Goal: Task Accomplishment & Management: Use online tool/utility

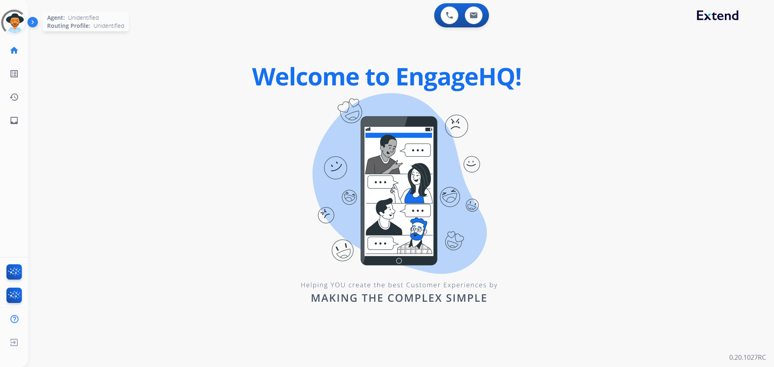
click at [12, 26] on div at bounding box center [14, 22] width 35 height 35
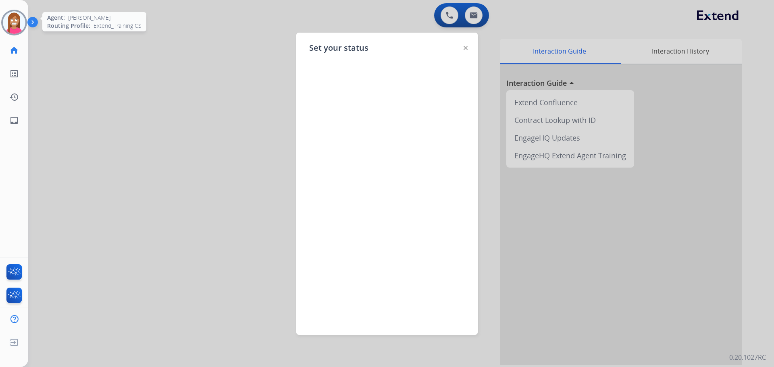
click at [200, 94] on div at bounding box center [387, 183] width 774 height 367
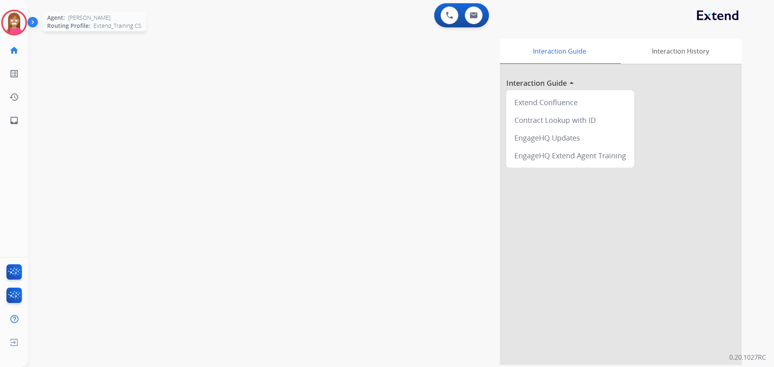
click at [17, 29] on img at bounding box center [14, 22] width 23 height 23
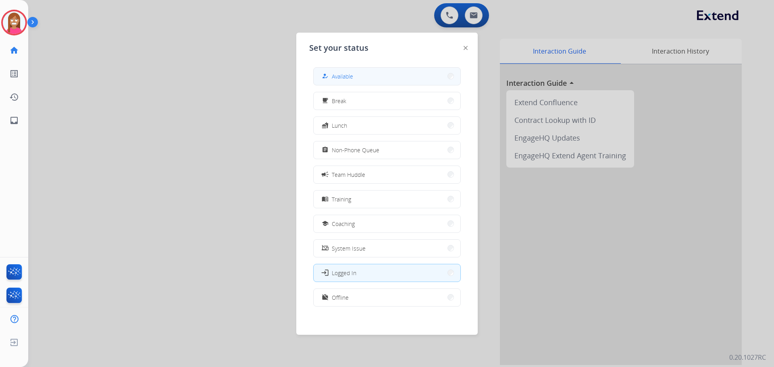
click at [331, 80] on div "how_to_reg" at bounding box center [326, 76] width 12 height 10
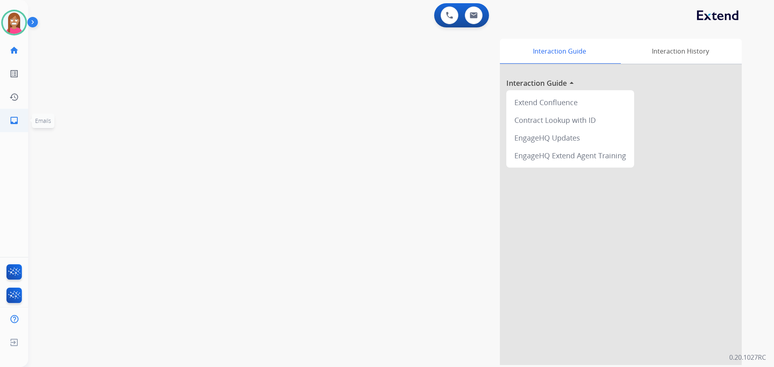
click at [10, 123] on mat-icon "inbox" at bounding box center [14, 121] width 10 height 10
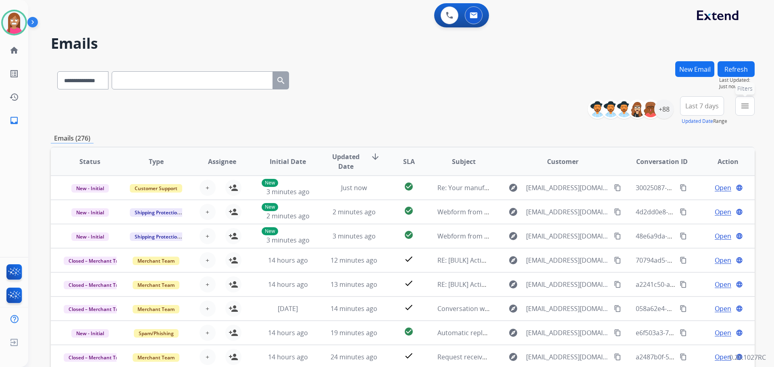
click at [748, 110] on mat-icon "menu" at bounding box center [745, 106] width 10 height 10
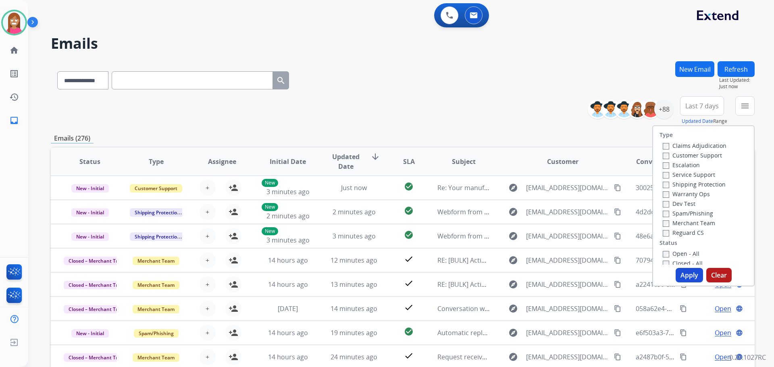
click at [683, 156] on label "Customer Support" at bounding box center [692, 156] width 59 height 8
click at [671, 184] on label "Shipping Protection" at bounding box center [694, 185] width 63 height 8
click at [674, 230] on label "Reguard CS" at bounding box center [683, 233] width 41 height 8
click at [666, 232] on label "Reguard CS" at bounding box center [683, 233] width 41 height 8
click at [664, 255] on label "Open - All" at bounding box center [681, 254] width 37 height 8
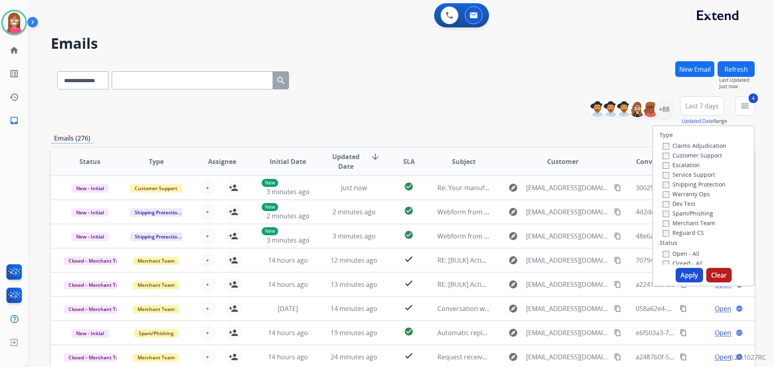
click at [679, 276] on button "Apply" at bounding box center [689, 275] width 27 height 15
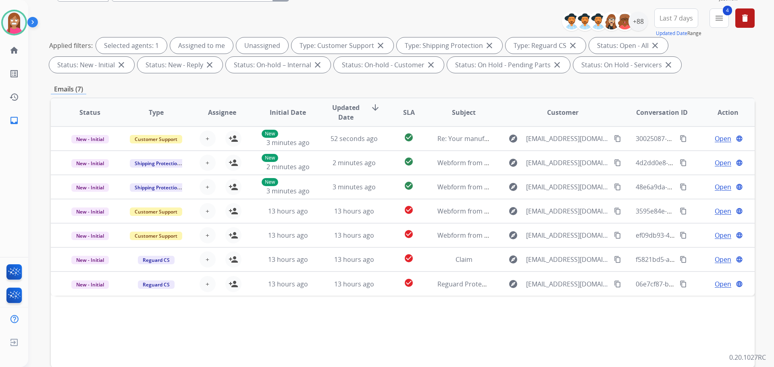
scroll to position [130, 0]
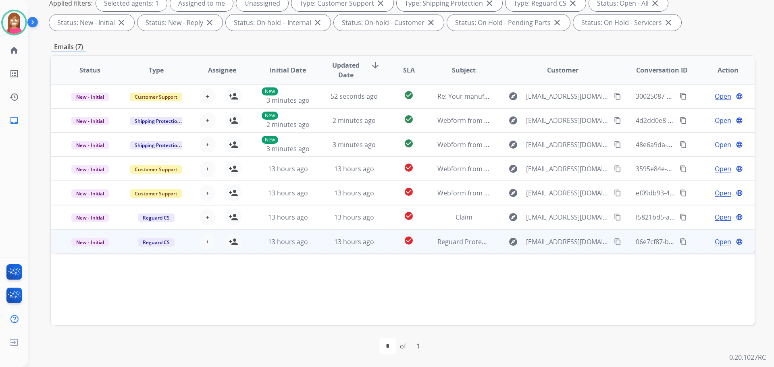
drag, startPoint x: 320, startPoint y: 246, endPoint x: 319, endPoint y: 237, distance: 8.1
click at [320, 239] on td "13 hours ago" at bounding box center [348, 241] width 66 height 24
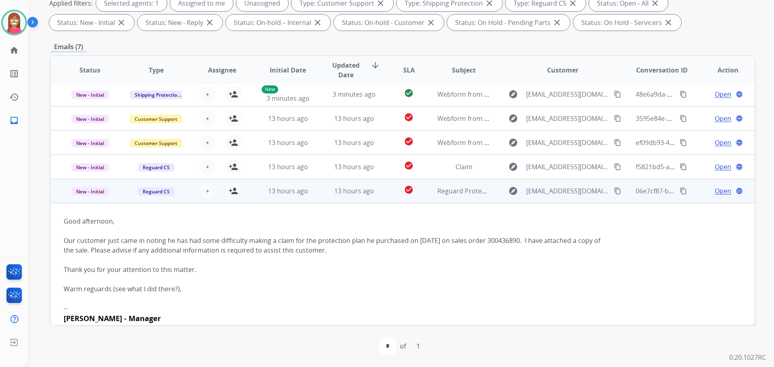
scroll to position [10, 0]
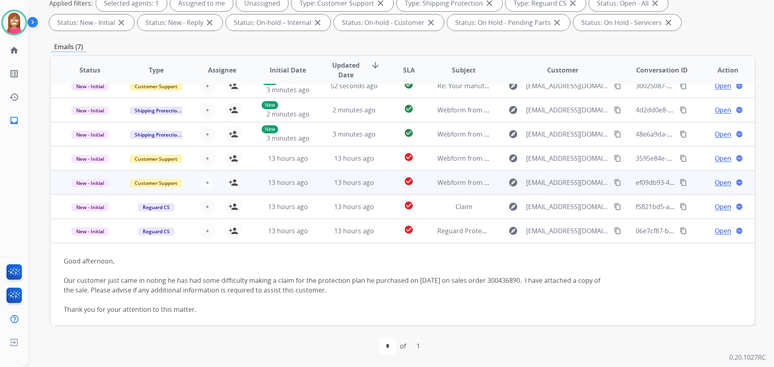
click at [320, 187] on td "13 hours ago" at bounding box center [348, 183] width 66 height 24
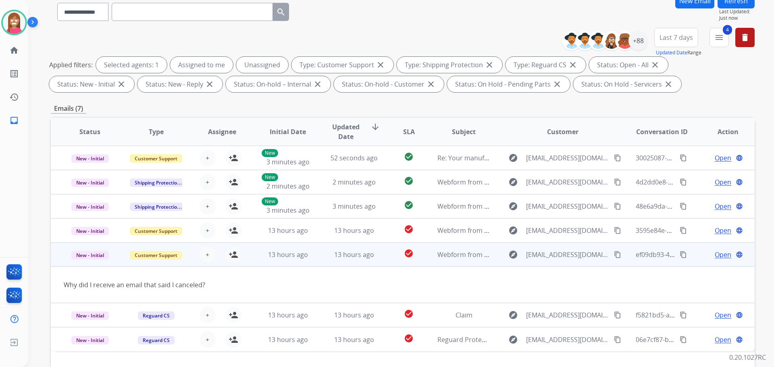
scroll to position [50, 0]
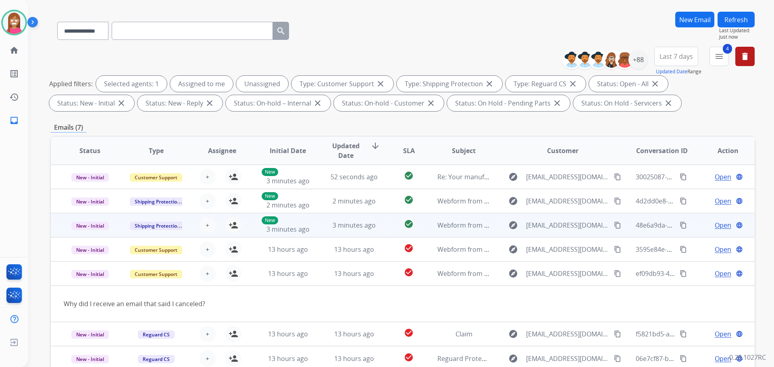
click at [323, 232] on td "3 minutes ago" at bounding box center [348, 225] width 66 height 24
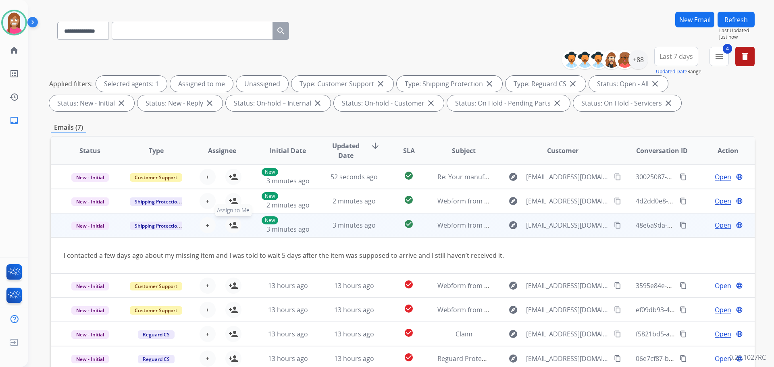
click at [234, 228] on mat-icon "person_add" at bounding box center [234, 226] width 10 height 10
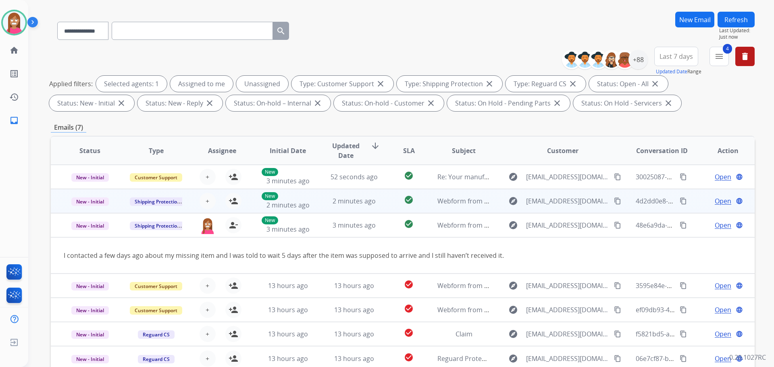
click at [323, 208] on td "2 minutes ago" at bounding box center [348, 201] width 66 height 24
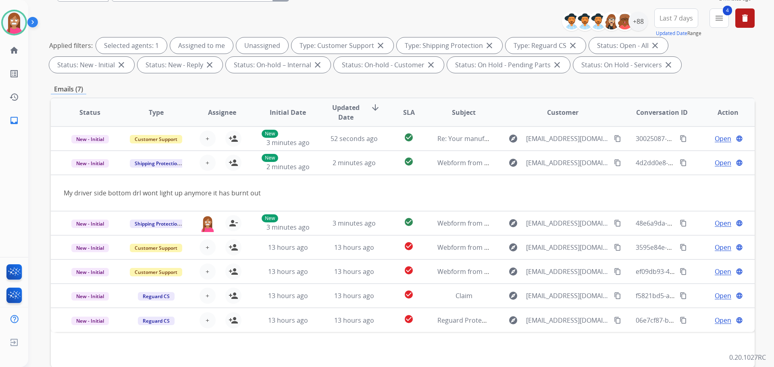
scroll to position [9, 0]
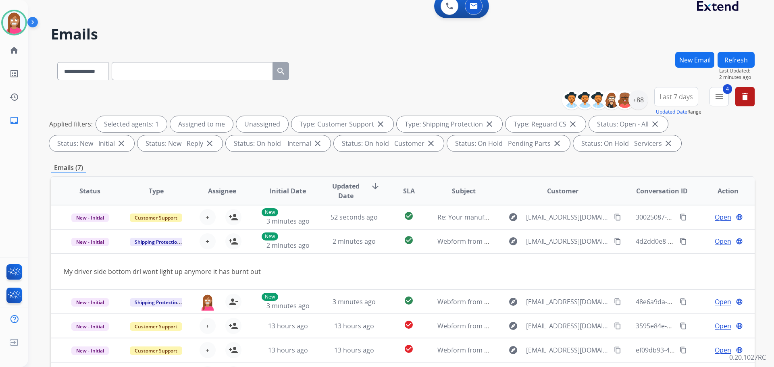
click at [731, 55] on button "Refresh" at bounding box center [736, 60] width 37 height 16
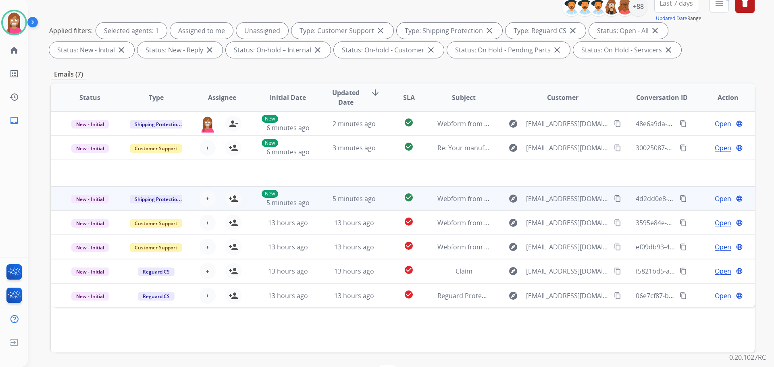
scroll to position [130, 0]
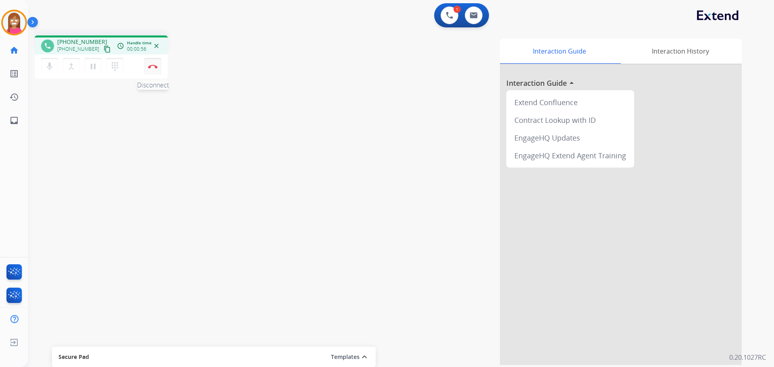
click at [154, 65] on img at bounding box center [153, 67] width 10 height 4
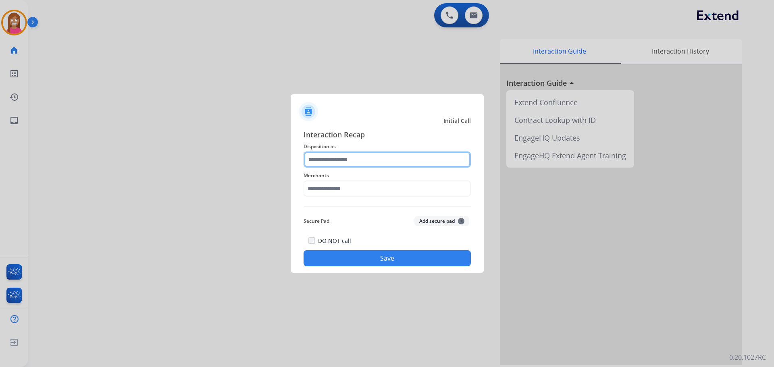
click at [341, 160] on input "text" at bounding box center [387, 160] width 167 height 16
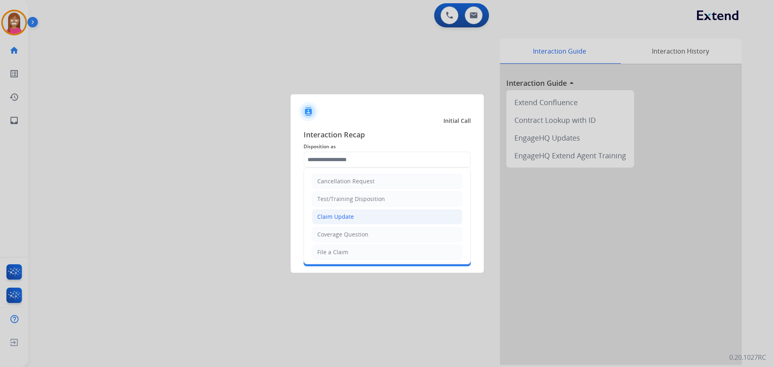
click at [361, 218] on li "Claim Update" at bounding box center [387, 216] width 150 height 15
type input "**********"
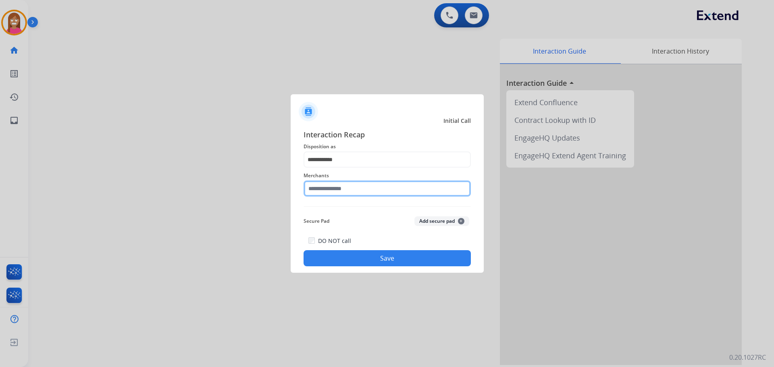
click at [346, 193] on input "text" at bounding box center [387, 189] width 167 height 16
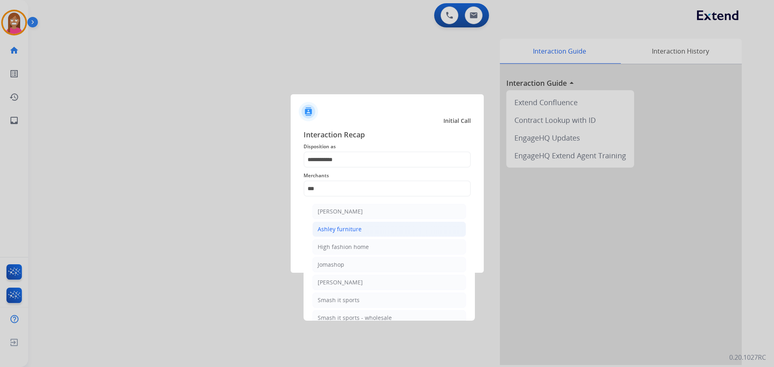
click at [332, 235] on li "Ashley furniture" at bounding box center [389, 229] width 154 height 15
type input "**********"
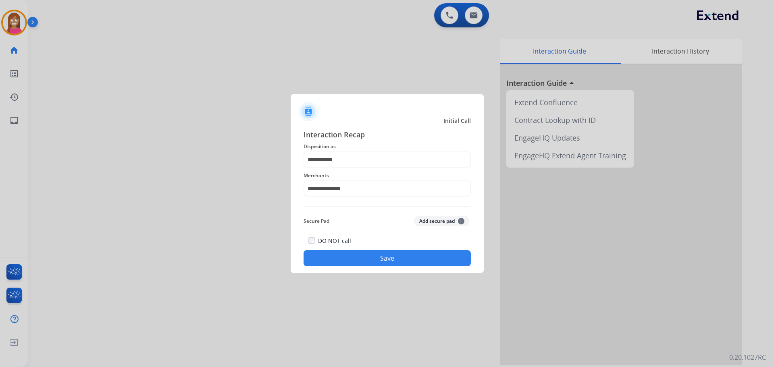
click at [339, 267] on div "**********" at bounding box center [387, 198] width 193 height 150
click at [339, 261] on button "Save" at bounding box center [387, 258] width 167 height 16
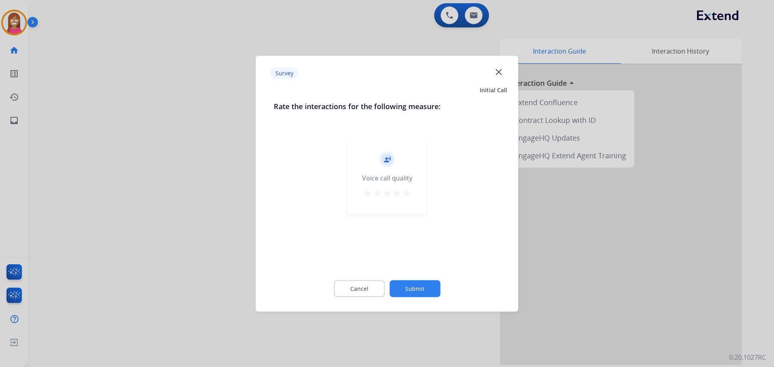
click at [497, 73] on mat-icon "close" at bounding box center [498, 72] width 10 height 10
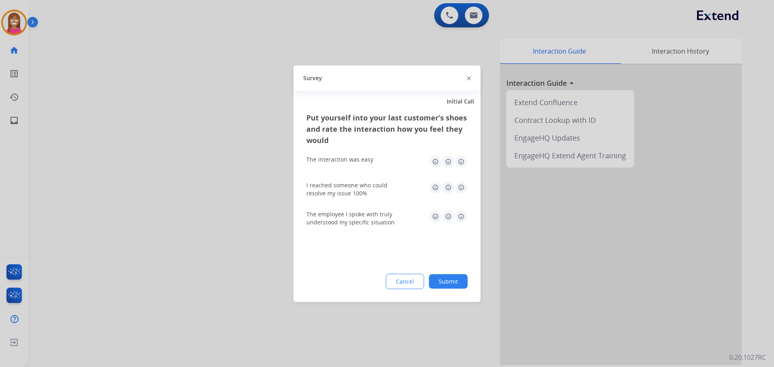
click at [467, 77] on img at bounding box center [469, 79] width 4 height 4
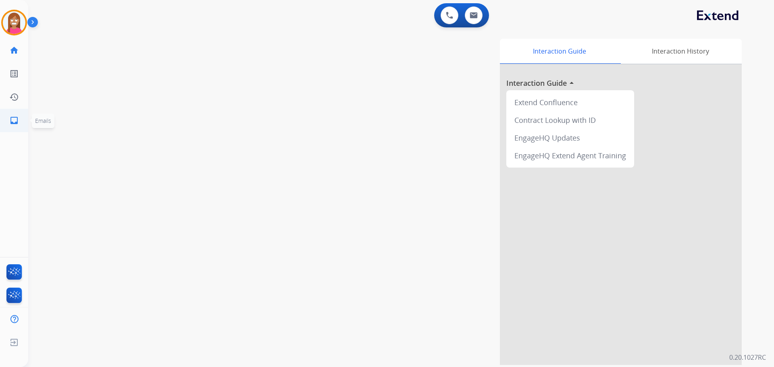
click at [21, 114] on link "inbox Emails" at bounding box center [14, 120] width 23 height 23
select select "**********"
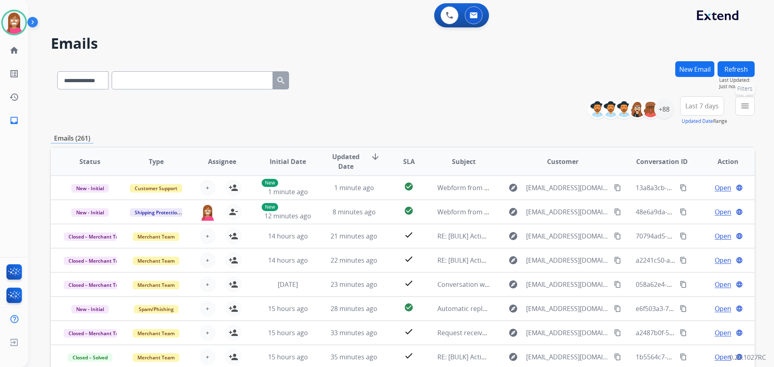
click at [744, 110] on mat-icon "menu" at bounding box center [745, 106] width 10 height 10
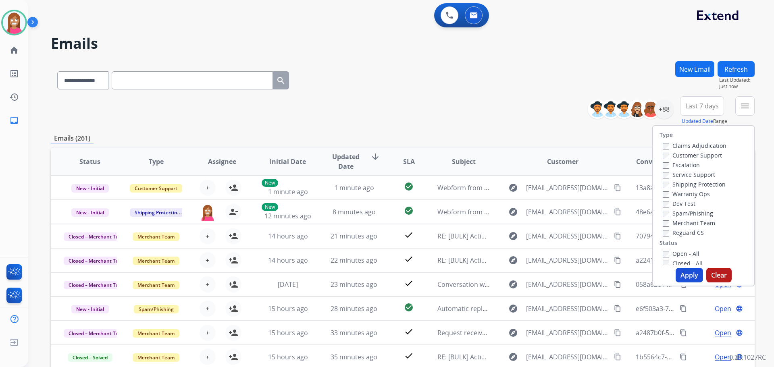
click at [697, 154] on label "Customer Support" at bounding box center [692, 156] width 59 height 8
click at [691, 185] on label "Shipping Protection" at bounding box center [694, 185] width 63 height 8
click at [674, 229] on label "Reguard CS" at bounding box center [683, 233] width 41 height 8
click at [676, 250] on div "Open - All" at bounding box center [705, 254] width 85 height 10
click at [677, 253] on label "Open - All" at bounding box center [681, 254] width 37 height 8
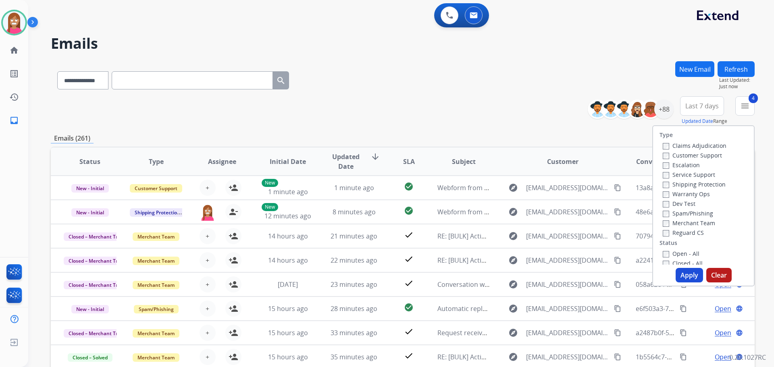
click at [682, 273] on button "Apply" at bounding box center [689, 275] width 27 height 15
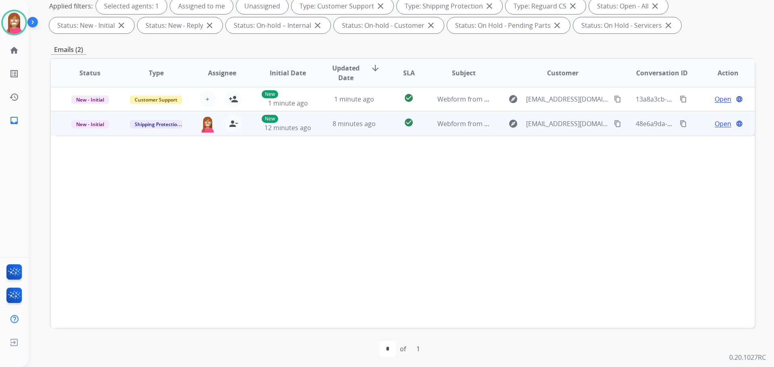
scroll to position [130, 0]
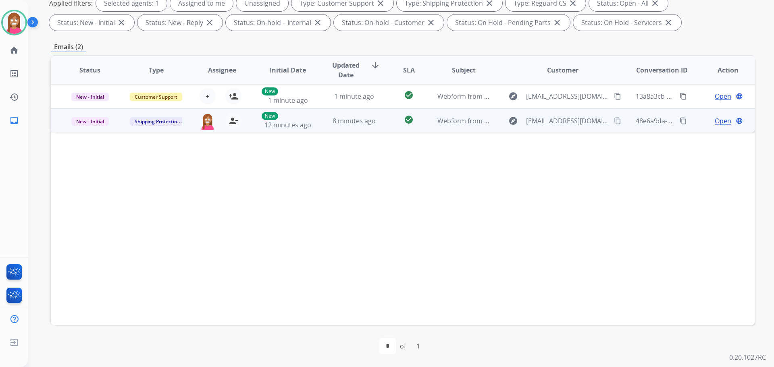
click at [388, 128] on td "check_circle" at bounding box center [403, 120] width 44 height 24
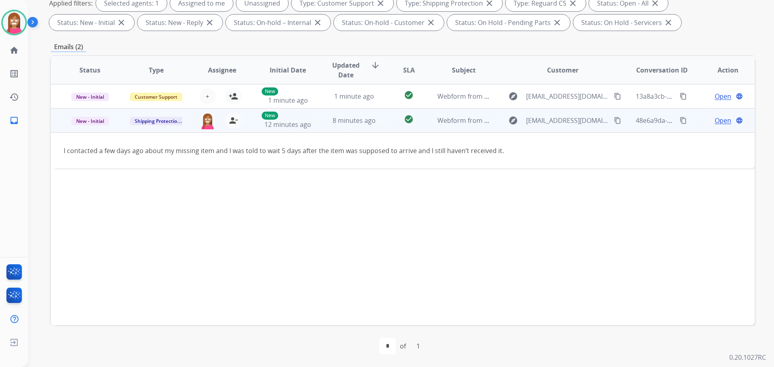
click at [715, 123] on span "Open" at bounding box center [723, 121] width 17 height 10
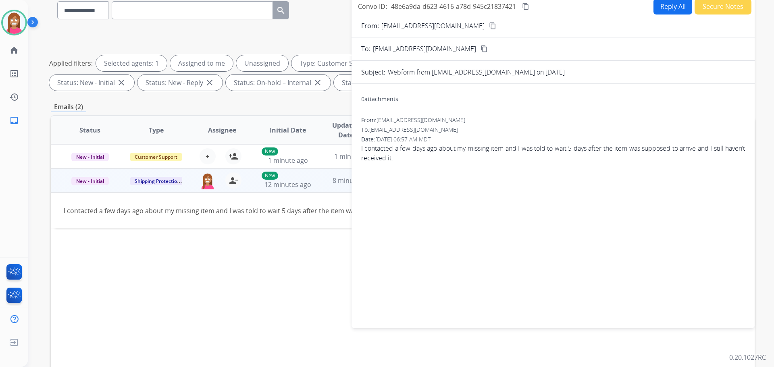
scroll to position [0, 0]
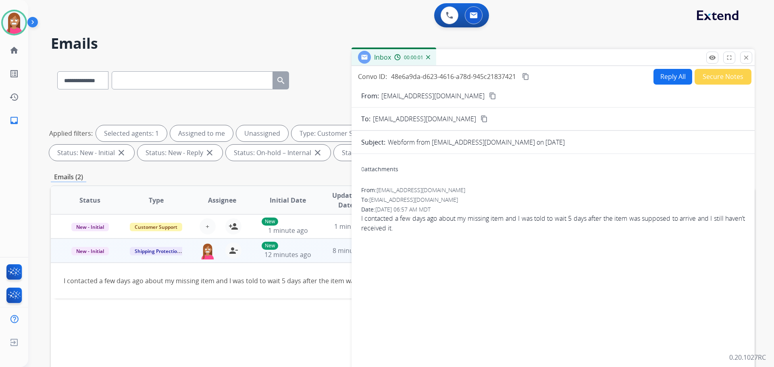
click at [667, 79] on button "Reply All" at bounding box center [673, 77] width 39 height 16
select select "**********"
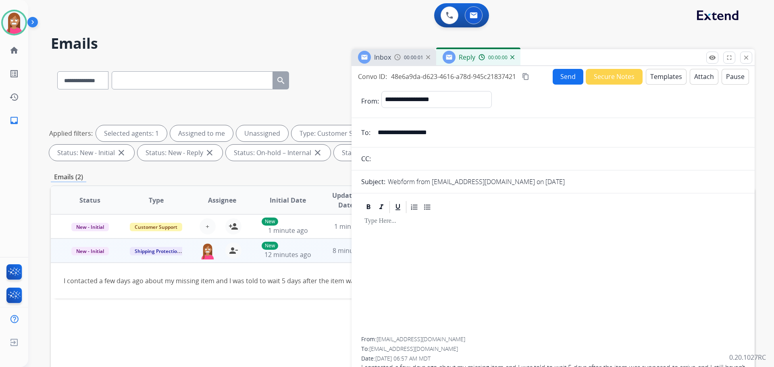
click at [663, 79] on button "Templates" at bounding box center [666, 77] width 41 height 16
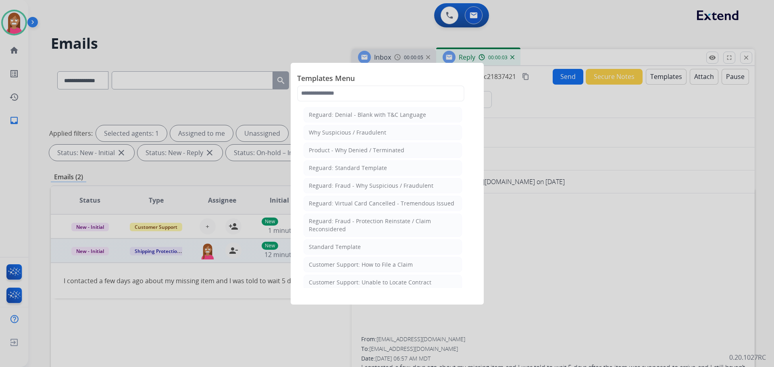
click at [343, 267] on div "Customer Support: How to File a Claim" at bounding box center [361, 265] width 104 height 8
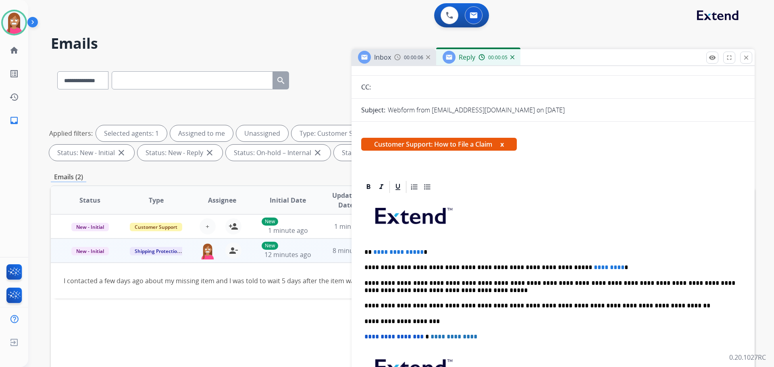
scroll to position [81, 0]
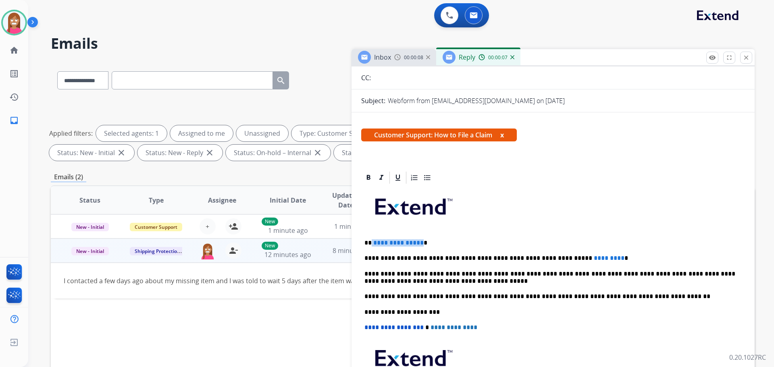
drag, startPoint x: 419, startPoint y: 239, endPoint x: 372, endPoint y: 242, distance: 47.7
click at [372, 242] on p "**********" at bounding box center [549, 242] width 371 height 7
drag, startPoint x: 404, startPoint y: 241, endPoint x: 401, endPoint y: 238, distance: 4.6
click at [403, 240] on p "***" at bounding box center [549, 242] width 371 height 7
click at [583, 251] on div "**********" at bounding box center [553, 308] width 384 height 246
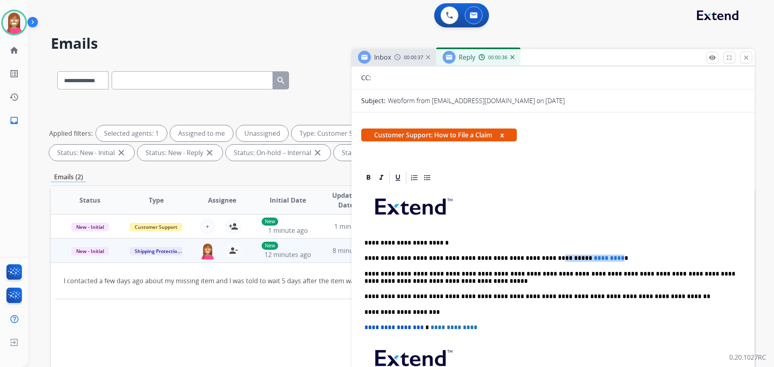
drag, startPoint x: 585, startPoint y: 251, endPoint x: 527, endPoint y: 255, distance: 58.2
click at [527, 255] on div "**********" at bounding box center [553, 308] width 384 height 246
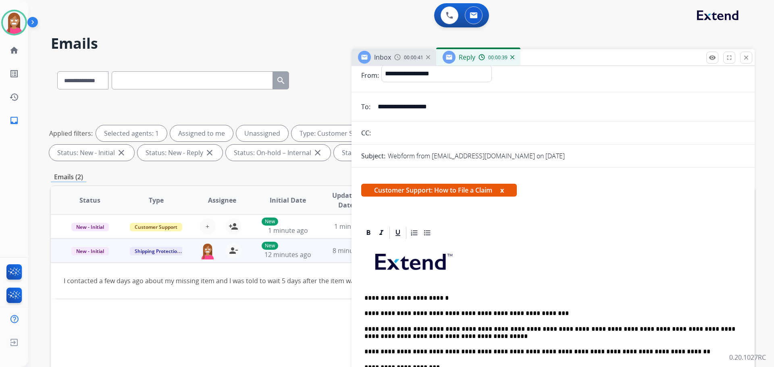
scroll to position [0, 0]
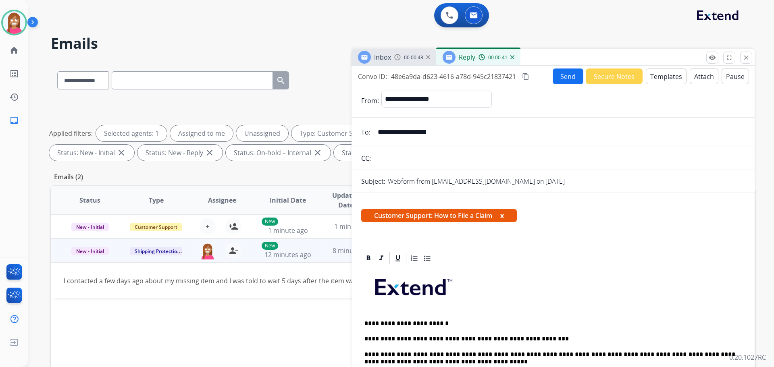
click at [559, 81] on button "Send" at bounding box center [568, 77] width 31 height 16
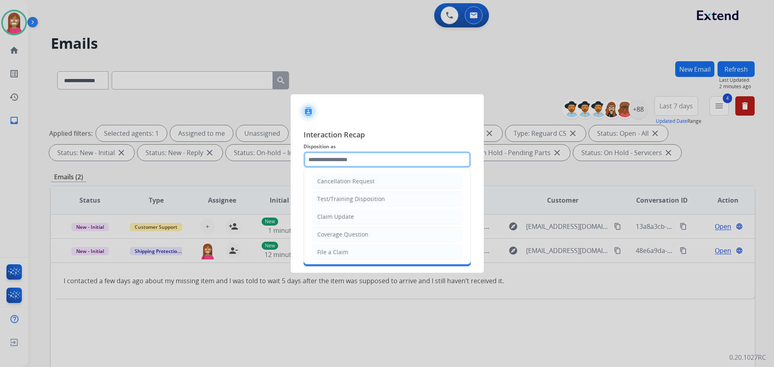
click at [328, 163] on input "text" at bounding box center [387, 160] width 167 height 16
click at [319, 253] on div "File a Claim" at bounding box center [332, 252] width 31 height 8
type input "**********"
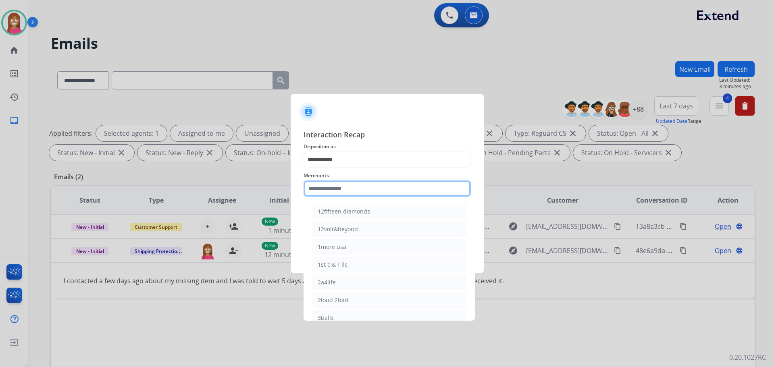
click at [325, 188] on input "text" at bounding box center [387, 189] width 167 height 16
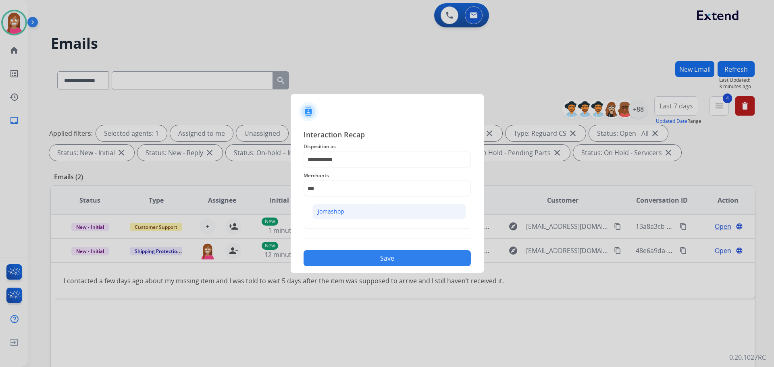
click at [324, 208] on div "Jomashop" at bounding box center [331, 212] width 27 height 8
type input "********"
click at [323, 223] on input "text" at bounding box center [387, 221] width 167 height 16
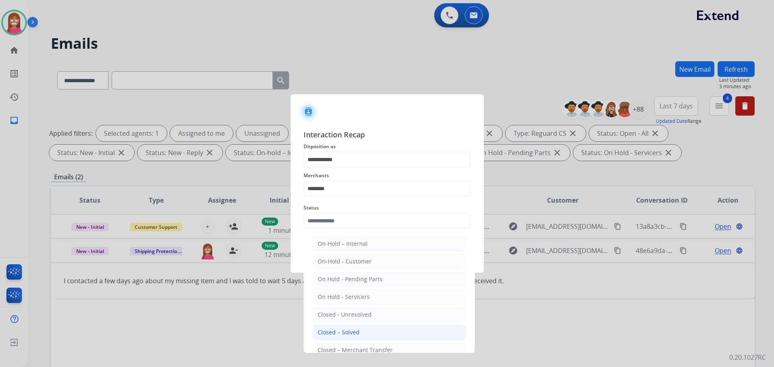
click at [356, 327] on li "Closed – Solved" at bounding box center [389, 332] width 154 height 15
type input "**********"
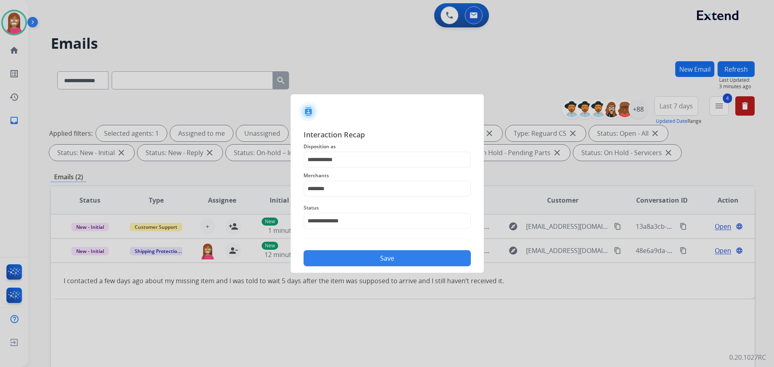
click at [356, 262] on button "Save" at bounding box center [387, 258] width 167 height 16
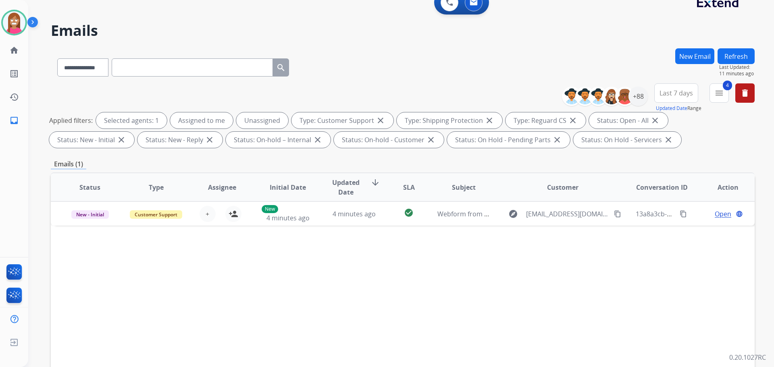
scroll to position [9, 0]
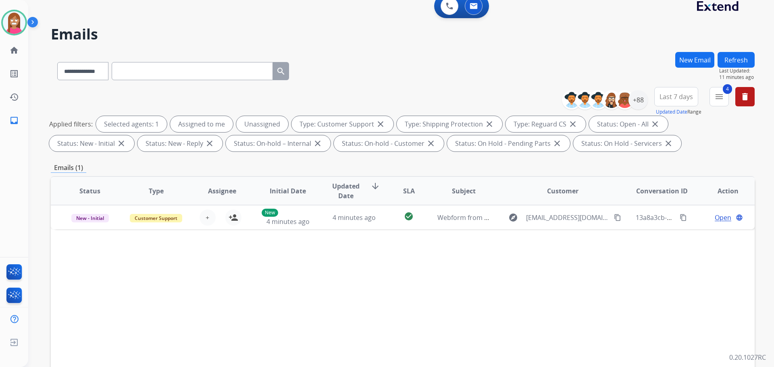
click at [737, 60] on button "Refresh" at bounding box center [736, 60] width 37 height 16
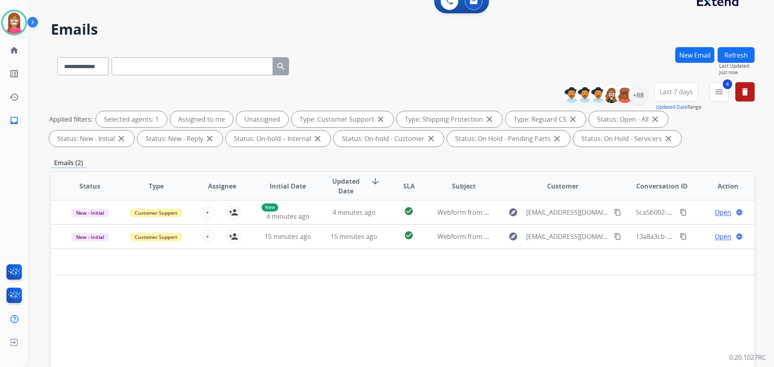
scroll to position [0, 0]
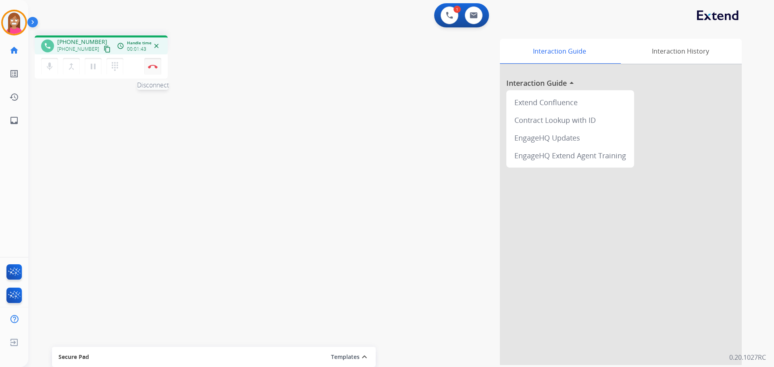
click at [150, 65] on img at bounding box center [153, 67] width 10 height 4
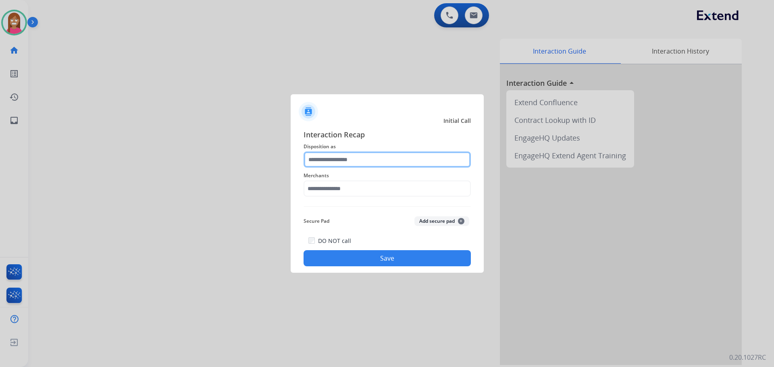
click at [316, 163] on input "text" at bounding box center [387, 160] width 167 height 16
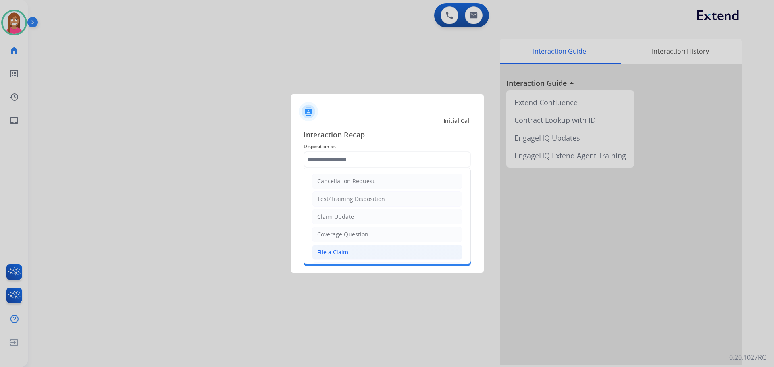
click at [333, 254] on div "File a Claim" at bounding box center [332, 252] width 31 height 8
type input "**********"
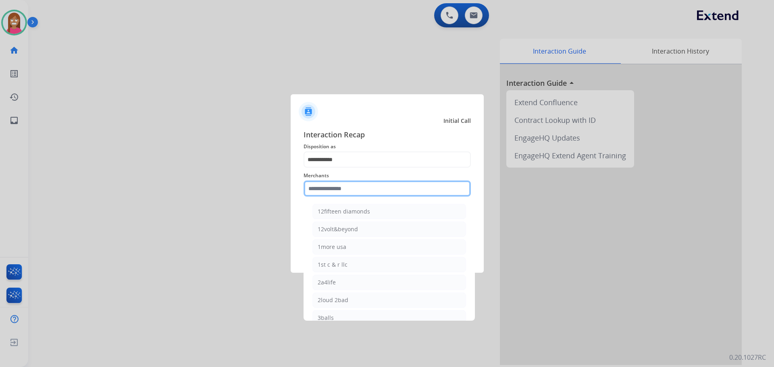
click at [337, 193] on input "text" at bounding box center [387, 189] width 167 height 16
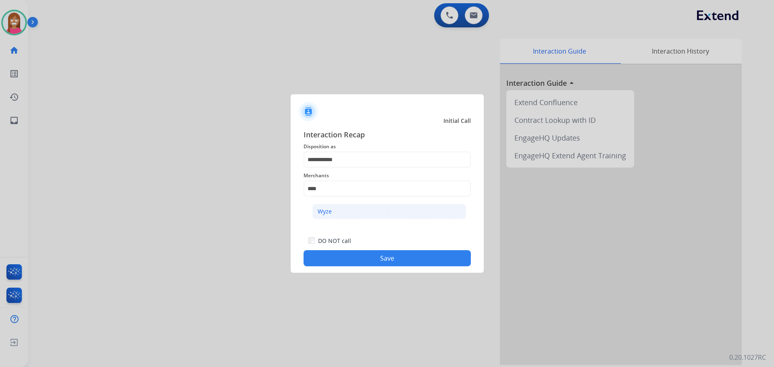
click at [338, 215] on li "Wyze" at bounding box center [389, 211] width 154 height 15
type input "****"
click at [340, 259] on button "Save" at bounding box center [387, 258] width 167 height 16
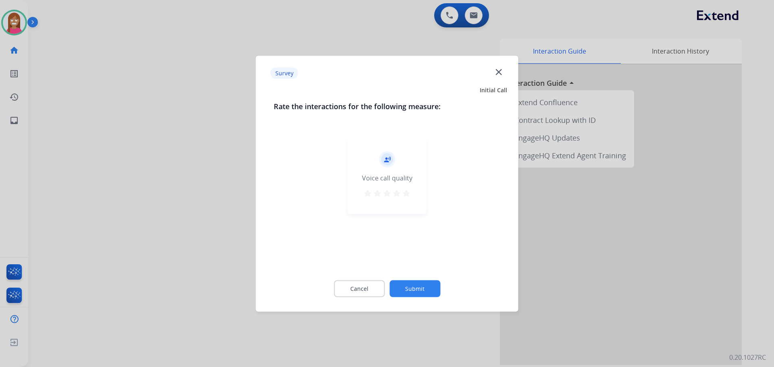
click at [495, 71] on mat-icon "close" at bounding box center [498, 72] width 10 height 10
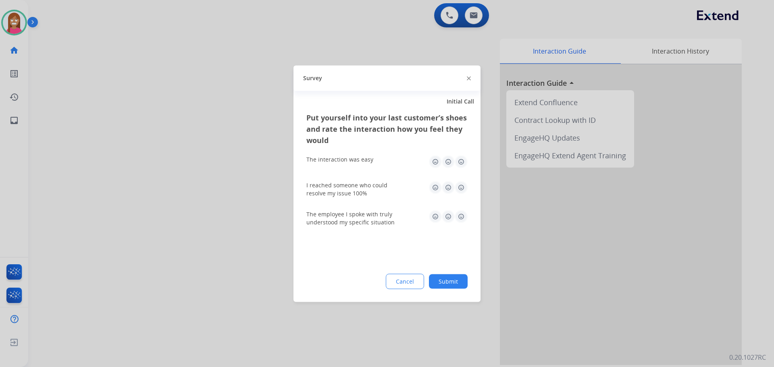
click at [470, 79] on img at bounding box center [469, 79] width 4 height 4
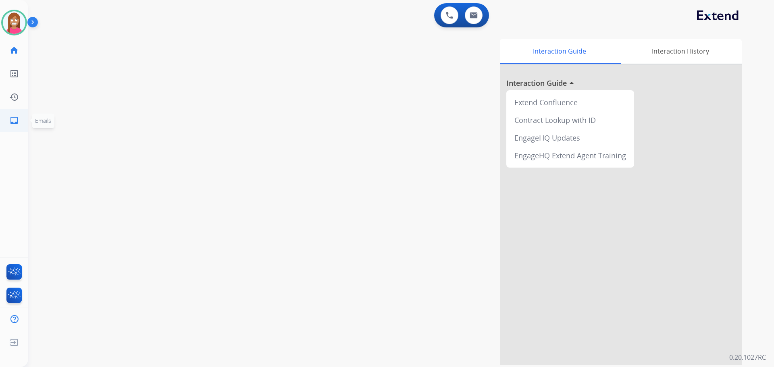
click at [6, 118] on link "inbox Emails" at bounding box center [14, 120] width 23 height 23
select select "**********"
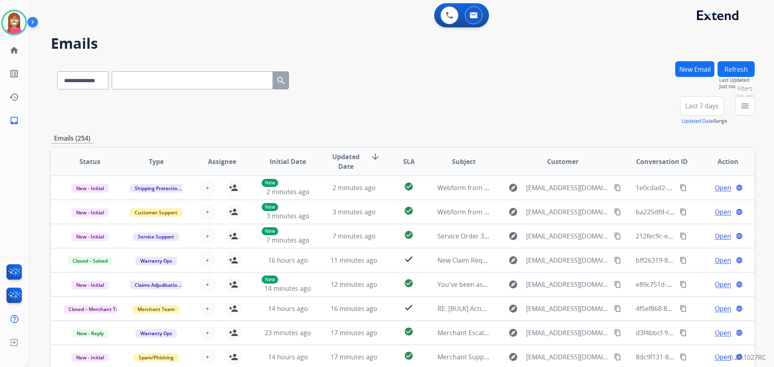
click at [737, 112] on button "menu Filters" at bounding box center [744, 105] width 19 height 19
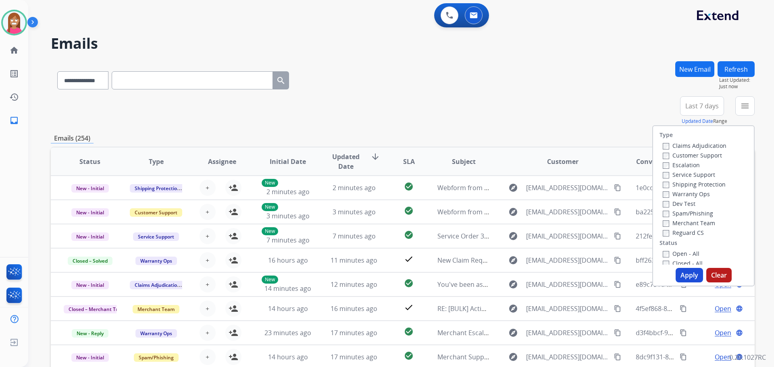
click at [670, 154] on label "Customer Support" at bounding box center [692, 156] width 59 height 8
click at [674, 181] on label "Shipping Protection" at bounding box center [694, 185] width 63 height 8
click at [667, 233] on label "Reguard CS" at bounding box center [683, 233] width 41 height 8
click at [690, 277] on button "Apply" at bounding box center [689, 275] width 27 height 15
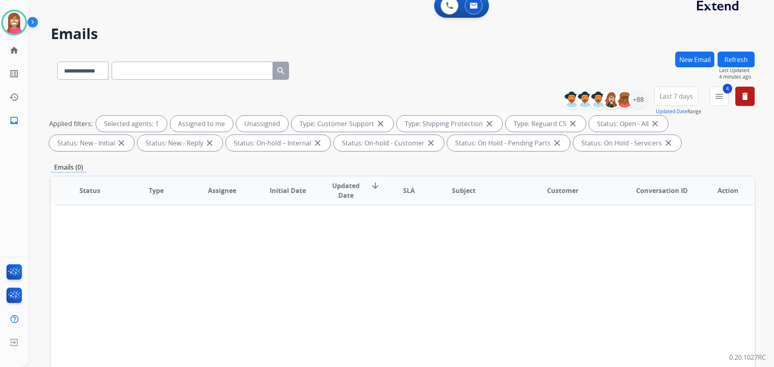
scroll to position [9, 0]
click at [733, 57] on button "Refresh" at bounding box center [736, 60] width 37 height 16
click at [724, 61] on button "Refresh" at bounding box center [736, 60] width 37 height 16
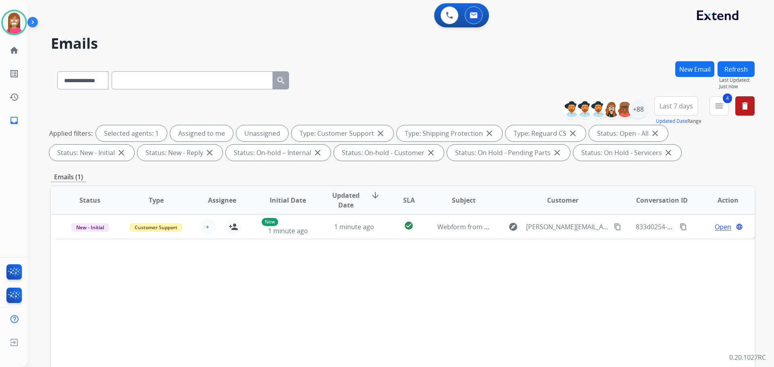
scroll to position [40, 0]
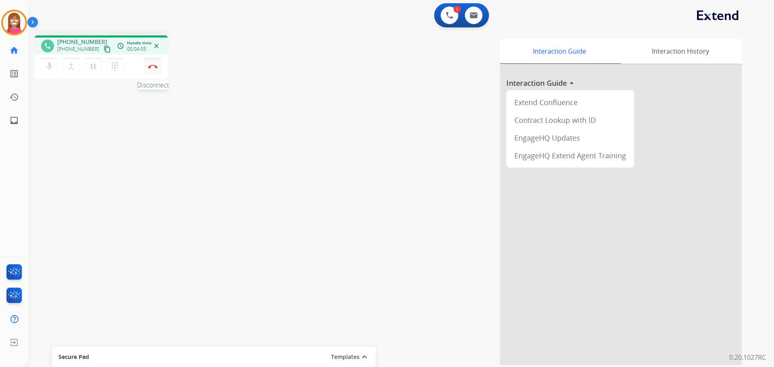
click at [147, 69] on button "Disconnect" at bounding box center [152, 66] width 17 height 17
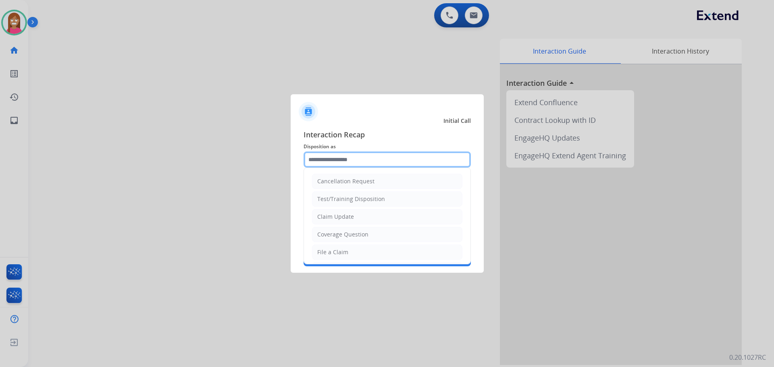
click at [337, 160] on input "text" at bounding box center [387, 160] width 167 height 16
click at [329, 250] on div "File a Claim" at bounding box center [332, 252] width 31 height 8
type input "**********"
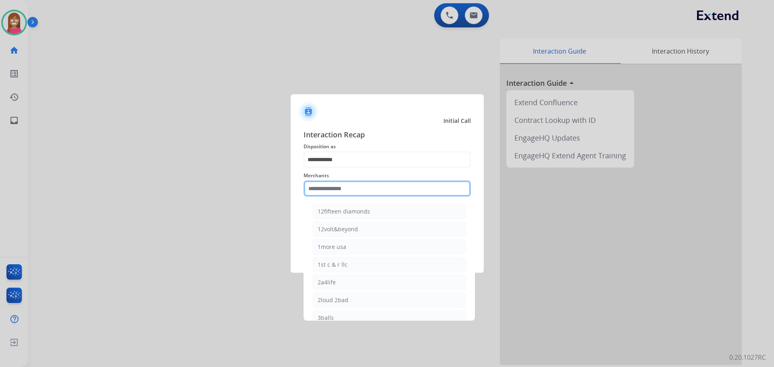
drag, startPoint x: 325, startPoint y: 191, endPoint x: 325, endPoint y: 197, distance: 6.1
click at [325, 192] on input "text" at bounding box center [387, 189] width 167 height 16
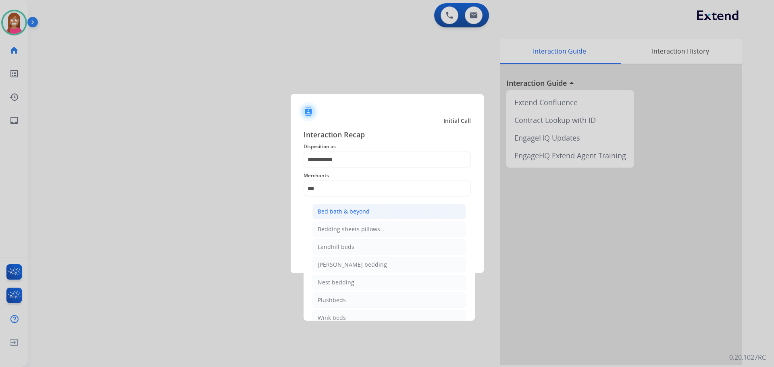
click at [330, 209] on div "Bed bath & beyond" at bounding box center [344, 212] width 52 height 8
type input "**********"
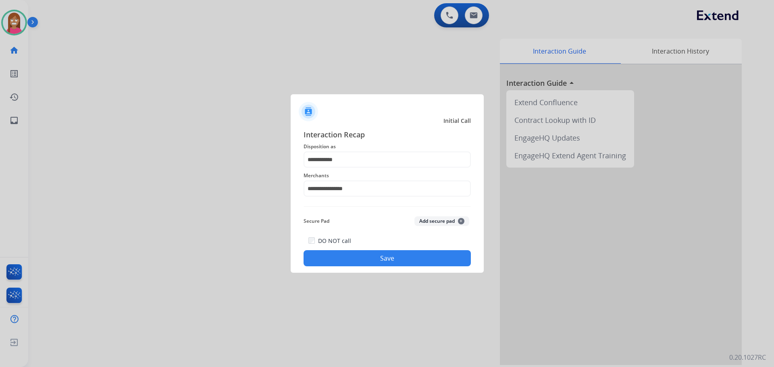
click at [346, 263] on button "Save" at bounding box center [387, 258] width 167 height 16
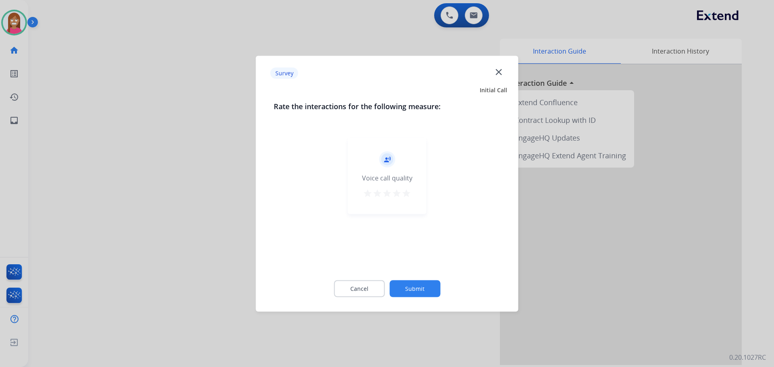
click at [495, 70] on mat-icon "close" at bounding box center [498, 72] width 10 height 10
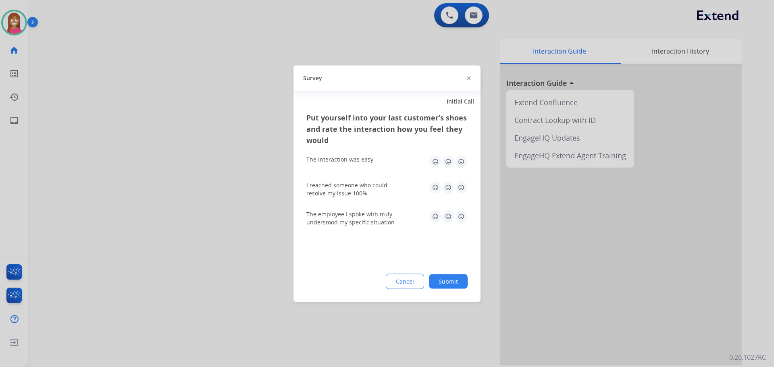
click at [469, 79] on img at bounding box center [469, 79] width 4 height 4
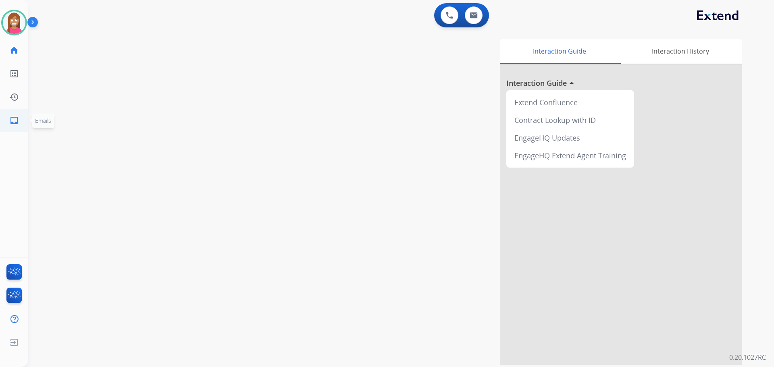
click at [22, 123] on link "inbox Emails" at bounding box center [14, 120] width 23 height 23
select select "**********"
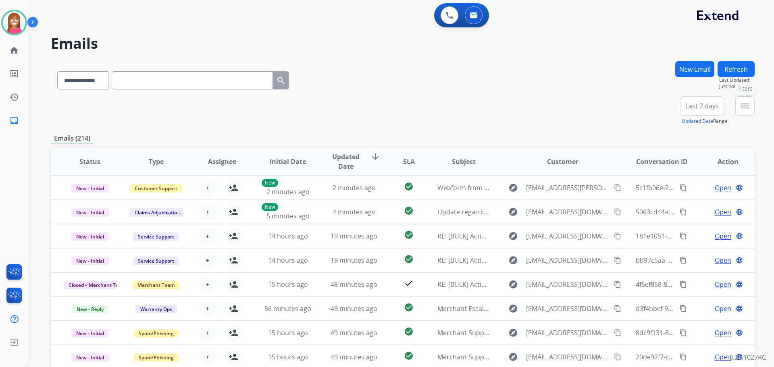
click at [747, 115] on button "menu Filters" at bounding box center [744, 105] width 19 height 19
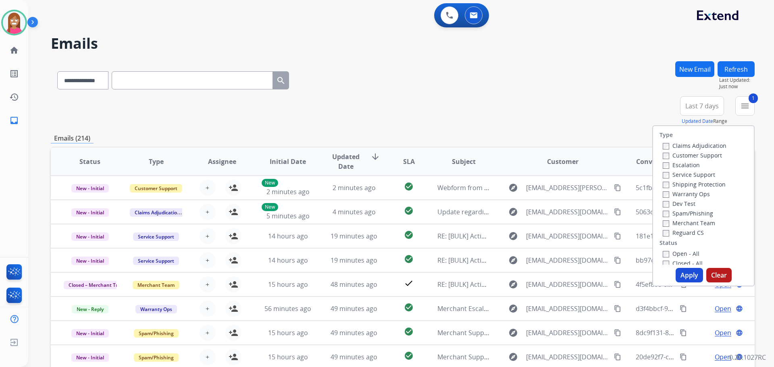
click at [670, 185] on label "Shipping Protection" at bounding box center [694, 185] width 63 height 8
click at [669, 233] on label "Reguard CS" at bounding box center [683, 233] width 41 height 8
click at [667, 254] on label "Open - All" at bounding box center [681, 254] width 37 height 8
click at [682, 279] on button "Apply" at bounding box center [689, 275] width 27 height 15
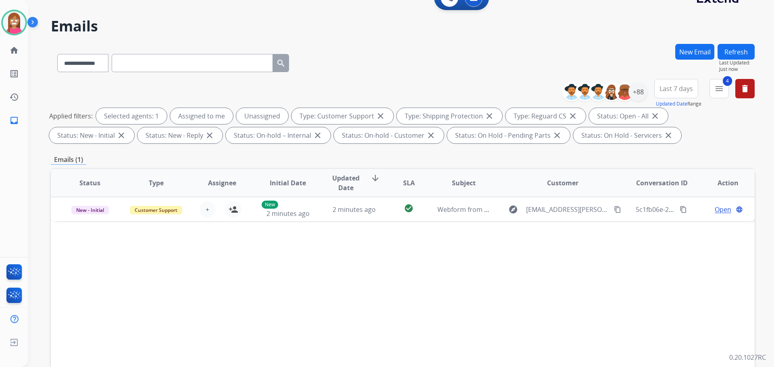
scroll to position [9, 0]
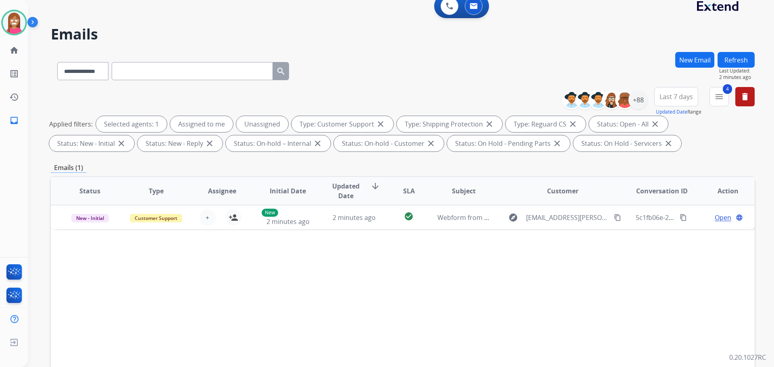
click at [745, 58] on button "Refresh" at bounding box center [736, 60] width 37 height 16
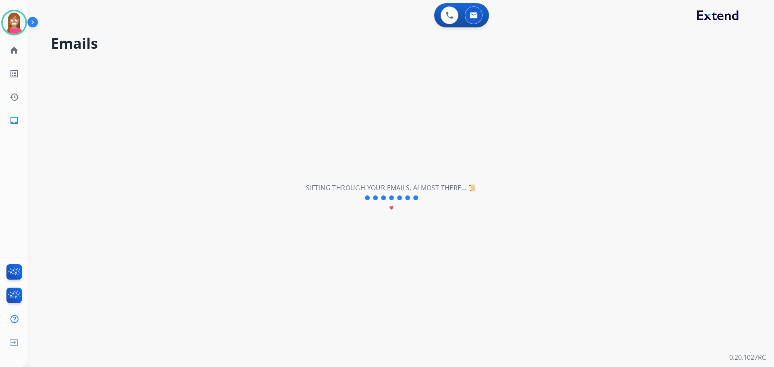
scroll to position [0, 0]
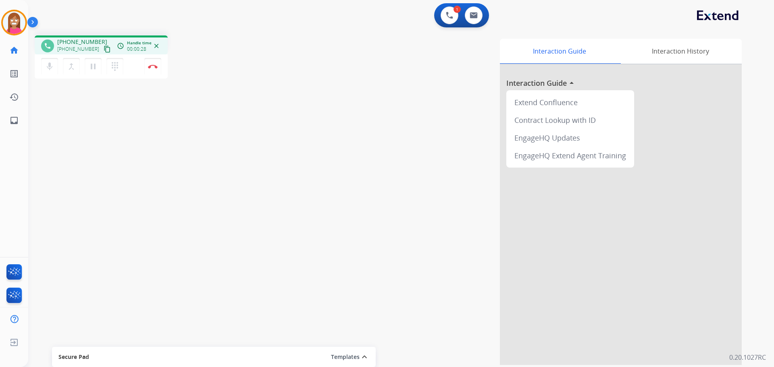
click at [104, 50] on mat-icon "content_copy" at bounding box center [107, 49] width 7 height 7
click at [92, 68] on mat-icon "pause" at bounding box center [93, 67] width 10 height 10
click at [88, 67] on mat-icon "play_arrow" at bounding box center [93, 67] width 10 height 10
click at [151, 71] on button "Disconnect" at bounding box center [152, 66] width 17 height 17
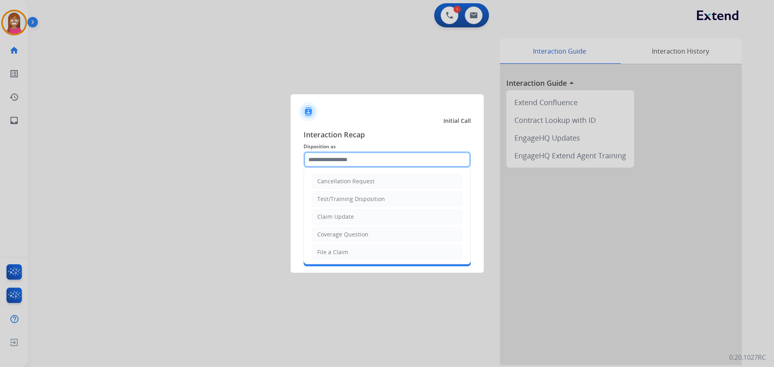
click at [344, 162] on input "text" at bounding box center [387, 160] width 167 height 16
click at [335, 248] on li "File a Claim" at bounding box center [387, 252] width 150 height 15
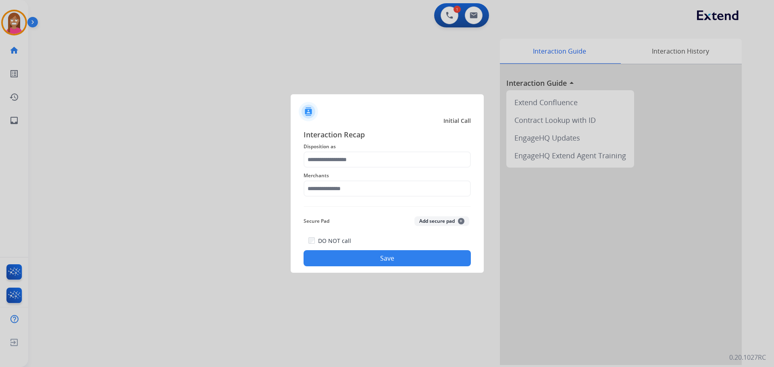
type input "**********"
click at [344, 194] on input "text" at bounding box center [387, 189] width 167 height 16
click at [316, 216] on li "Jomashop" at bounding box center [389, 211] width 154 height 15
type input "********"
click at [329, 259] on button "Save" at bounding box center [387, 258] width 167 height 16
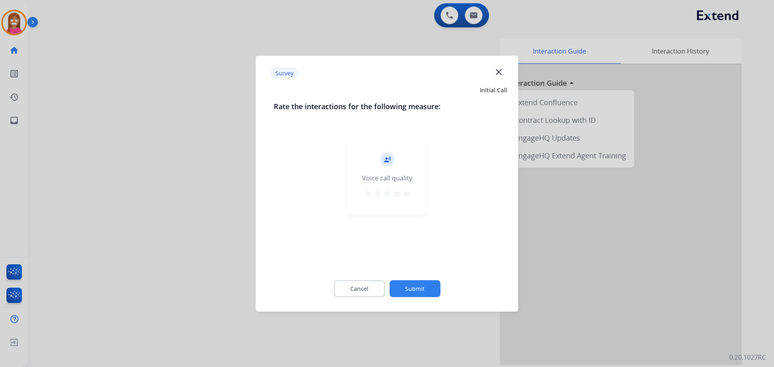
click at [498, 73] on mat-icon "close" at bounding box center [498, 72] width 10 height 10
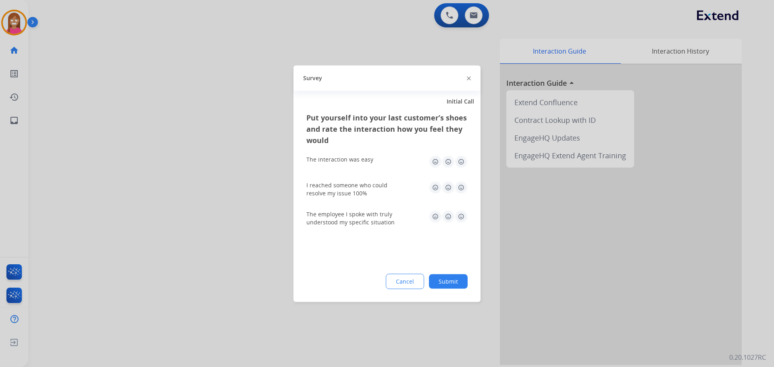
click at [467, 77] on img at bounding box center [469, 79] width 4 height 4
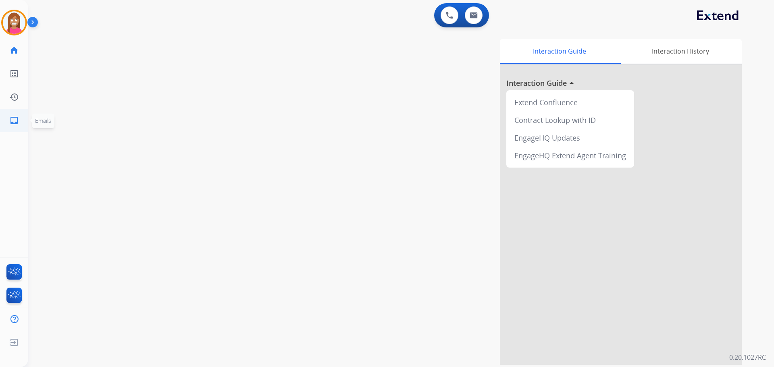
click at [8, 126] on link "inbox Emails" at bounding box center [14, 120] width 23 height 23
select select "**********"
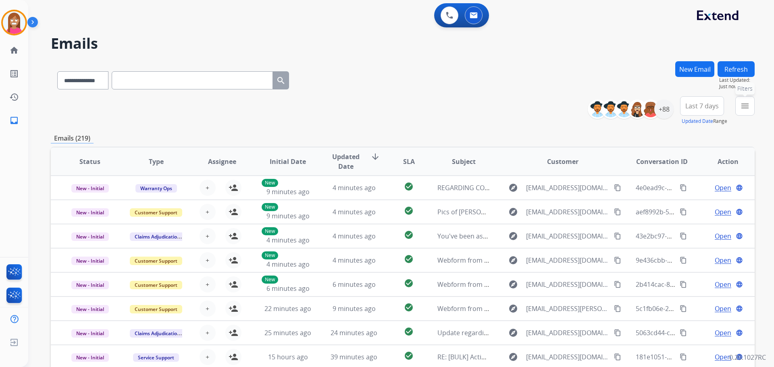
drag, startPoint x: 750, startPoint y: 112, endPoint x: 750, endPoint y: 116, distance: 4.1
click at [750, 116] on div "menu Filters Type Claims Adjudication Customer Support Escalation Service Suppo…" at bounding box center [744, 110] width 19 height 29
click at [752, 105] on button "menu Filters" at bounding box center [744, 105] width 19 height 19
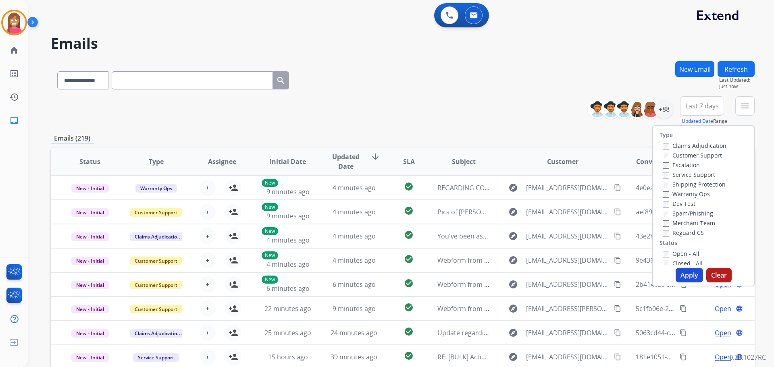
click at [681, 155] on label "Customer Support" at bounding box center [692, 156] width 59 height 8
click at [677, 182] on label "Shipping Protection" at bounding box center [694, 185] width 63 height 8
click at [677, 233] on label "Reguard CS" at bounding box center [683, 233] width 41 height 8
click at [679, 252] on label "Open - All" at bounding box center [681, 254] width 37 height 8
click at [686, 275] on button "Apply" at bounding box center [689, 275] width 27 height 15
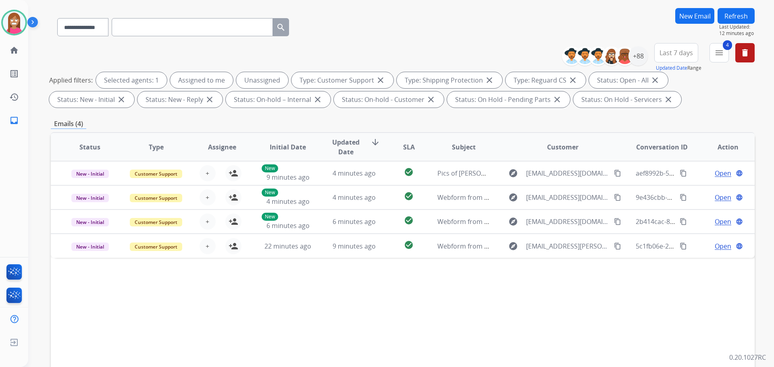
scroll to position [9, 0]
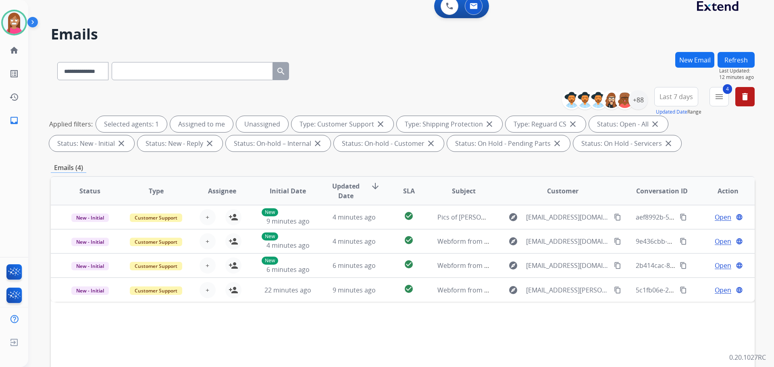
click at [725, 55] on button "Refresh" at bounding box center [736, 60] width 37 height 16
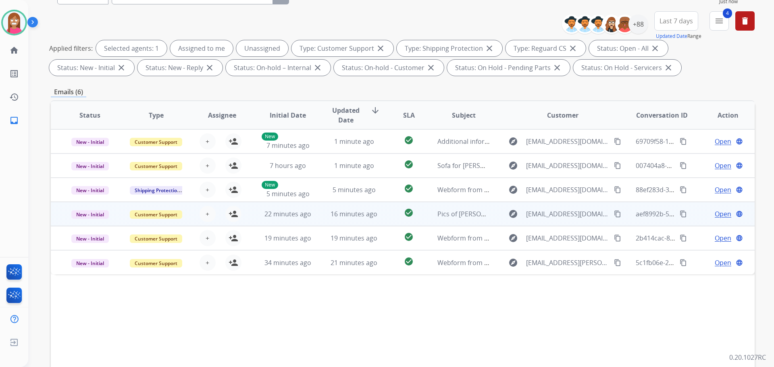
scroll to position [50, 0]
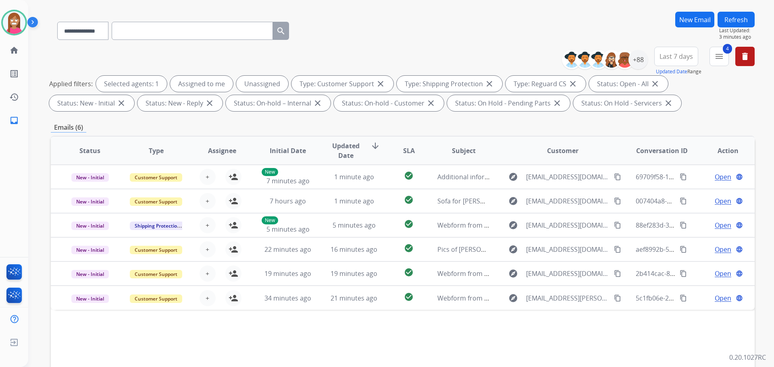
click at [391, 125] on div "Emails (6)" at bounding box center [403, 128] width 704 height 10
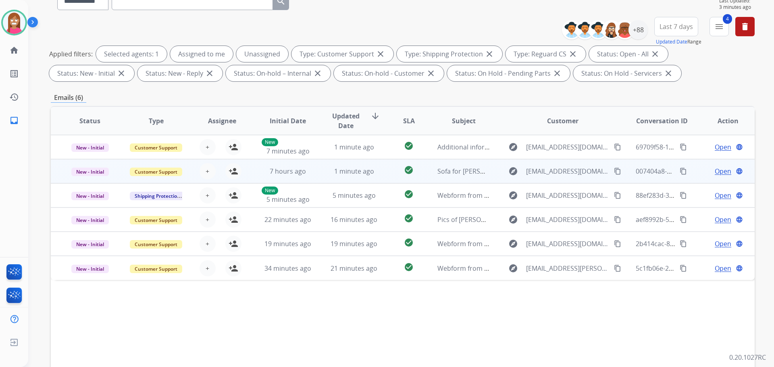
scroll to position [130, 0]
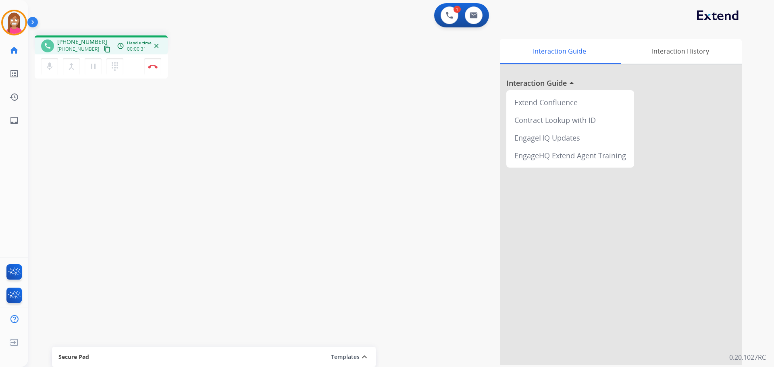
click at [104, 50] on mat-icon "content_copy" at bounding box center [107, 49] width 7 height 7
click at [104, 49] on mat-icon "content_copy" at bounding box center [107, 49] width 7 height 7
click at [94, 67] on mat-icon "pause" at bounding box center [93, 67] width 10 height 10
click at [93, 70] on mat-icon "play_arrow" at bounding box center [93, 67] width 10 height 10
click at [154, 66] on img at bounding box center [153, 67] width 10 height 4
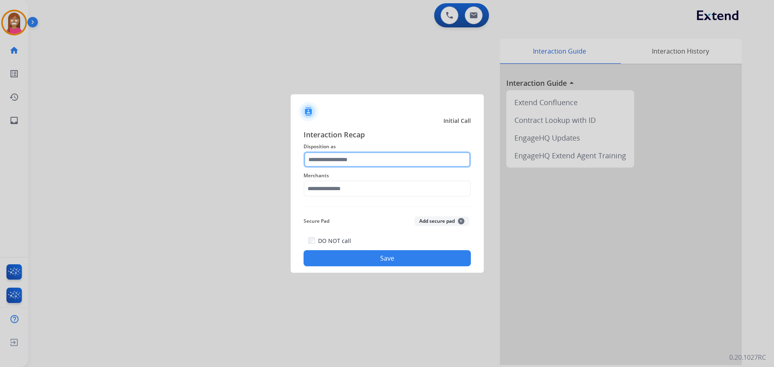
click at [314, 160] on input "text" at bounding box center [387, 160] width 167 height 16
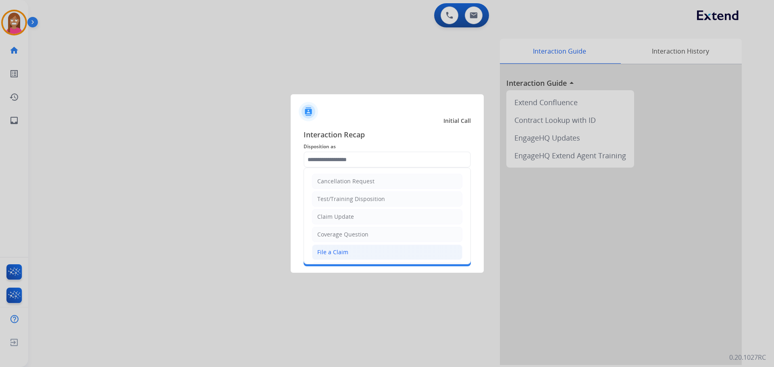
click at [340, 254] on div "File a Claim" at bounding box center [332, 252] width 31 height 8
type input "**********"
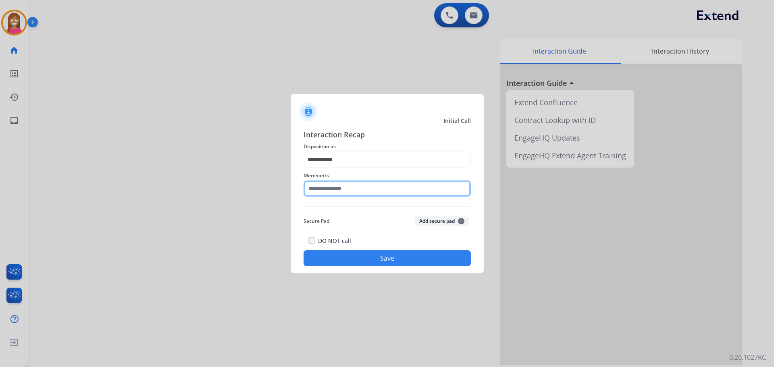
click at [345, 190] on input "text" at bounding box center [387, 189] width 167 height 16
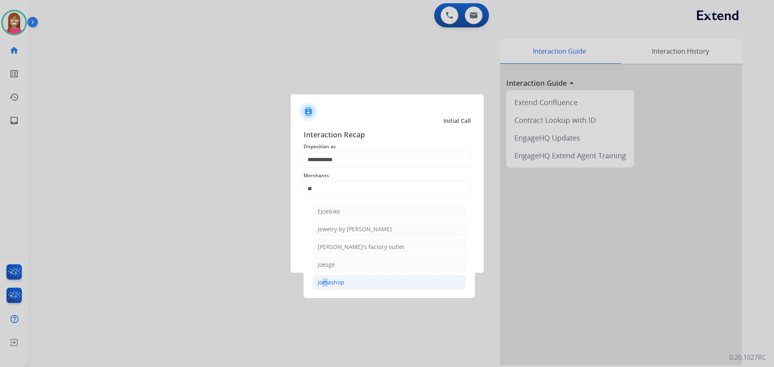
click at [321, 281] on div "Jomashop" at bounding box center [331, 283] width 27 height 8
type input "********"
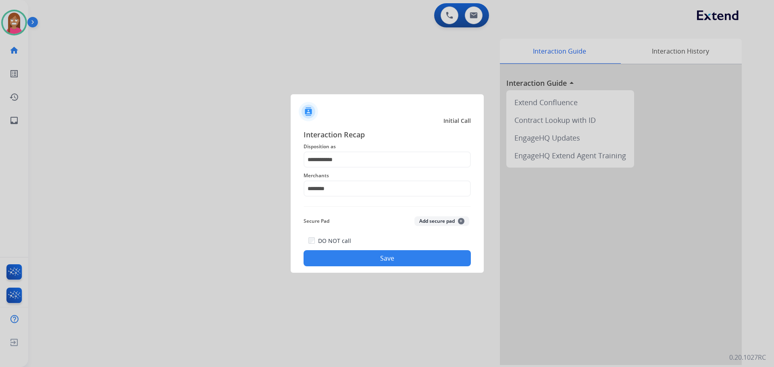
click at [359, 258] on button "Save" at bounding box center [387, 258] width 167 height 16
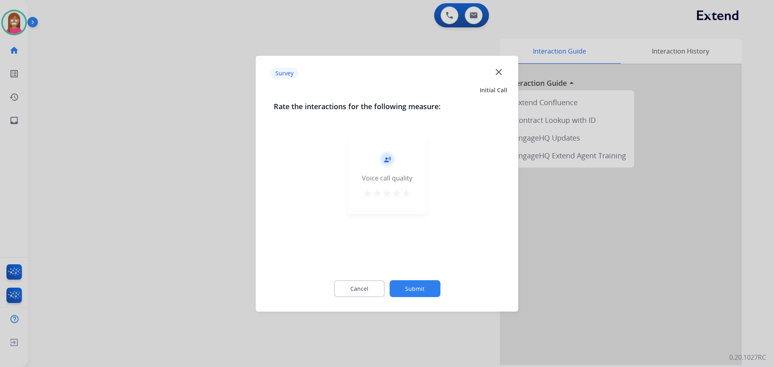
click at [498, 73] on mat-icon "close" at bounding box center [498, 72] width 10 height 10
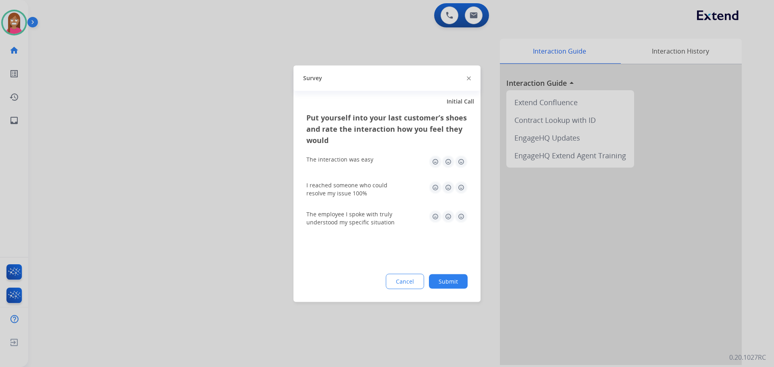
click at [467, 78] on img at bounding box center [469, 79] width 4 height 4
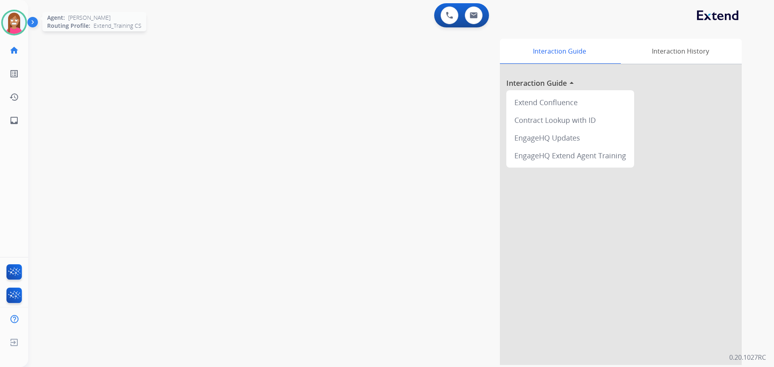
click at [14, 27] on img at bounding box center [14, 22] width 23 height 23
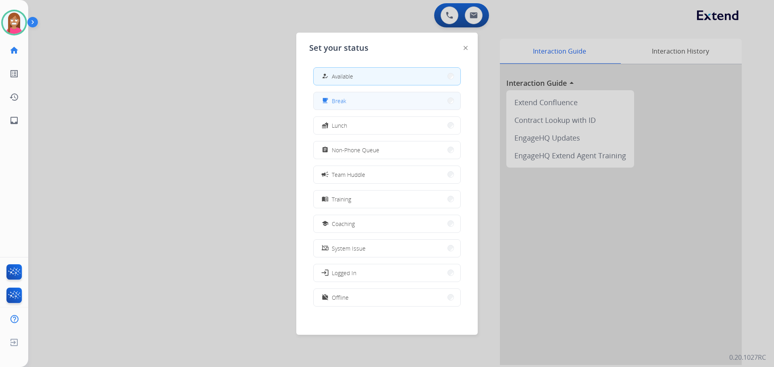
click at [339, 98] on span "Break" at bounding box center [339, 101] width 15 height 8
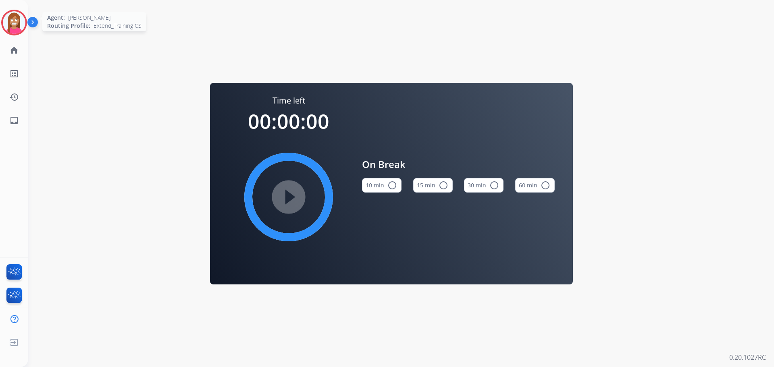
click at [11, 28] on img at bounding box center [14, 22] width 23 height 23
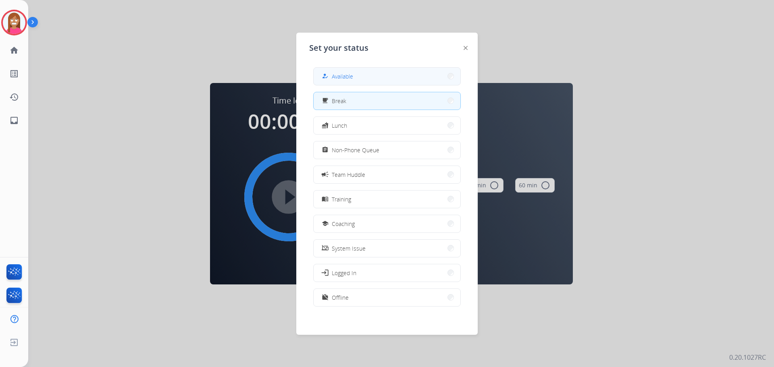
click at [341, 75] on span "Available" at bounding box center [342, 76] width 21 height 8
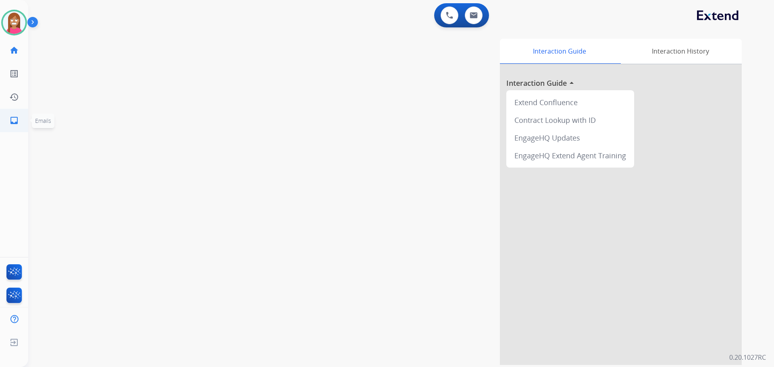
click at [11, 125] on mat-icon "inbox" at bounding box center [14, 121] width 10 height 10
select select "**********"
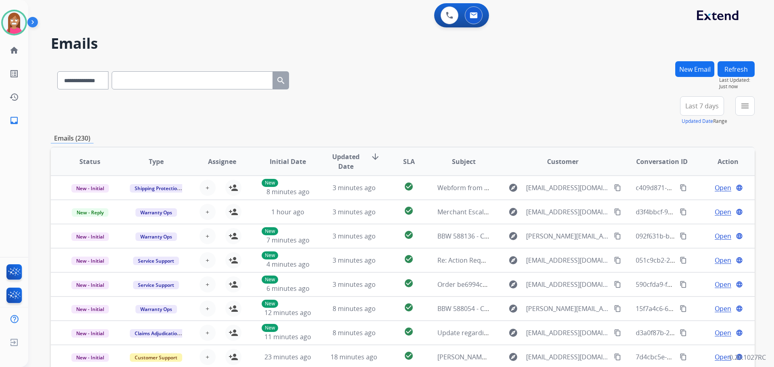
click at [739, 115] on div "menu Type Claims Adjudication Customer Support Escalation Service Support Shipp…" at bounding box center [744, 110] width 19 height 29
click at [740, 112] on button "menu Filters" at bounding box center [744, 105] width 19 height 19
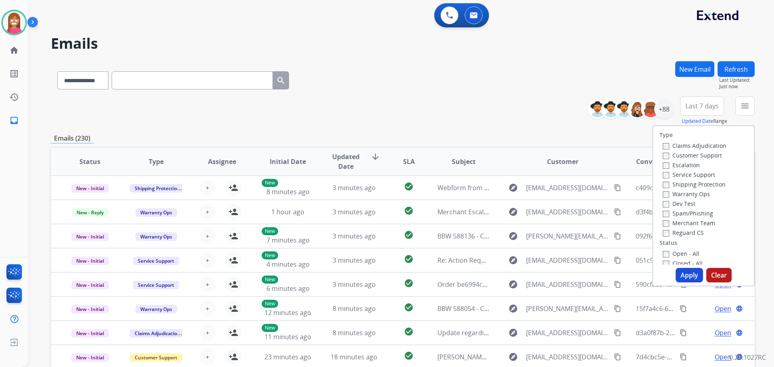
drag, startPoint x: 597, startPoint y: 131, endPoint x: 609, endPoint y: 134, distance: 12.3
click at [598, 131] on div "**********" at bounding box center [403, 260] width 704 height 398
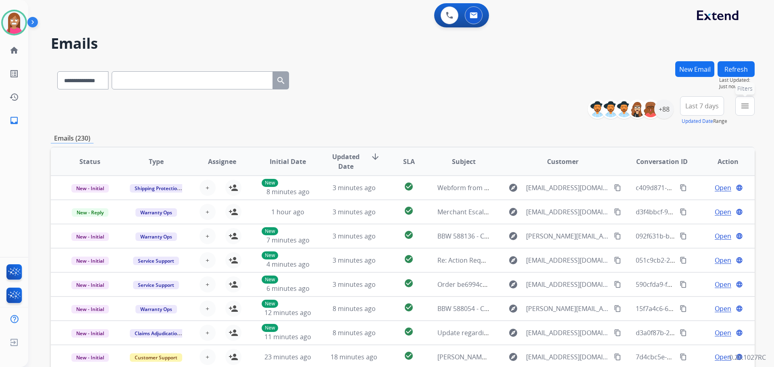
click at [743, 106] on mat-icon "menu" at bounding box center [745, 106] width 10 height 10
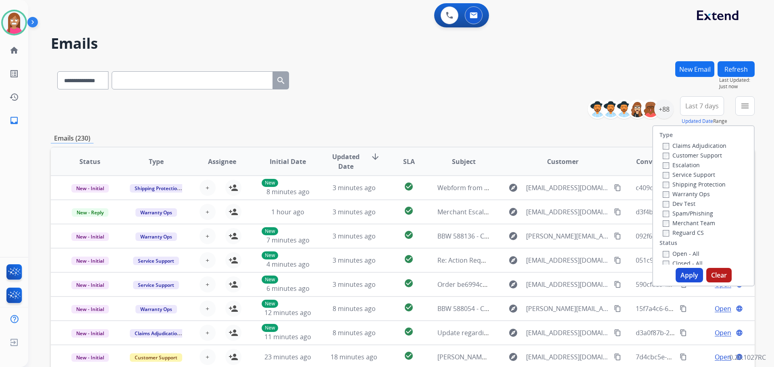
click at [681, 156] on label "Customer Support" at bounding box center [692, 156] width 59 height 8
click at [680, 183] on label "Shipping Protection" at bounding box center [694, 185] width 63 height 8
click at [664, 232] on label "Reguard CS" at bounding box center [683, 233] width 41 height 8
click at [668, 254] on label "Open - All" at bounding box center [681, 254] width 37 height 8
click at [680, 277] on button "Apply" at bounding box center [689, 275] width 27 height 15
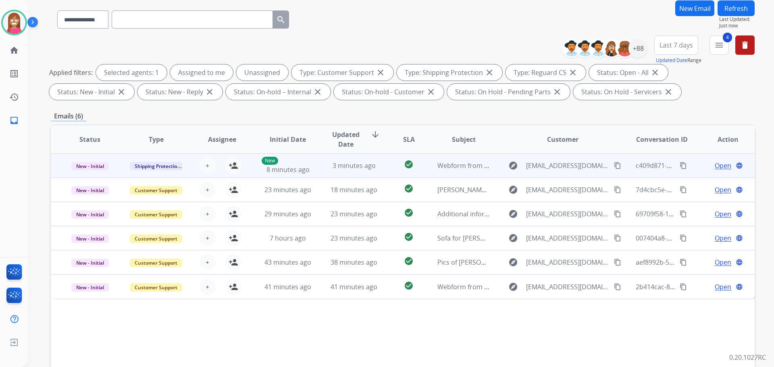
scroll to position [130, 0]
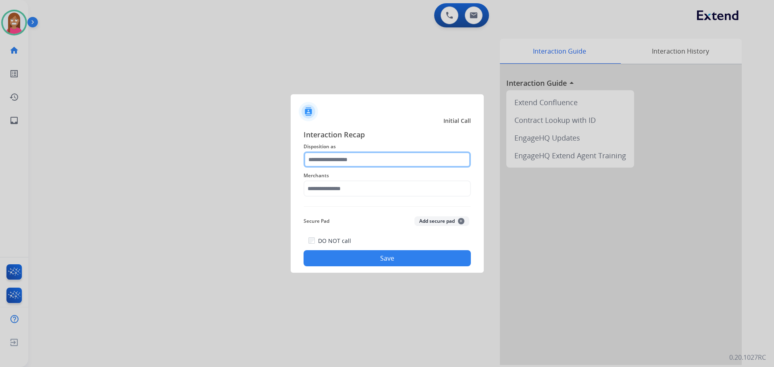
click at [332, 158] on input "text" at bounding box center [387, 160] width 167 height 16
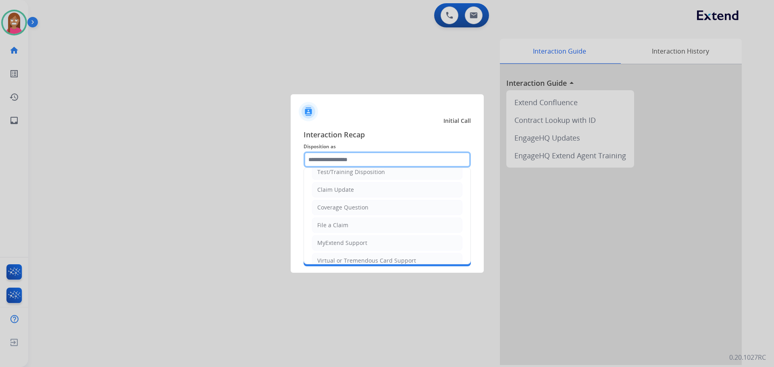
scroll to position [81, 0]
click at [348, 217] on ul "Cancellation Request Test/Training Disposition Claim Update Coverage Question F…" at bounding box center [387, 198] width 167 height 222
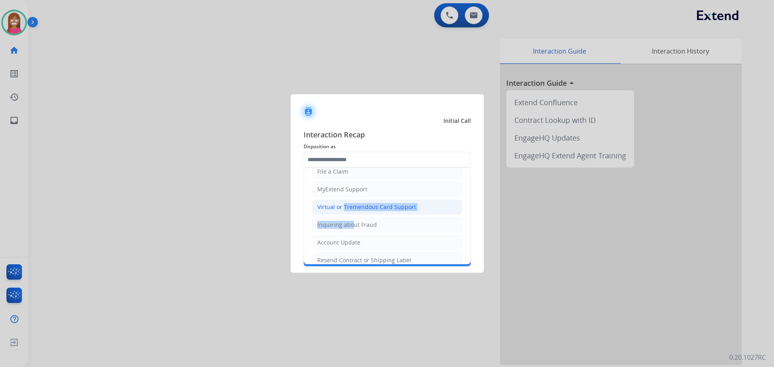
click at [343, 206] on div "Virtual or Tremendous Card Support" at bounding box center [366, 207] width 99 height 8
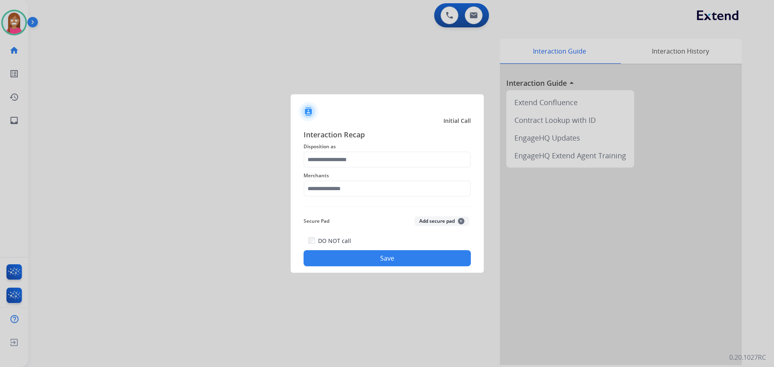
type input "**********"
click at [324, 189] on input "text" at bounding box center [387, 189] width 167 height 16
click at [394, 218] on li "Jomashop" at bounding box center [389, 211] width 154 height 15
type input "********"
click at [377, 259] on button "Save" at bounding box center [387, 258] width 167 height 16
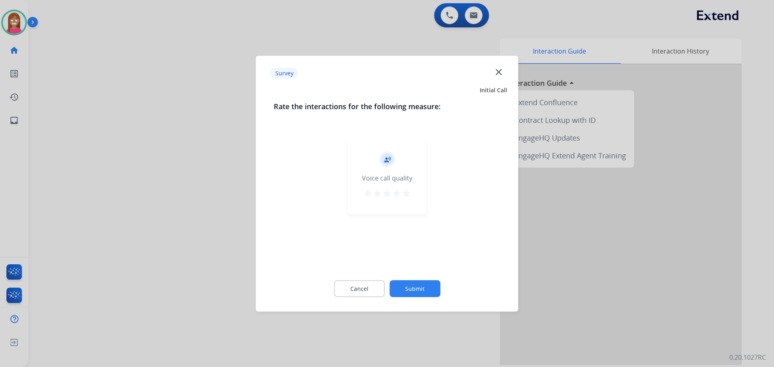
click at [497, 71] on mat-icon "close" at bounding box center [498, 72] width 10 height 10
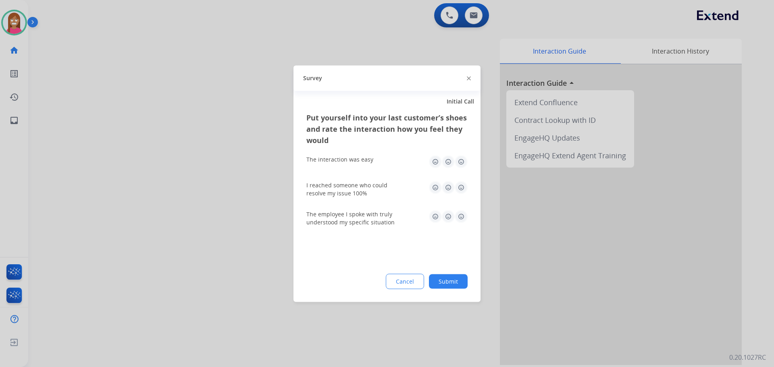
click at [469, 77] on img at bounding box center [469, 79] width 4 height 4
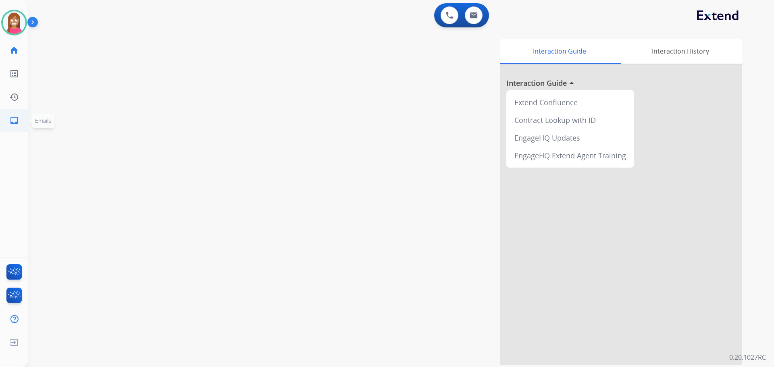
click at [15, 124] on mat-icon "inbox" at bounding box center [14, 121] width 10 height 10
select select "**********"
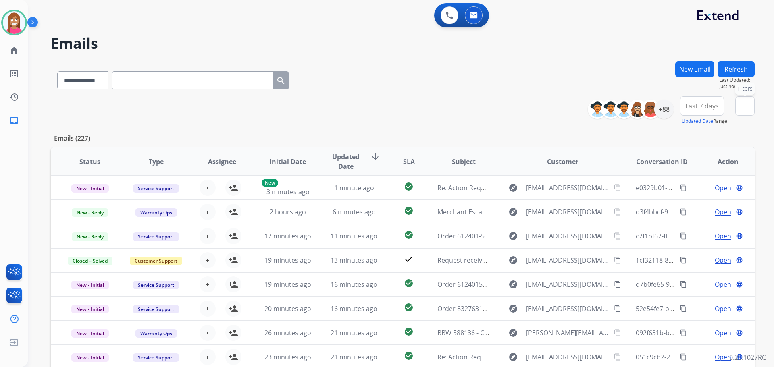
click at [741, 105] on mat-icon "menu" at bounding box center [745, 106] width 10 height 10
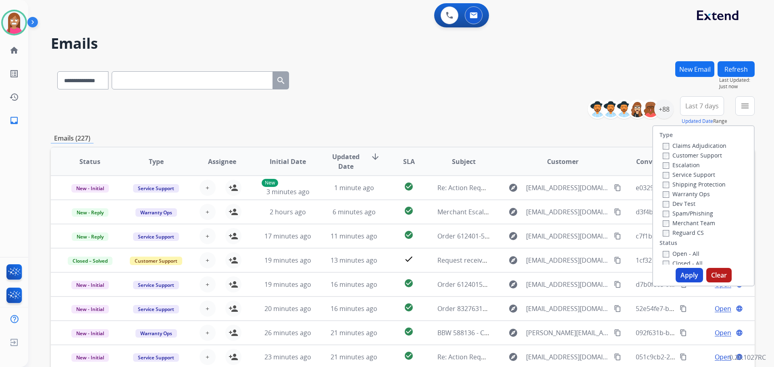
click at [499, 65] on div "**********" at bounding box center [403, 78] width 704 height 35
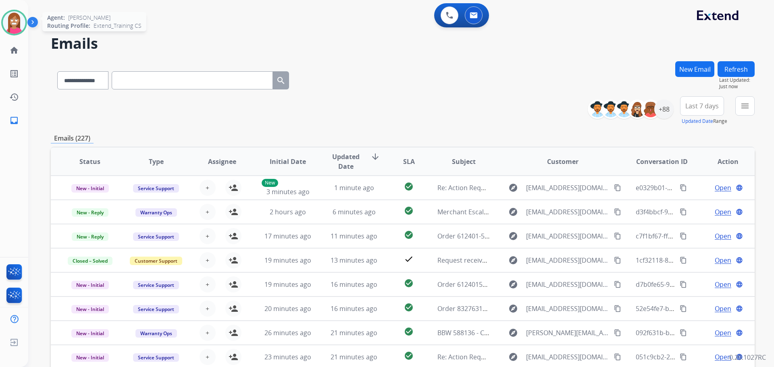
click at [13, 19] on img at bounding box center [14, 22] width 23 height 23
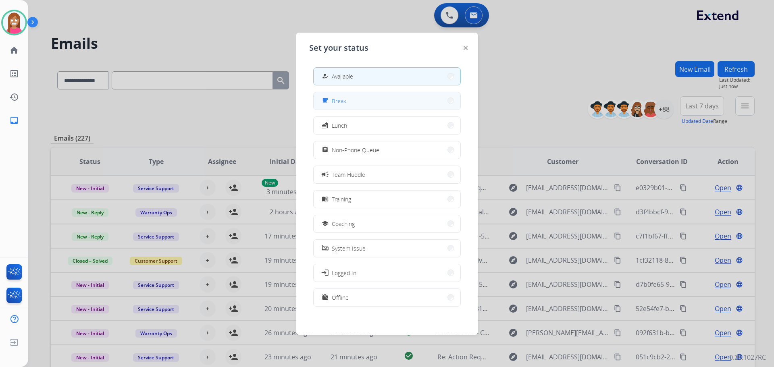
click at [341, 102] on span "Break" at bounding box center [339, 101] width 15 height 8
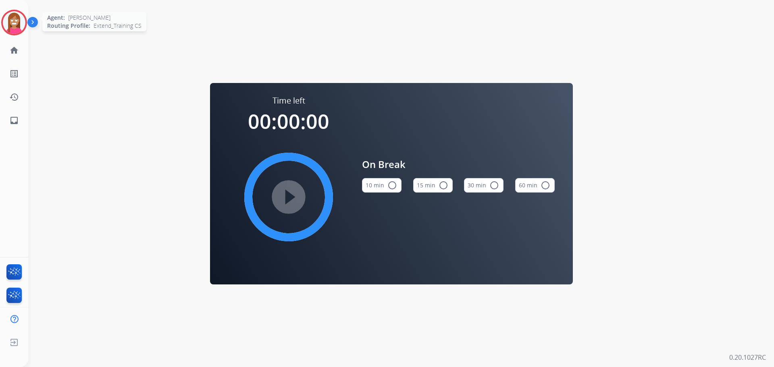
click at [6, 28] on img at bounding box center [14, 22] width 23 height 23
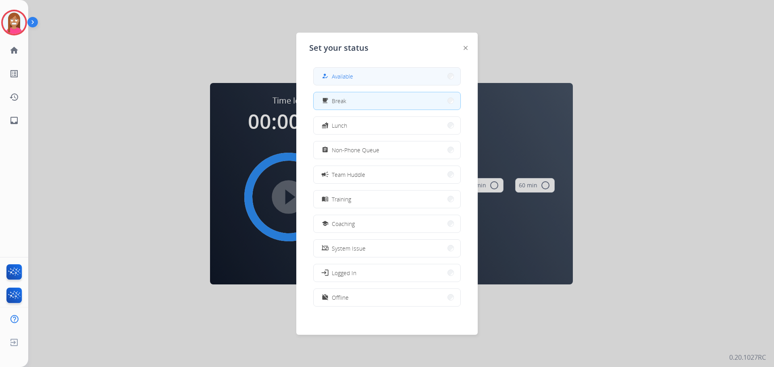
click at [346, 77] on span "Available" at bounding box center [342, 76] width 21 height 8
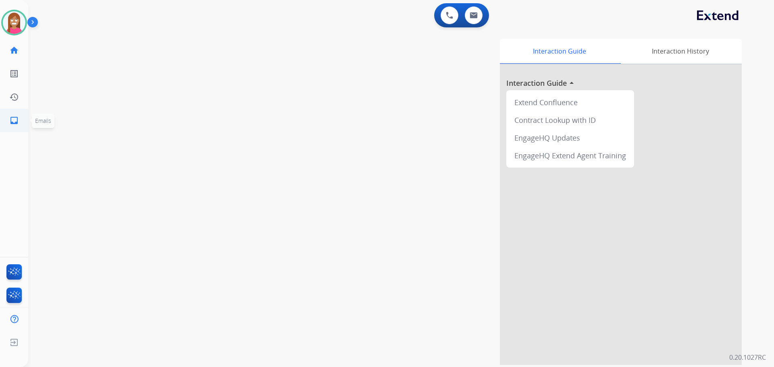
click at [17, 125] on mat-icon "inbox" at bounding box center [14, 121] width 10 height 10
select select "**********"
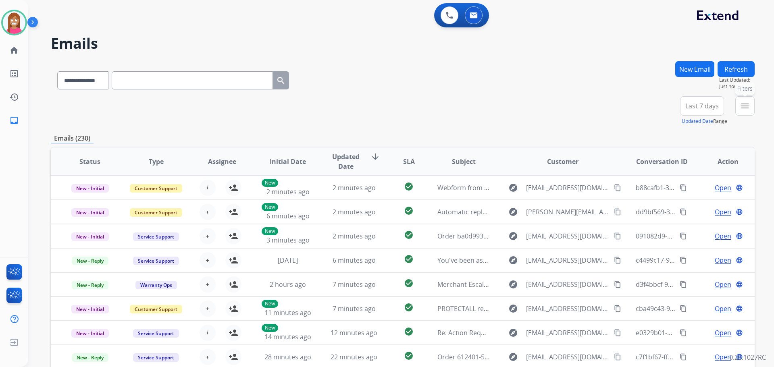
click at [743, 110] on mat-icon "menu" at bounding box center [745, 106] width 10 height 10
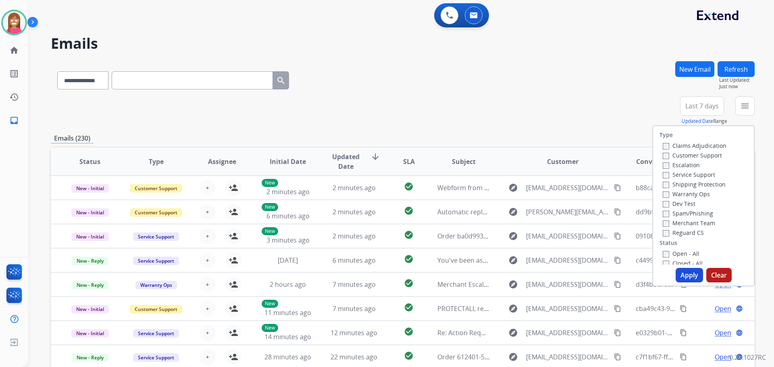
click at [670, 156] on label "Customer Support" at bounding box center [692, 156] width 59 height 8
click at [668, 183] on label "Shipping Protection" at bounding box center [694, 185] width 63 height 8
click at [667, 252] on label "Open - All" at bounding box center [681, 254] width 37 height 8
click at [687, 270] on button "Apply" at bounding box center [689, 275] width 27 height 15
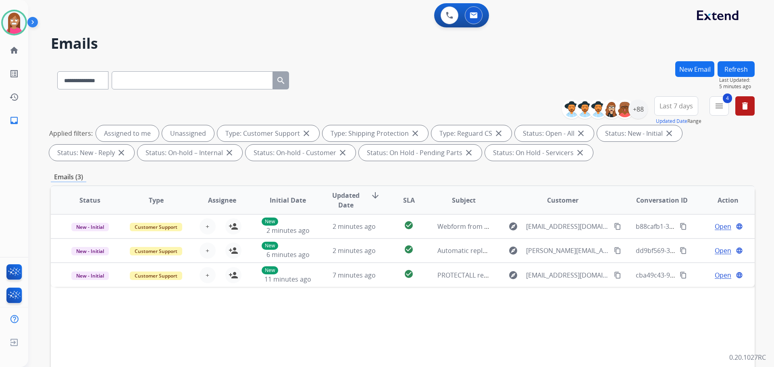
click at [738, 65] on button "Refresh" at bounding box center [736, 69] width 37 height 16
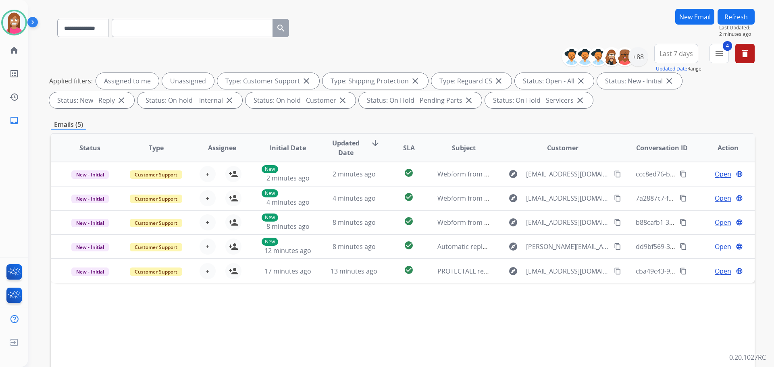
scroll to position [40, 0]
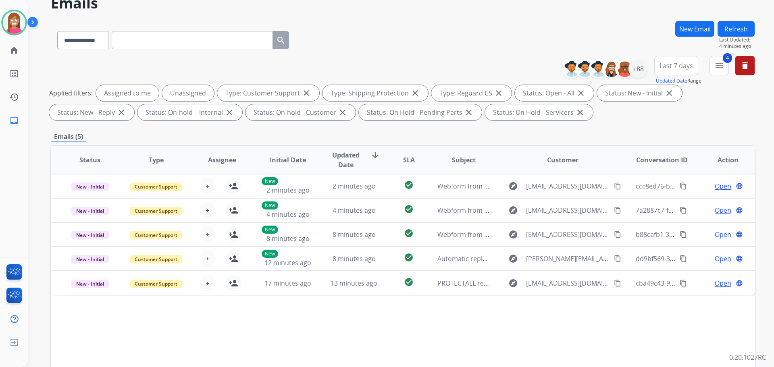
click at [736, 25] on button "Refresh" at bounding box center [736, 29] width 37 height 16
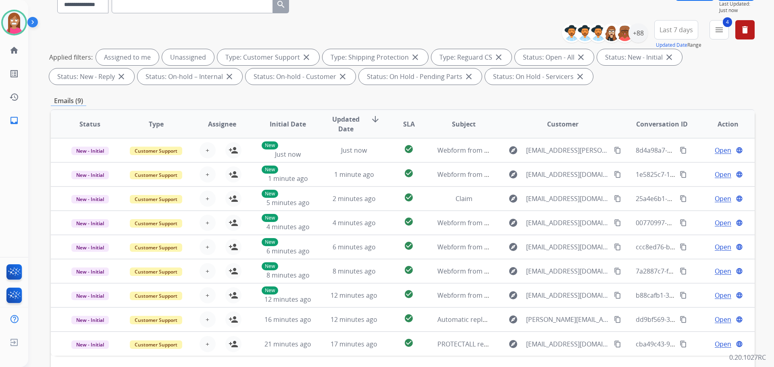
scroll to position [121, 0]
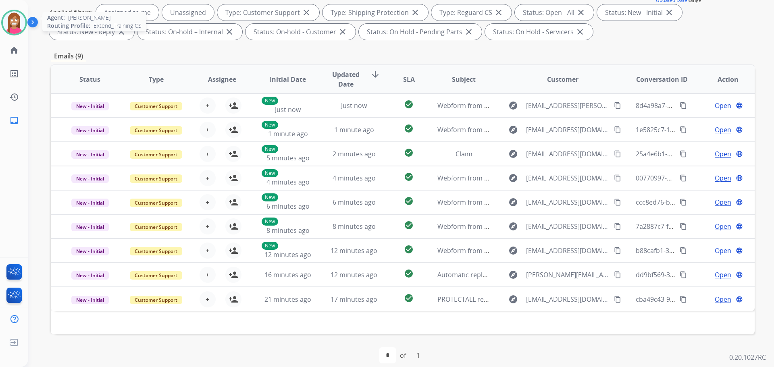
click at [11, 25] on img at bounding box center [14, 22] width 23 height 23
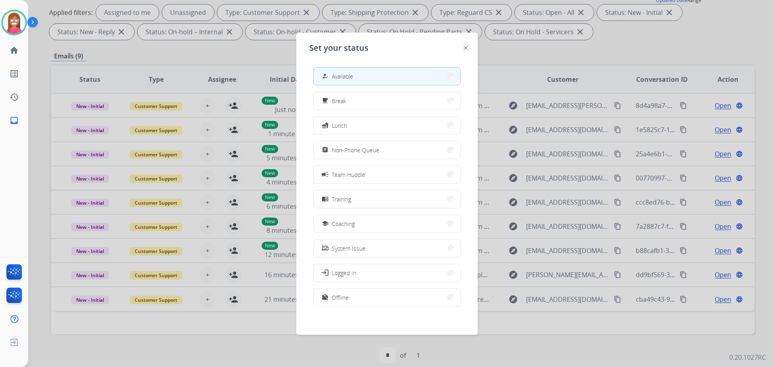
click at [660, 49] on div at bounding box center [387, 183] width 774 height 367
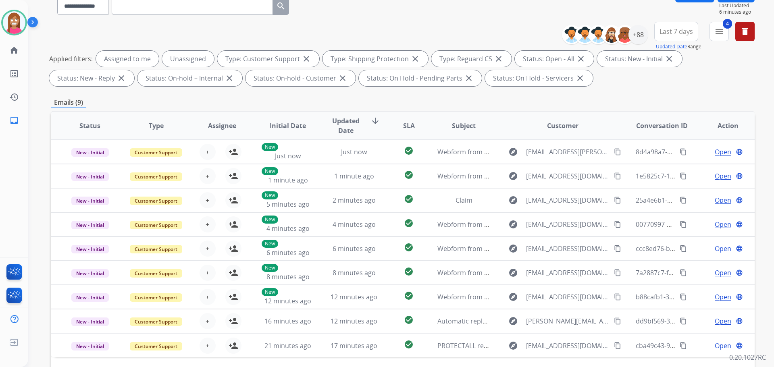
scroll to position [0, 0]
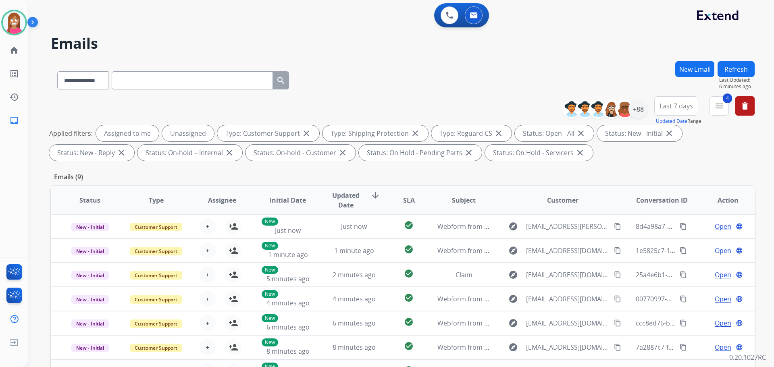
click at [739, 69] on button "Refresh" at bounding box center [736, 69] width 37 height 16
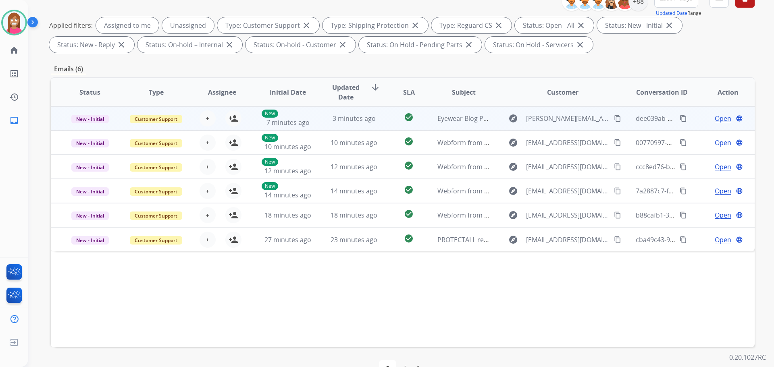
scroll to position [90, 0]
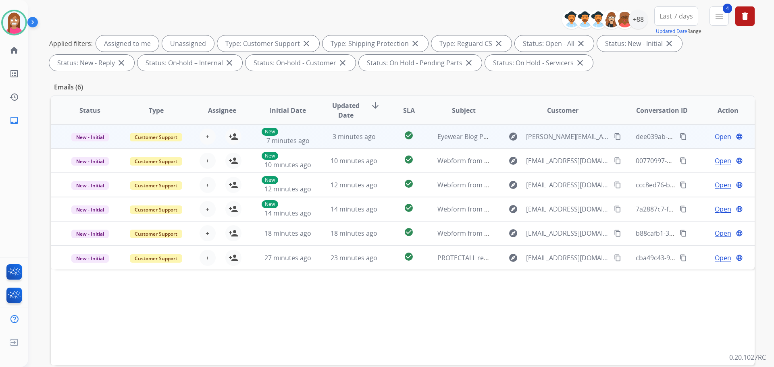
click at [433, 146] on td "Eyewear Blog Post Collaboration with GlassesShop" at bounding box center [458, 137] width 66 height 24
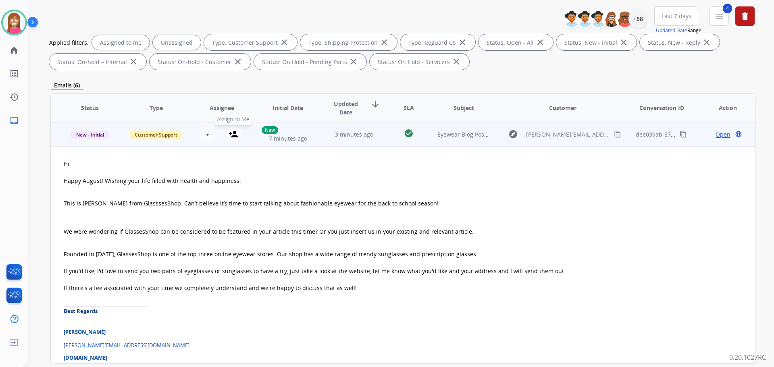
click at [233, 134] on mat-icon "person_add" at bounding box center [234, 134] width 10 height 10
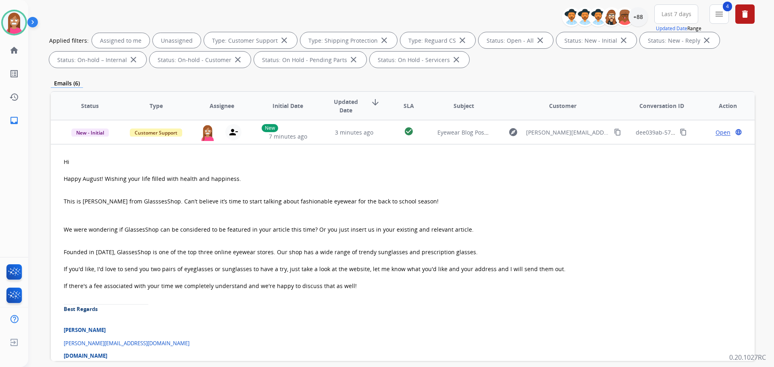
scroll to position [47, 0]
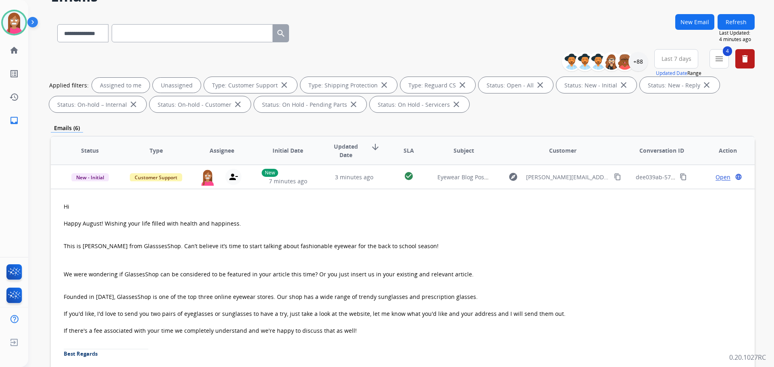
click at [734, 22] on button "Refresh" at bounding box center [736, 22] width 37 height 16
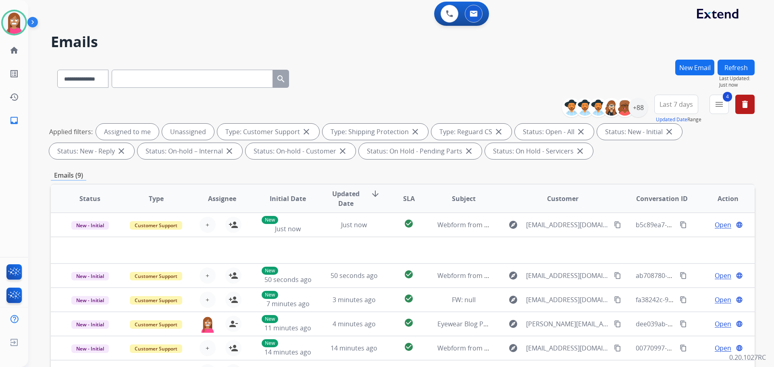
scroll to position [0, 0]
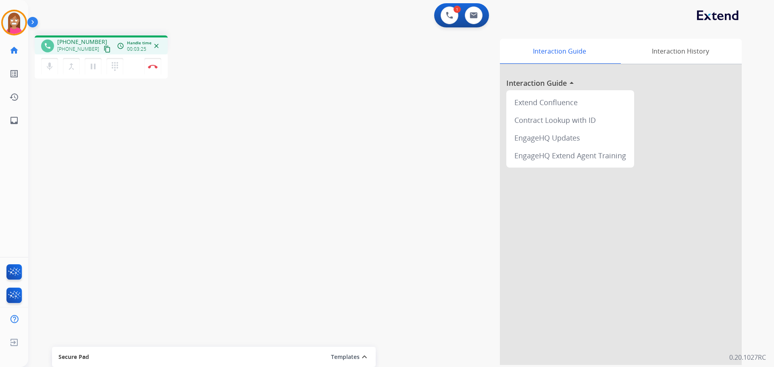
click at [104, 51] on mat-icon "content_copy" at bounding box center [107, 49] width 7 height 7
click at [94, 69] on mat-icon "pause" at bounding box center [93, 67] width 10 height 10
click at [92, 68] on mat-icon "play_arrow" at bounding box center [93, 67] width 10 height 10
click at [153, 68] on img at bounding box center [153, 67] width 10 height 4
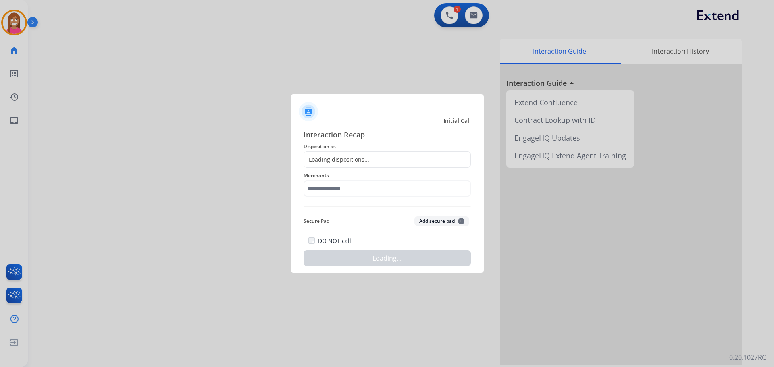
click at [325, 163] on div "Loading dispositions..." at bounding box center [336, 160] width 65 height 8
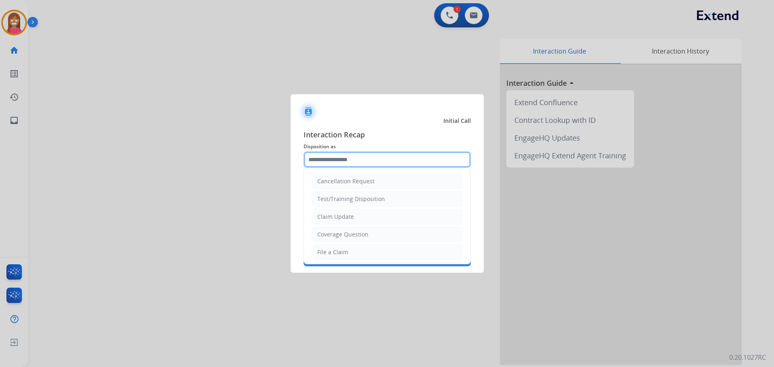
click at [307, 164] on input "text" at bounding box center [387, 160] width 167 height 16
drag, startPoint x: 332, startPoint y: 249, endPoint x: 321, endPoint y: 202, distance: 47.9
click at [331, 248] on li "File a Claim" at bounding box center [387, 252] width 150 height 15
type input "**********"
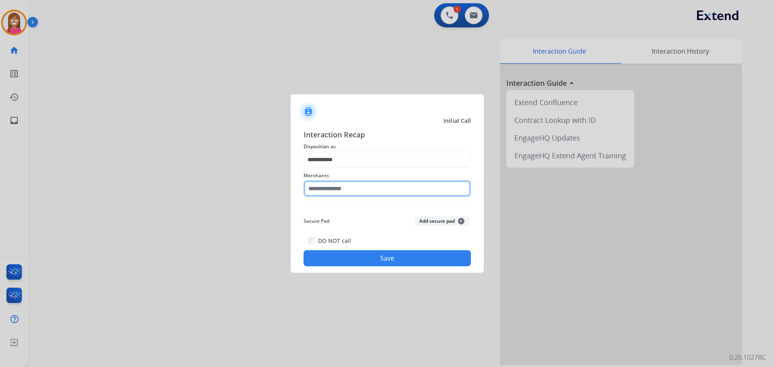
click at [317, 189] on input "text" at bounding box center [387, 189] width 167 height 16
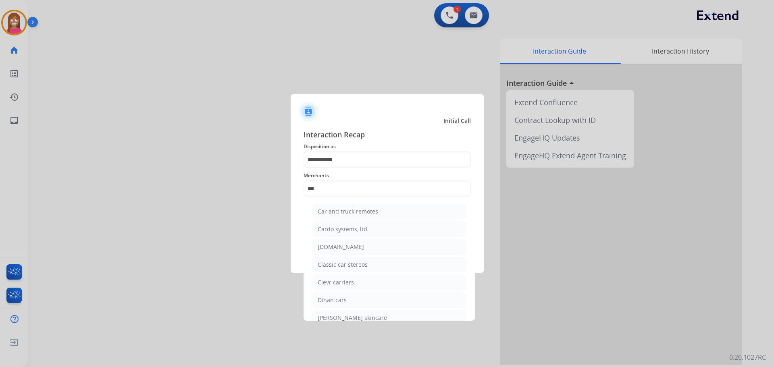
drag, startPoint x: 336, startPoint y: 247, endPoint x: 348, endPoint y: 239, distance: 14.9
click at [337, 247] on div "[DOMAIN_NAME]" at bounding box center [341, 247] width 46 height 8
type input "**********"
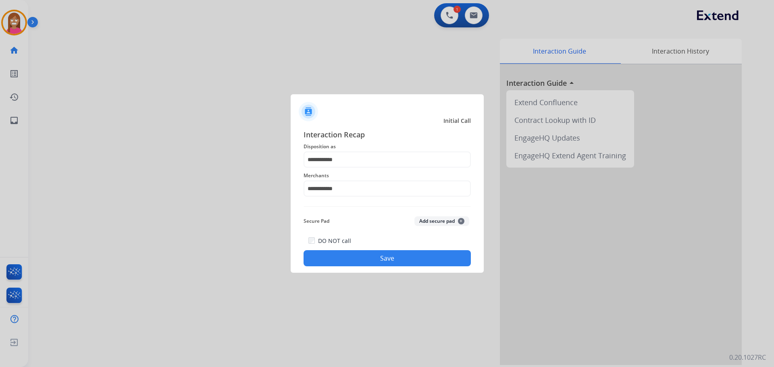
click at [355, 255] on button "Save" at bounding box center [387, 258] width 167 height 16
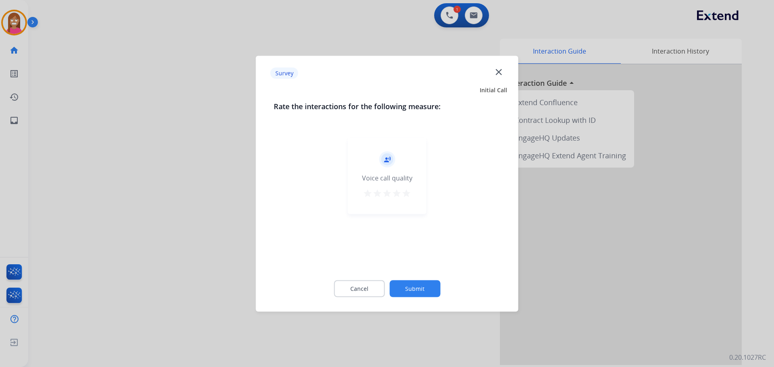
click at [500, 75] on mat-icon "close" at bounding box center [498, 72] width 10 height 10
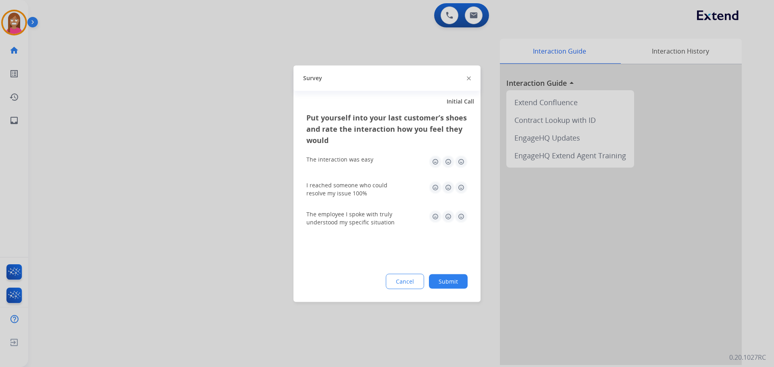
click at [470, 77] on img at bounding box center [469, 79] width 4 height 4
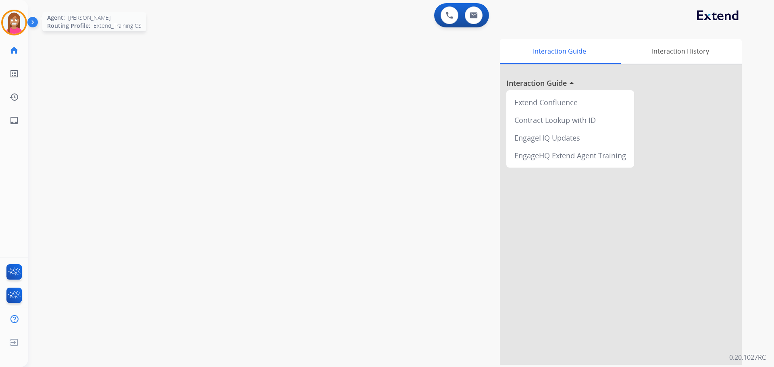
click at [11, 19] on img at bounding box center [14, 22] width 23 height 23
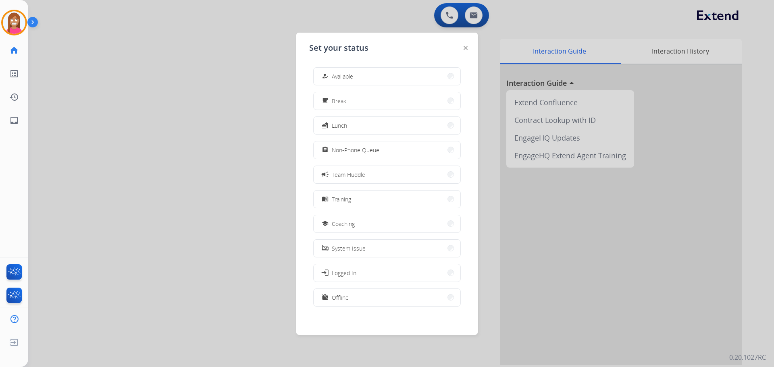
drag, startPoint x: 354, startPoint y: 221, endPoint x: 347, endPoint y: 200, distance: 22.2
click at [352, 217] on button "school Coaching" at bounding box center [387, 223] width 147 height 17
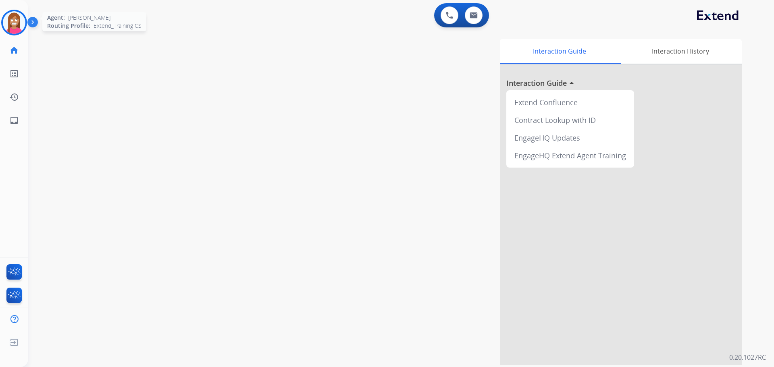
click at [15, 21] on img at bounding box center [14, 22] width 23 height 23
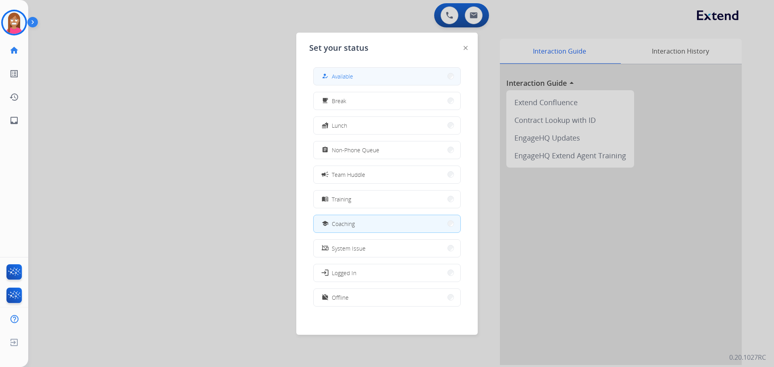
click at [324, 81] on button "how_to_reg Available" at bounding box center [387, 76] width 147 height 17
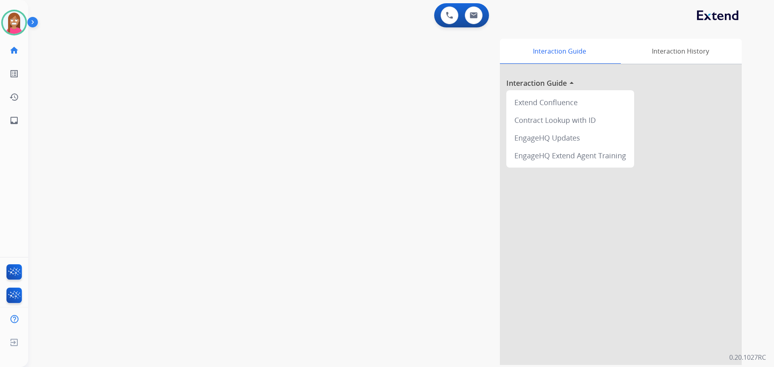
drag, startPoint x: 409, startPoint y: 215, endPoint x: 405, endPoint y: 213, distance: 5.1
click at [406, 214] on div "Interaction Guide Interaction History Interaction Guide arrow_drop_up Extend Co…" at bounding box center [504, 202] width 475 height 327
click at [14, 123] on mat-icon "inbox" at bounding box center [14, 121] width 10 height 10
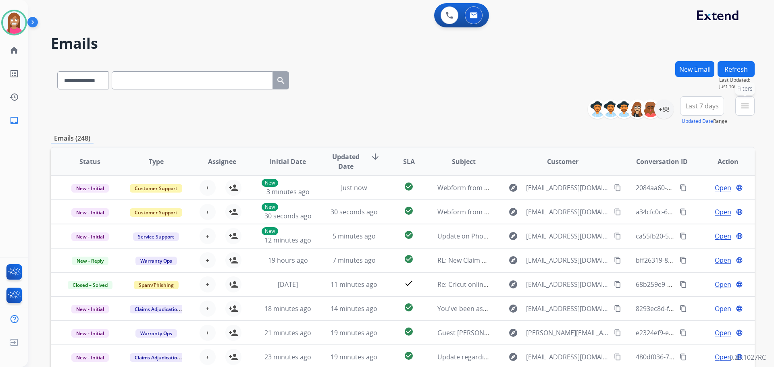
click at [738, 109] on button "menu Filters" at bounding box center [744, 105] width 19 height 19
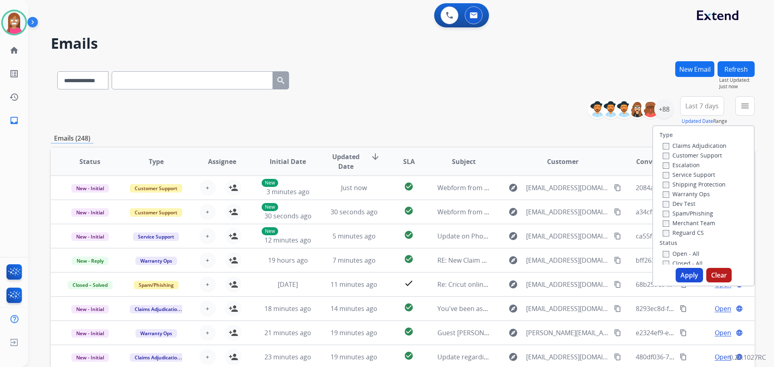
click at [672, 152] on label "Customer Support" at bounding box center [692, 156] width 59 height 8
click at [681, 185] on label "Shipping Protection" at bounding box center [694, 185] width 63 height 8
click at [666, 229] on div "Reguard CS" at bounding box center [695, 233] width 64 height 10
click at [670, 231] on label "Reguard CS" at bounding box center [683, 233] width 41 height 8
click at [671, 254] on label "Open - All" at bounding box center [681, 254] width 37 height 8
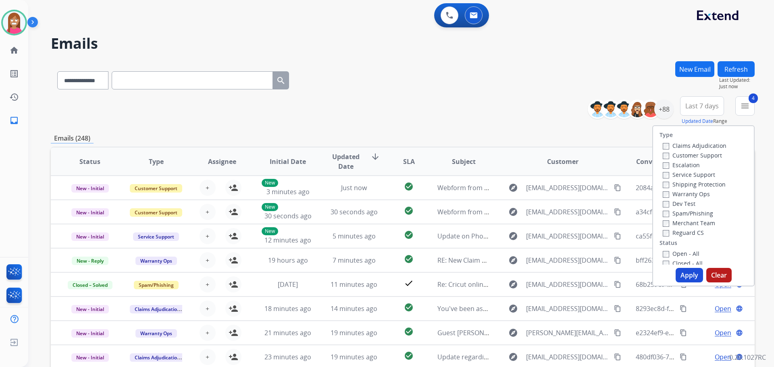
click at [676, 272] on button "Apply" at bounding box center [689, 275] width 27 height 15
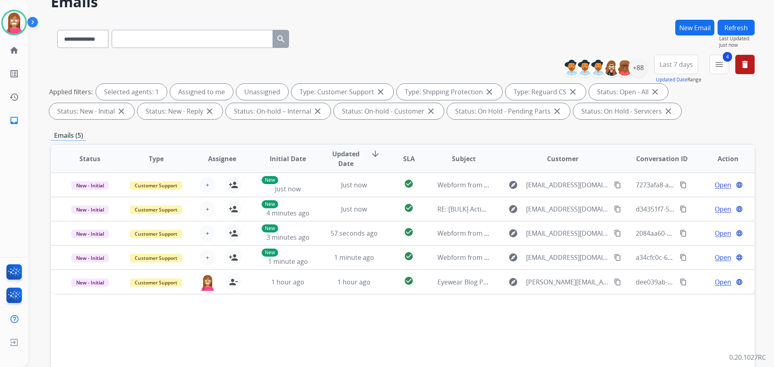
scroll to position [81, 0]
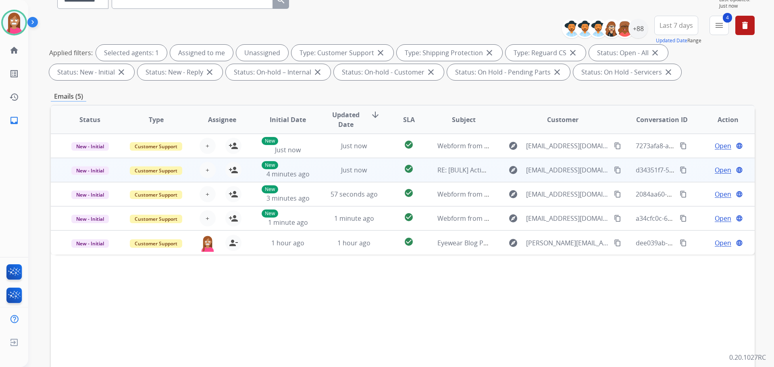
click at [315, 177] on td "Just now" at bounding box center [348, 170] width 66 height 24
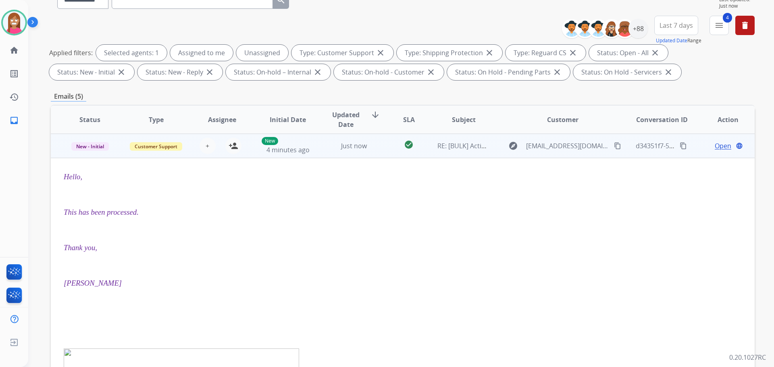
scroll to position [0, 0]
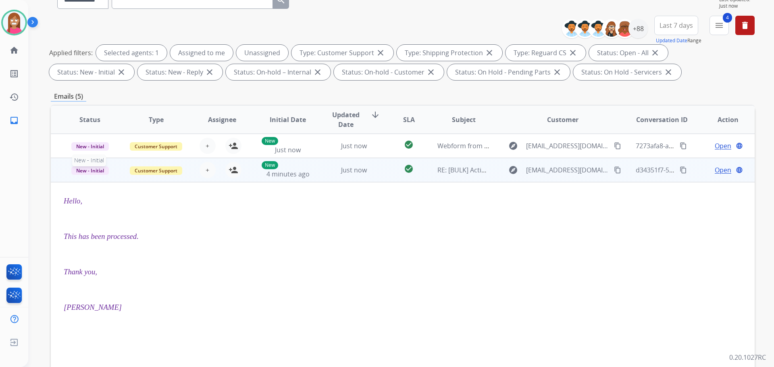
click at [83, 172] on span "New - Initial" at bounding box center [89, 171] width 37 height 8
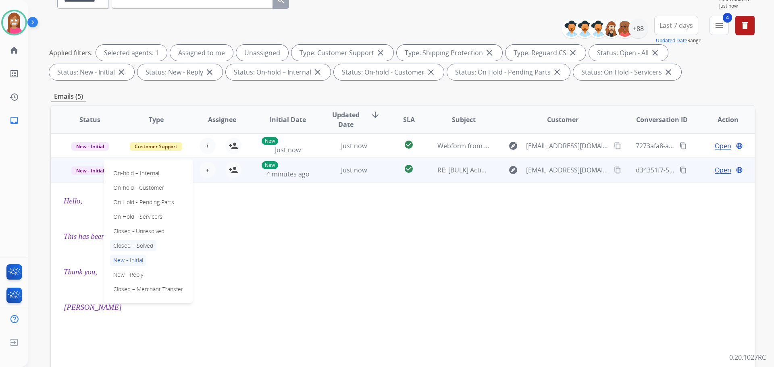
click at [136, 242] on p "Closed – Solved" at bounding box center [133, 245] width 46 height 11
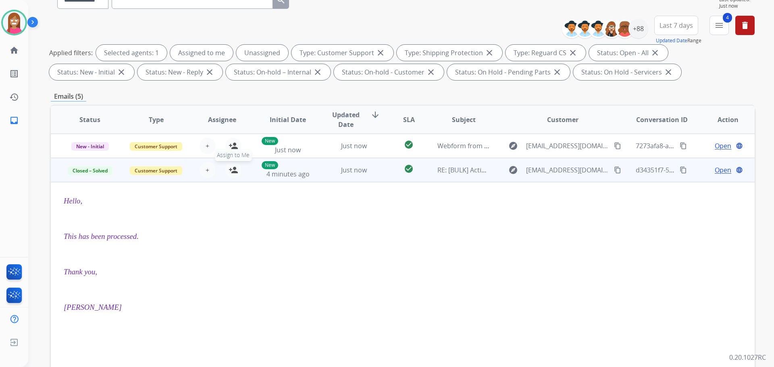
click at [232, 173] on mat-icon "person_add" at bounding box center [234, 170] width 10 height 10
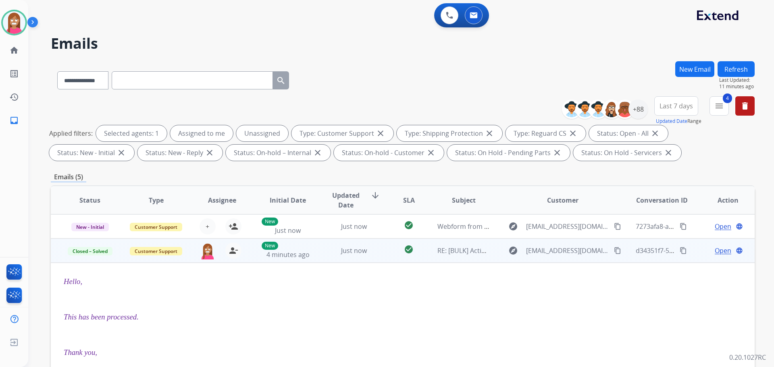
click at [734, 71] on button "Refresh" at bounding box center [736, 69] width 37 height 16
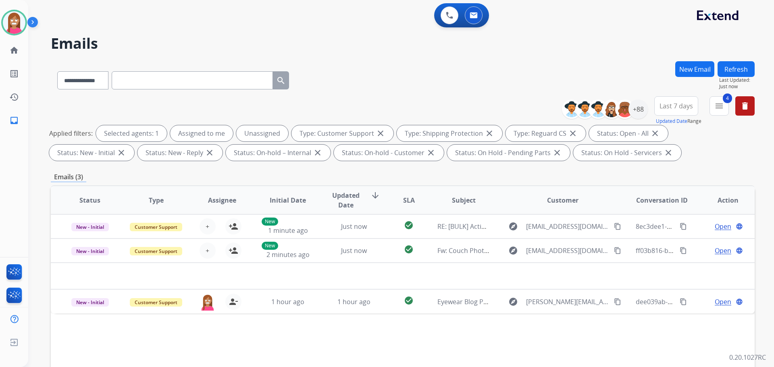
scroll to position [130, 0]
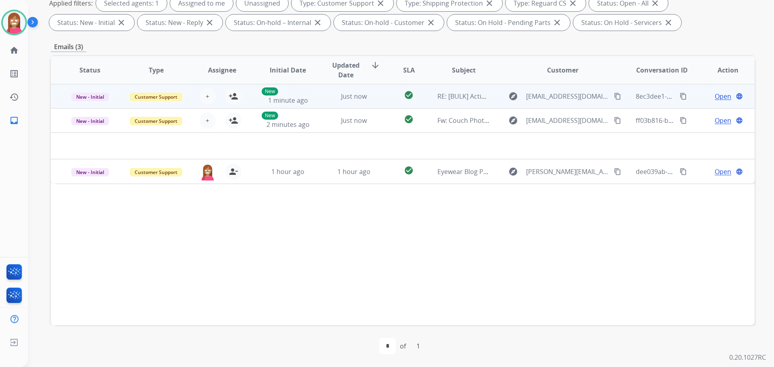
click at [325, 106] on td "Just now" at bounding box center [348, 96] width 66 height 24
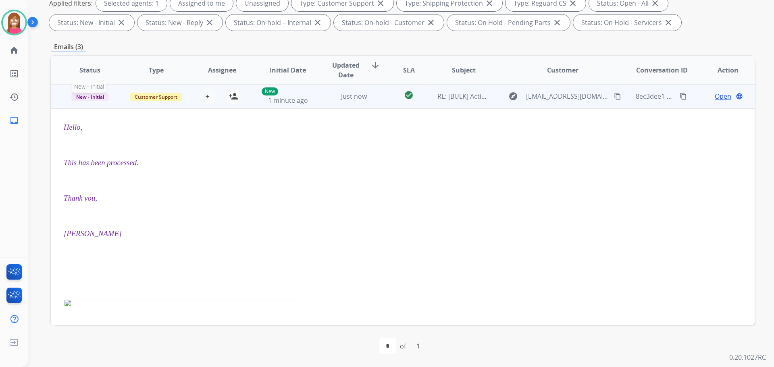
click at [92, 98] on span "New - Initial" at bounding box center [89, 97] width 37 height 8
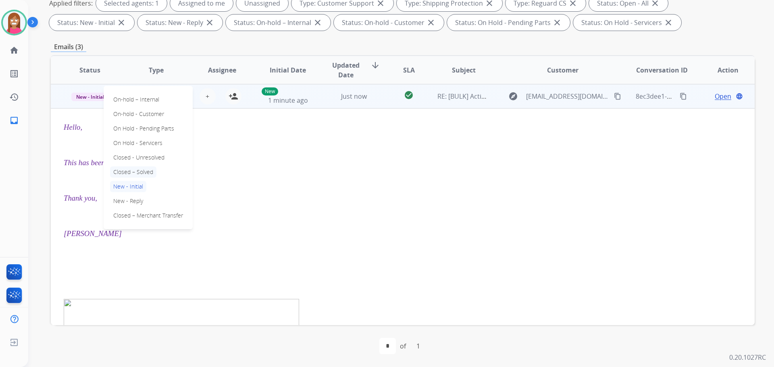
click at [137, 173] on p "Closed – Solved" at bounding box center [133, 172] width 46 height 11
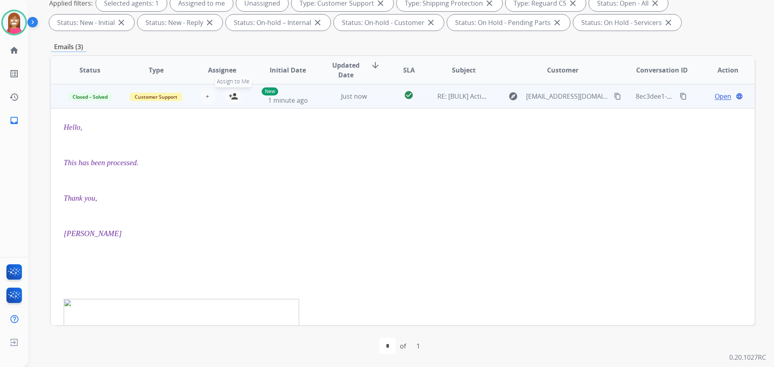
click at [231, 97] on mat-icon "person_add" at bounding box center [234, 97] width 10 height 10
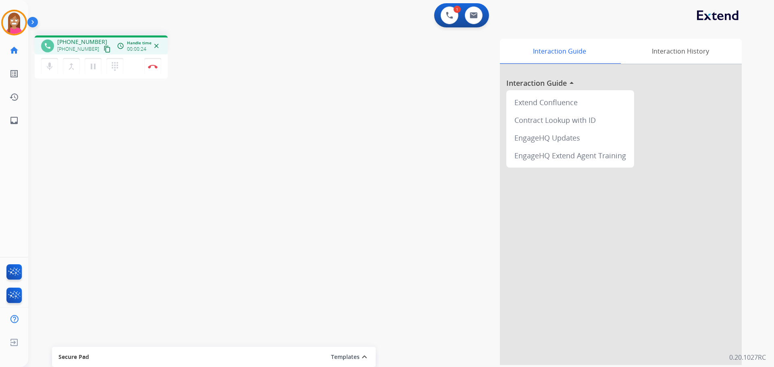
drag, startPoint x: 99, startPoint y: 50, endPoint x: 101, endPoint y: 46, distance: 4.2
click at [104, 49] on mat-icon "content_copy" at bounding box center [107, 49] width 7 height 7
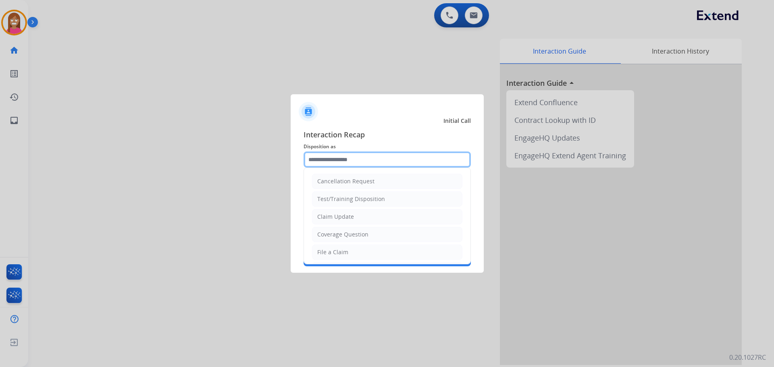
click at [349, 158] on input "text" at bounding box center [387, 160] width 167 height 16
click at [348, 255] on li "File a Claim" at bounding box center [387, 252] width 150 height 15
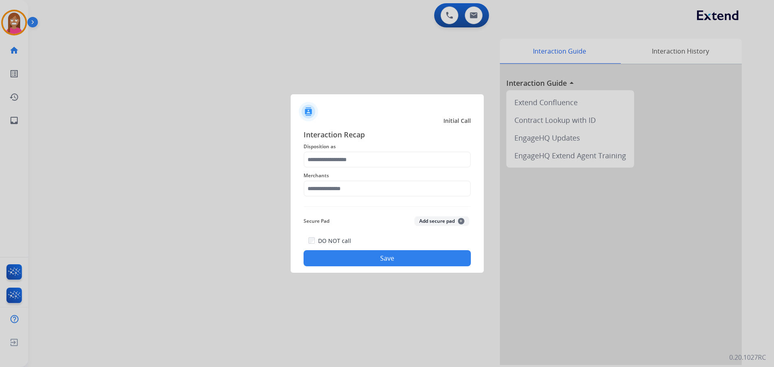
type input "**********"
click at [336, 196] on input "text" at bounding box center [387, 189] width 167 height 16
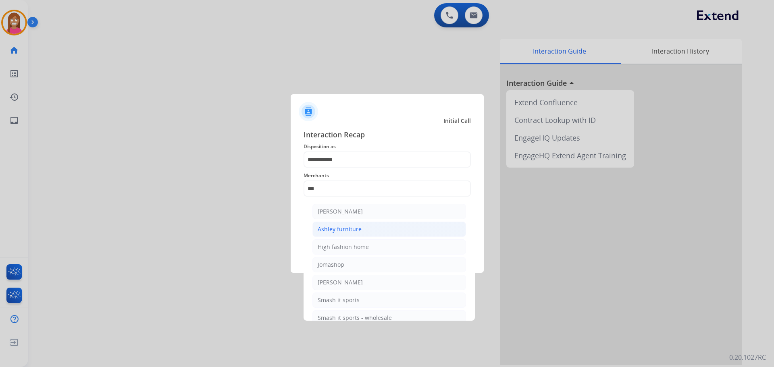
click at [328, 227] on div "Ashley furniture" at bounding box center [340, 229] width 44 height 8
type input "**********"
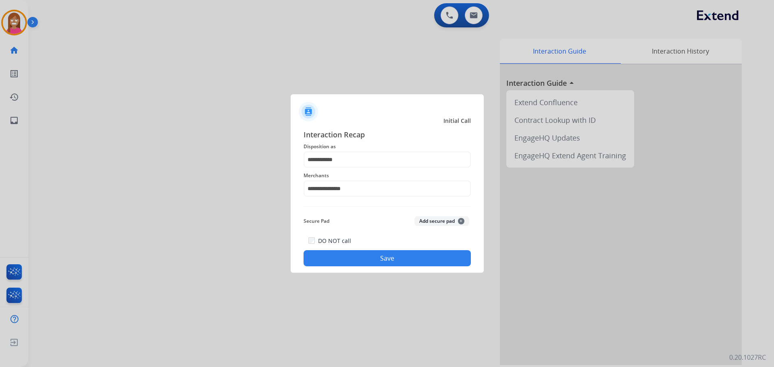
click at [343, 258] on button "Save" at bounding box center [387, 258] width 167 height 16
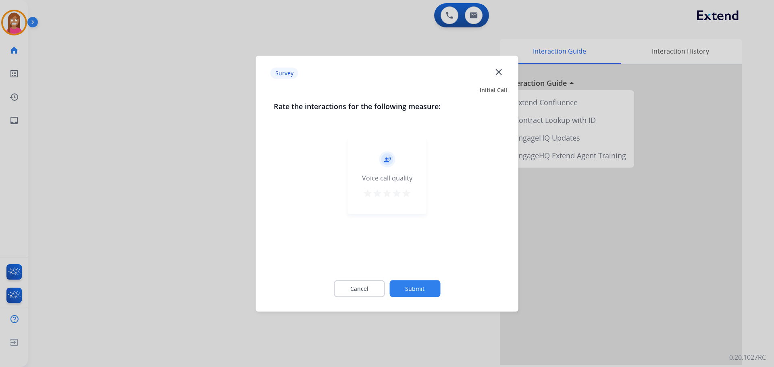
click at [498, 73] on mat-icon "close" at bounding box center [498, 72] width 10 height 10
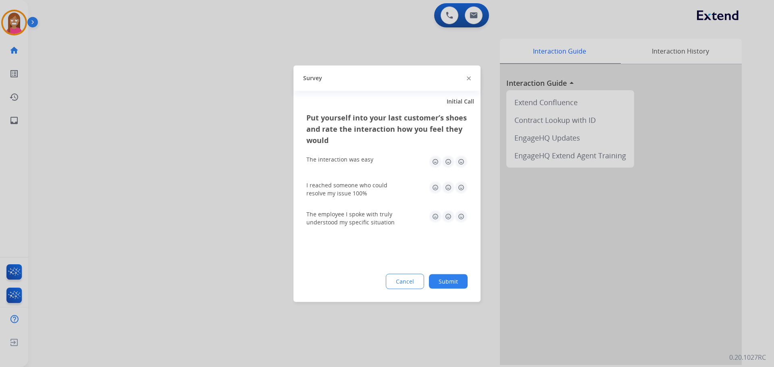
click at [467, 78] on img at bounding box center [469, 79] width 4 height 4
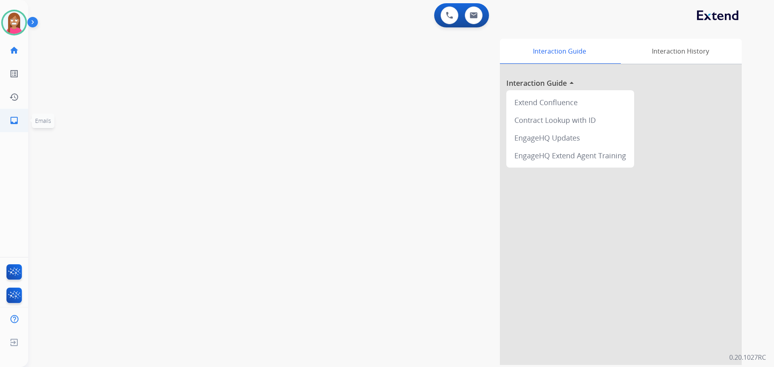
click at [11, 119] on mat-icon "inbox" at bounding box center [14, 121] width 10 height 10
select select "**********"
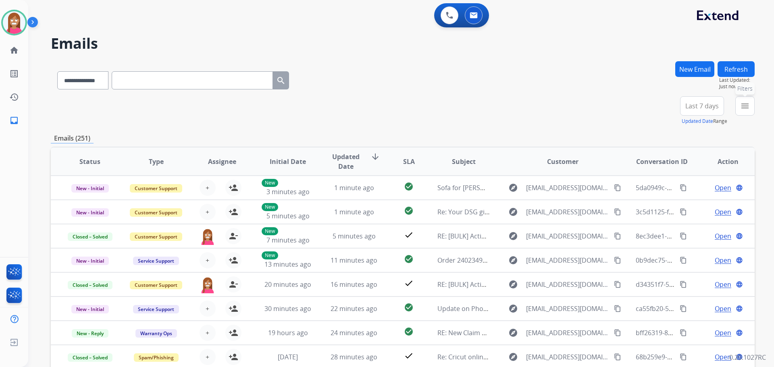
click at [747, 106] on mat-icon "menu" at bounding box center [745, 106] width 10 height 10
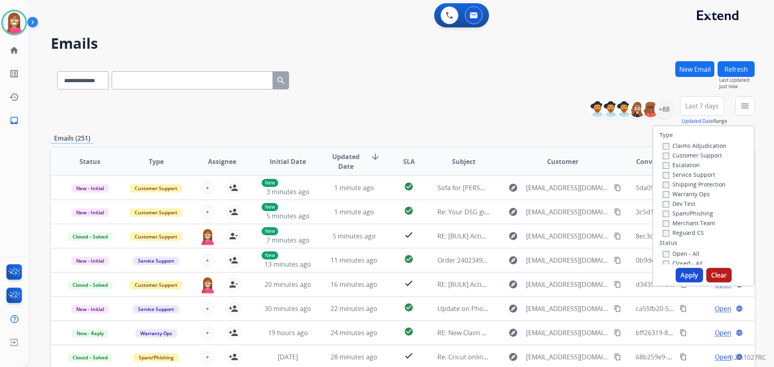
click at [687, 156] on label "Customer Support" at bounding box center [692, 156] width 59 height 8
click at [667, 184] on label "Shipping Protection" at bounding box center [694, 185] width 63 height 8
click at [668, 233] on label "Reguard CS" at bounding box center [683, 233] width 41 height 8
click at [675, 254] on label "Open - All" at bounding box center [681, 254] width 37 height 8
click at [686, 278] on button "Apply" at bounding box center [689, 275] width 27 height 15
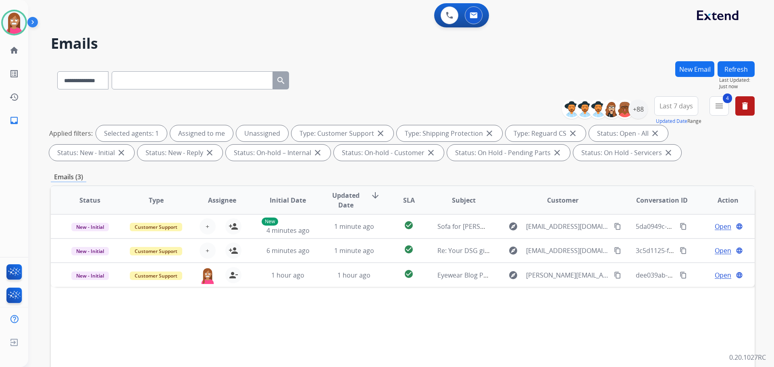
click at [735, 69] on button "Refresh" at bounding box center [736, 69] width 37 height 16
click at [741, 71] on button "Refresh" at bounding box center [736, 69] width 37 height 16
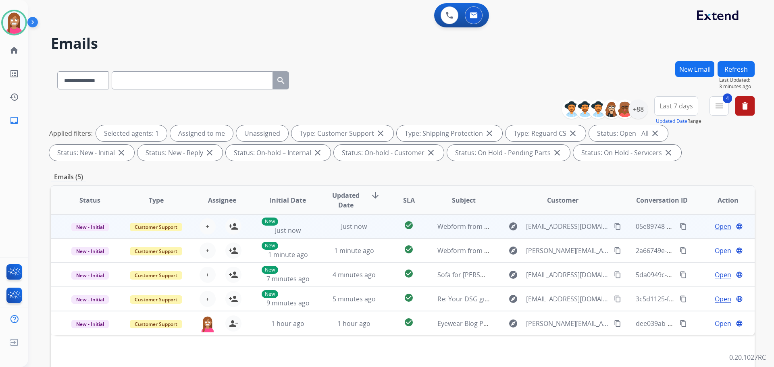
scroll to position [121, 0]
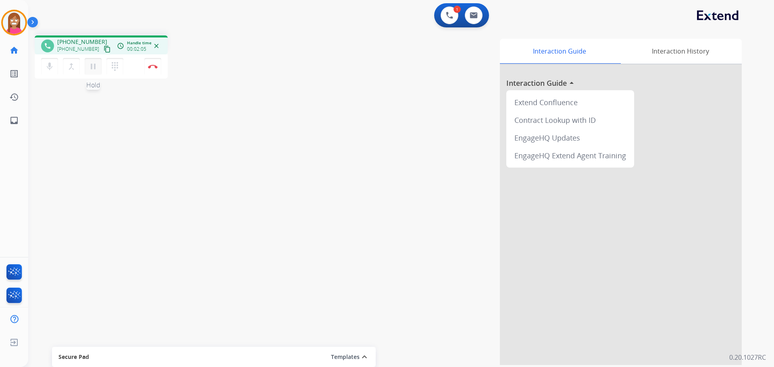
click at [89, 69] on button "pause Hold" at bounding box center [93, 66] width 17 height 17
drag, startPoint x: 95, startPoint y: 68, endPoint x: 117, endPoint y: 75, distance: 23.2
click at [96, 68] on mat-icon "play_arrow" at bounding box center [93, 67] width 10 height 10
click at [152, 71] on button "Disconnect" at bounding box center [152, 66] width 17 height 17
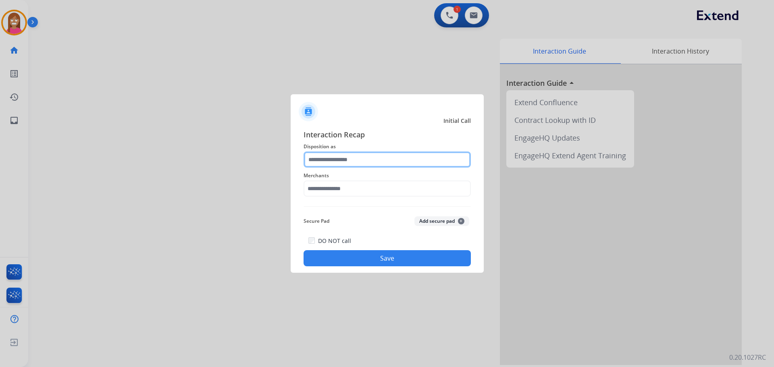
click at [311, 161] on input "text" at bounding box center [387, 160] width 167 height 16
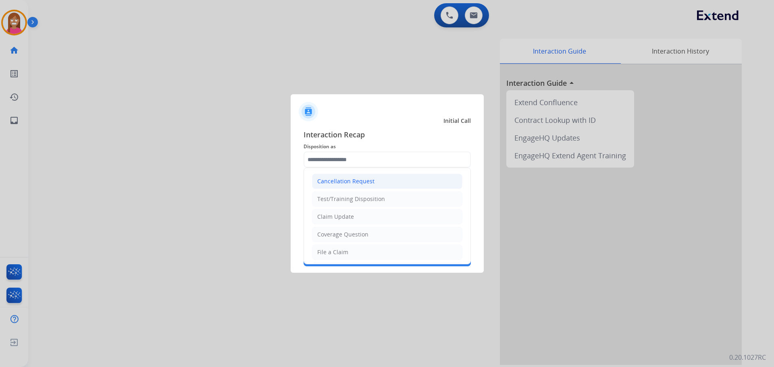
click at [340, 183] on div "Cancellation Request" at bounding box center [345, 181] width 57 height 8
type input "**********"
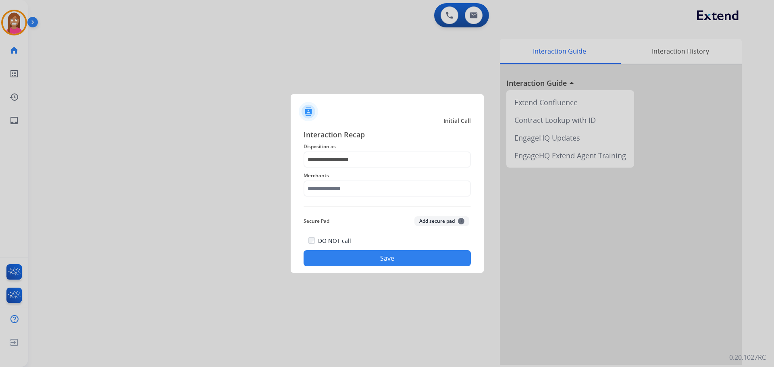
click at [333, 198] on div "Merchants" at bounding box center [387, 184] width 167 height 32
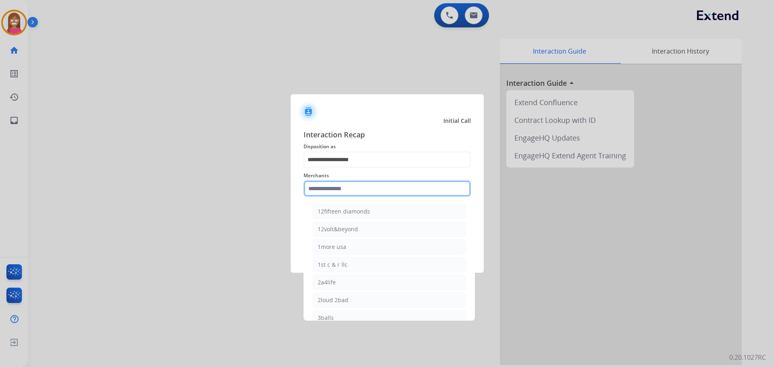
click at [322, 193] on input "text" at bounding box center [387, 189] width 167 height 16
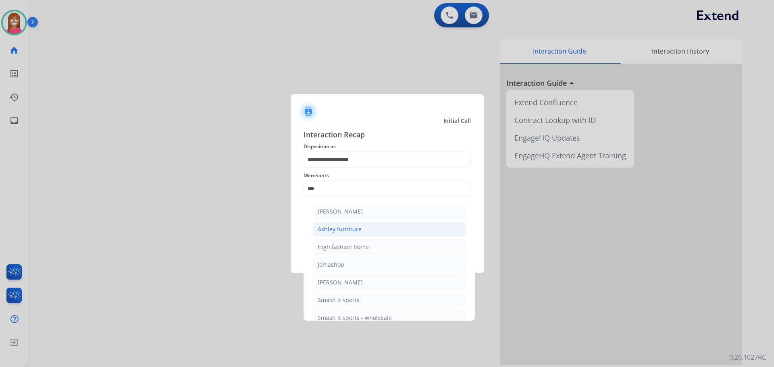
click at [340, 230] on div "Ashley furniture" at bounding box center [340, 229] width 44 height 8
type input "**********"
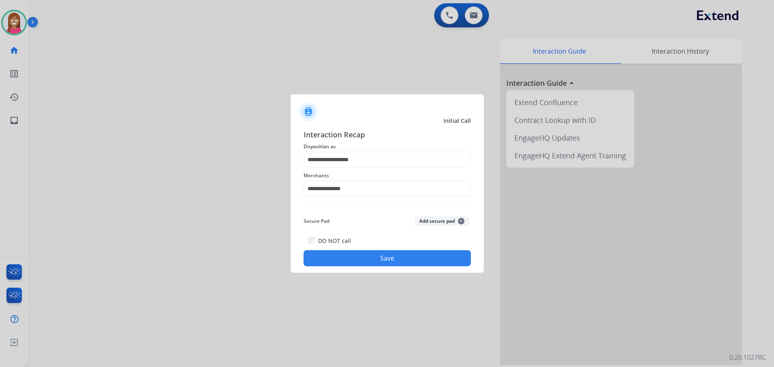
click at [343, 256] on button "Save" at bounding box center [387, 258] width 167 height 16
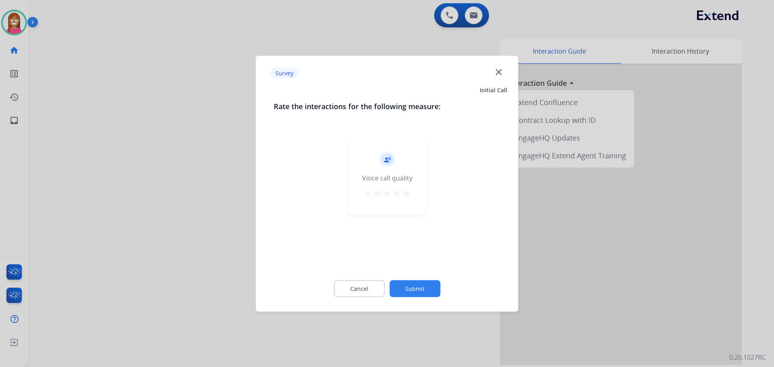
click at [499, 70] on mat-icon "close" at bounding box center [498, 72] width 10 height 10
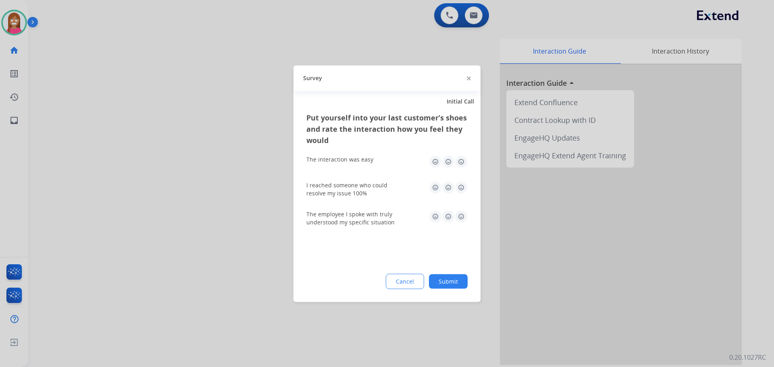
click at [467, 78] on img at bounding box center [469, 79] width 4 height 4
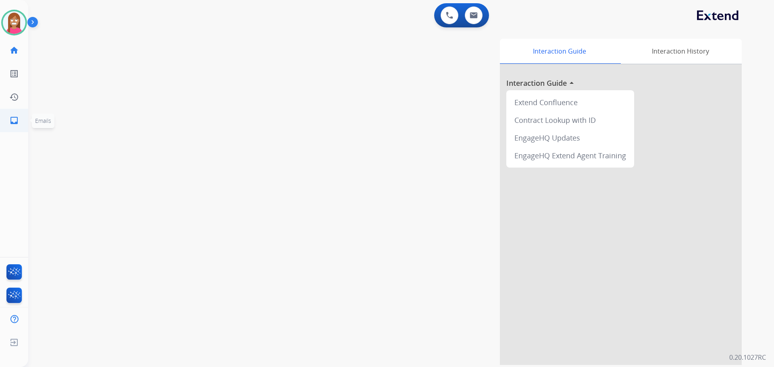
click at [13, 114] on link "inbox Emails" at bounding box center [14, 120] width 23 height 23
select select "**********"
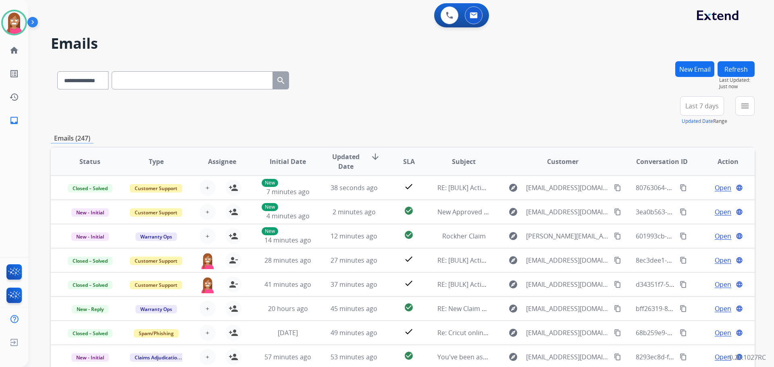
click at [741, 112] on button "menu" at bounding box center [744, 105] width 19 height 19
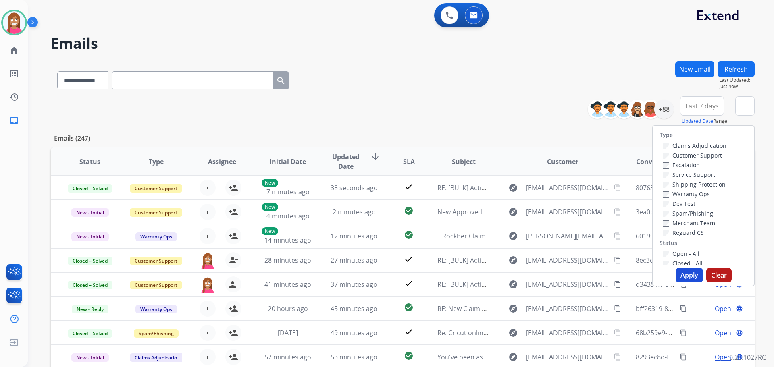
click at [695, 156] on label "Customer Support" at bounding box center [692, 156] width 59 height 8
click at [688, 186] on label "Shipping Protection" at bounding box center [694, 185] width 63 height 8
click at [664, 253] on label "Open - All" at bounding box center [681, 254] width 37 height 8
click at [688, 271] on button "Apply" at bounding box center [689, 275] width 27 height 15
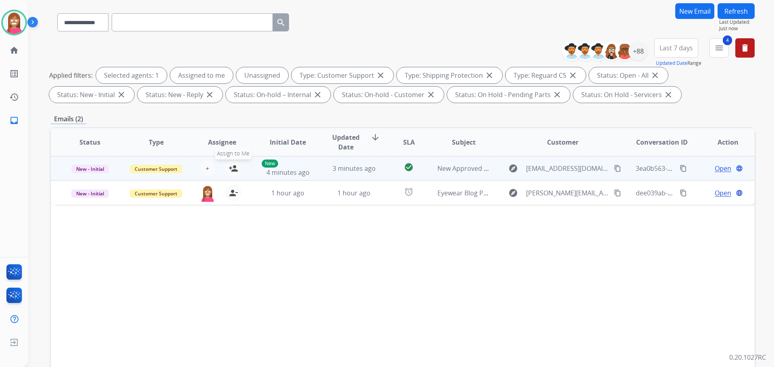
scroll to position [130, 0]
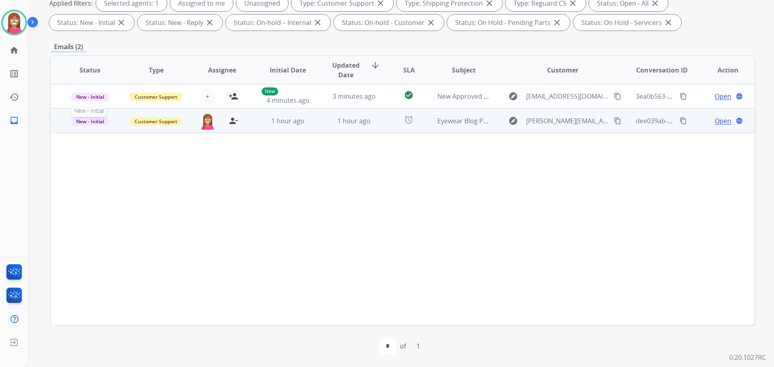
click at [82, 122] on span "New - Initial" at bounding box center [89, 121] width 37 height 8
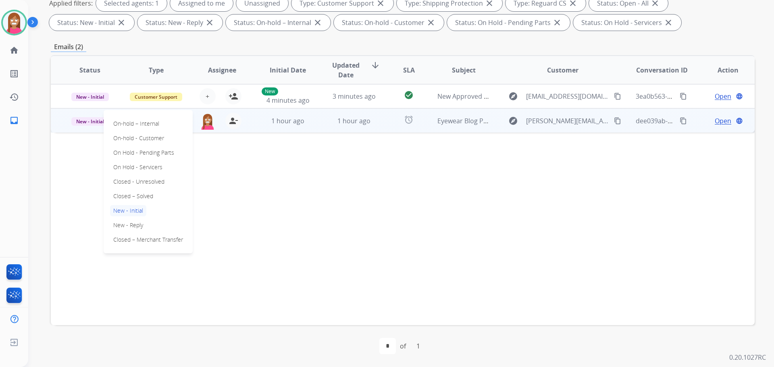
drag, startPoint x: 128, startPoint y: 195, endPoint x: 131, endPoint y: 189, distance: 6.3
click at [128, 194] on p "Closed – Solved" at bounding box center [133, 196] width 46 height 11
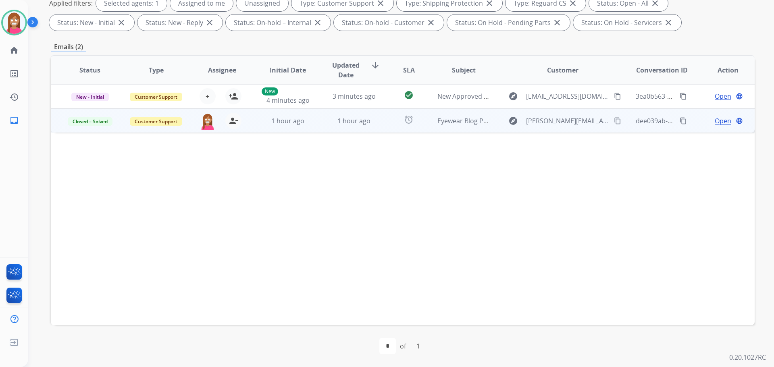
click at [139, 125] on span "Customer Support" at bounding box center [156, 121] width 52 height 8
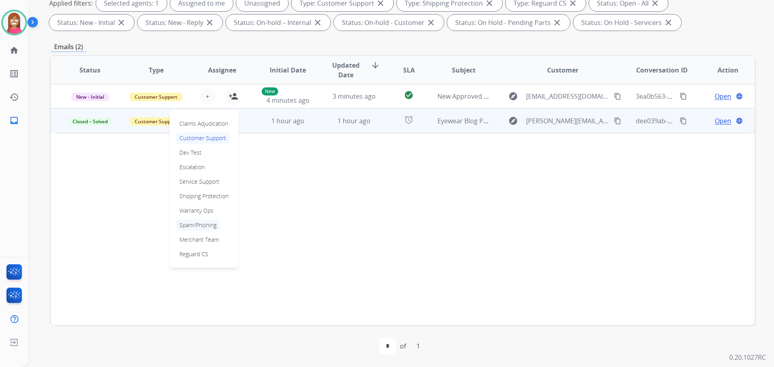
click at [189, 226] on p "Spam/Phishing" at bounding box center [198, 225] width 44 height 11
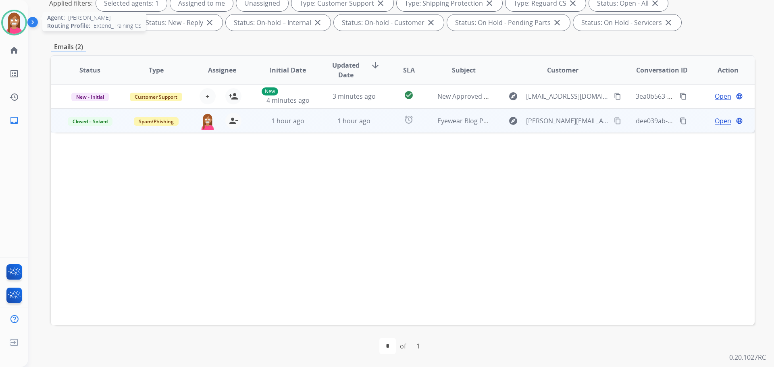
click at [20, 20] on img at bounding box center [14, 22] width 23 height 23
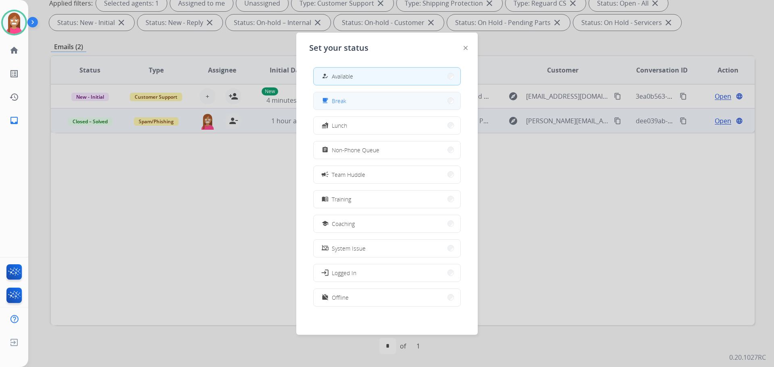
click at [360, 100] on button "free_breakfast Break" at bounding box center [387, 100] width 147 height 17
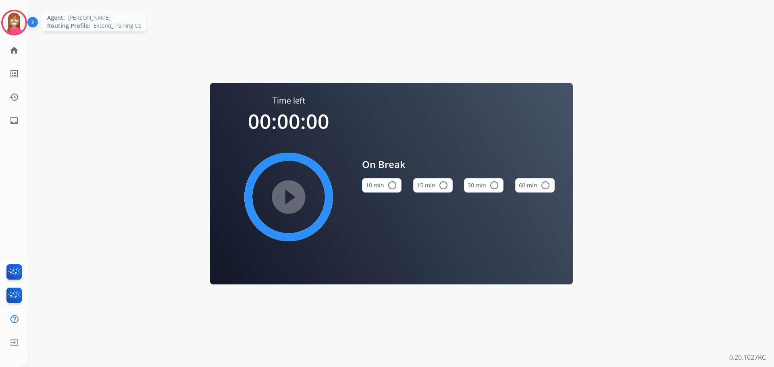
click at [11, 18] on img at bounding box center [14, 22] width 23 height 23
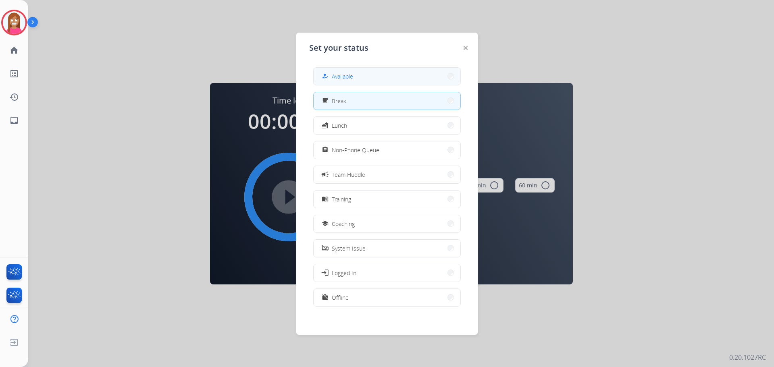
click at [341, 83] on button "how_to_reg Available" at bounding box center [387, 76] width 147 height 17
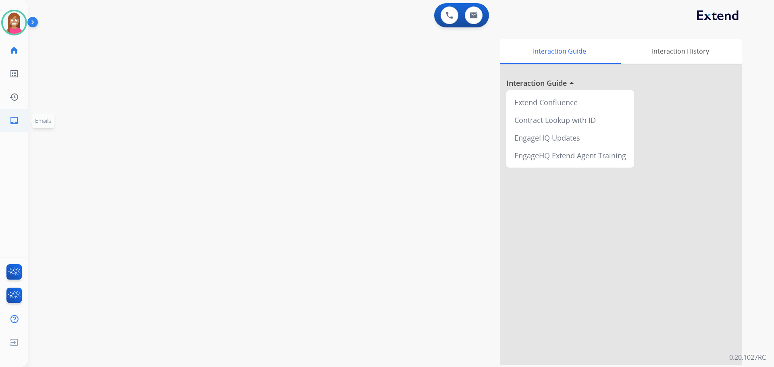
click at [15, 123] on mat-icon "inbox" at bounding box center [14, 121] width 10 height 10
select select "**********"
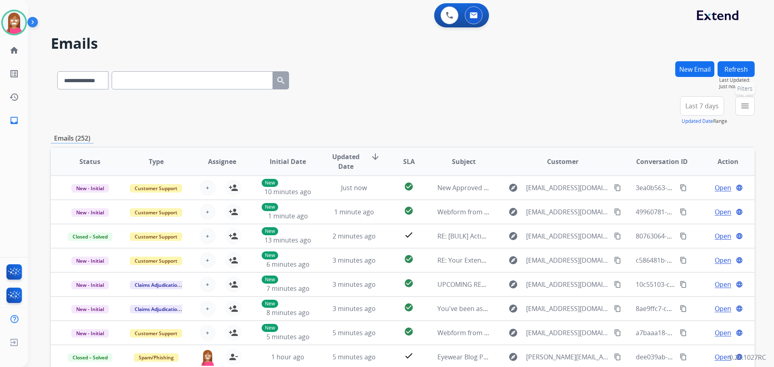
click at [742, 109] on mat-icon "menu" at bounding box center [745, 106] width 10 height 10
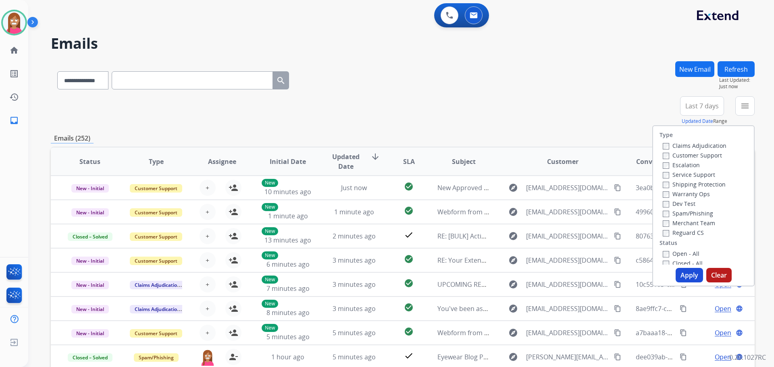
click at [687, 156] on label "Customer Support" at bounding box center [692, 156] width 59 height 8
click at [675, 186] on label "Shipping Protection" at bounding box center [694, 185] width 63 height 8
click at [665, 231] on label "Reguard CS" at bounding box center [683, 233] width 41 height 8
click at [675, 249] on div "Open - All" at bounding box center [705, 254] width 85 height 10
click at [675, 255] on label "Open - All" at bounding box center [681, 254] width 37 height 8
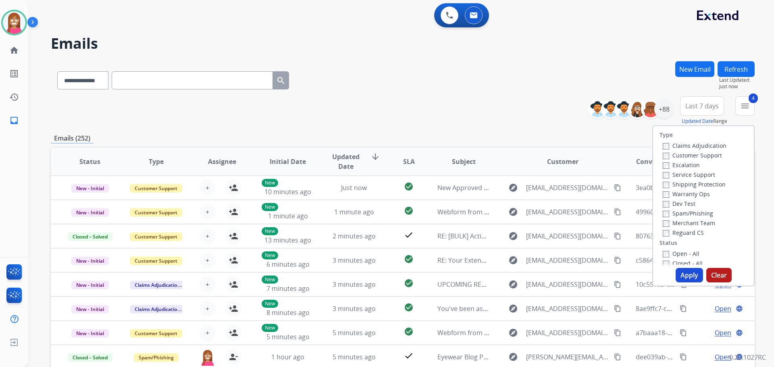
drag, startPoint x: 681, startPoint y: 273, endPoint x: 613, endPoint y: 264, distance: 67.9
click at [680, 273] on button "Apply" at bounding box center [689, 275] width 27 height 15
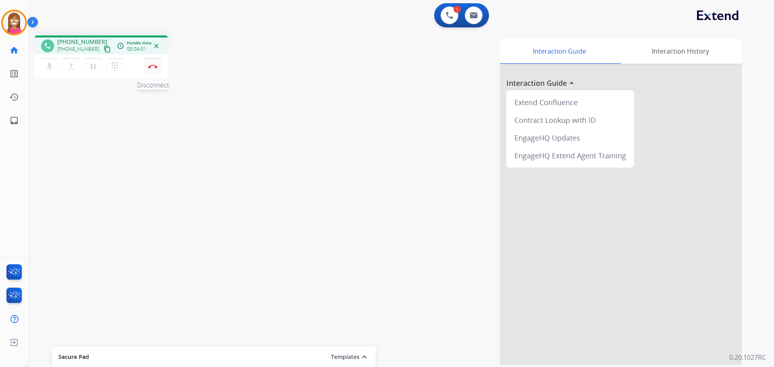
click at [150, 67] on img at bounding box center [153, 67] width 10 height 4
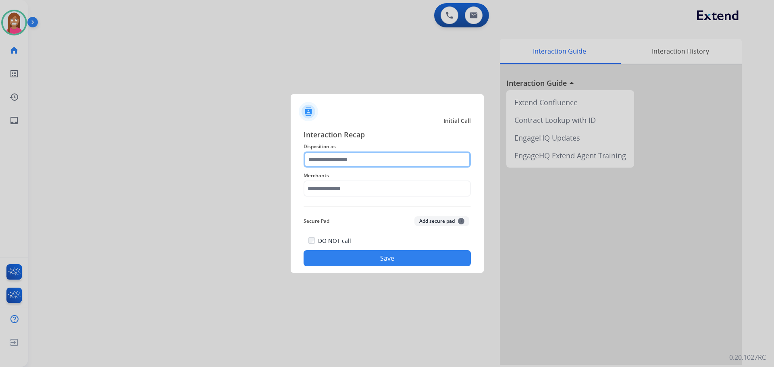
click at [320, 157] on input "text" at bounding box center [387, 160] width 167 height 16
click at [346, 161] on input "text" at bounding box center [387, 160] width 167 height 16
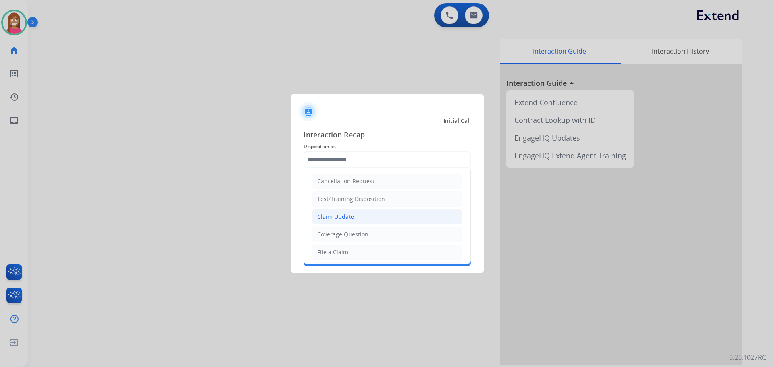
click at [321, 217] on div "Claim Update" at bounding box center [335, 217] width 37 height 8
type input "**********"
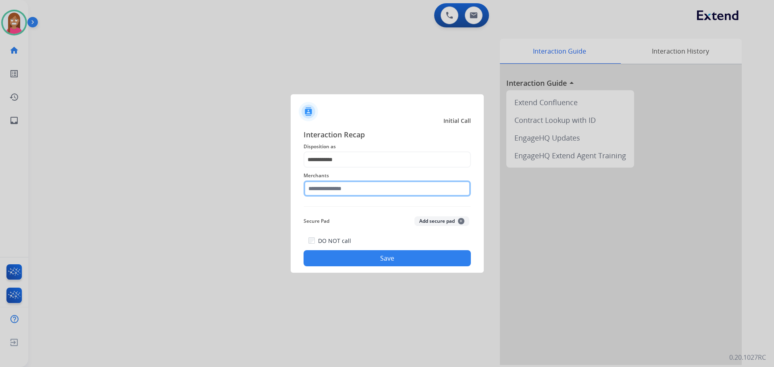
click at [325, 191] on input "text" at bounding box center [387, 189] width 167 height 16
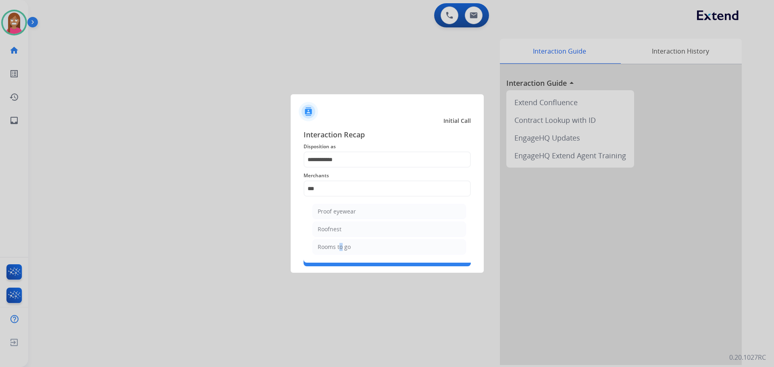
click at [339, 249] on li "Rooms to go" at bounding box center [389, 246] width 154 height 15
type input "**********"
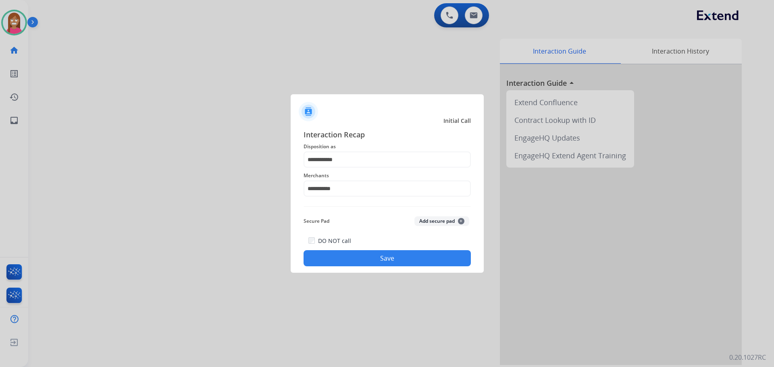
click at [345, 262] on button "Save" at bounding box center [387, 258] width 167 height 16
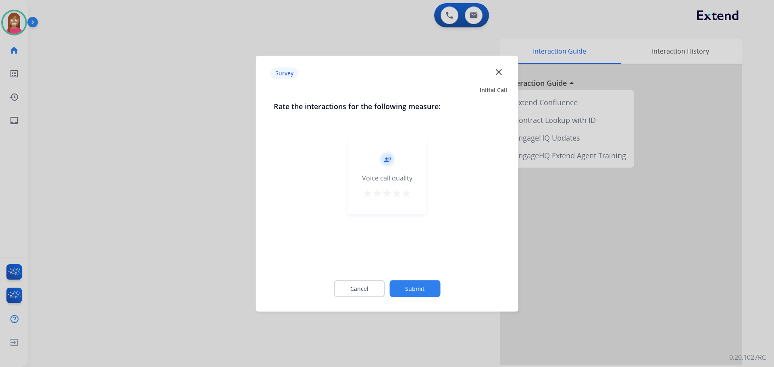
click at [502, 71] on mat-icon "close" at bounding box center [498, 72] width 10 height 10
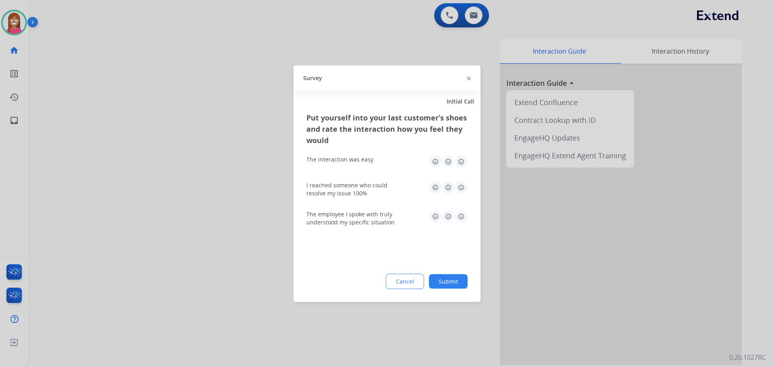
click at [468, 79] on img at bounding box center [469, 79] width 4 height 4
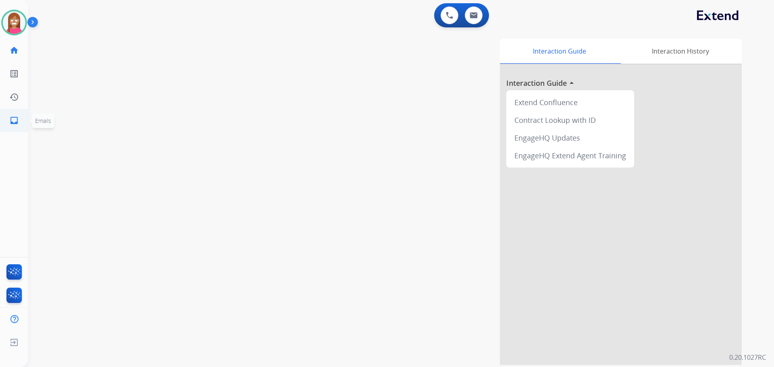
click at [21, 119] on link "inbox Emails" at bounding box center [14, 120] width 23 height 23
select select "**********"
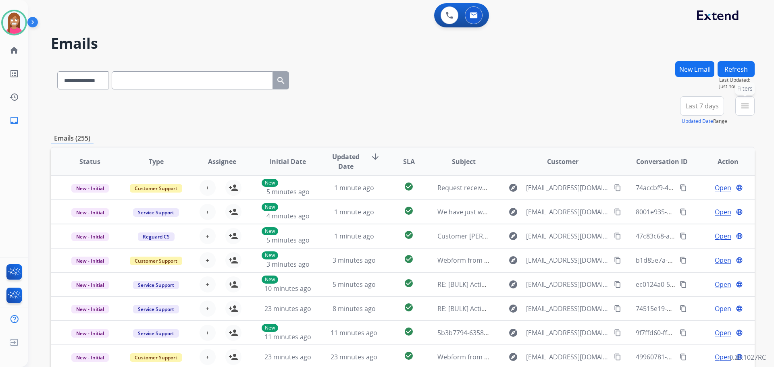
click at [741, 101] on mat-icon "menu" at bounding box center [745, 106] width 10 height 10
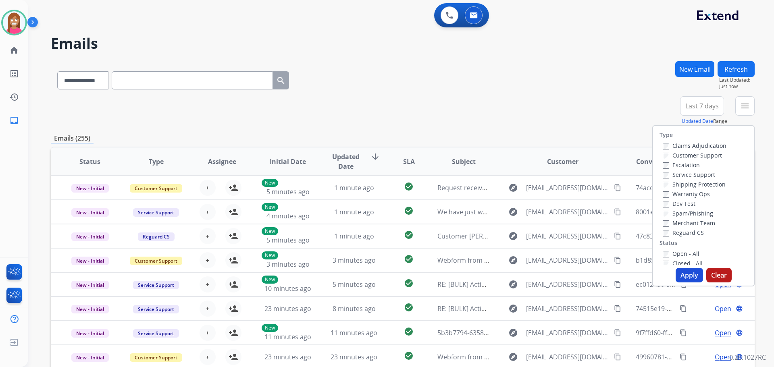
click at [675, 155] on label "Customer Support" at bounding box center [692, 156] width 59 height 8
click at [679, 185] on label "Shipping Protection" at bounding box center [694, 185] width 63 height 8
click at [674, 229] on label "Reguard CS" at bounding box center [683, 233] width 41 height 8
click at [674, 256] on label "Open - All" at bounding box center [681, 254] width 37 height 8
click at [684, 277] on button "Apply" at bounding box center [689, 275] width 27 height 15
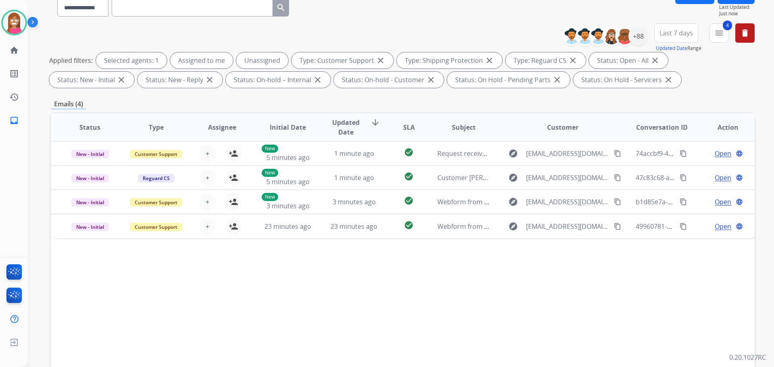
scroll to position [130, 0]
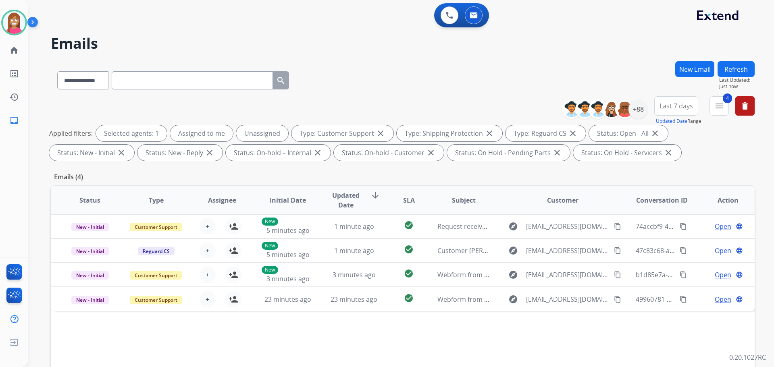
select select "**********"
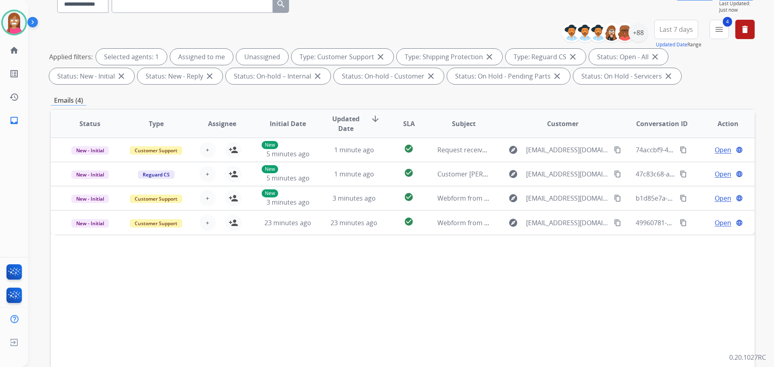
scroll to position [9, 0]
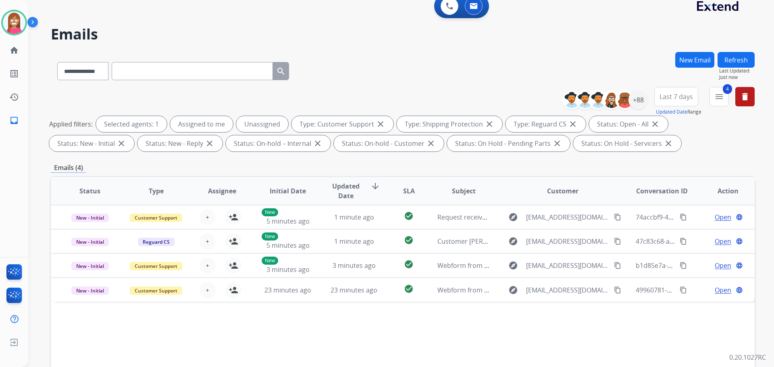
click at [738, 56] on button "Refresh" at bounding box center [736, 60] width 37 height 16
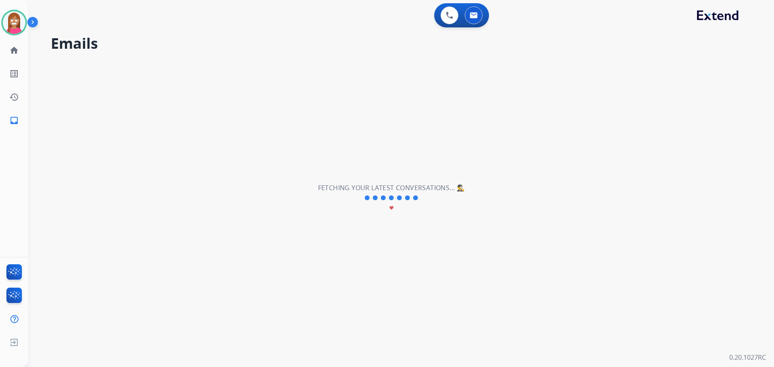
scroll to position [0, 0]
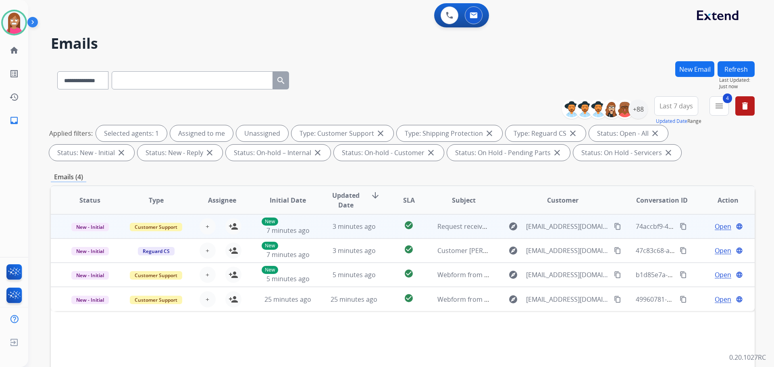
click at [381, 229] on td "check_circle" at bounding box center [403, 226] width 44 height 24
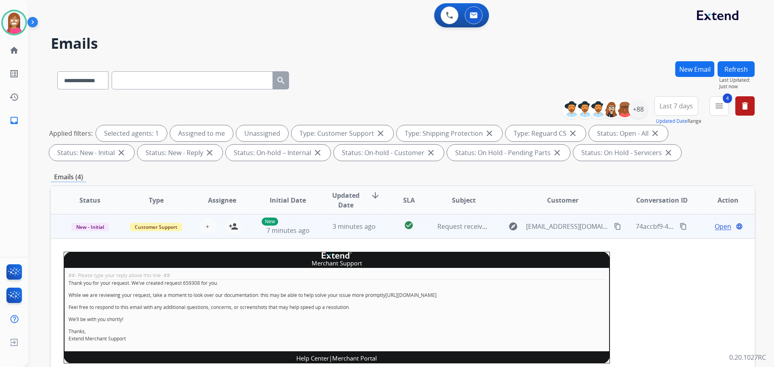
drag, startPoint x: 236, startPoint y: 229, endPoint x: 240, endPoint y: 223, distance: 6.9
click at [236, 228] on mat-icon "person_add" at bounding box center [234, 227] width 10 height 10
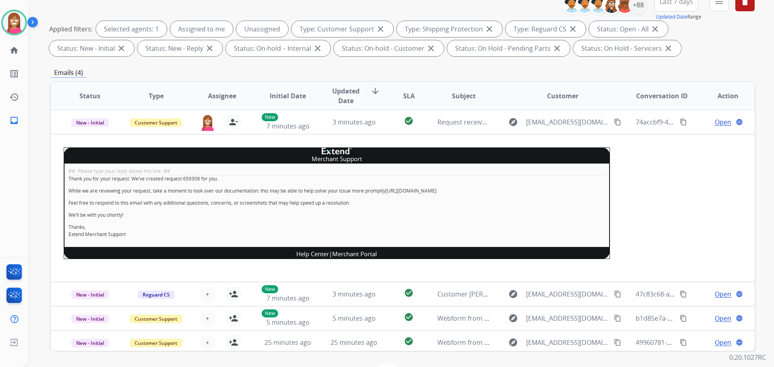
scroll to position [9, 0]
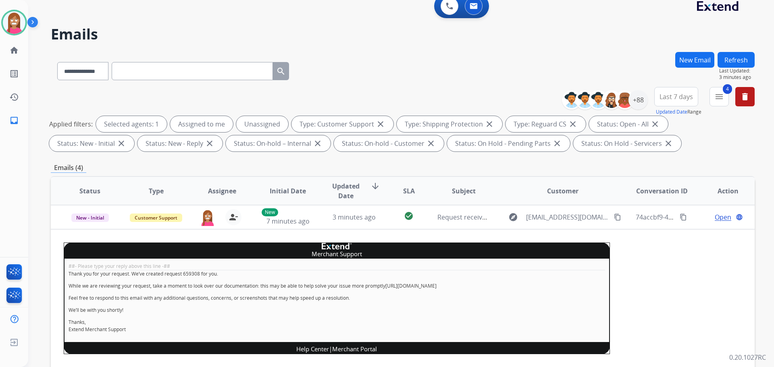
click at [743, 55] on button "Refresh" at bounding box center [736, 60] width 37 height 16
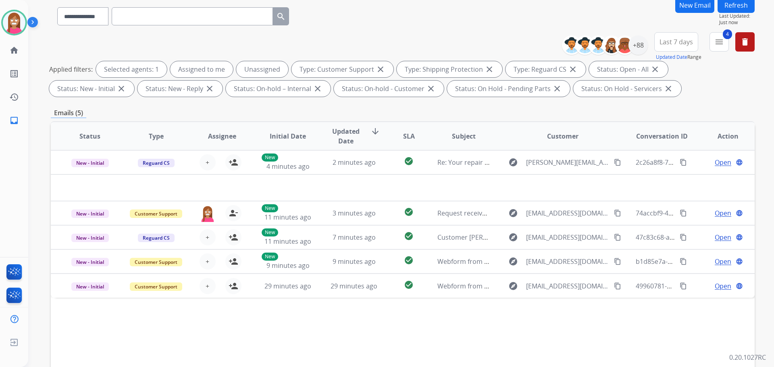
scroll to position [81, 0]
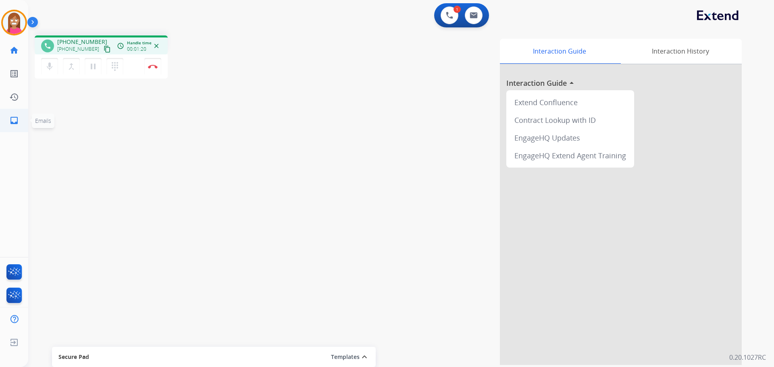
click at [12, 115] on link "inbox Emails" at bounding box center [14, 120] width 23 height 23
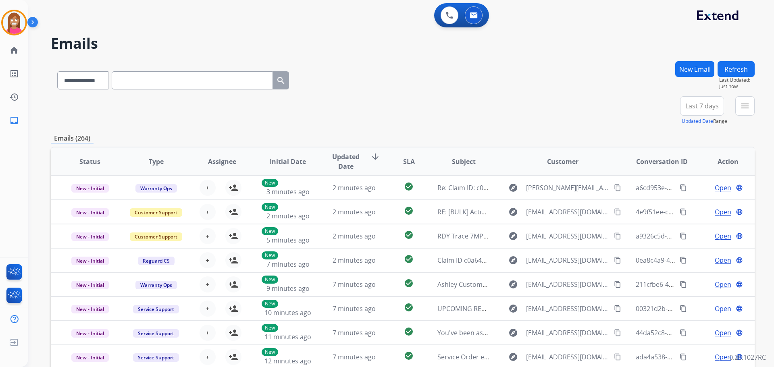
click at [689, 73] on button "New Email" at bounding box center [694, 69] width 39 height 16
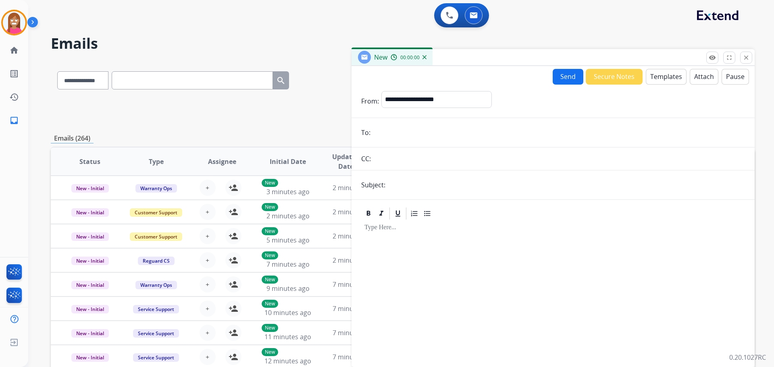
drag, startPoint x: 406, startPoint y: 141, endPoint x: 407, endPoint y: 135, distance: 6.1
paste input "**********"
type input "**********"
click at [410, 92] on select "**********" at bounding box center [436, 99] width 110 height 16
select select "**********"
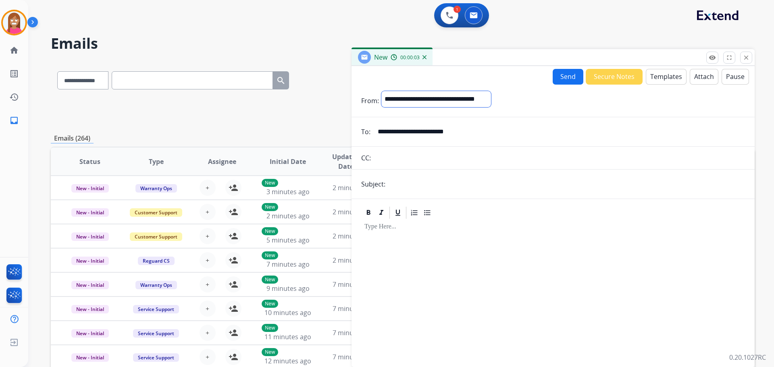
click at [381, 91] on select "**********" at bounding box center [436, 99] width 110 height 16
click at [656, 80] on button "Templates" at bounding box center [666, 77] width 41 height 16
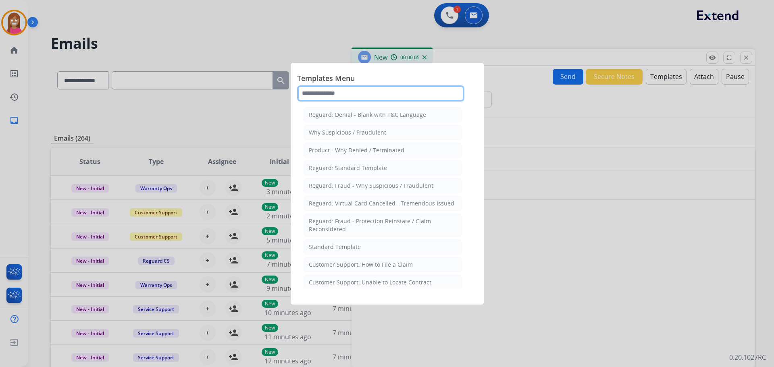
click at [353, 93] on input "text" at bounding box center [380, 93] width 167 height 16
type input "*"
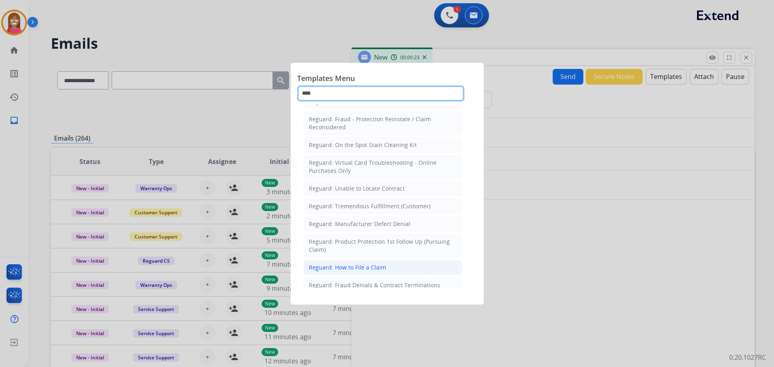
scroll to position [92, 0]
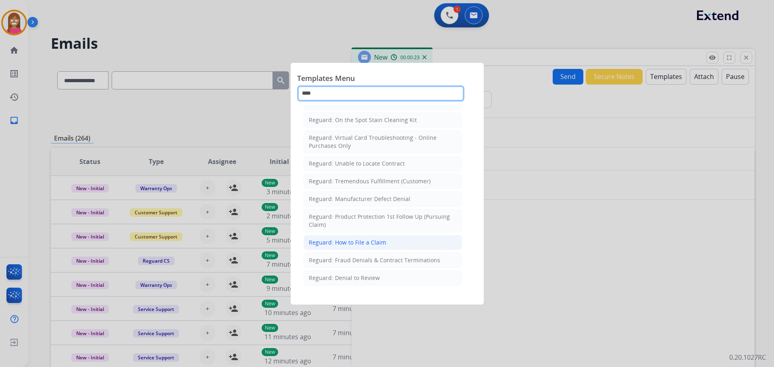
type input "****"
click at [343, 246] on div "Reguard: How to File a Claim" at bounding box center [347, 243] width 77 height 8
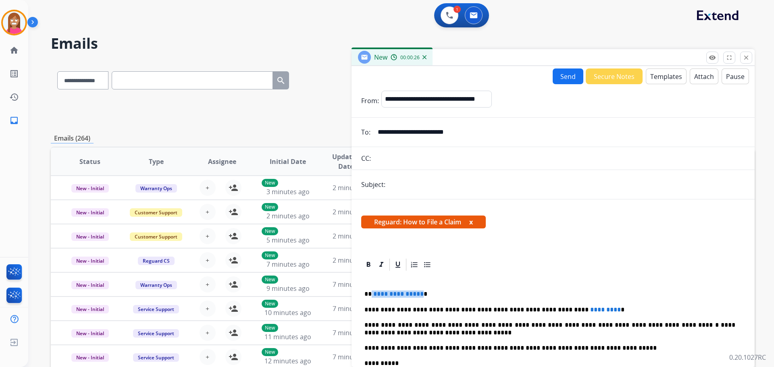
drag, startPoint x: 419, startPoint y: 291, endPoint x: 371, endPoint y: 287, distance: 47.7
click at [371, 287] on div "**********" at bounding box center [553, 363] width 384 height 182
drag, startPoint x: 585, startPoint y: 300, endPoint x: 525, endPoint y: 305, distance: 61.0
click at [525, 305] on div "**********" at bounding box center [553, 363] width 384 height 182
click at [433, 185] on input "text" at bounding box center [566, 185] width 357 height 16
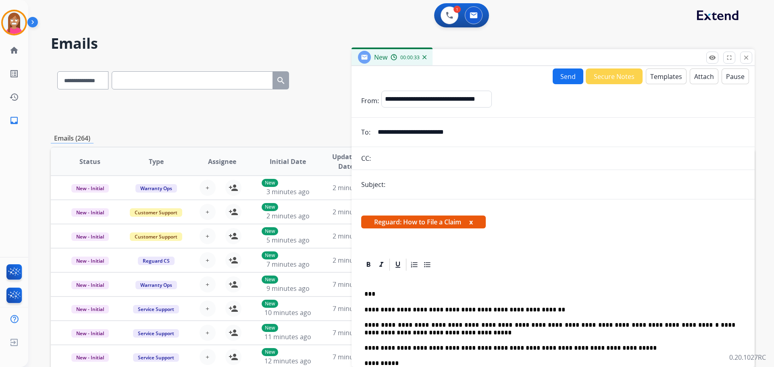
type input "**********"
click at [568, 83] on button "Send" at bounding box center [568, 77] width 31 height 16
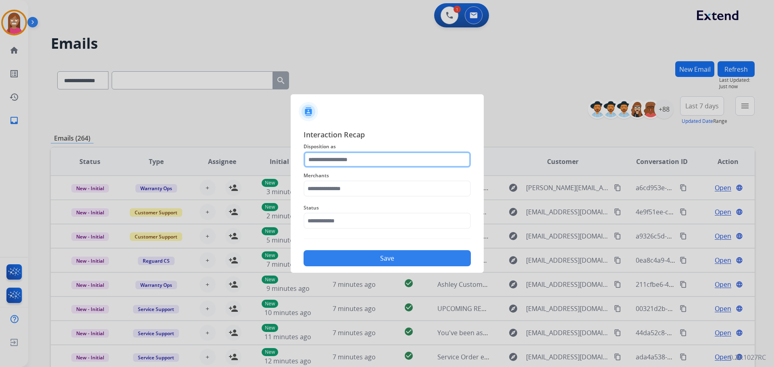
click at [316, 161] on input "text" at bounding box center [387, 160] width 167 height 16
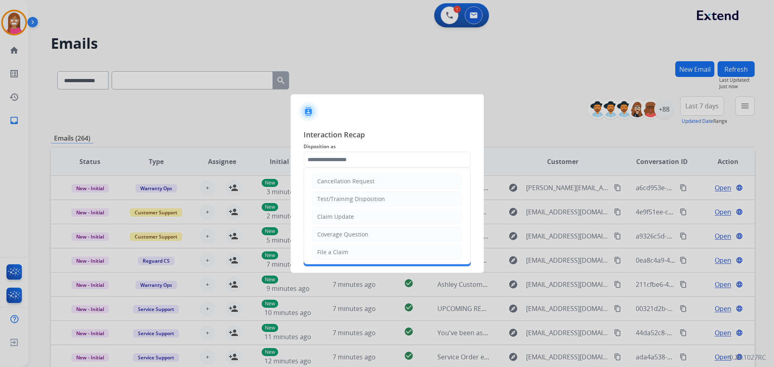
drag, startPoint x: 329, startPoint y: 252, endPoint x: 331, endPoint y: 247, distance: 5.1
click at [329, 251] on div "File a Claim" at bounding box center [332, 252] width 31 height 8
type input "**********"
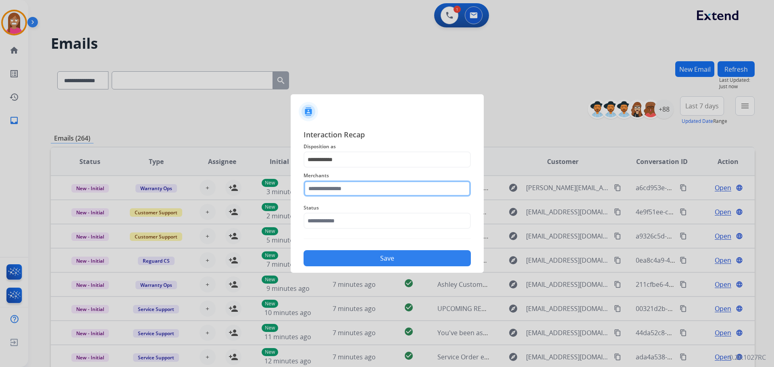
click at [331, 193] on input "text" at bounding box center [387, 189] width 167 height 16
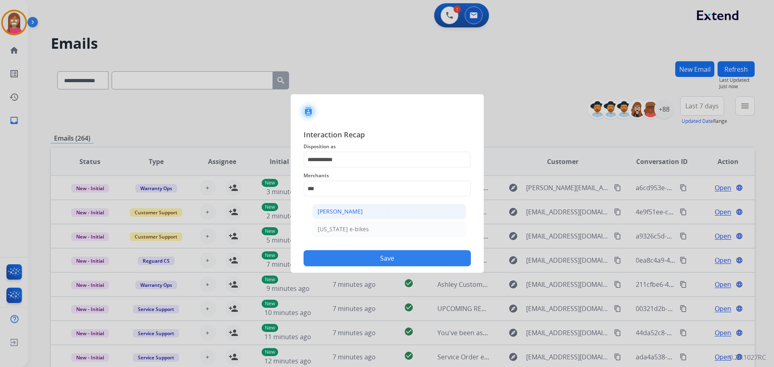
click at [326, 212] on div "[PERSON_NAME]" at bounding box center [340, 212] width 45 height 8
type input "**********"
click at [338, 219] on input "text" at bounding box center [387, 221] width 167 height 16
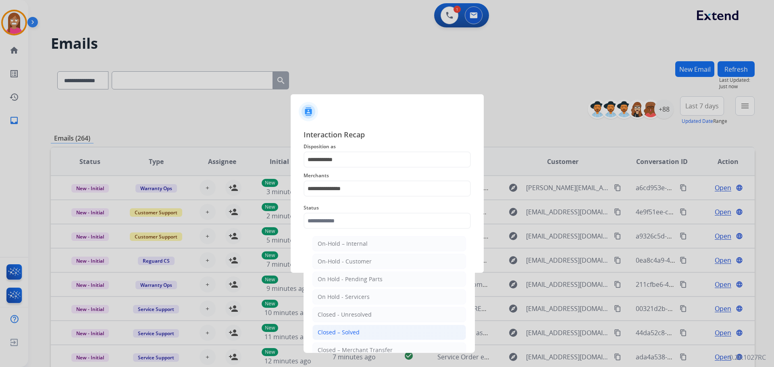
click at [381, 326] on li "Closed – Solved" at bounding box center [389, 332] width 154 height 15
type input "**********"
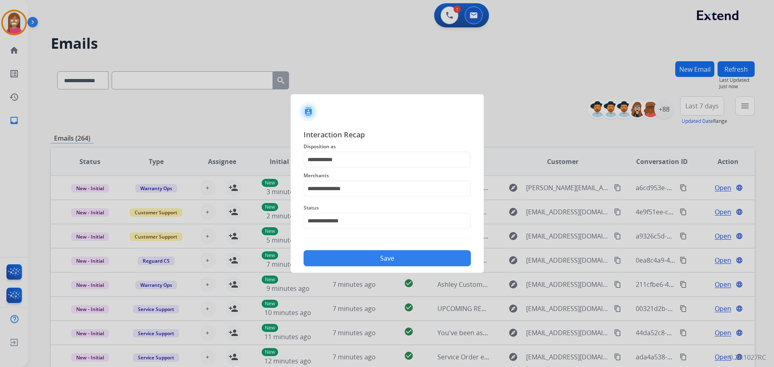
click at [362, 252] on button "Save" at bounding box center [387, 258] width 167 height 16
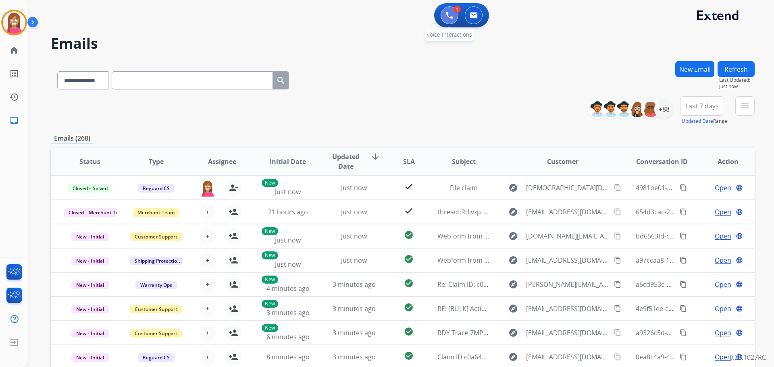
click at [448, 14] on img at bounding box center [449, 15] width 7 height 7
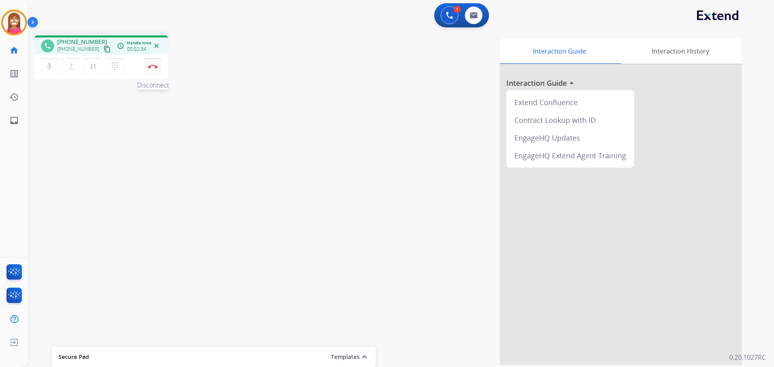
click at [152, 65] on img at bounding box center [153, 67] width 10 height 4
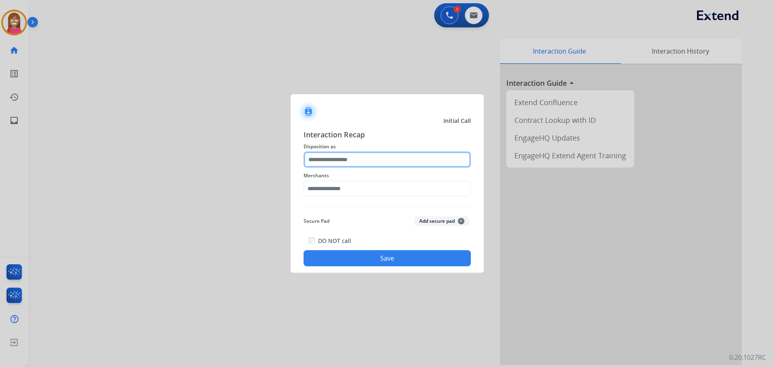
click at [350, 156] on input "text" at bounding box center [387, 160] width 167 height 16
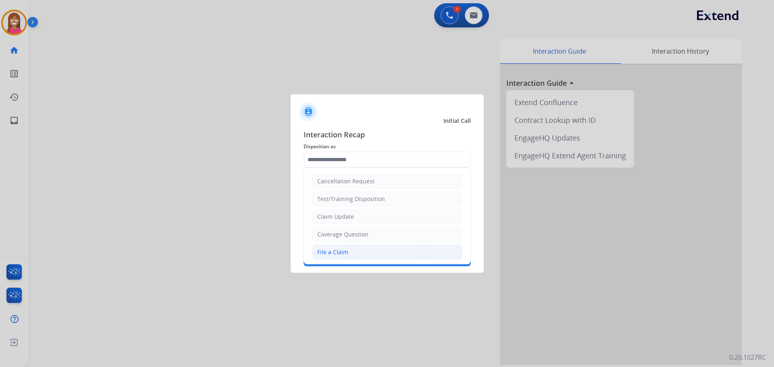
click at [340, 256] on div "File a Claim" at bounding box center [332, 252] width 31 height 8
type input "**********"
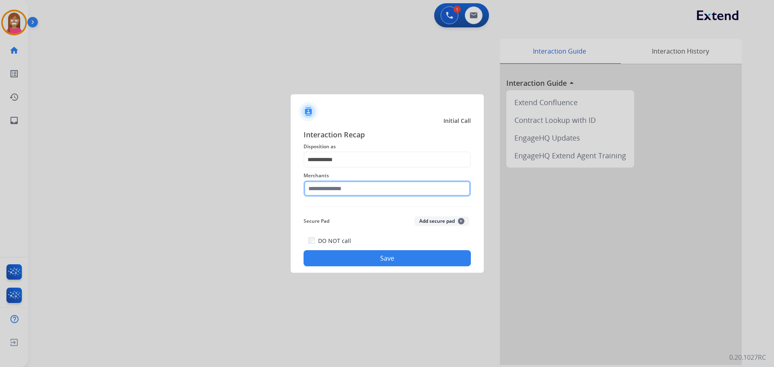
click at [333, 196] on input "text" at bounding box center [387, 189] width 167 height 16
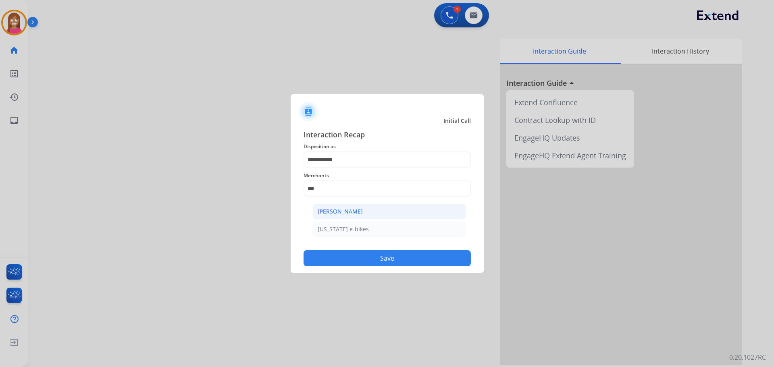
click at [366, 214] on li "[PERSON_NAME]" at bounding box center [389, 211] width 154 height 15
type input "**********"
click at [390, 258] on button "Save" at bounding box center [387, 258] width 167 height 16
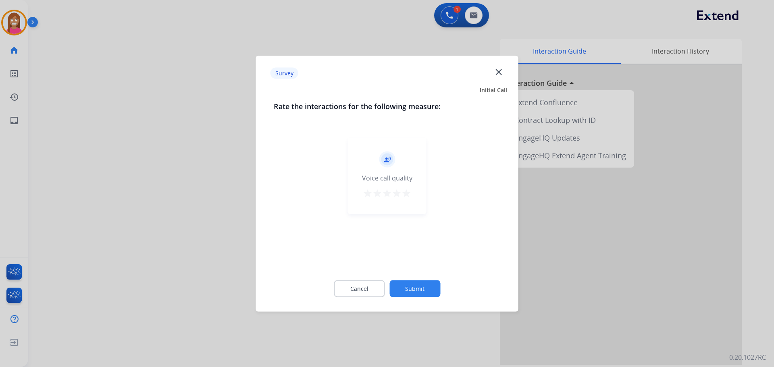
click at [499, 75] on mat-icon "close" at bounding box center [498, 72] width 10 height 10
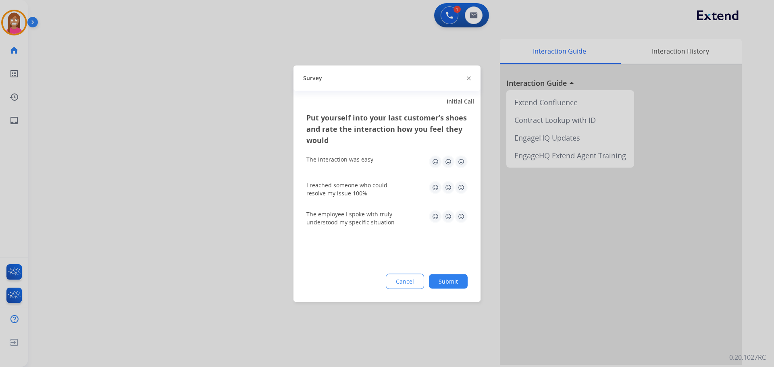
click at [468, 77] on img at bounding box center [469, 79] width 4 height 4
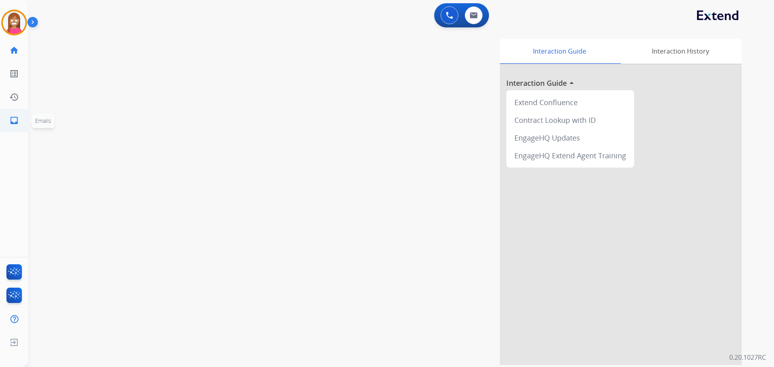
click at [10, 119] on mat-icon "inbox" at bounding box center [14, 121] width 10 height 10
select select "**********"
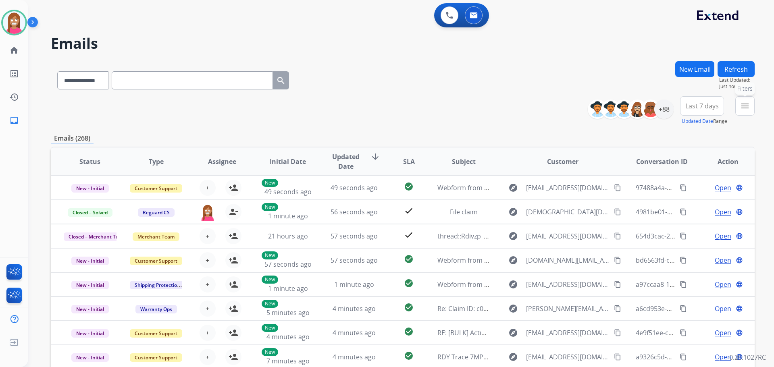
click at [738, 108] on button "menu Filters" at bounding box center [744, 105] width 19 height 19
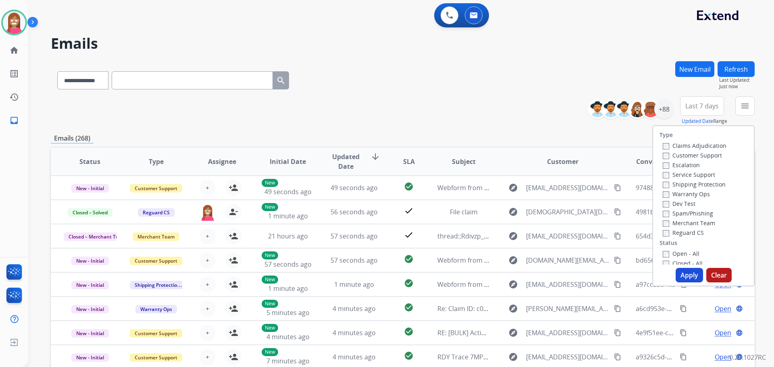
click at [385, 107] on div "**********" at bounding box center [403, 110] width 704 height 29
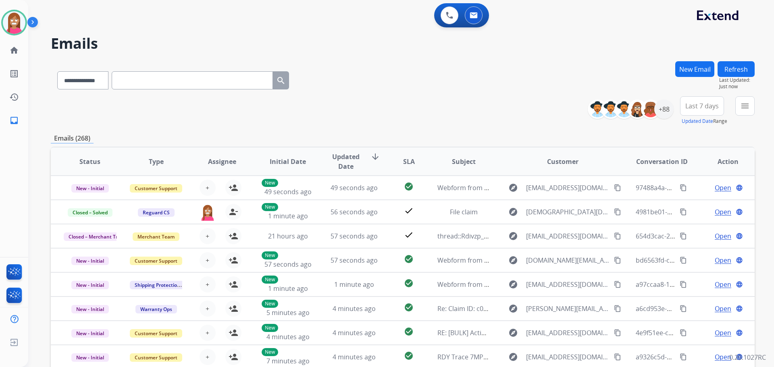
click at [735, 69] on button "Refresh" at bounding box center [736, 69] width 37 height 16
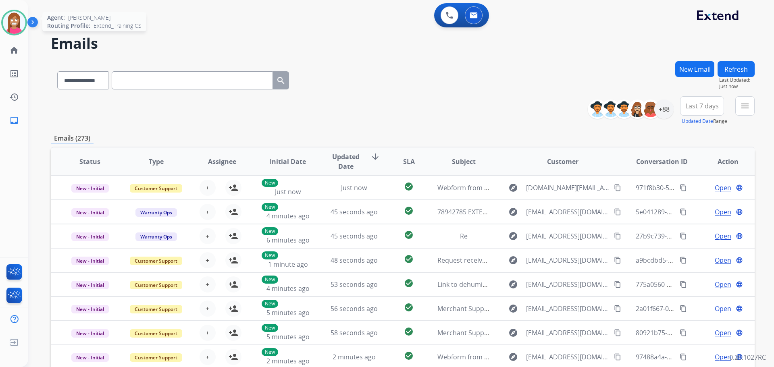
click at [16, 29] on img at bounding box center [14, 22] width 23 height 23
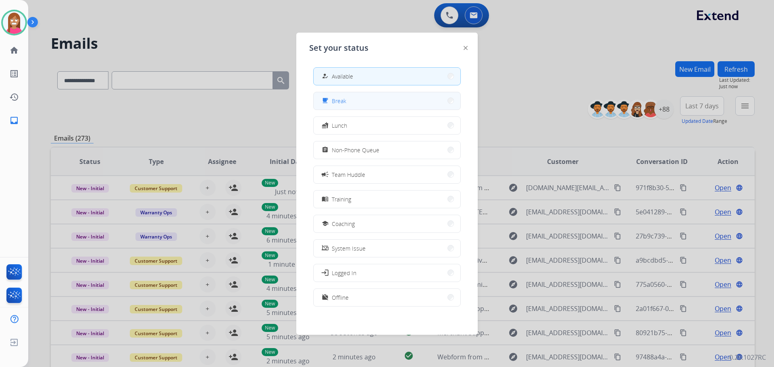
click at [330, 102] on div "free_breakfast" at bounding box center [326, 101] width 12 height 10
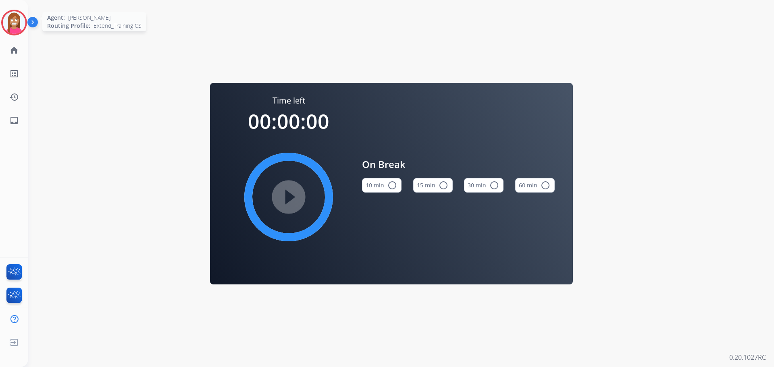
click at [14, 27] on img at bounding box center [14, 22] width 23 height 23
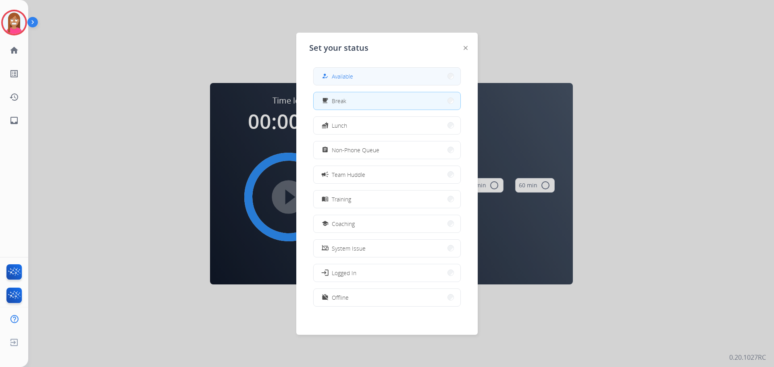
click at [328, 72] on div "how_to_reg" at bounding box center [326, 76] width 12 height 10
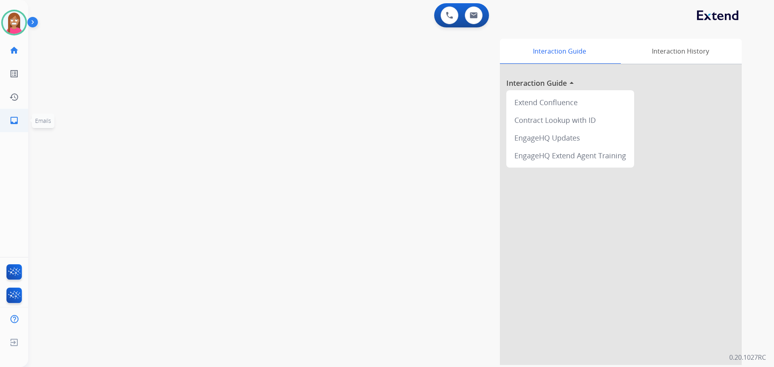
click at [11, 119] on mat-icon "inbox" at bounding box center [14, 121] width 10 height 10
select select "**********"
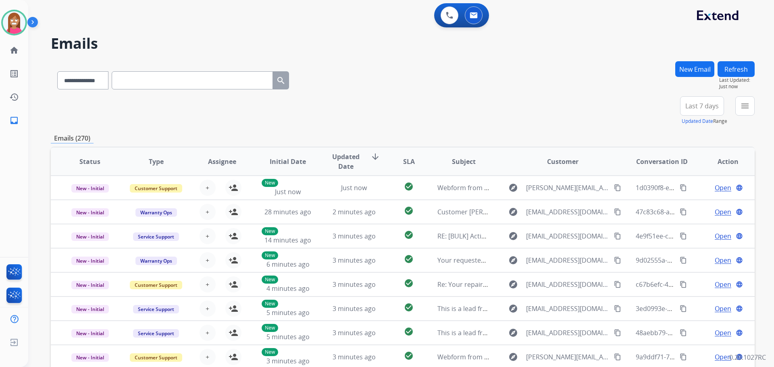
click at [694, 71] on button "New Email" at bounding box center [694, 69] width 39 height 16
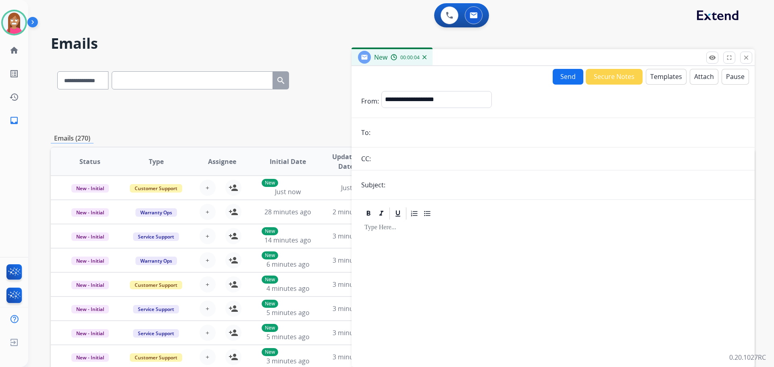
paste input "**********"
type input "**********"
click at [407, 104] on select "**********" at bounding box center [436, 99] width 110 height 16
select select "**********"
click at [381, 91] on select "**********" at bounding box center [436, 99] width 110 height 16
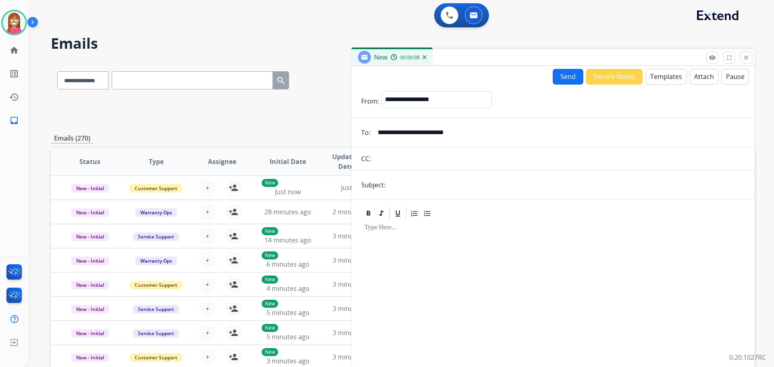
click at [665, 76] on button "Templates" at bounding box center [666, 77] width 41 height 16
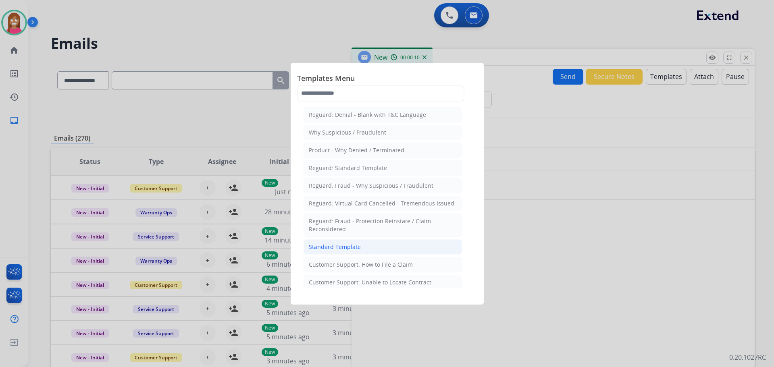
click at [336, 250] on div "Standard Template" at bounding box center [335, 247] width 52 height 8
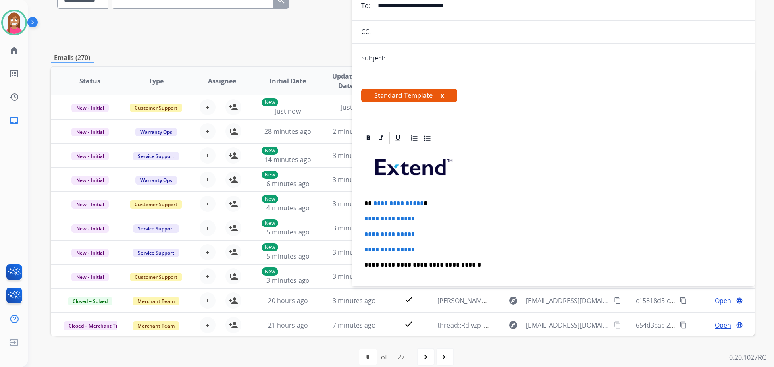
scroll to position [81, 0]
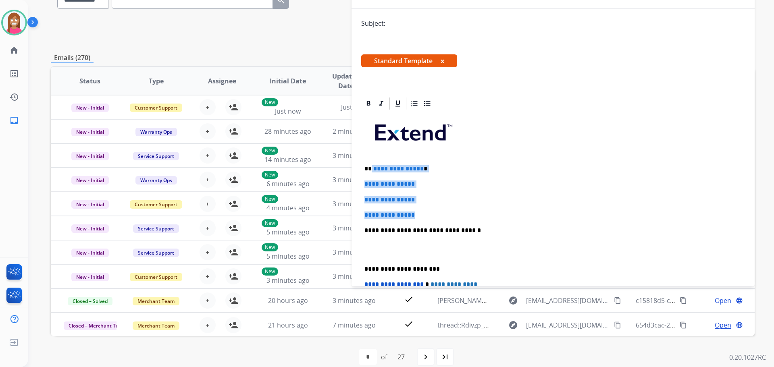
drag, startPoint x: 425, startPoint y: 218, endPoint x: 371, endPoint y: 170, distance: 71.7
click at [371, 170] on div "**********" at bounding box center [553, 249] width 384 height 277
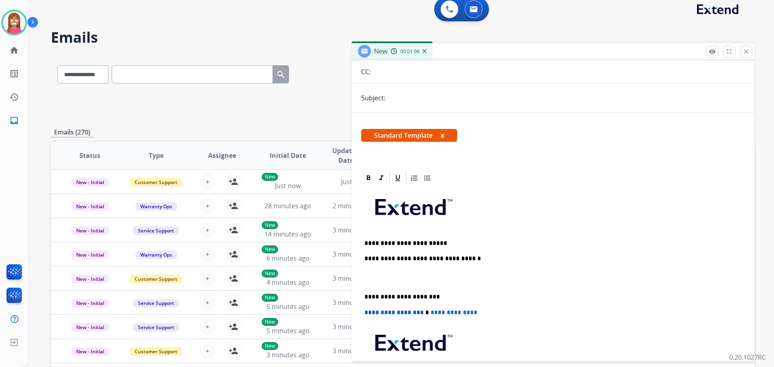
scroll to position [0, 0]
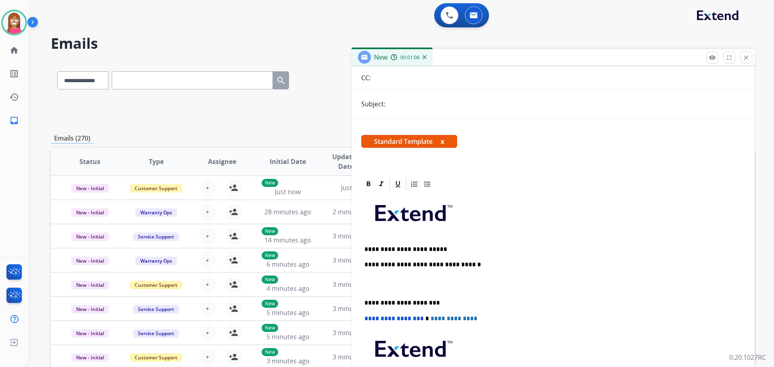
click at [745, 58] on mat-icon "close" at bounding box center [746, 57] width 7 height 7
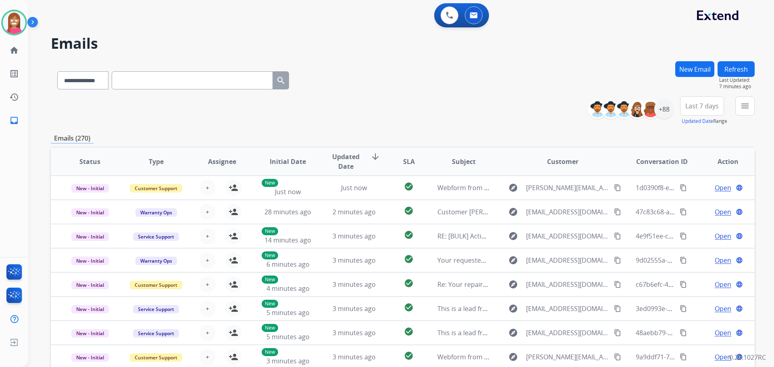
click at [675, 70] on div "**********" at bounding box center [403, 78] width 704 height 35
click at [683, 71] on button "New Email" at bounding box center [694, 69] width 39 height 16
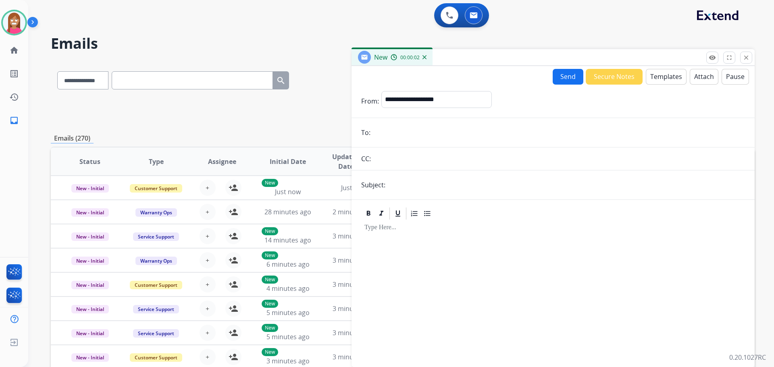
paste input "**********"
type input "**********"
click at [415, 105] on select "**********" at bounding box center [436, 99] width 110 height 16
select select "**********"
click at [381, 91] on select "**********" at bounding box center [436, 99] width 110 height 16
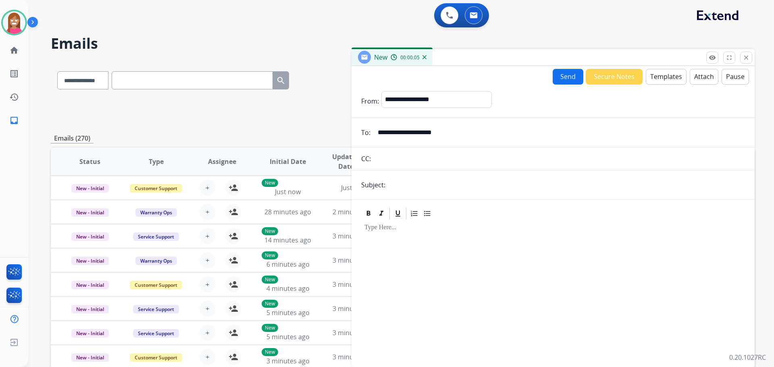
click at [483, 176] on form "**********" at bounding box center [553, 224] width 403 height 279
type input "**********"
click at [671, 81] on button "Templates" at bounding box center [666, 77] width 41 height 16
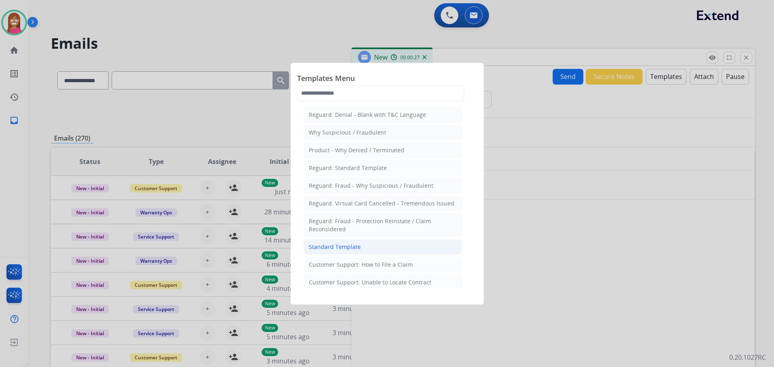
click at [327, 244] on div "Standard Template" at bounding box center [335, 247] width 52 height 8
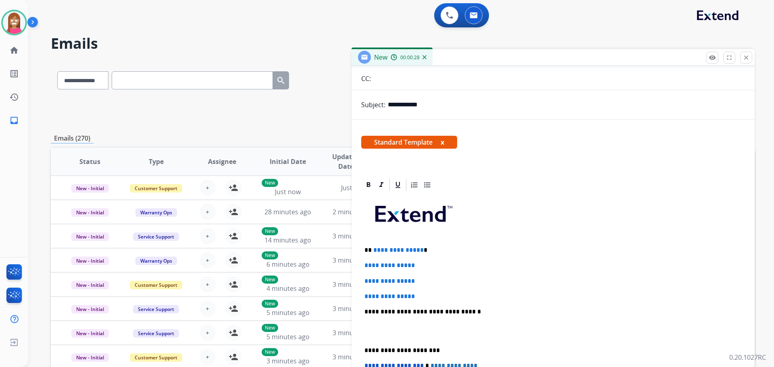
scroll to position [81, 0]
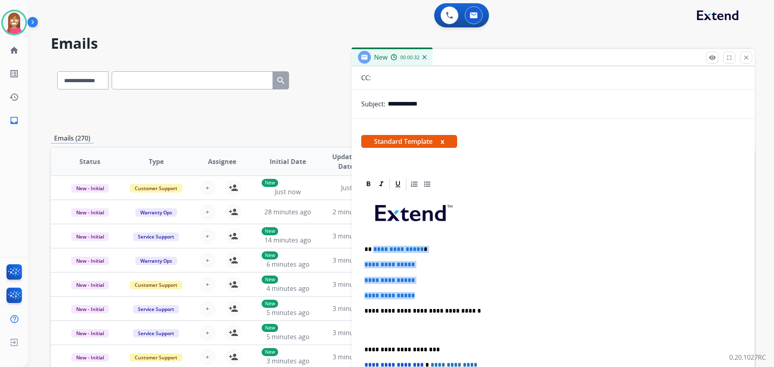
drag, startPoint x: 426, startPoint y: 296, endPoint x: 373, endPoint y: 249, distance: 71.2
click at [373, 249] on div "**********" at bounding box center [553, 330] width 384 height 277
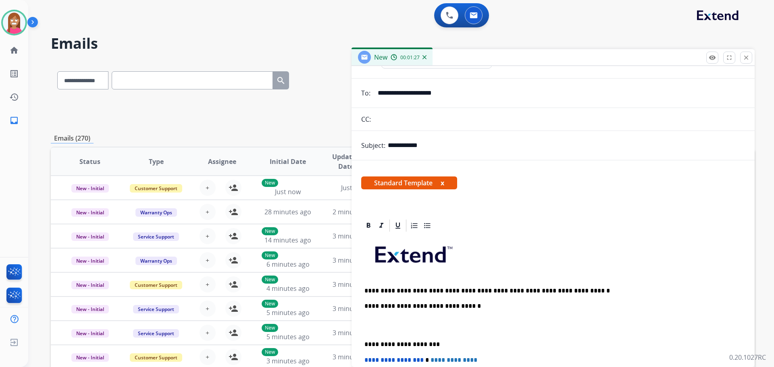
scroll to position [0, 0]
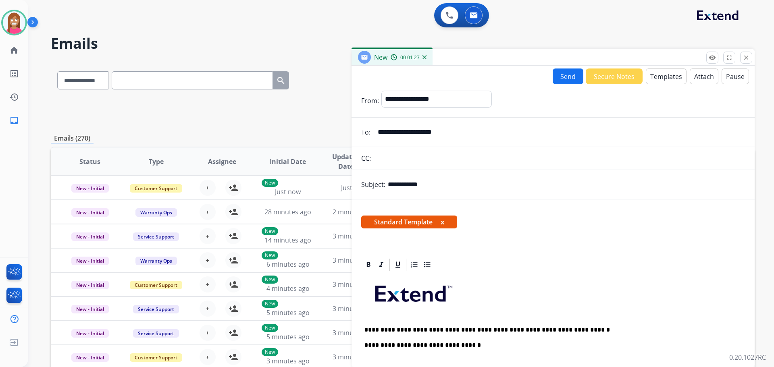
click at [564, 75] on button "Send" at bounding box center [568, 77] width 31 height 16
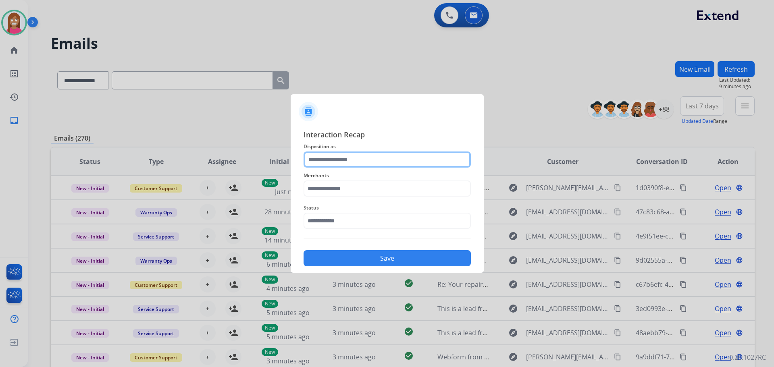
click at [330, 160] on input "text" at bounding box center [387, 160] width 167 height 16
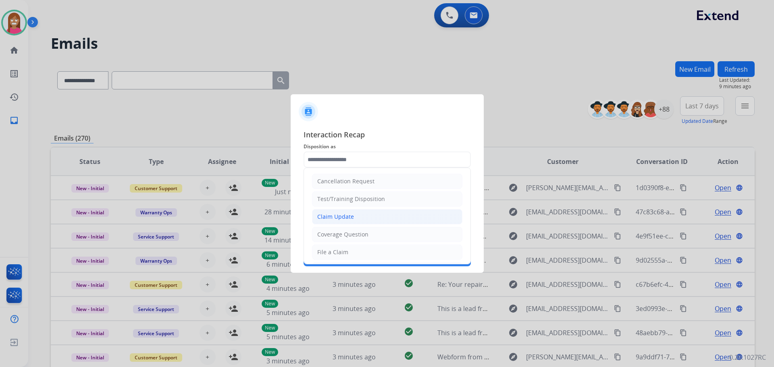
click at [331, 216] on div "Claim Update" at bounding box center [335, 217] width 37 height 8
type input "**********"
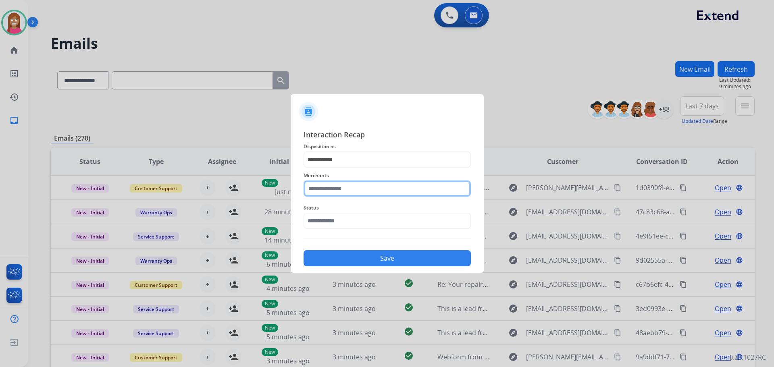
click at [321, 187] on input "text" at bounding box center [387, 189] width 167 height 16
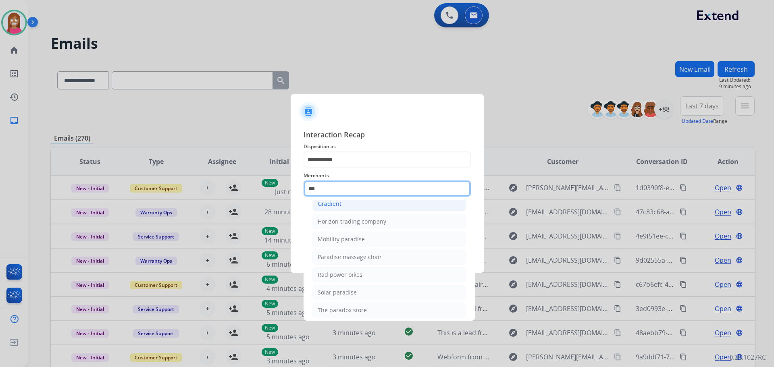
scroll to position [66, 0]
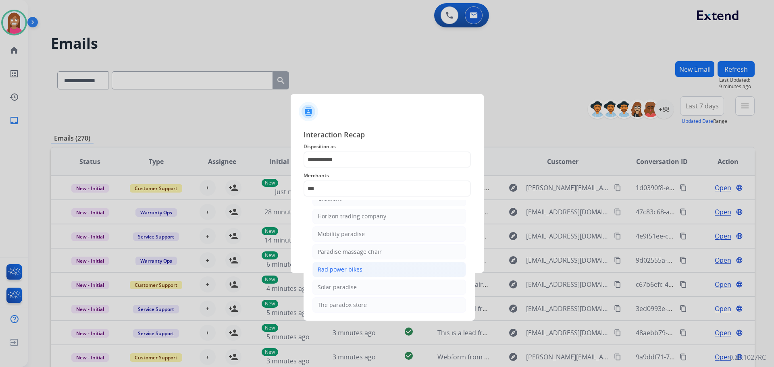
click at [325, 275] on li "Rad power bikes" at bounding box center [389, 269] width 154 height 15
type input "**********"
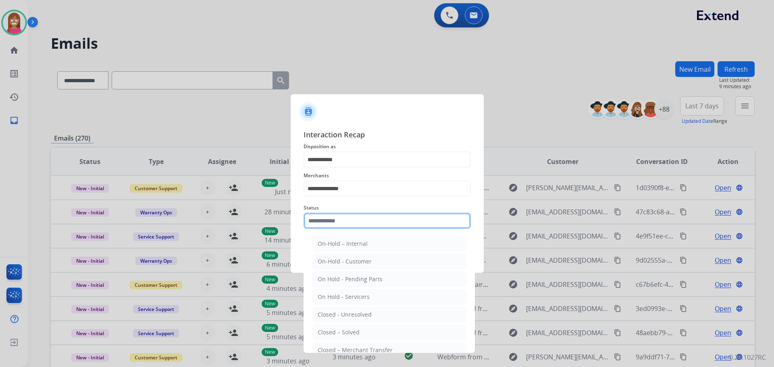
click at [326, 219] on input "text" at bounding box center [387, 221] width 167 height 16
drag, startPoint x: 325, startPoint y: 333, endPoint x: 329, endPoint y: 319, distance: 14.7
click at [328, 331] on div "Closed – Solved" at bounding box center [339, 333] width 42 height 8
type input "**********"
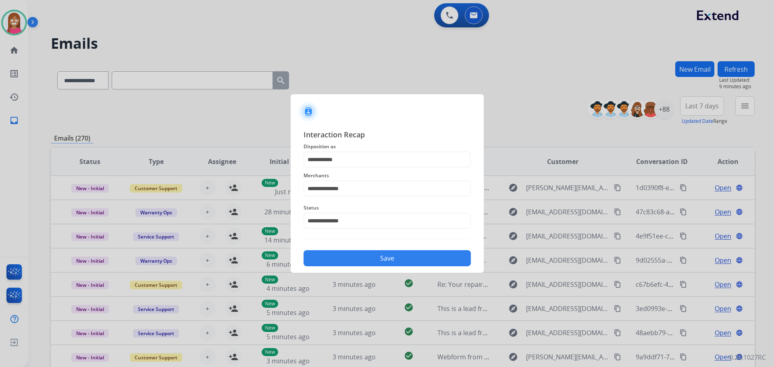
click at [338, 266] on div "Save" at bounding box center [387, 256] width 167 height 21
click at [356, 252] on button "Save" at bounding box center [387, 258] width 167 height 16
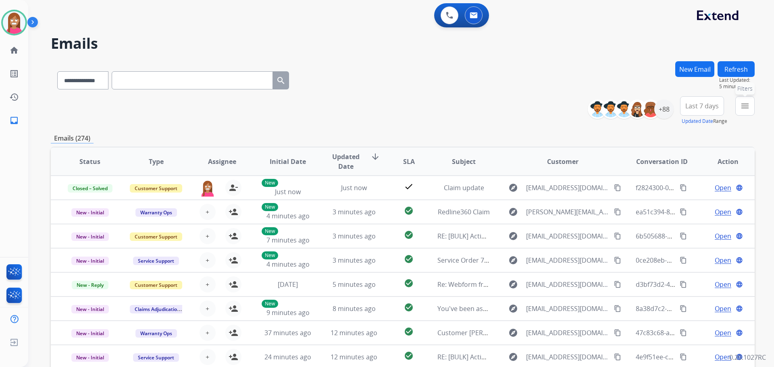
click at [743, 113] on button "menu Filters" at bounding box center [744, 105] width 19 height 19
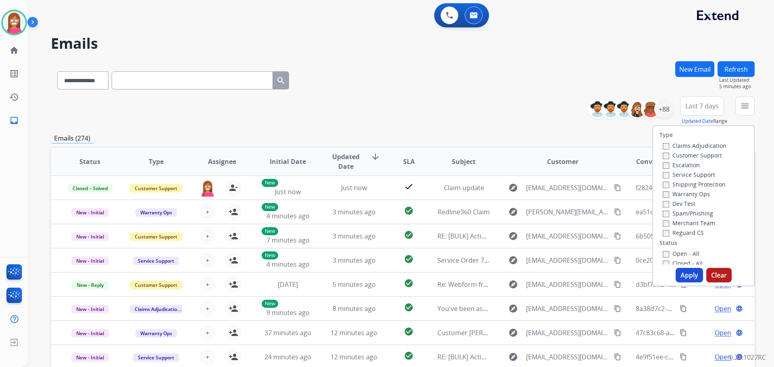
click at [664, 154] on label "Customer Support" at bounding box center [692, 156] width 59 height 8
click at [667, 183] on label "Shipping Protection" at bounding box center [694, 185] width 63 height 8
click at [672, 233] on label "Reguard CS" at bounding box center [683, 233] width 41 height 8
click at [673, 257] on label "Open - All" at bounding box center [681, 254] width 37 height 8
click at [679, 271] on button "Apply" at bounding box center [689, 275] width 27 height 15
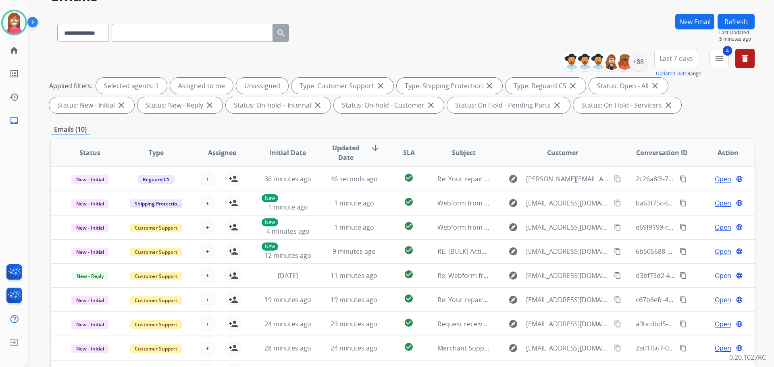
scroll to position [130, 0]
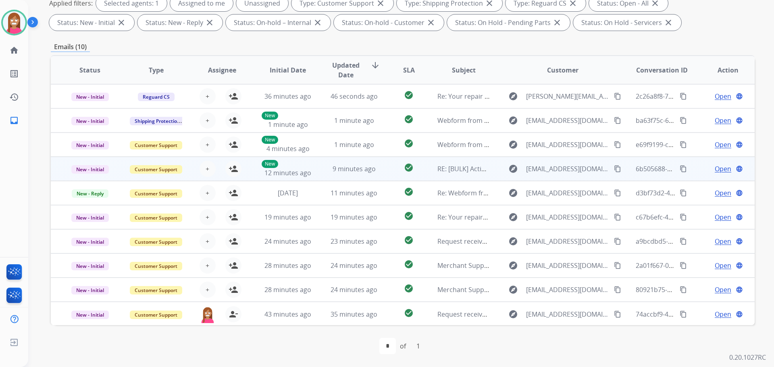
click at [328, 177] on td "9 minutes ago" at bounding box center [348, 169] width 66 height 24
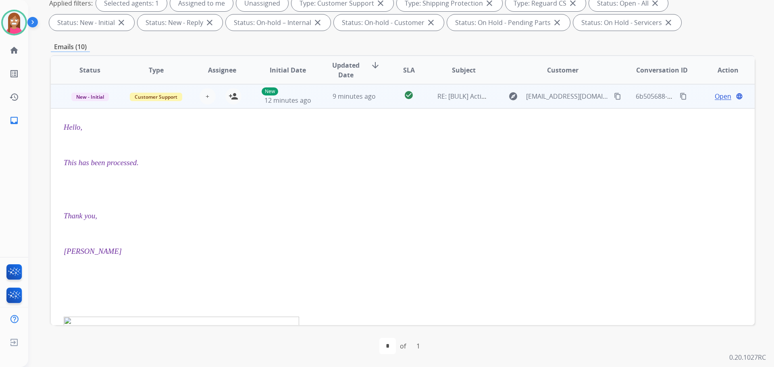
scroll to position [0, 0]
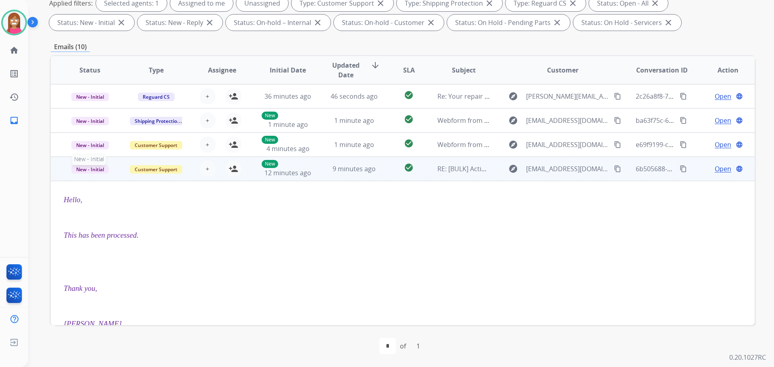
click at [96, 171] on span "New - Initial" at bounding box center [89, 169] width 37 height 8
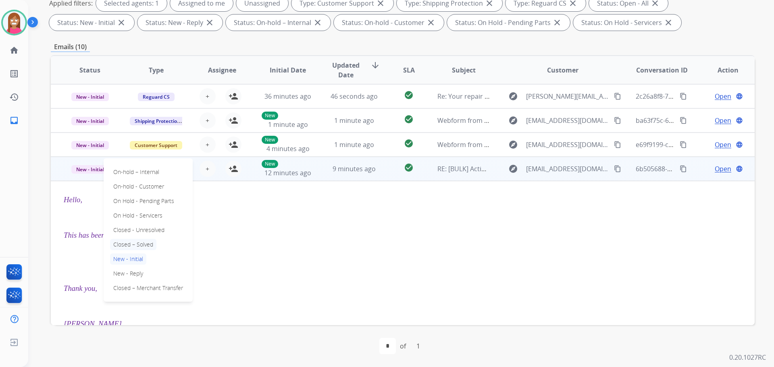
click at [129, 244] on p "Closed – Solved" at bounding box center [133, 244] width 46 height 11
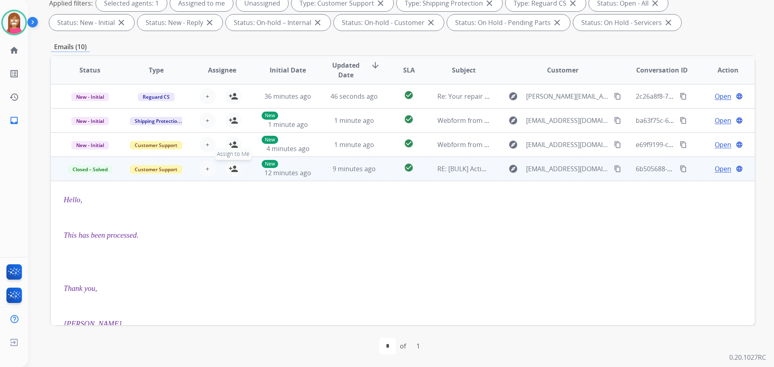
click at [233, 169] on mat-icon "person_add" at bounding box center [234, 169] width 10 height 10
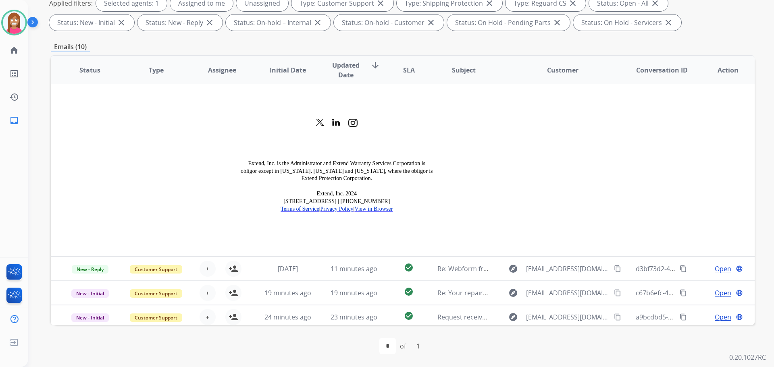
scroll to position [1085, 0]
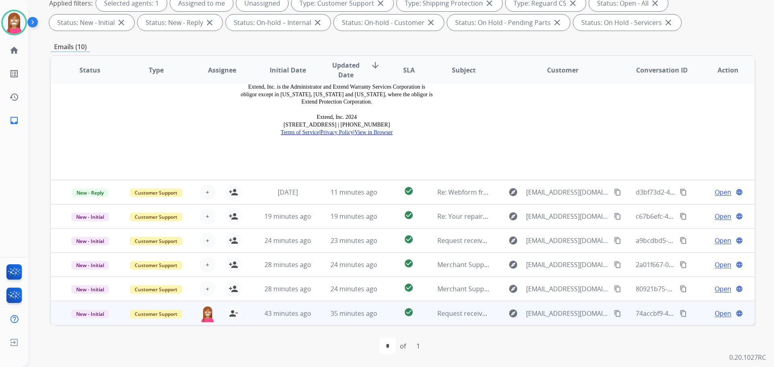
click at [323, 322] on td "35 minutes ago" at bounding box center [348, 313] width 66 height 24
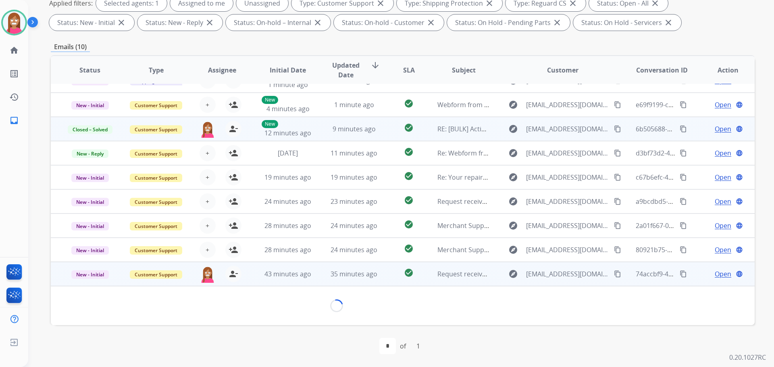
scroll to position [148, 0]
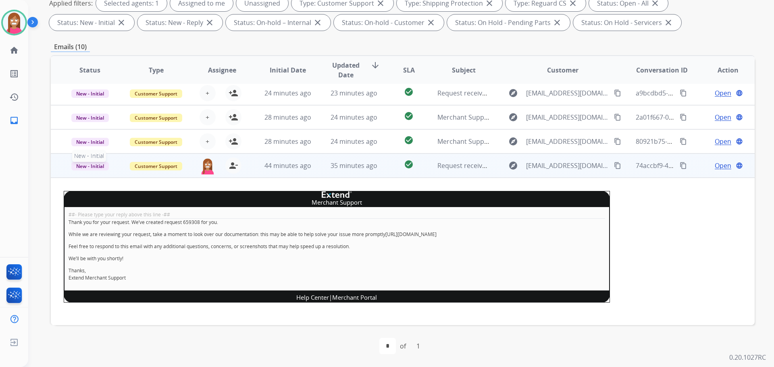
click at [86, 166] on span "New - Initial" at bounding box center [89, 166] width 37 height 8
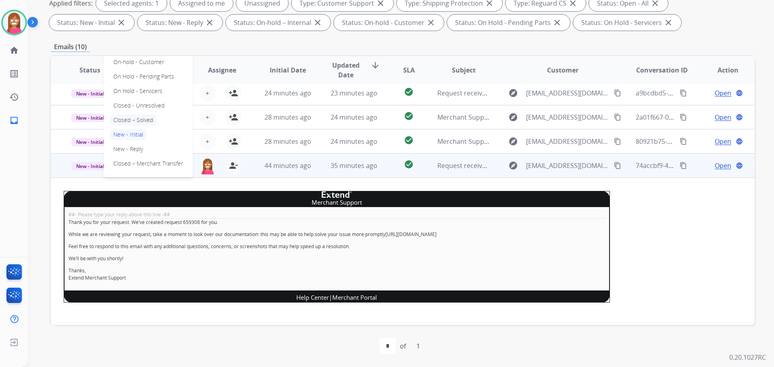
click at [143, 119] on p "Closed – Solved" at bounding box center [133, 120] width 46 height 11
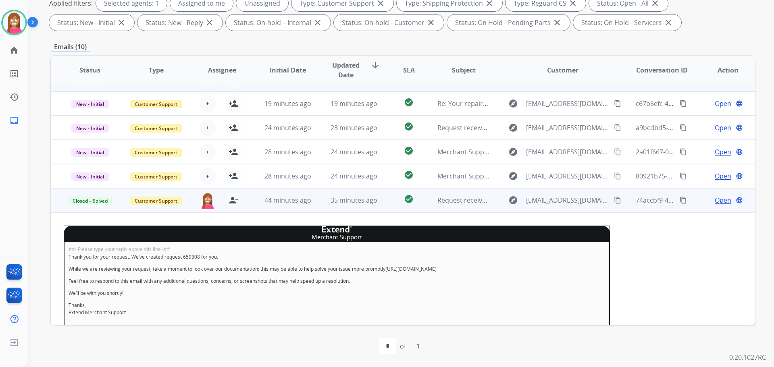
scroll to position [27, 0]
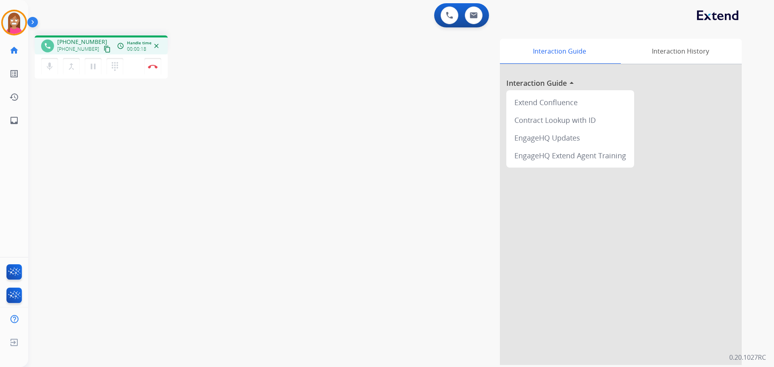
click at [102, 50] on button "content_copy" at bounding box center [107, 49] width 10 height 10
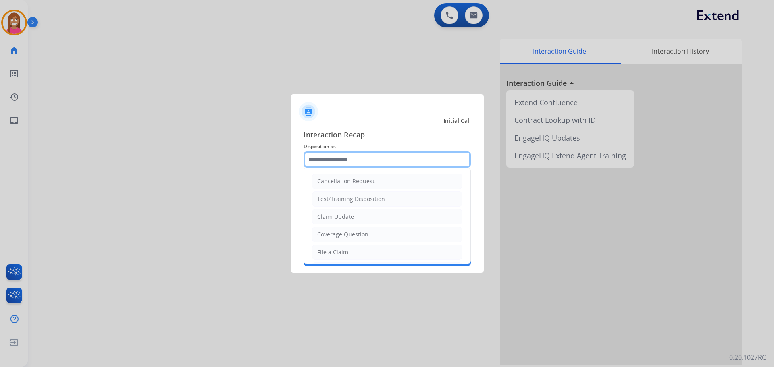
click at [349, 160] on input "text" at bounding box center [387, 160] width 167 height 16
click at [329, 254] on div "File a Claim" at bounding box center [332, 252] width 31 height 8
type input "**********"
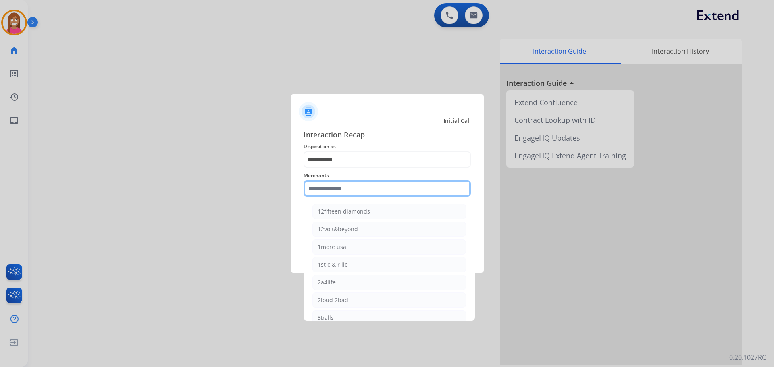
click at [325, 194] on input "text" at bounding box center [387, 189] width 167 height 16
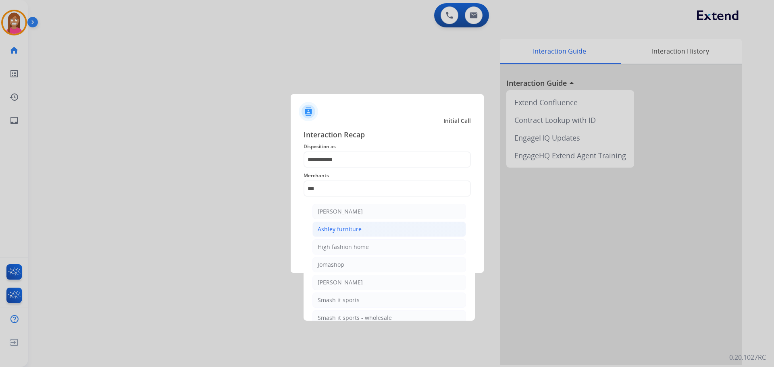
click at [344, 228] on div "Ashley furniture" at bounding box center [340, 229] width 44 height 8
type input "**********"
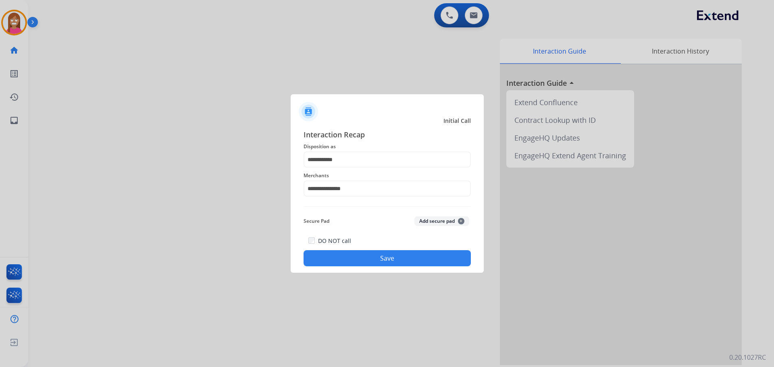
click at [354, 258] on button "Save" at bounding box center [387, 258] width 167 height 16
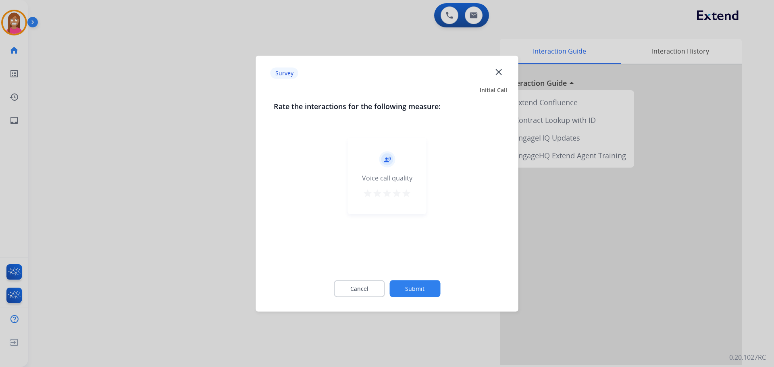
click at [504, 70] on mat-icon "close" at bounding box center [498, 72] width 10 height 10
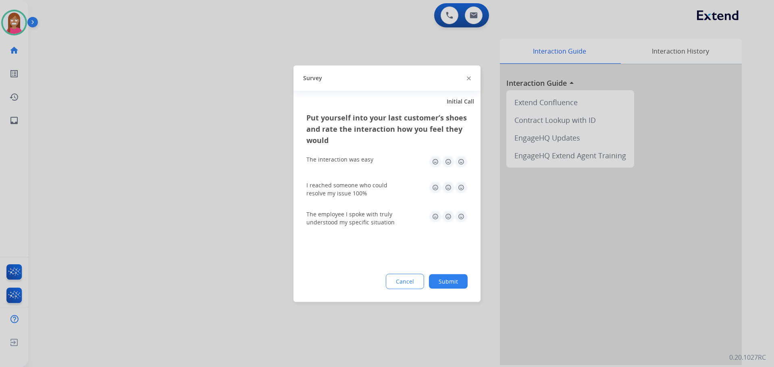
click at [470, 79] on img at bounding box center [469, 79] width 4 height 4
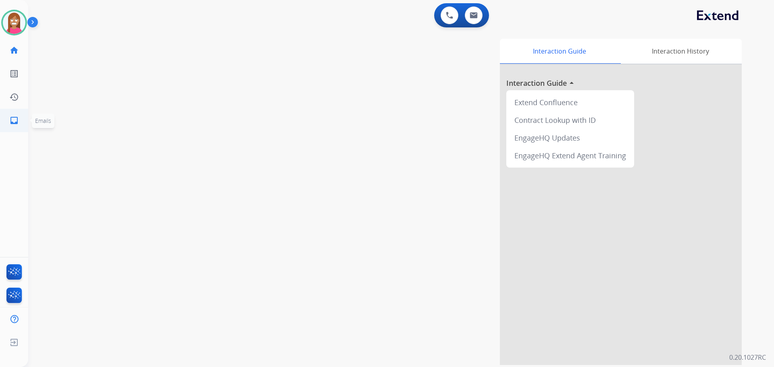
click at [20, 117] on link "inbox Emails" at bounding box center [14, 120] width 23 height 23
select select "**********"
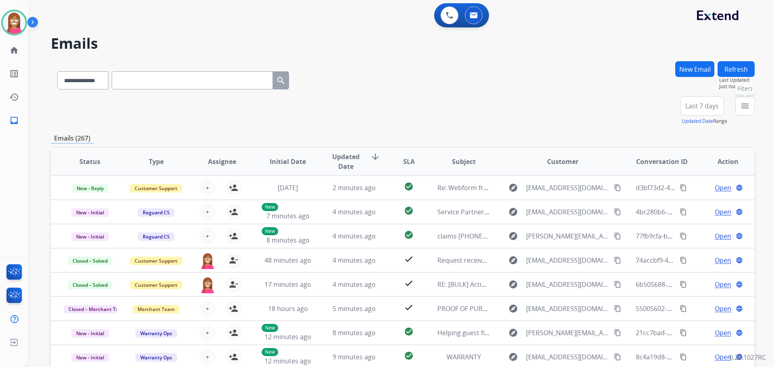
click at [741, 109] on mat-icon "menu" at bounding box center [745, 106] width 10 height 10
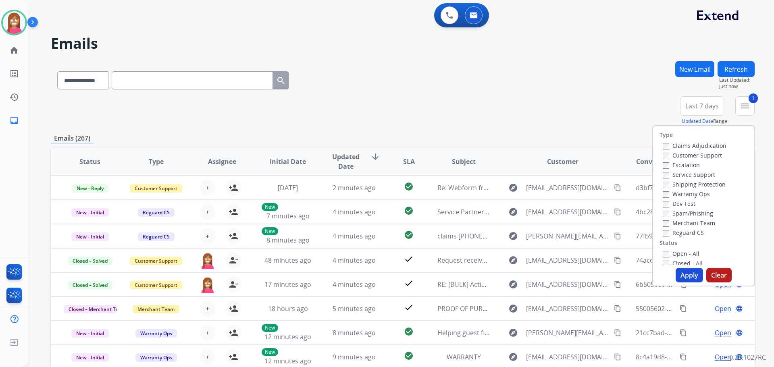
click at [669, 185] on label "Shipping Protection" at bounding box center [694, 185] width 63 height 8
click at [664, 234] on label "Reguard CS" at bounding box center [683, 233] width 41 height 8
click at [669, 252] on label "Open - All" at bounding box center [681, 254] width 37 height 8
click at [687, 278] on button "Apply" at bounding box center [689, 275] width 27 height 15
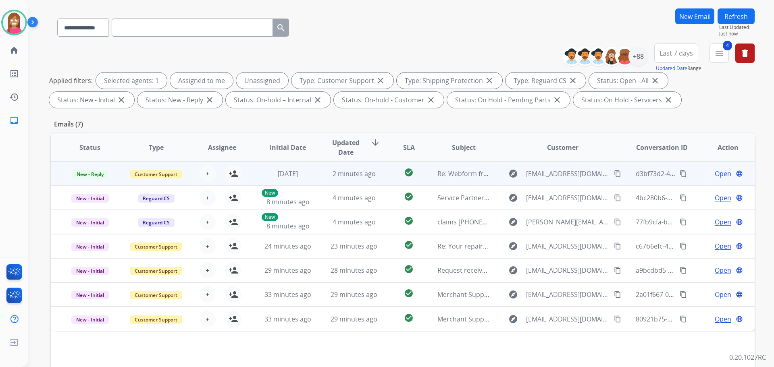
scroll to position [50, 0]
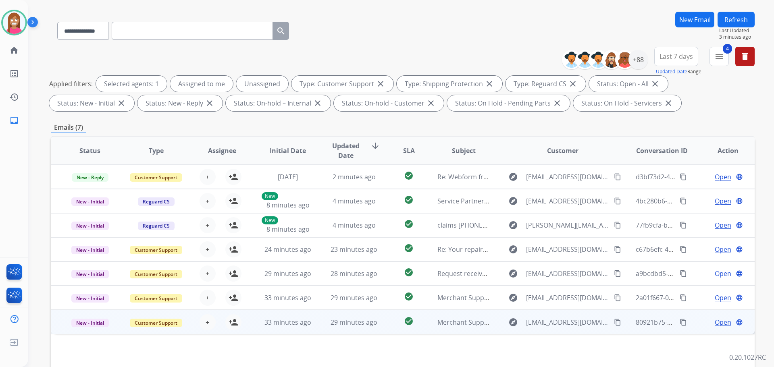
click at [315, 328] on td "29 minutes ago" at bounding box center [348, 322] width 66 height 24
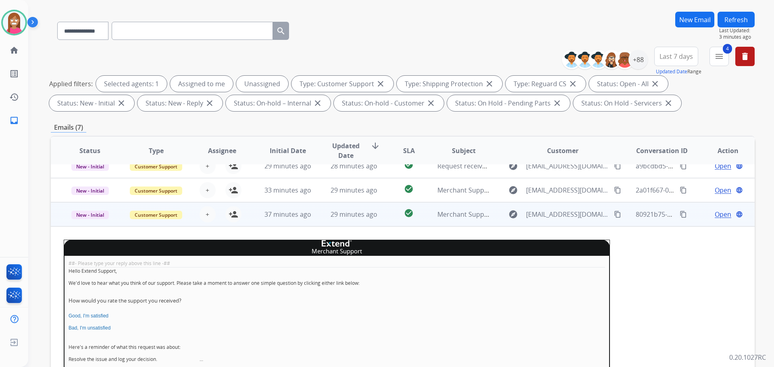
scroll to position [108, 0]
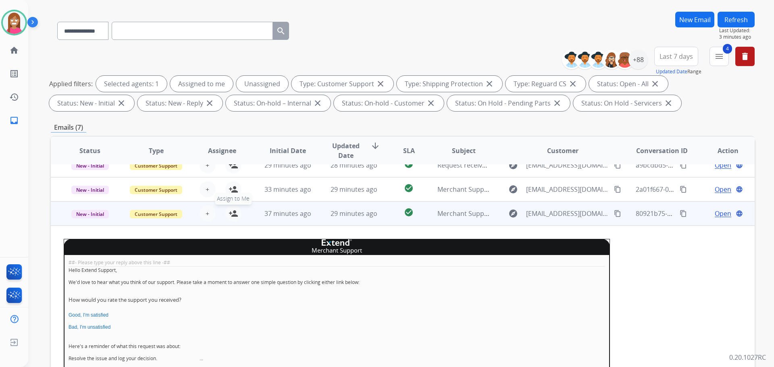
drag, startPoint x: 235, startPoint y: 215, endPoint x: 231, endPoint y: 212, distance: 4.3
click at [231, 212] on mat-icon "person_add" at bounding box center [234, 214] width 10 height 10
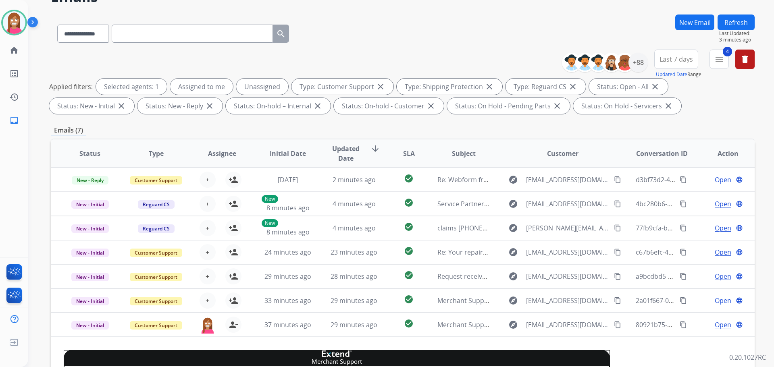
scroll to position [0, 0]
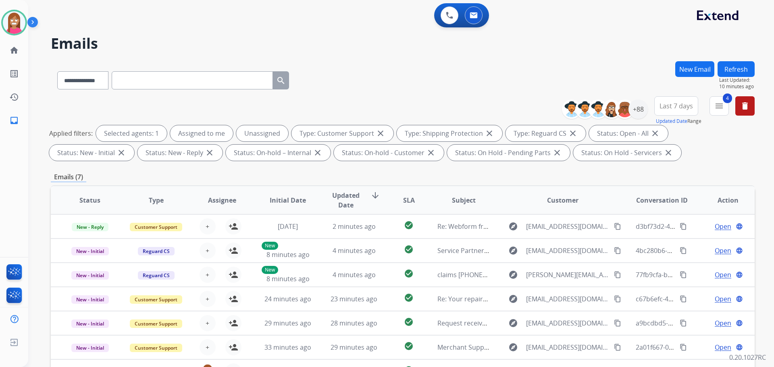
click at [719, 68] on button "Refresh" at bounding box center [736, 69] width 37 height 16
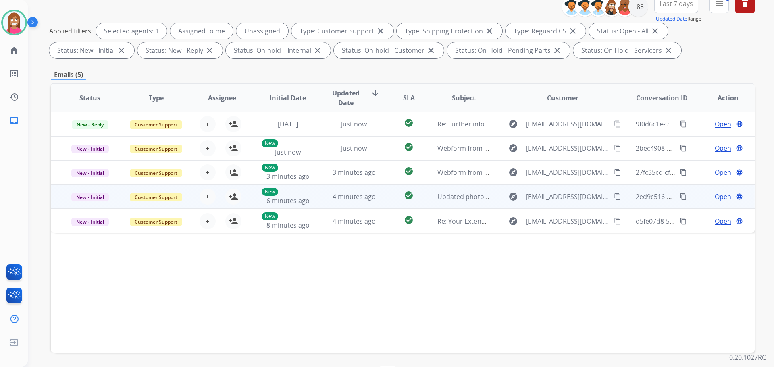
scroll to position [90, 0]
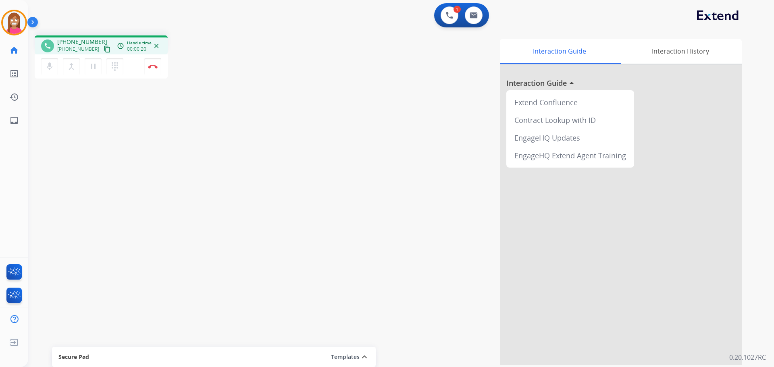
drag, startPoint x: 98, startPoint y: 50, endPoint x: 115, endPoint y: 55, distance: 17.0
click at [104, 50] on mat-icon "content_copy" at bounding box center [107, 49] width 7 height 7
click at [154, 66] on img at bounding box center [153, 67] width 10 height 4
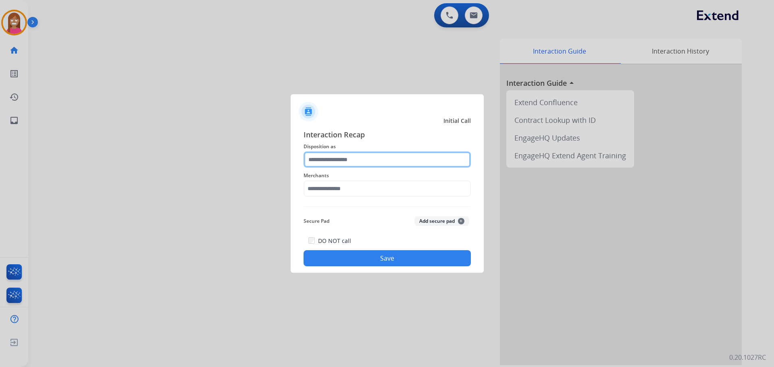
click at [327, 165] on input "text" at bounding box center [387, 160] width 167 height 16
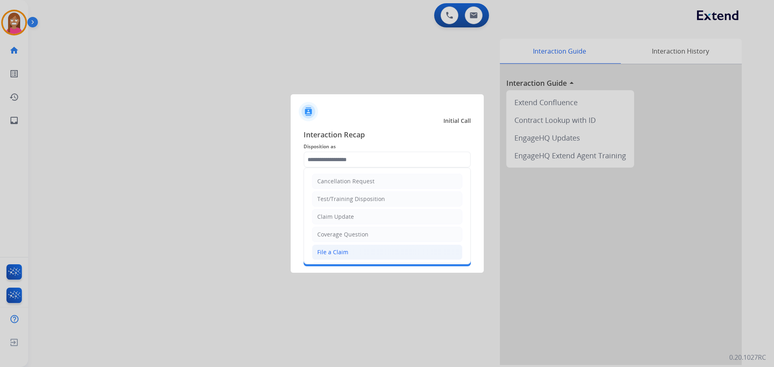
click at [348, 255] on li "File a Claim" at bounding box center [387, 252] width 150 height 15
type input "**********"
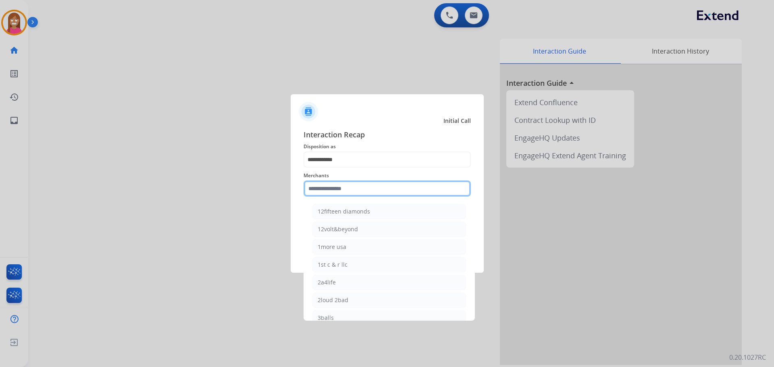
click at [327, 183] on input "text" at bounding box center [387, 189] width 167 height 16
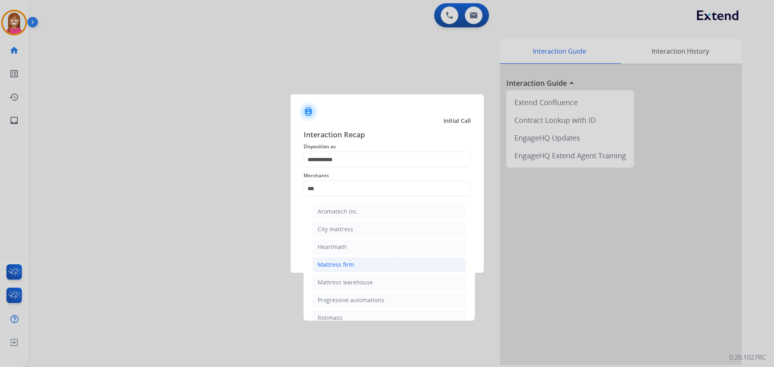
click at [334, 267] on div "Mattress firm" at bounding box center [336, 265] width 36 height 8
type input "**********"
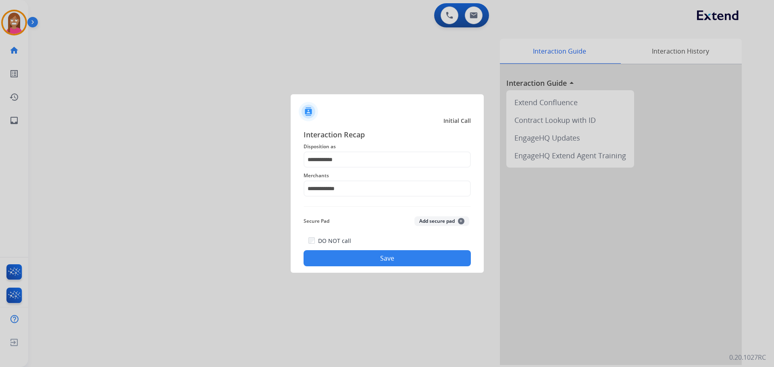
click at [340, 267] on div "**********" at bounding box center [387, 198] width 193 height 150
click at [340, 260] on button "Save" at bounding box center [387, 258] width 167 height 16
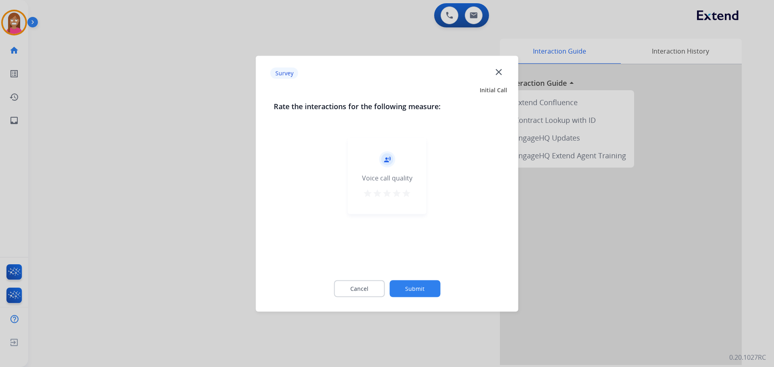
click at [500, 73] on mat-icon "close" at bounding box center [498, 72] width 10 height 10
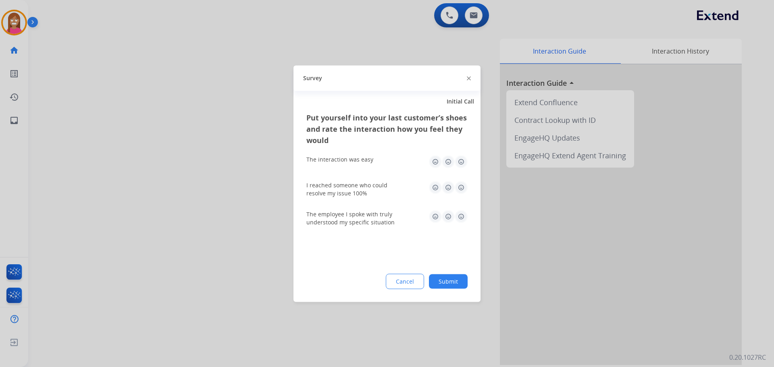
click at [470, 79] on img at bounding box center [469, 79] width 4 height 4
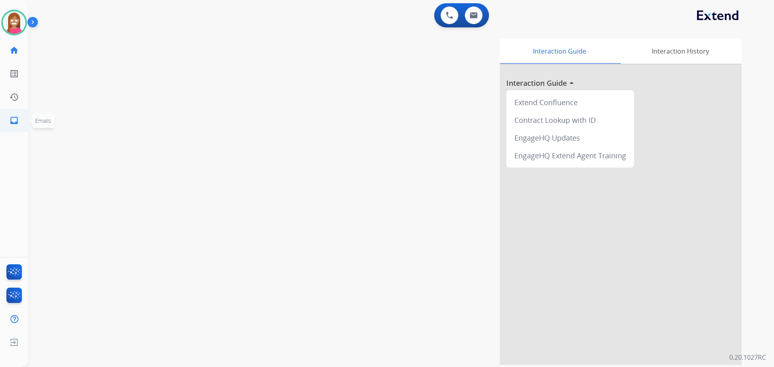
click at [25, 122] on link "inbox Emails" at bounding box center [14, 120] width 23 height 23
select select "**********"
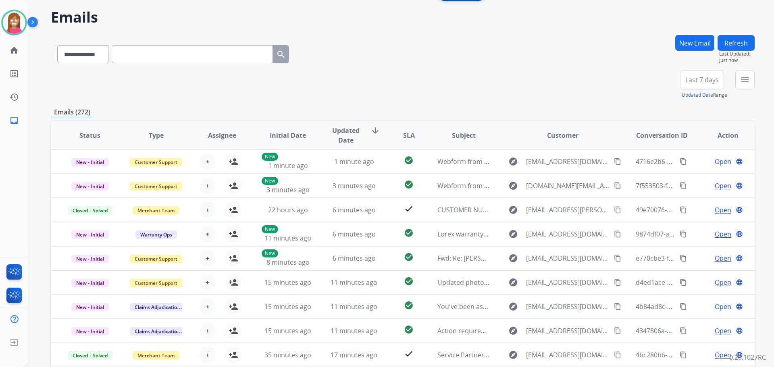
scroll to position [40, 0]
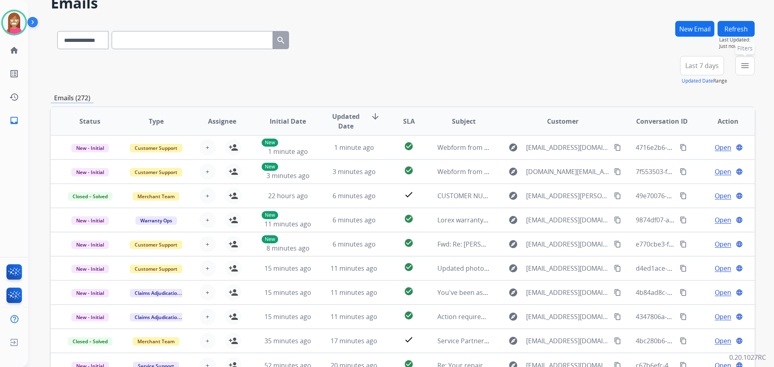
click at [750, 62] on button "menu Filters" at bounding box center [744, 65] width 19 height 19
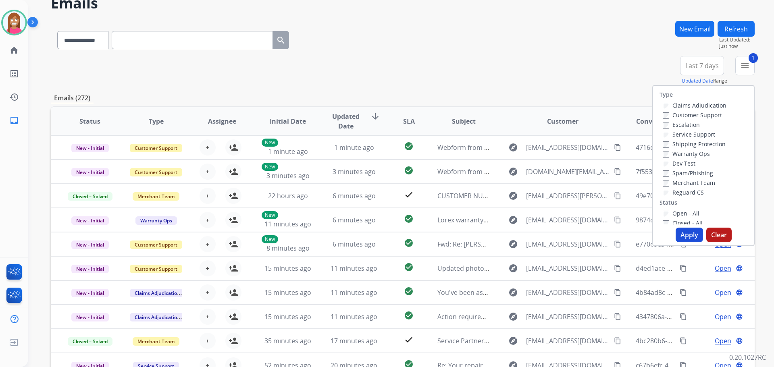
click at [665, 146] on label "Shipping Protection" at bounding box center [694, 144] width 63 height 8
click at [669, 192] on label "Reguard CS" at bounding box center [683, 193] width 41 height 8
click at [671, 210] on label "Open - All" at bounding box center [681, 214] width 37 height 8
click at [682, 233] on button "Apply" at bounding box center [689, 235] width 27 height 15
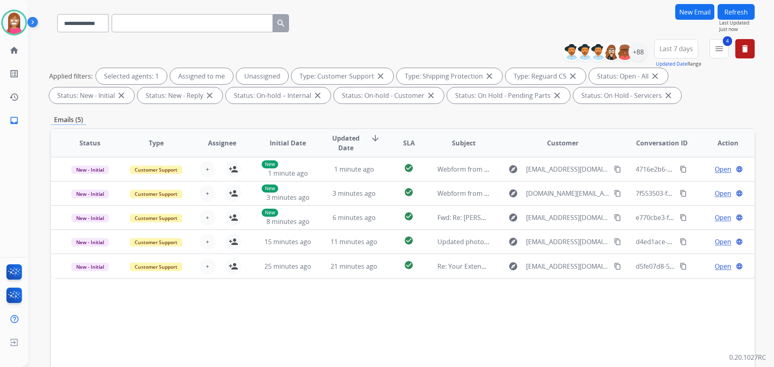
scroll to position [130, 0]
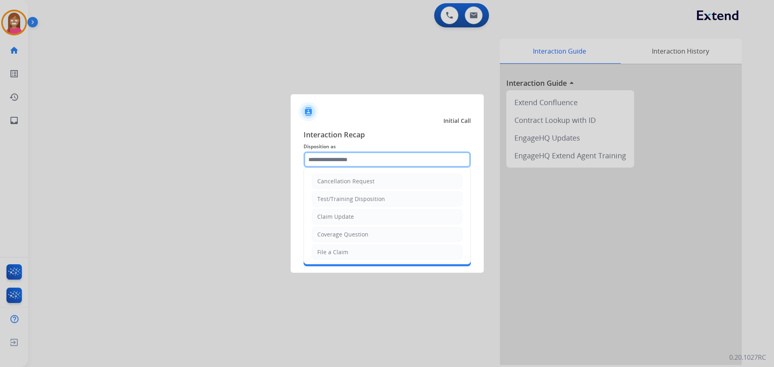
click at [339, 166] on input "text" at bounding box center [387, 160] width 167 height 16
click at [331, 234] on div "Coverage Question" at bounding box center [342, 235] width 51 height 8
type input "**********"
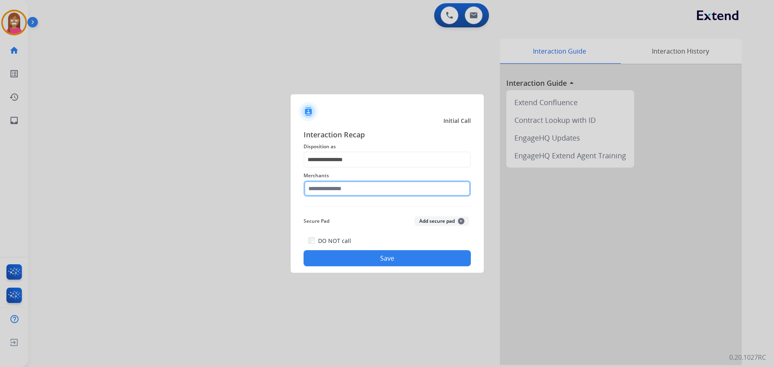
click at [310, 186] on input "text" at bounding box center [387, 189] width 167 height 16
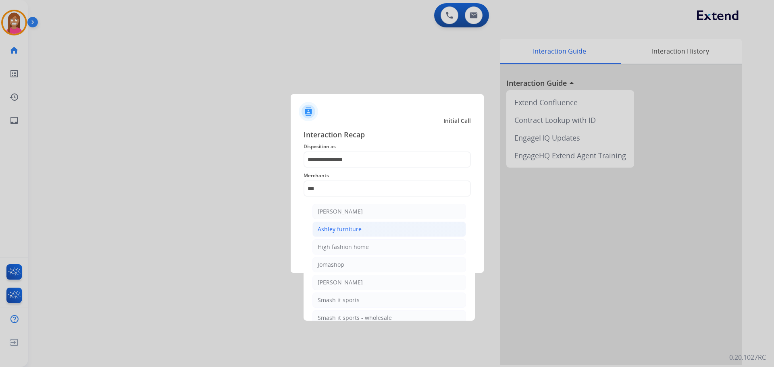
click at [339, 231] on div "Ashley furniture" at bounding box center [340, 229] width 44 height 8
type input "**********"
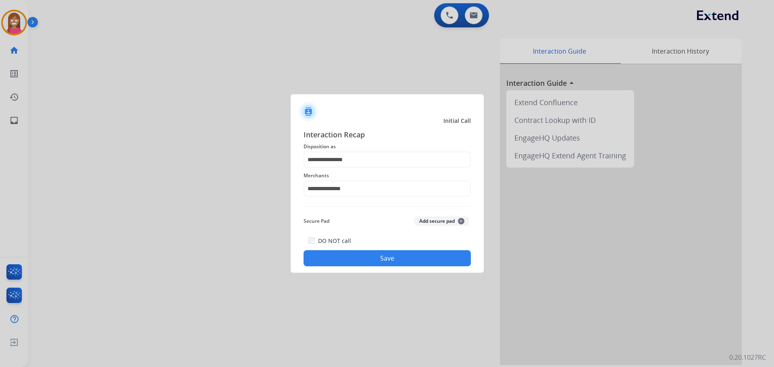
click at [366, 260] on button "Save" at bounding box center [387, 258] width 167 height 16
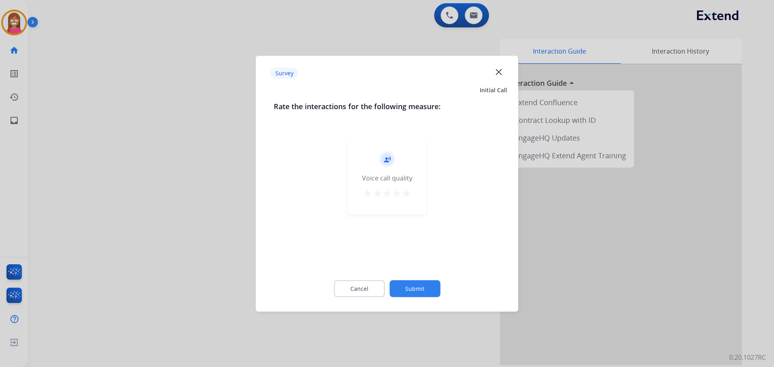
click at [498, 71] on mat-icon "close" at bounding box center [498, 72] width 10 height 10
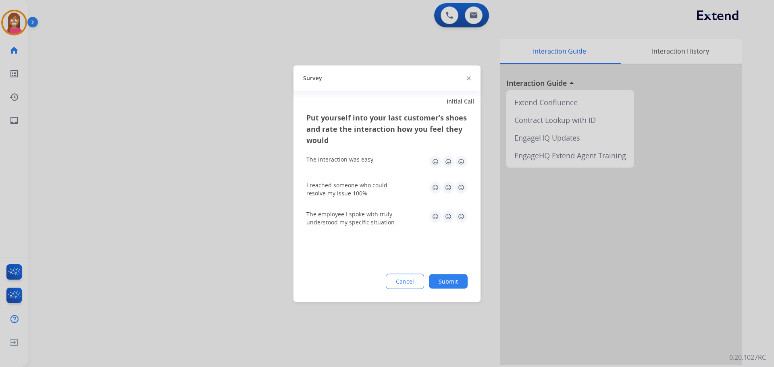
click at [467, 78] on img at bounding box center [469, 79] width 4 height 4
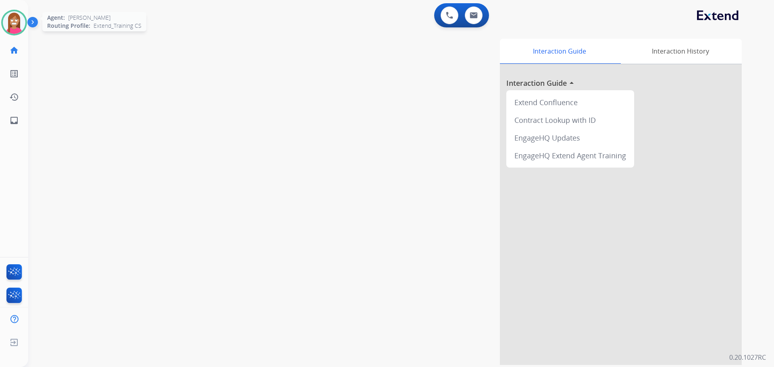
drag, startPoint x: 10, startPoint y: 29, endPoint x: 22, endPoint y: 31, distance: 11.9
click at [11, 29] on img at bounding box center [14, 22] width 23 height 23
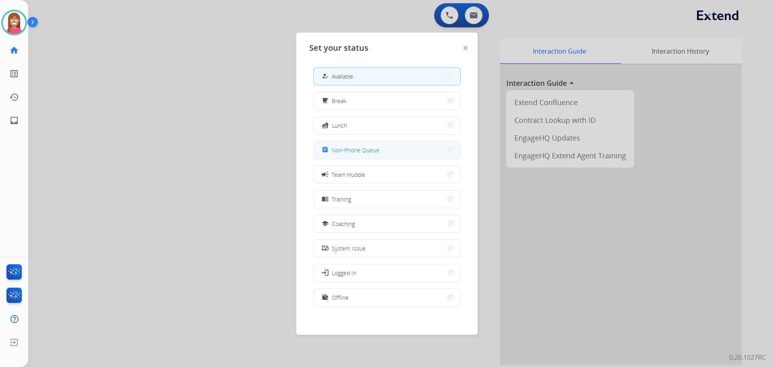
click at [328, 150] on mat-icon "assignment" at bounding box center [325, 150] width 7 height 7
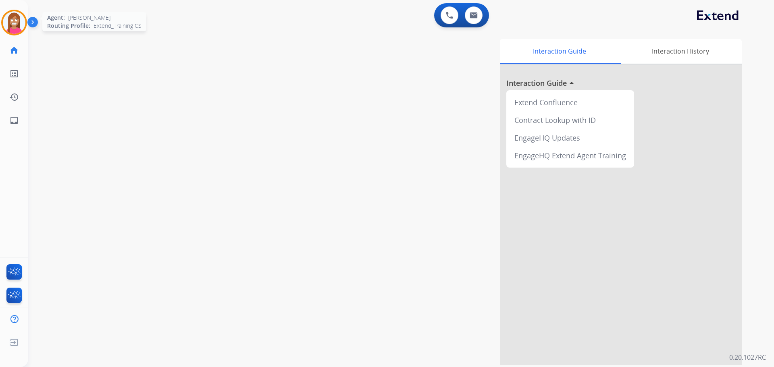
click at [15, 25] on img at bounding box center [14, 22] width 23 height 23
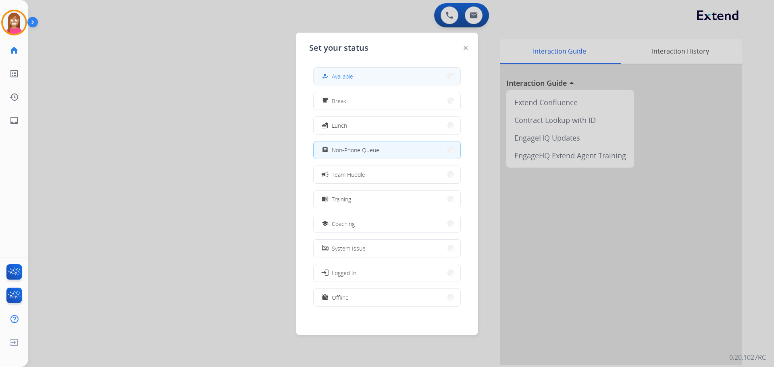
click at [351, 83] on button "how_to_reg Available" at bounding box center [387, 76] width 147 height 17
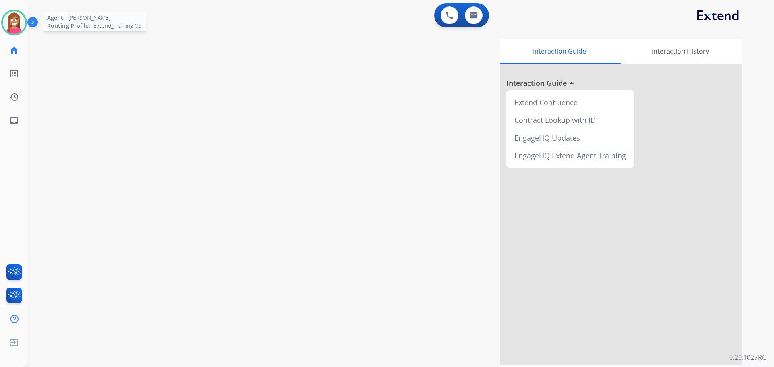
click at [12, 14] on img at bounding box center [14, 22] width 23 height 23
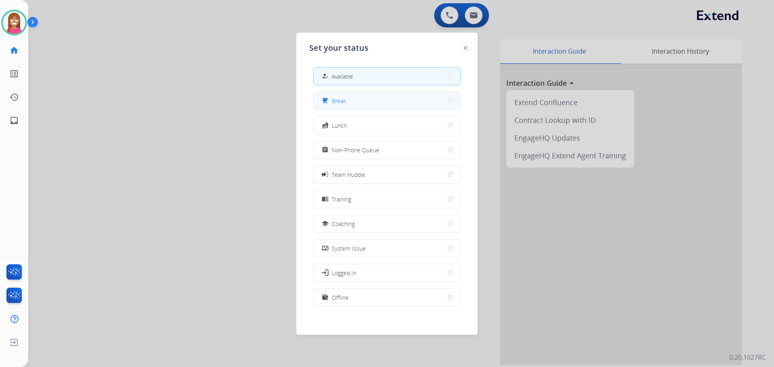
drag, startPoint x: 372, startPoint y: 99, endPoint x: 368, endPoint y: 99, distance: 4.1
click at [368, 99] on button "free_breakfast Break" at bounding box center [387, 100] width 147 height 17
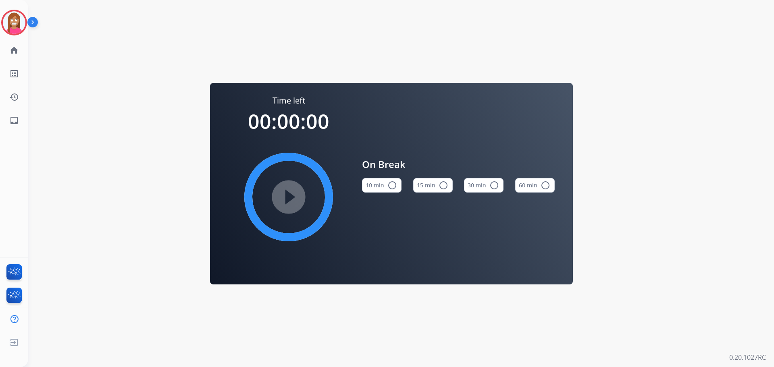
click at [7, 37] on div "[PERSON_NAME] Break Edit Avatar Agent: [PERSON_NAME] Profile: Extend_Training C…" at bounding box center [14, 66] width 28 height 132
click at [10, 29] on img at bounding box center [14, 22] width 23 height 23
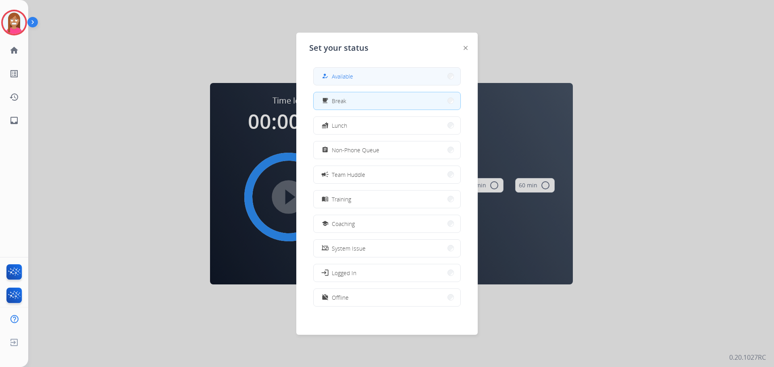
click at [314, 75] on div "how_to_reg Available" at bounding box center [387, 76] width 148 height 18
click at [334, 72] on div "how_to_reg Available" at bounding box center [336, 76] width 33 height 10
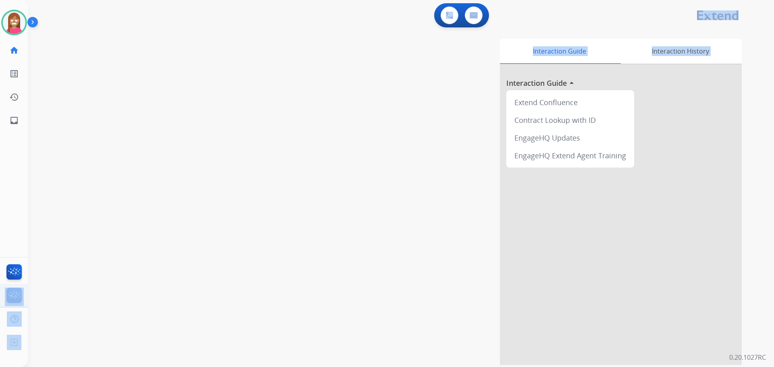
drag, startPoint x: 29, startPoint y: 274, endPoint x: 24, endPoint y: 287, distance: 13.9
click at [22, 288] on div "Outbound call Quit Outbound call Quit Schedule interaction + Add to my list Cus…" at bounding box center [387, 183] width 774 height 367
click at [286, 108] on div "Interaction Guide Interaction History Interaction Guide arrow_drop_up Extend Co…" at bounding box center [504, 202] width 475 height 327
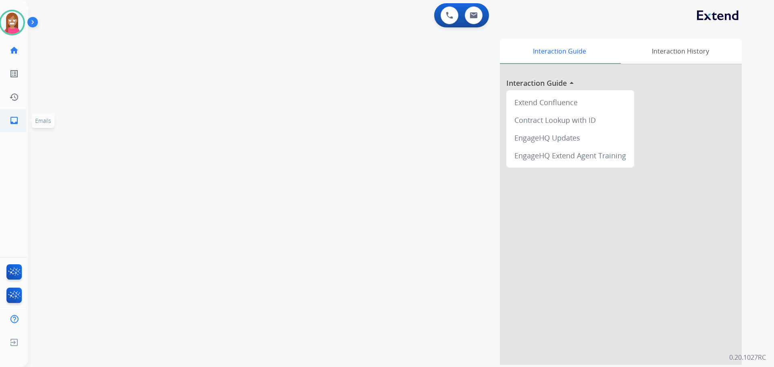
click at [13, 127] on link "inbox Emails" at bounding box center [14, 120] width 23 height 23
select select "**********"
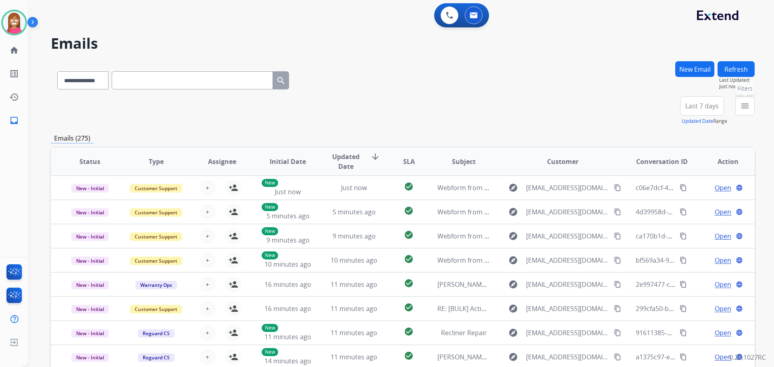
click at [748, 106] on mat-icon "menu" at bounding box center [745, 106] width 10 height 10
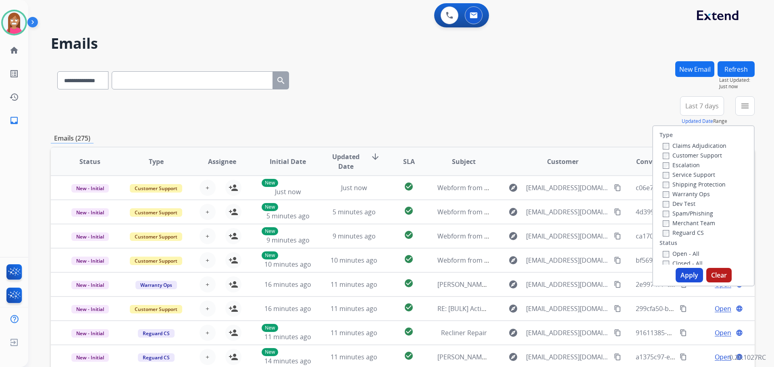
click at [675, 154] on label "Customer Support" at bounding box center [692, 156] width 59 height 8
click at [675, 185] on label "Shipping Protection" at bounding box center [694, 185] width 63 height 8
click at [670, 234] on label "Reguard CS" at bounding box center [683, 233] width 41 height 8
click at [665, 254] on label "Open - All" at bounding box center [681, 254] width 37 height 8
click at [680, 273] on button "Apply" at bounding box center [689, 275] width 27 height 15
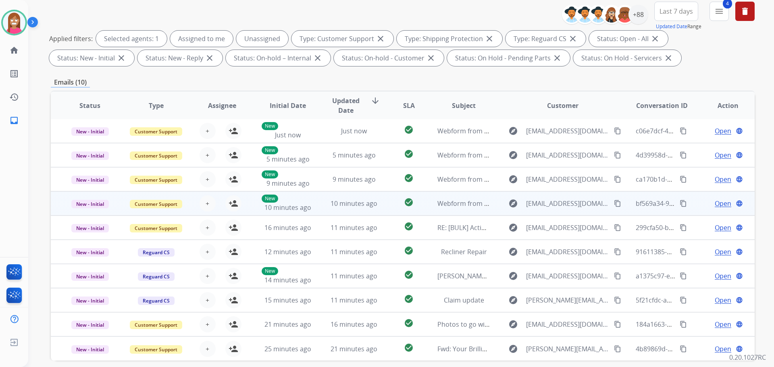
scroll to position [130, 0]
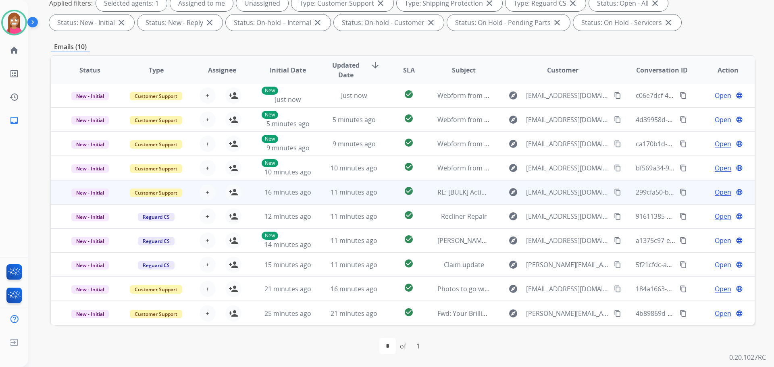
click at [384, 198] on td "check_circle" at bounding box center [403, 192] width 44 height 24
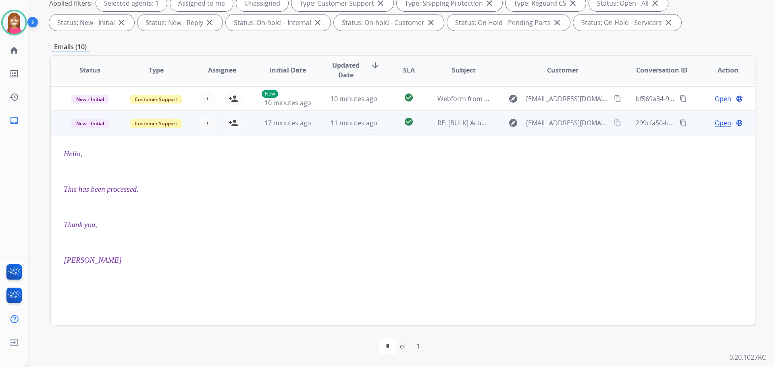
scroll to position [56, 0]
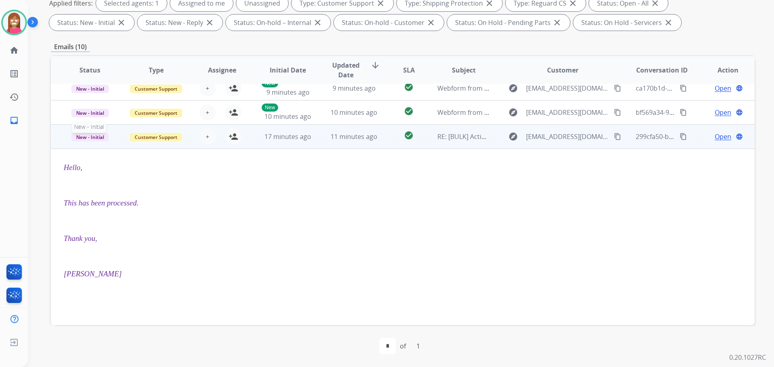
click at [86, 139] on span "New - Initial" at bounding box center [89, 137] width 37 height 8
click at [131, 91] on p "Closed – Solved" at bounding box center [133, 90] width 46 height 11
click at [233, 139] on mat-icon "person_add" at bounding box center [234, 137] width 10 height 10
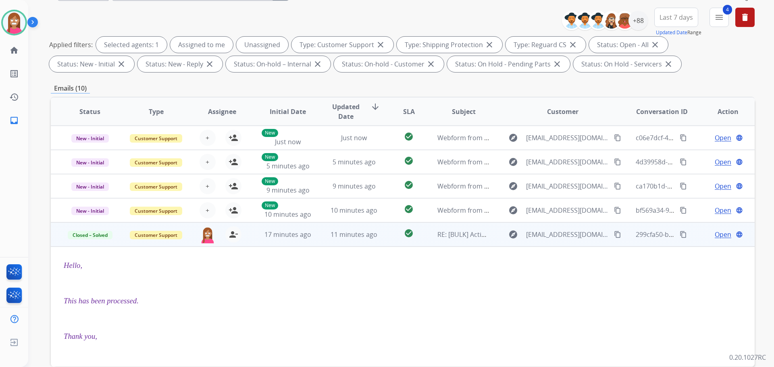
scroll to position [0, 0]
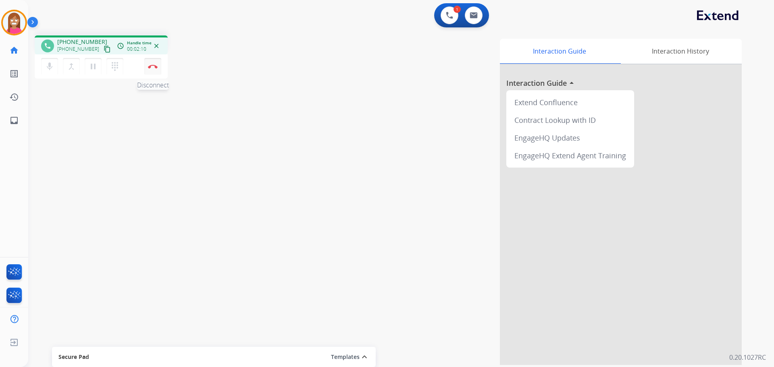
click at [155, 65] on img at bounding box center [153, 67] width 10 height 4
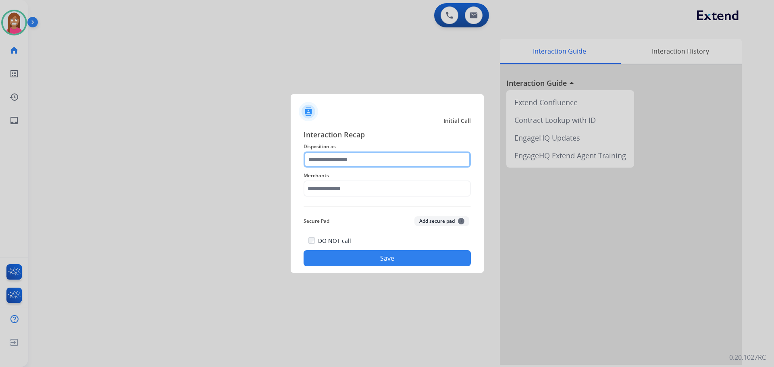
click at [372, 160] on input "text" at bounding box center [387, 160] width 167 height 16
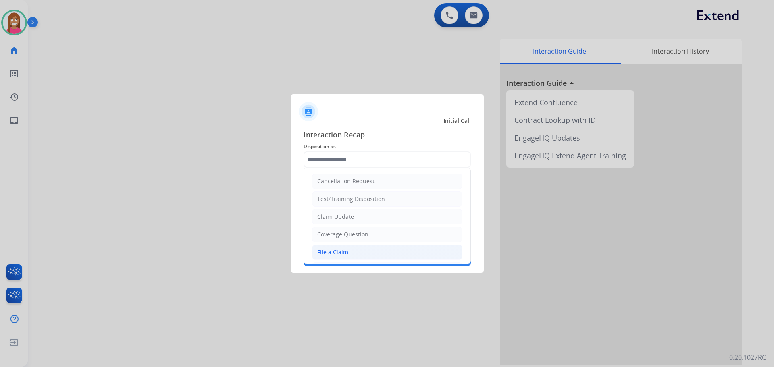
click at [343, 255] on div "File a Claim" at bounding box center [332, 252] width 31 height 8
type input "**********"
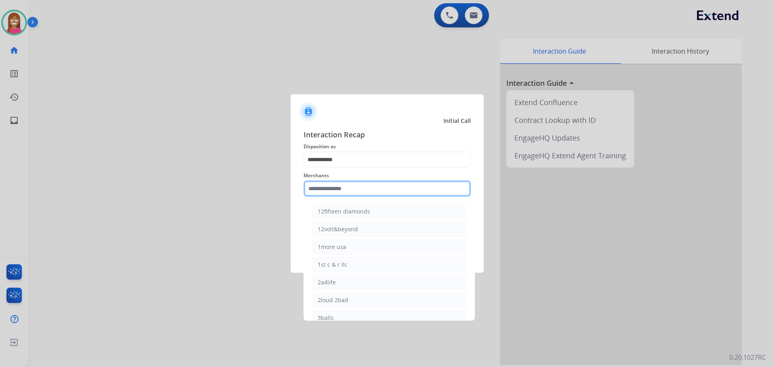
click at [331, 195] on input "text" at bounding box center [387, 189] width 167 height 16
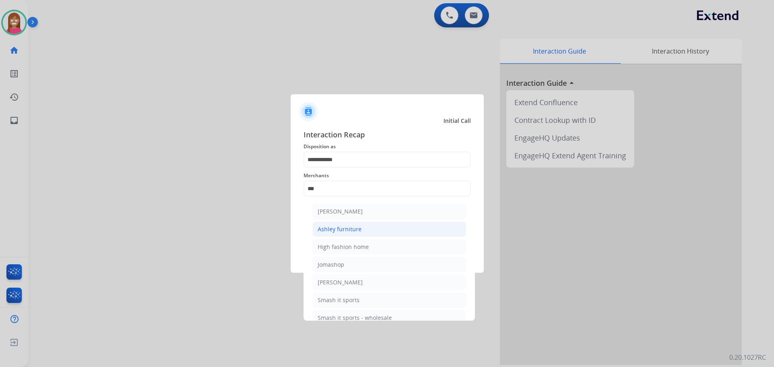
click at [333, 231] on div "Ashley furniture" at bounding box center [340, 229] width 44 height 8
type input "**********"
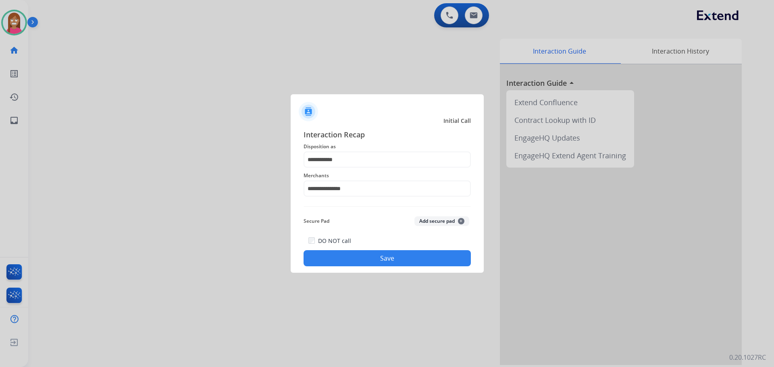
click at [338, 263] on button "Save" at bounding box center [387, 258] width 167 height 16
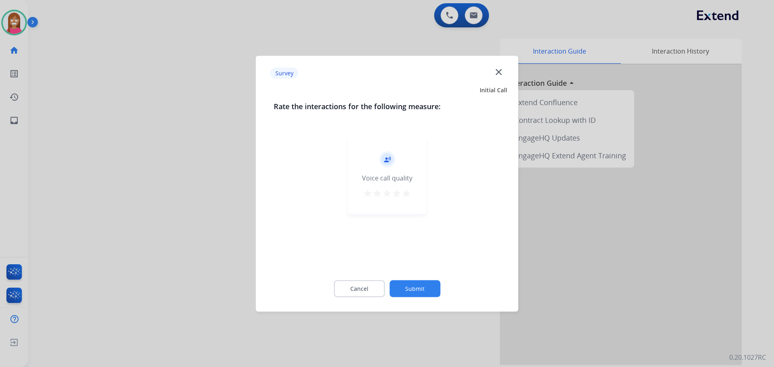
click at [496, 72] on mat-icon "close" at bounding box center [498, 72] width 10 height 10
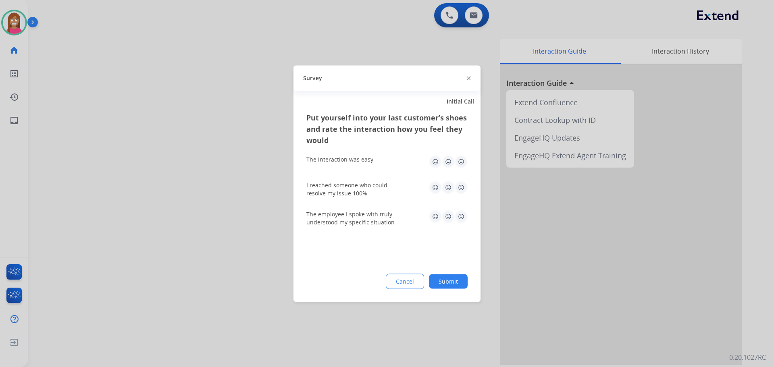
click at [468, 77] on img at bounding box center [469, 79] width 4 height 4
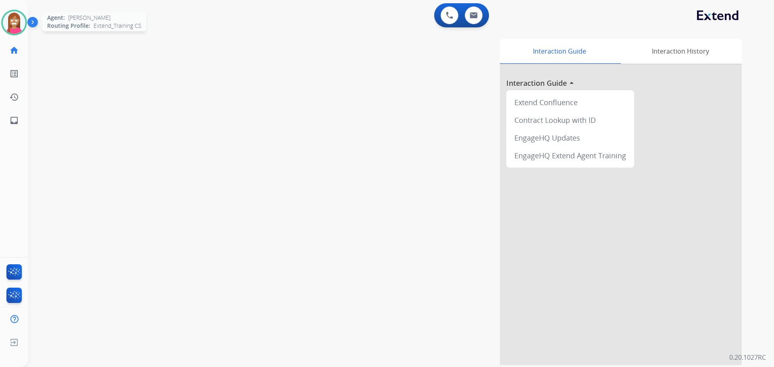
click at [12, 21] on img at bounding box center [14, 22] width 23 height 23
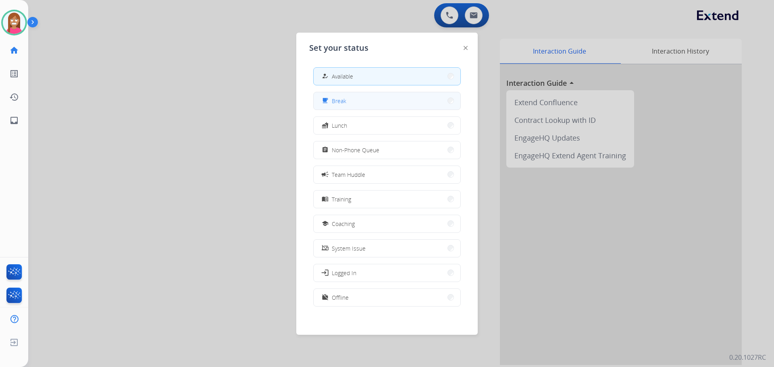
click at [337, 96] on button "free_breakfast Break" at bounding box center [387, 100] width 147 height 17
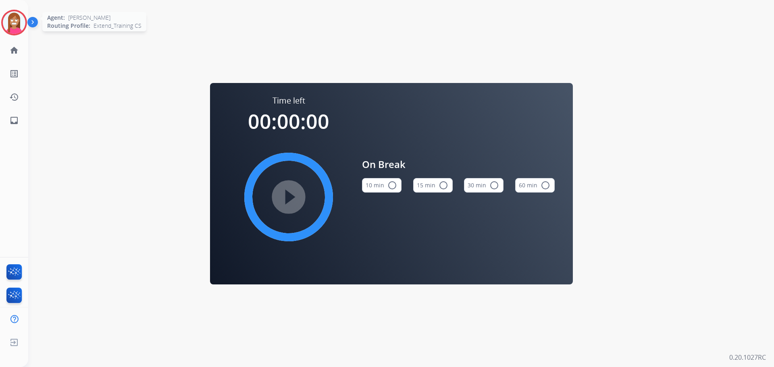
click at [12, 32] on img at bounding box center [14, 22] width 23 height 23
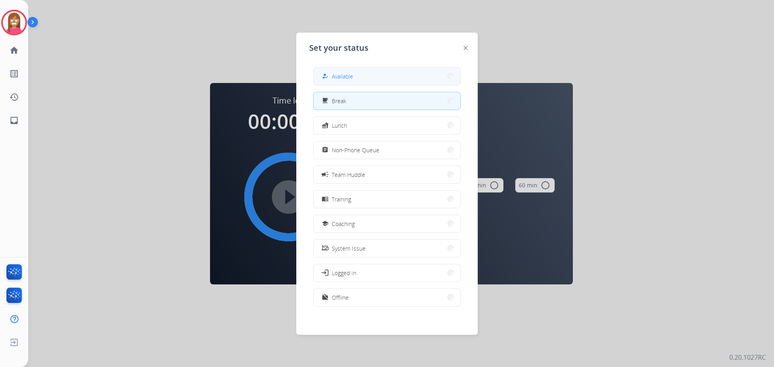
click at [343, 75] on span "Available" at bounding box center [342, 76] width 21 height 8
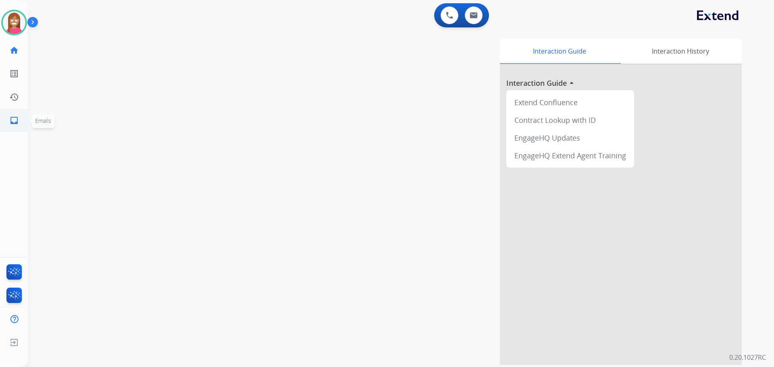
click at [10, 121] on mat-icon "inbox" at bounding box center [14, 121] width 10 height 10
select select "**********"
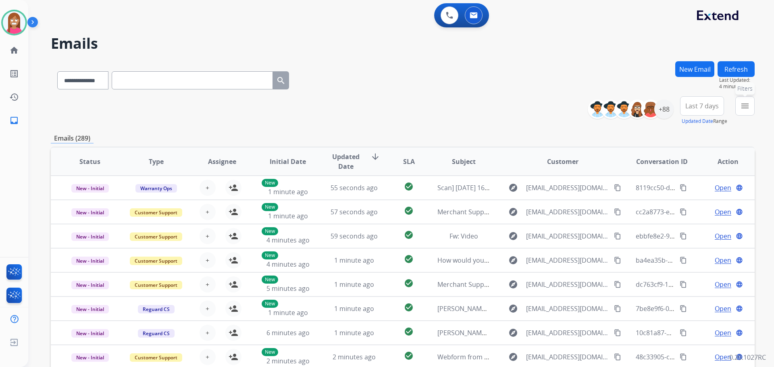
click at [741, 103] on mat-icon "menu" at bounding box center [745, 106] width 10 height 10
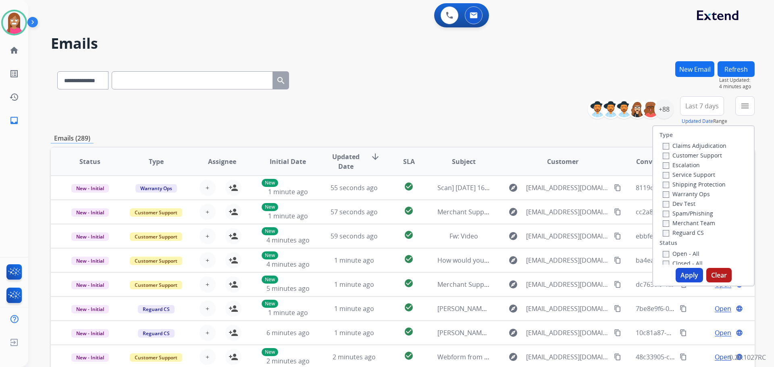
click at [669, 154] on label "Customer Support" at bounding box center [692, 156] width 59 height 8
click at [690, 181] on label "Shipping Protection" at bounding box center [694, 185] width 63 height 8
click at [691, 183] on label "Shipping Protection" at bounding box center [694, 185] width 63 height 8
click at [678, 230] on label "Reguard CS" at bounding box center [683, 233] width 41 height 8
click at [676, 255] on label "Open - All" at bounding box center [681, 254] width 37 height 8
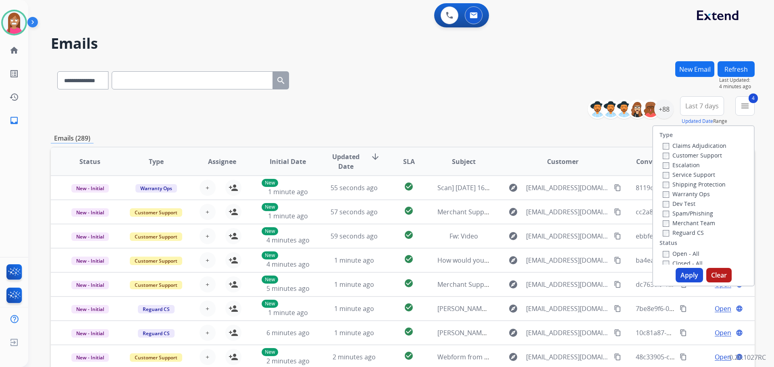
drag, startPoint x: 681, startPoint y: 278, endPoint x: 680, endPoint y: 271, distance: 7.0
click at [682, 278] on button "Apply" at bounding box center [689, 275] width 27 height 15
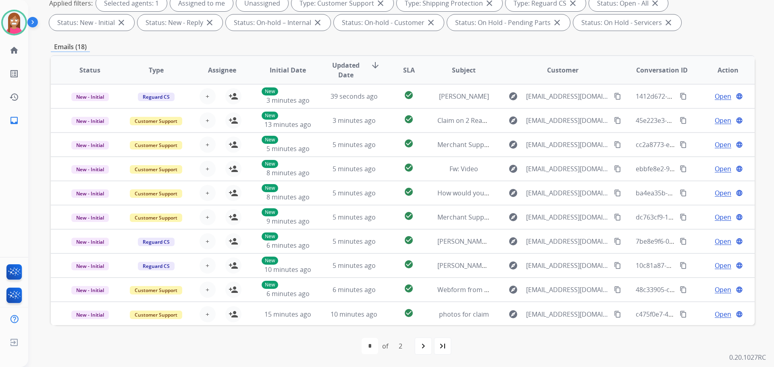
scroll to position [1, 0]
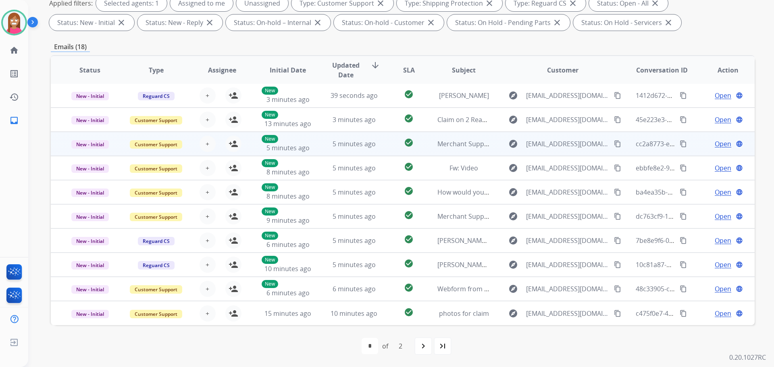
click at [382, 152] on td "check_circle" at bounding box center [403, 144] width 44 height 24
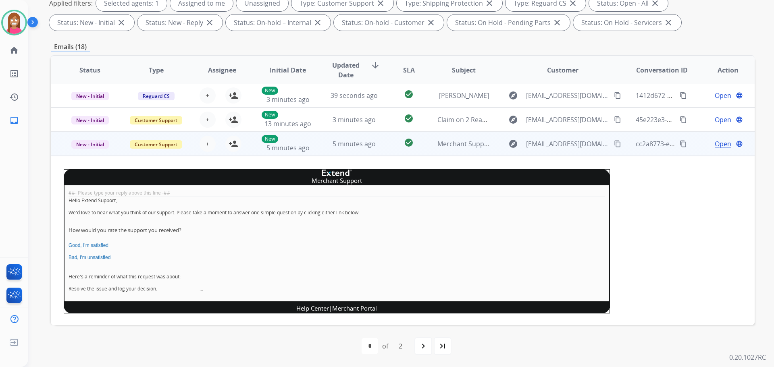
scroll to position [48, 0]
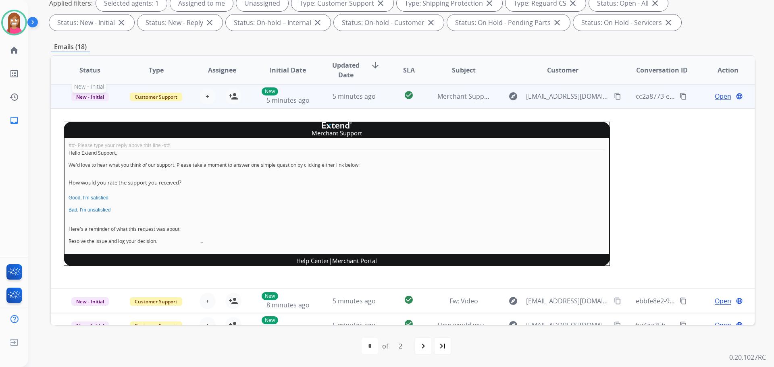
click at [101, 98] on span "New - Initial" at bounding box center [89, 97] width 37 height 8
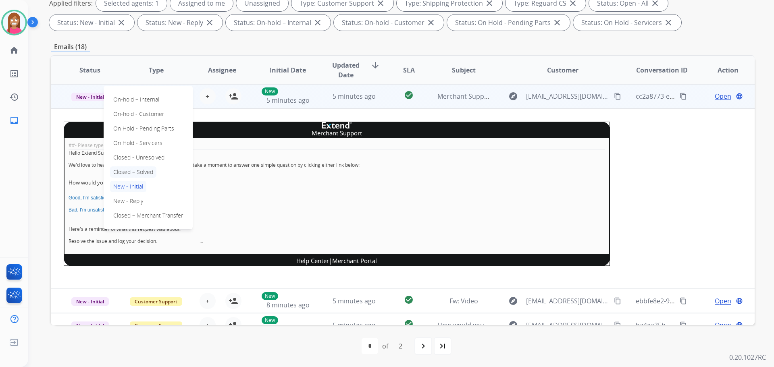
click at [134, 172] on p "Closed – Solved" at bounding box center [133, 172] width 46 height 11
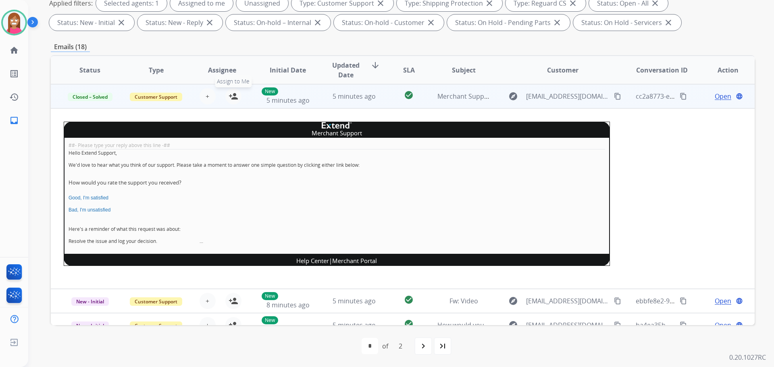
click at [231, 96] on mat-icon "person_add" at bounding box center [234, 97] width 10 height 10
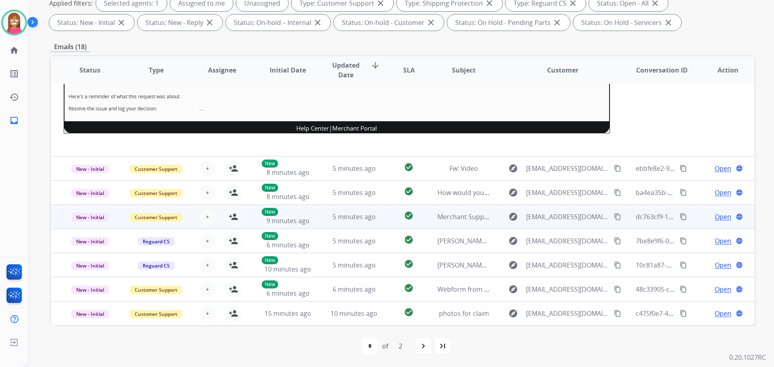
scroll to position [181, 0]
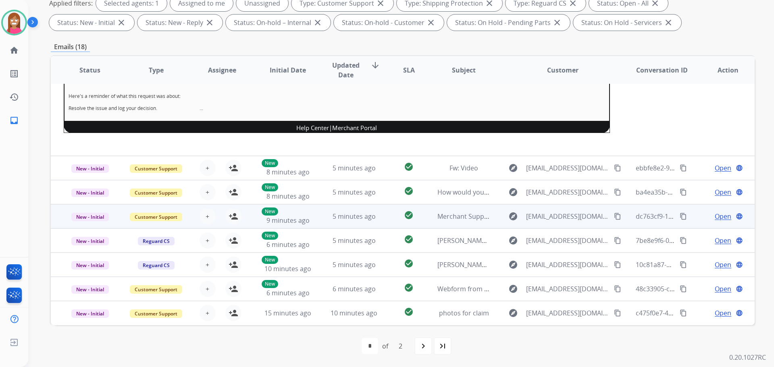
click at [383, 222] on td "check_circle" at bounding box center [403, 216] width 44 height 24
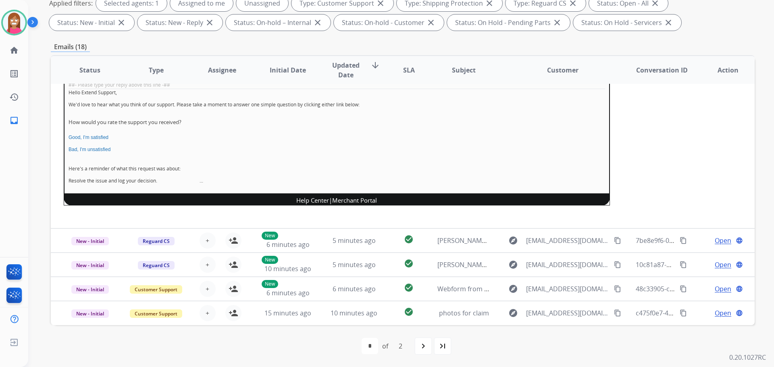
scroll to position [121, 0]
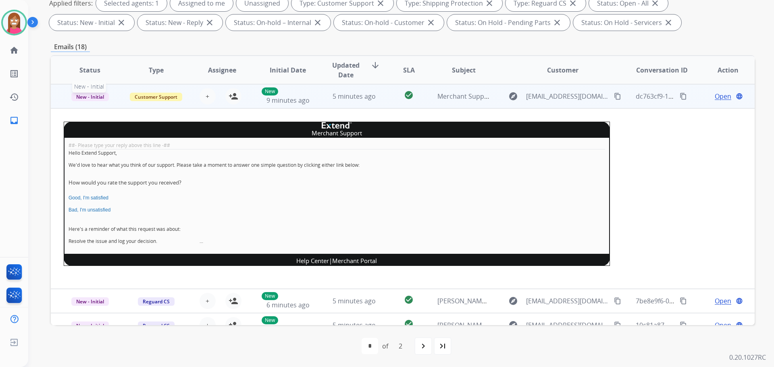
click at [96, 97] on span "New - Initial" at bounding box center [89, 97] width 37 height 8
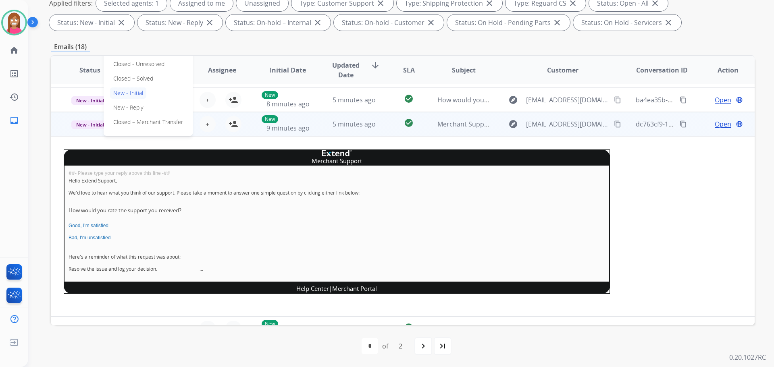
scroll to position [81, 0]
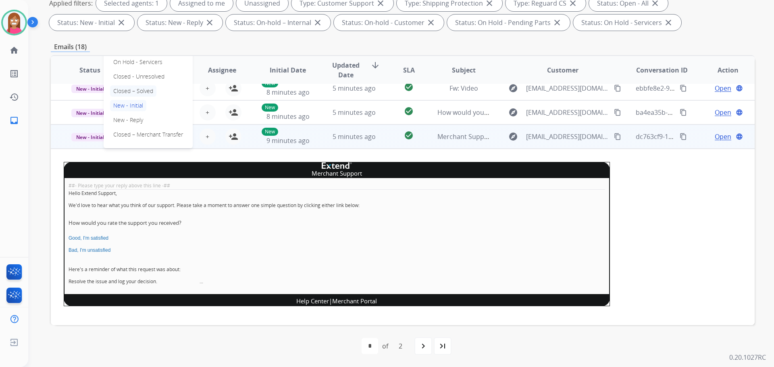
click at [127, 93] on p "Closed – Solved" at bounding box center [133, 90] width 46 height 11
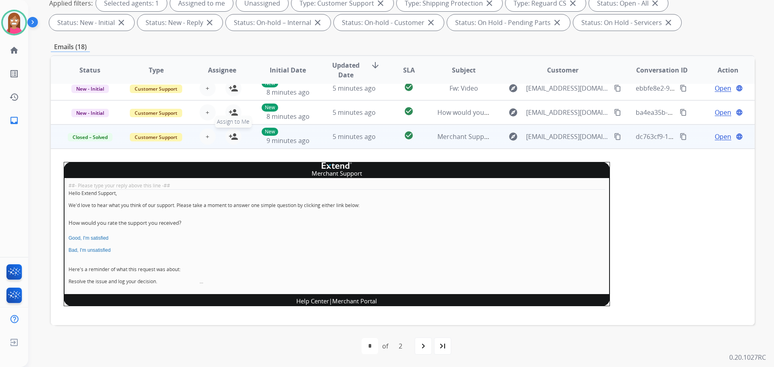
click at [232, 135] on mat-icon "person_add" at bounding box center [234, 137] width 10 height 10
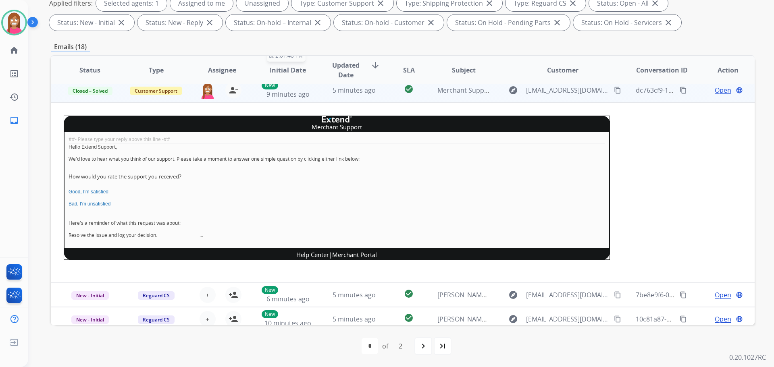
scroll to position [181, 0]
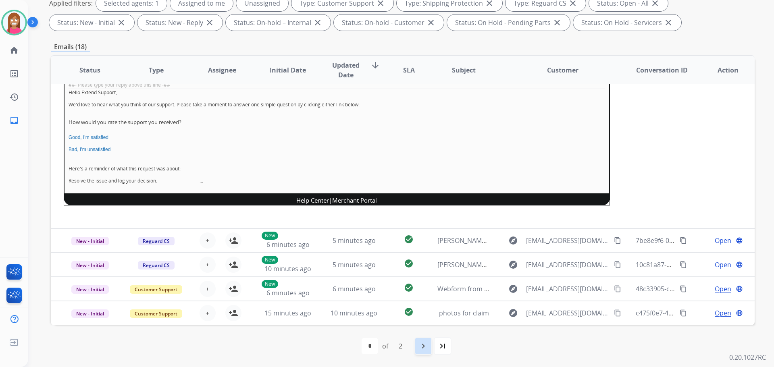
click at [422, 343] on mat-icon "navigate_next" at bounding box center [424, 346] width 10 height 10
select select "*"
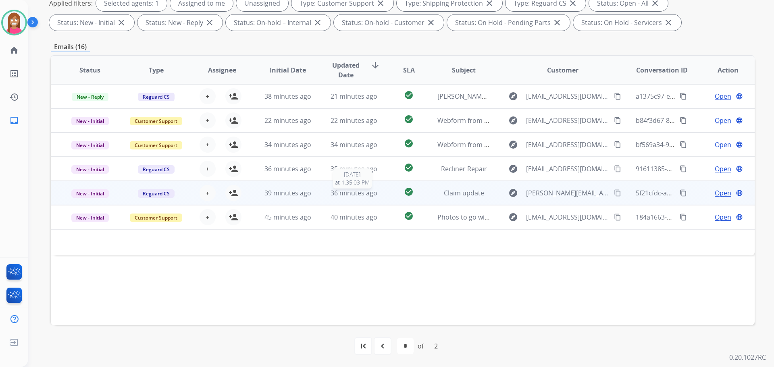
scroll to position [50, 0]
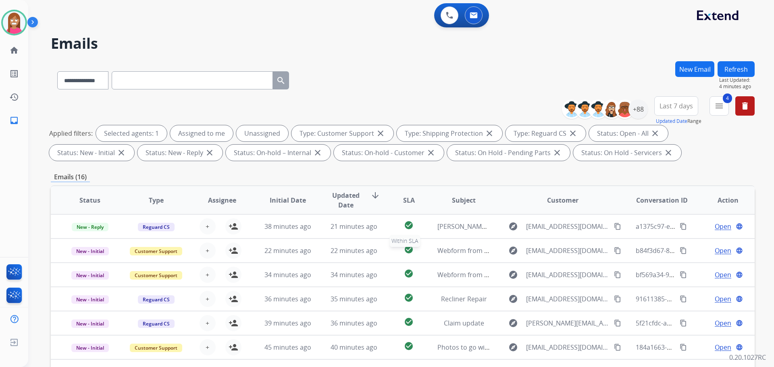
select select "**********"
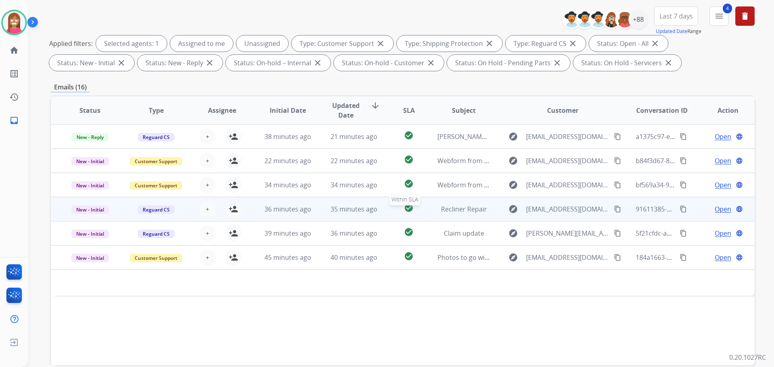
scroll to position [130, 0]
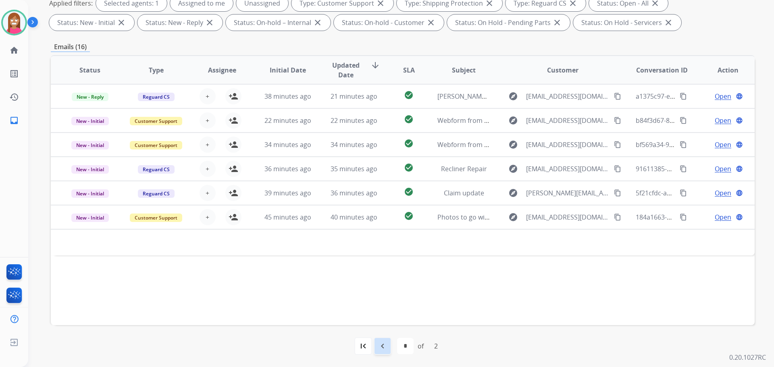
click at [382, 346] on mat-icon "navigate_before" at bounding box center [383, 346] width 10 height 10
select select "*"
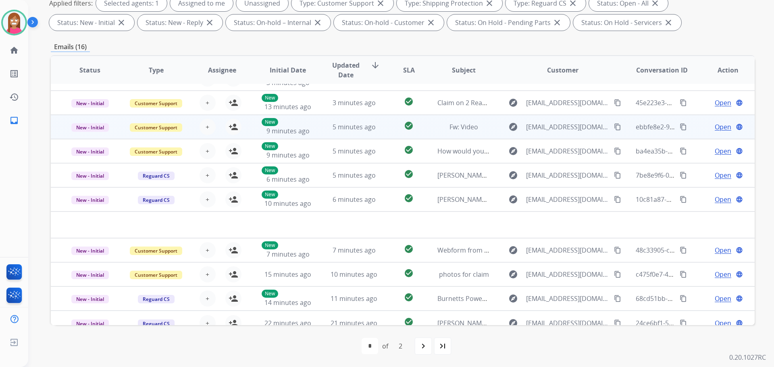
scroll to position [27, 0]
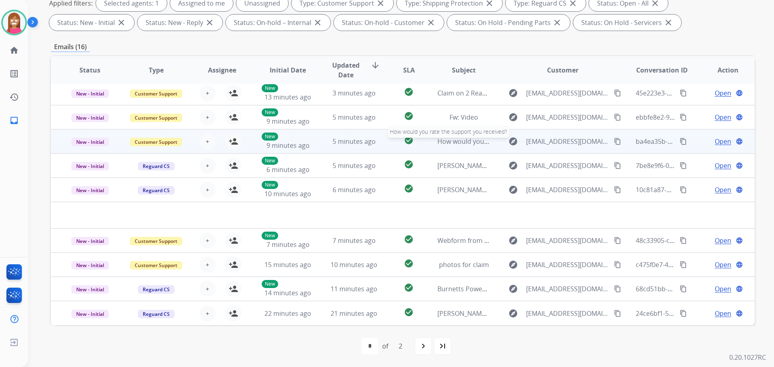
click at [457, 143] on span "How would you rate the support you received?" at bounding box center [508, 141] width 142 height 9
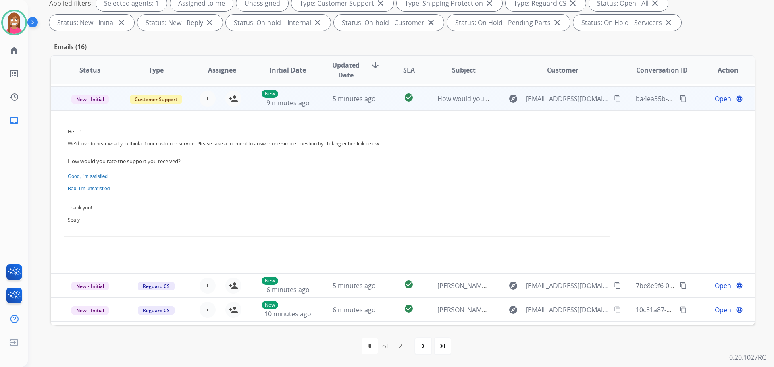
scroll to position [73, 0]
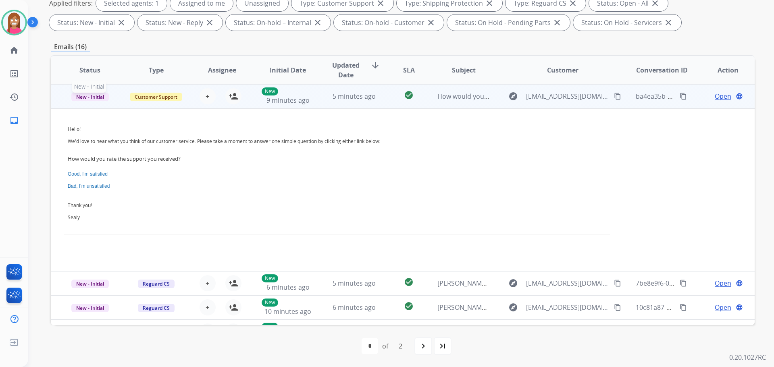
click at [107, 97] on span "New - Initial" at bounding box center [89, 97] width 37 height 8
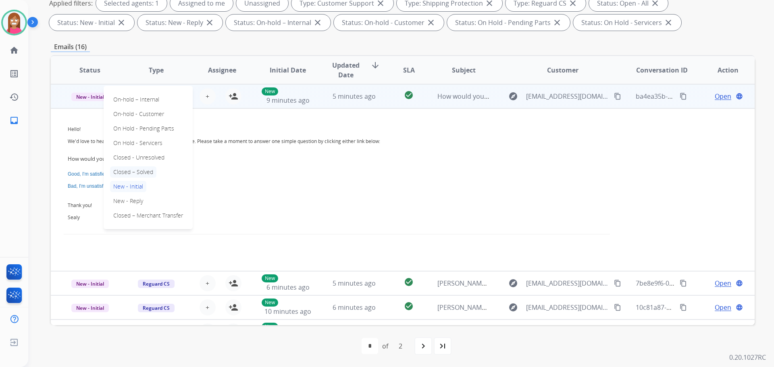
click at [137, 172] on p "Closed – Solved" at bounding box center [133, 172] width 46 height 11
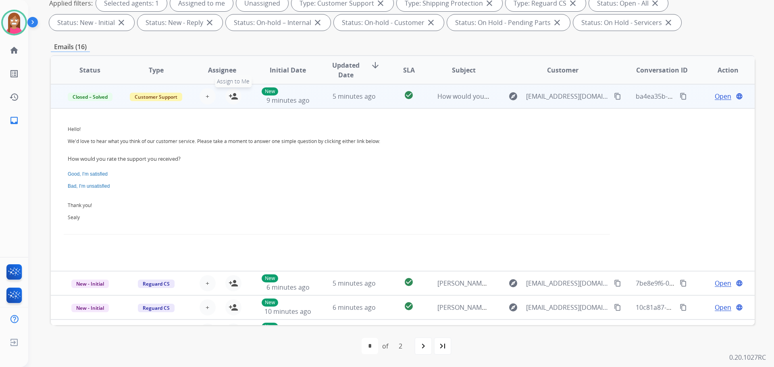
click at [235, 100] on mat-icon "person_add" at bounding box center [234, 97] width 10 height 10
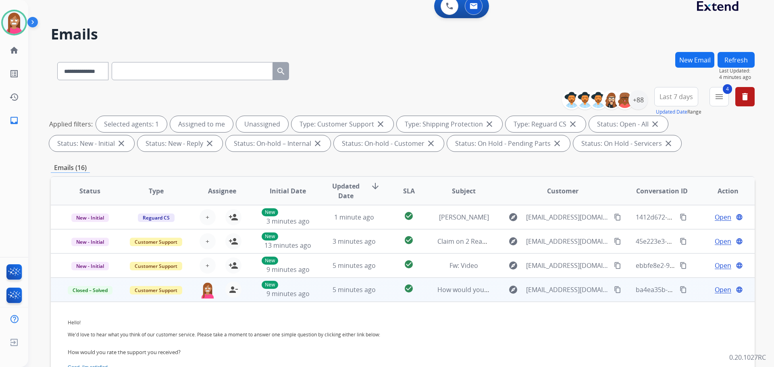
scroll to position [50, 0]
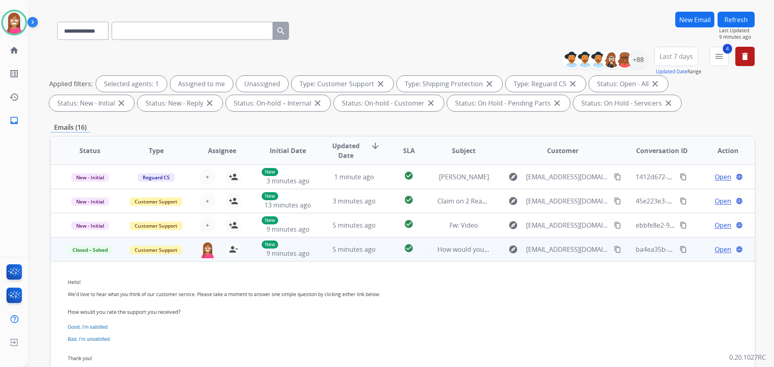
drag, startPoint x: 735, startPoint y: 19, endPoint x: 725, endPoint y: 33, distance: 17.3
click at [734, 18] on button "Refresh" at bounding box center [736, 20] width 37 height 16
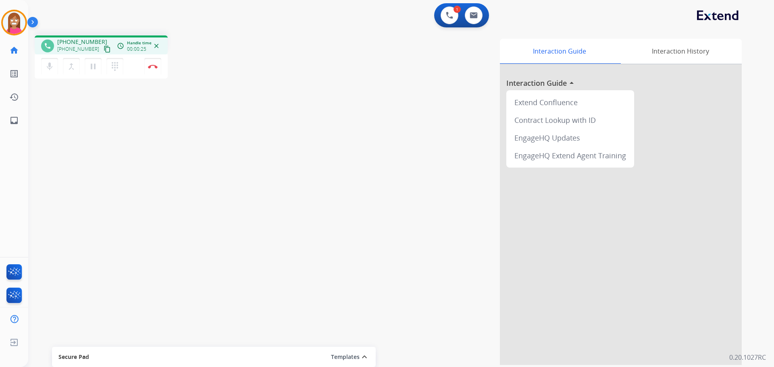
drag, startPoint x: 102, startPoint y: 50, endPoint x: 104, endPoint y: 42, distance: 7.5
click at [102, 49] on button "content_copy" at bounding box center [107, 49] width 10 height 10
click at [17, 121] on mat-icon "inbox" at bounding box center [14, 121] width 10 height 10
select select "**********"
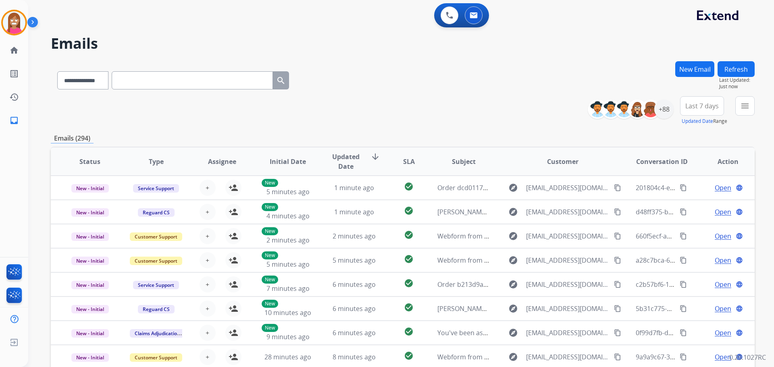
click at [693, 71] on button "New Email" at bounding box center [694, 69] width 39 height 16
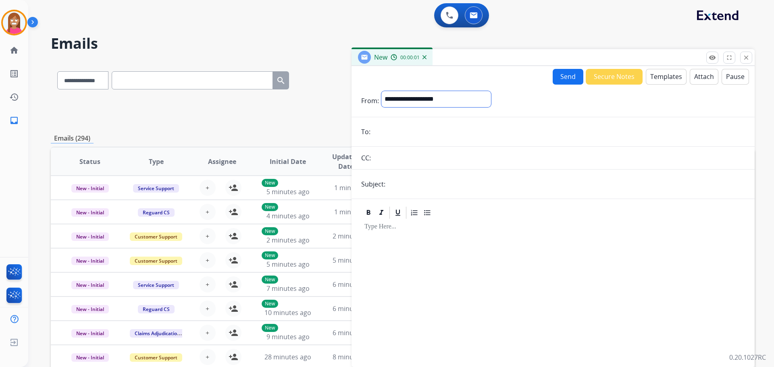
click at [413, 105] on select "**********" at bounding box center [436, 99] width 110 height 16
select select "**********"
click at [381, 91] on select "**********" at bounding box center [436, 99] width 110 height 16
click at [397, 135] on input "email" at bounding box center [559, 133] width 372 height 16
paste input "**********"
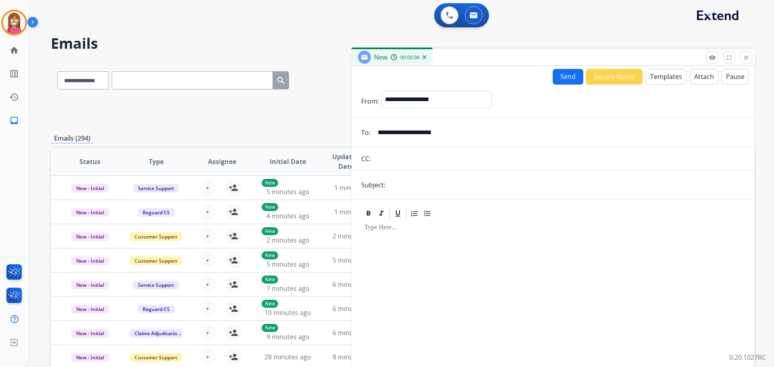
type input "**********"
click at [441, 188] on input "text" at bounding box center [566, 185] width 357 height 16
type input "**********"
click at [483, 101] on select "**********" at bounding box center [436, 99] width 110 height 16
select select "**********"
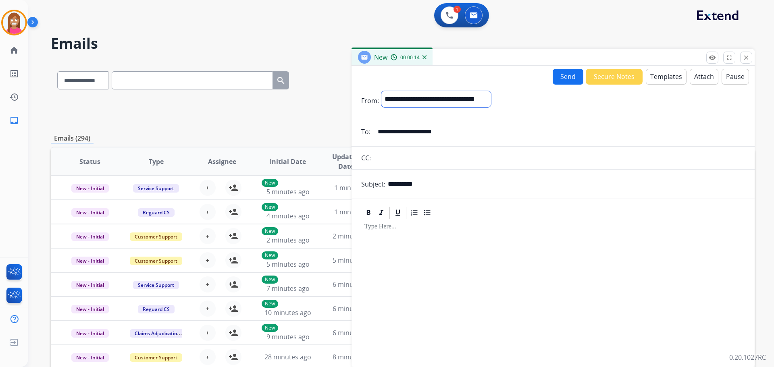
click at [381, 91] on select "**********" at bounding box center [436, 99] width 110 height 16
click at [656, 75] on button "Templates" at bounding box center [666, 77] width 41 height 16
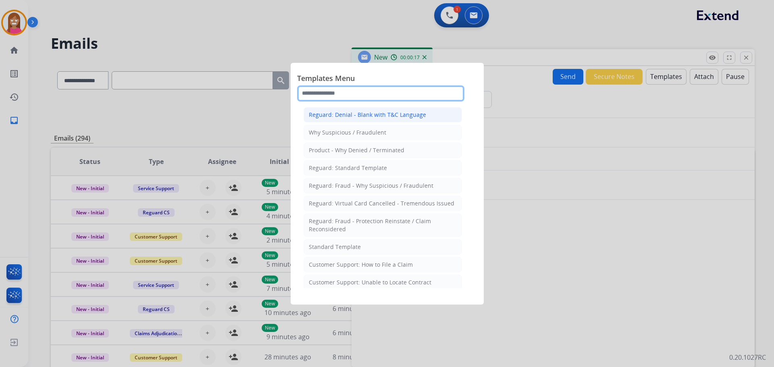
drag, startPoint x: 324, startPoint y: 96, endPoint x: 325, endPoint y: 115, distance: 19.0
click at [324, 103] on div "Templates Menu Reguard: Denial - Blank with T&C Language Why Suspicious / Fraud…" at bounding box center [387, 86] width 180 height 35
type input "***"
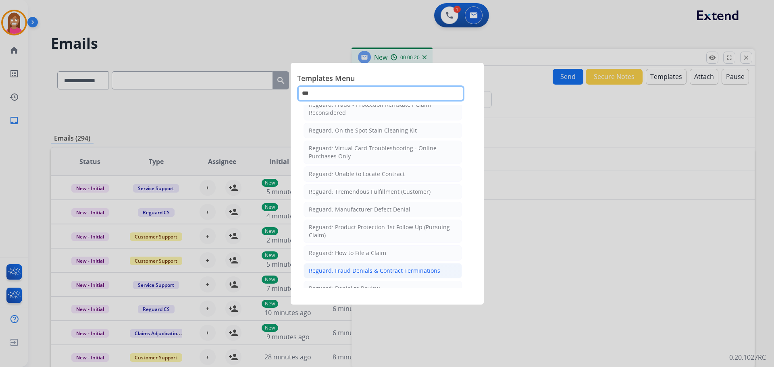
scroll to position [92, 0]
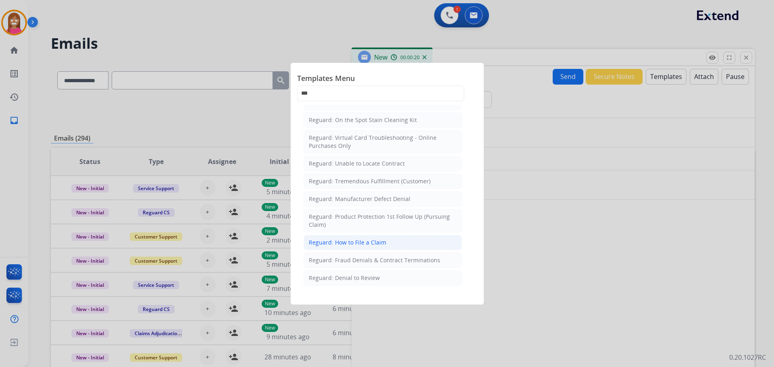
click at [344, 247] on li "Reguard: How to File a Claim" at bounding box center [383, 242] width 158 height 15
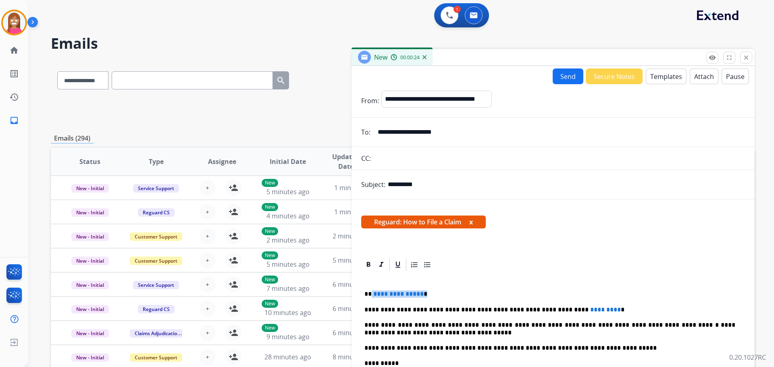
drag, startPoint x: 420, startPoint y: 289, endPoint x: 371, endPoint y: 287, distance: 49.3
click at [371, 287] on div "**********" at bounding box center [553, 363] width 384 height 182
drag, startPoint x: 585, startPoint y: 304, endPoint x: 526, endPoint y: 302, distance: 58.5
click at [526, 302] on div "**********" at bounding box center [553, 363] width 384 height 182
click at [559, 75] on button "Send" at bounding box center [568, 77] width 31 height 16
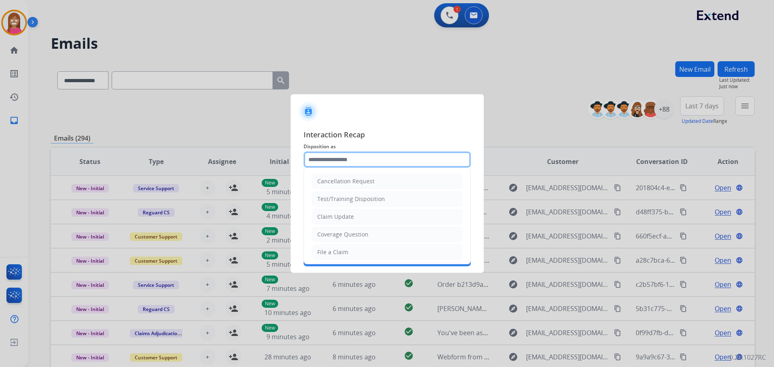
click at [324, 165] on input "text" at bounding box center [387, 160] width 167 height 16
click at [327, 253] on div "File a Claim" at bounding box center [332, 252] width 31 height 8
type input "**********"
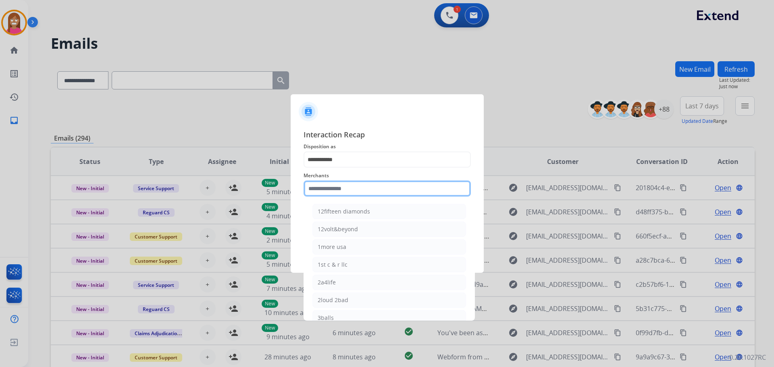
click at [321, 196] on input "text" at bounding box center [387, 189] width 167 height 16
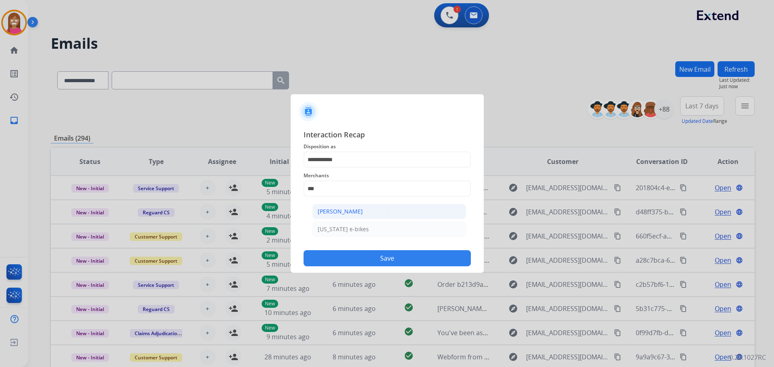
click at [347, 214] on div "[PERSON_NAME]" at bounding box center [340, 212] width 45 height 8
type input "**********"
click at [336, 219] on input "text" at bounding box center [387, 221] width 167 height 16
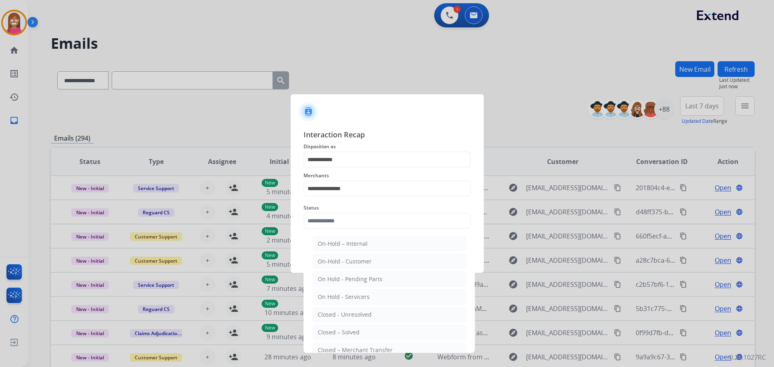
click at [340, 326] on li "Closed – Solved" at bounding box center [389, 332] width 154 height 15
type input "**********"
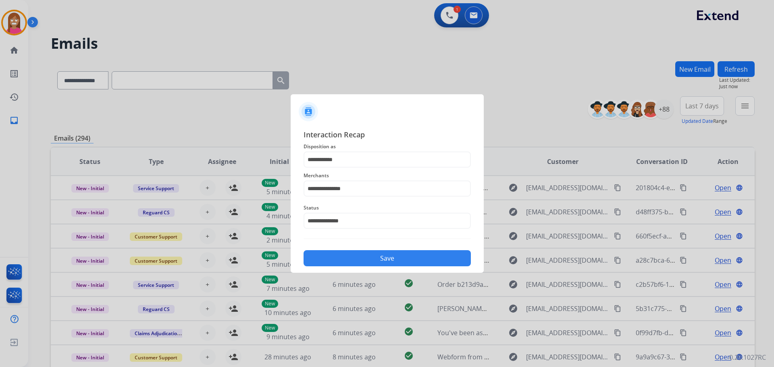
click at [349, 254] on button "Save" at bounding box center [387, 258] width 167 height 16
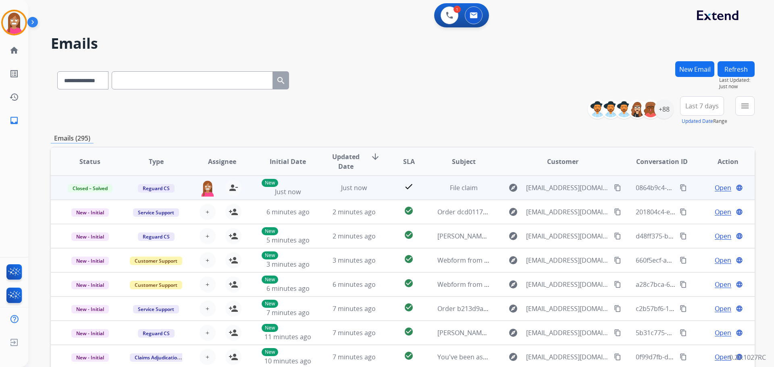
click at [715, 187] on span "Open" at bounding box center [723, 188] width 17 height 10
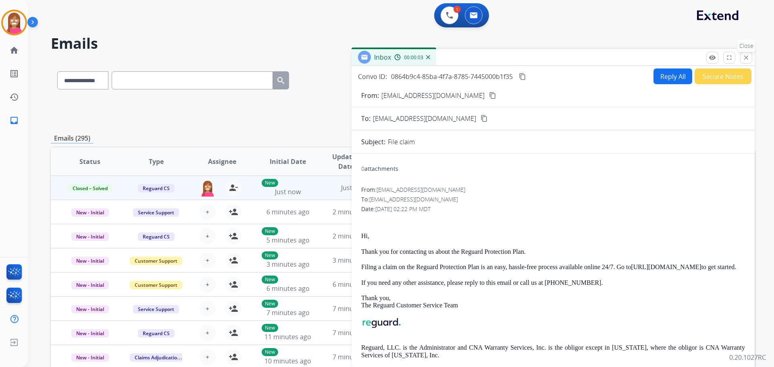
click at [748, 62] on button "close Close" at bounding box center [746, 58] width 12 height 12
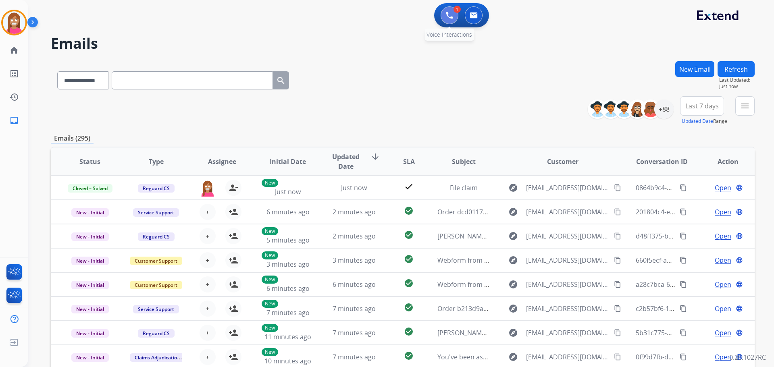
click at [452, 16] on img at bounding box center [449, 15] width 7 height 7
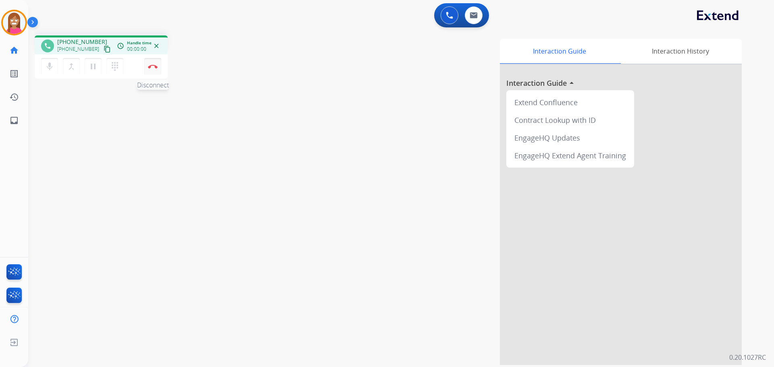
click at [150, 67] on img at bounding box center [153, 67] width 10 height 4
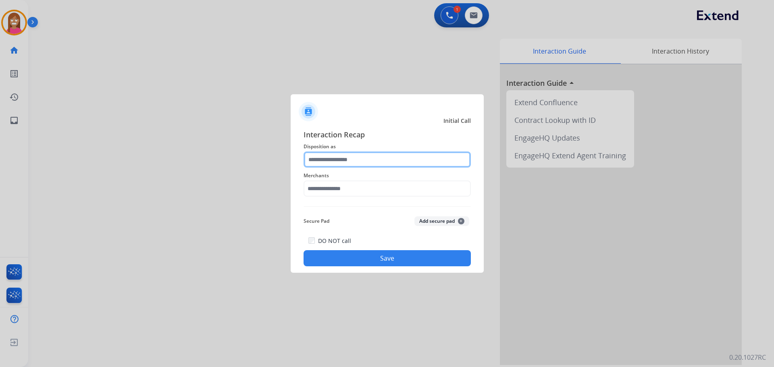
click at [334, 160] on input "text" at bounding box center [387, 160] width 167 height 16
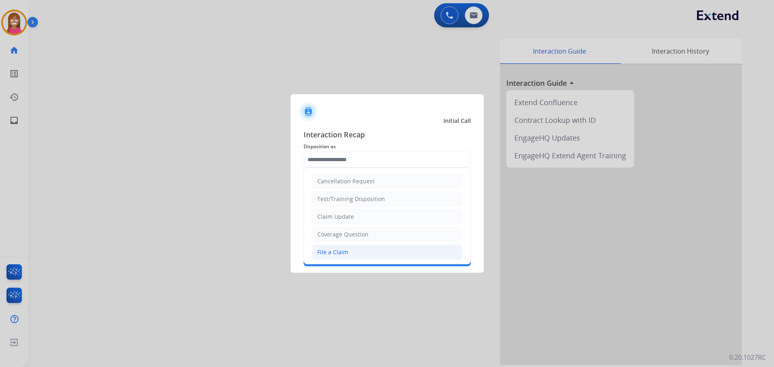
click at [349, 251] on li "File a Claim" at bounding box center [387, 252] width 150 height 15
type input "**********"
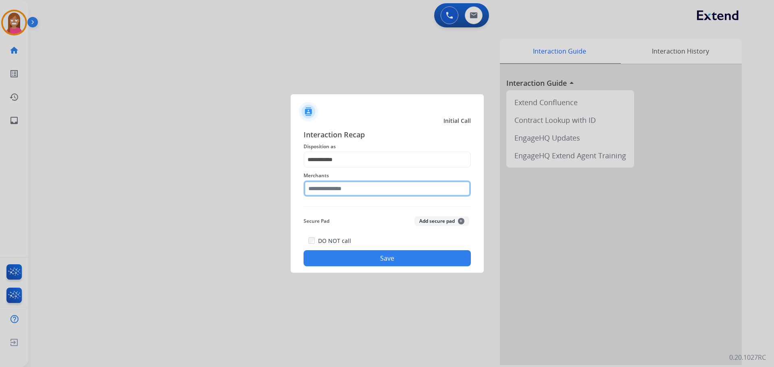
click at [312, 191] on input "text" at bounding box center [387, 189] width 167 height 16
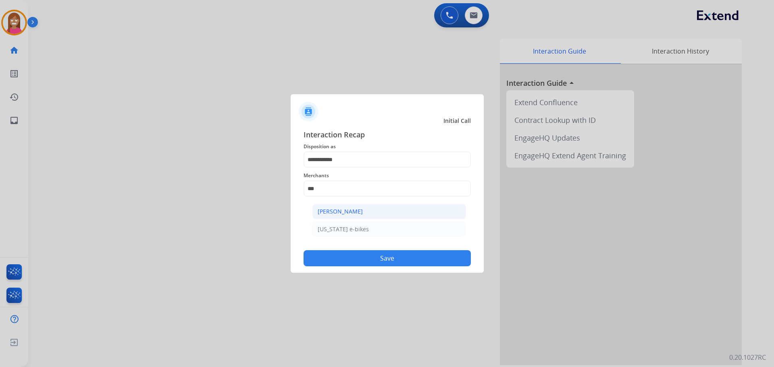
click at [351, 210] on div "[PERSON_NAME]" at bounding box center [340, 212] width 45 height 8
type input "**********"
click at [372, 257] on button "Save" at bounding box center [387, 258] width 167 height 16
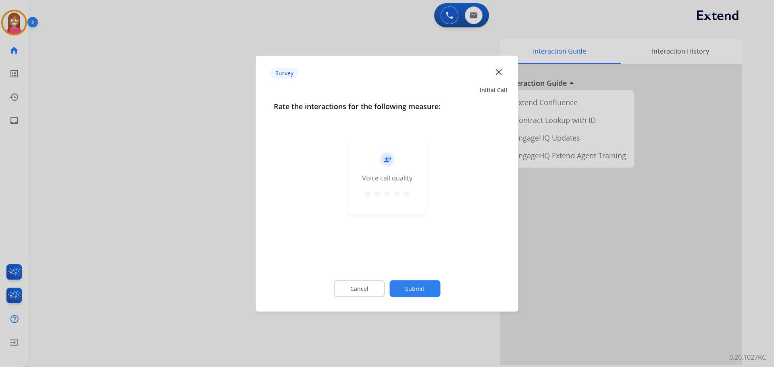
click at [500, 73] on mat-icon "close" at bounding box center [498, 72] width 10 height 10
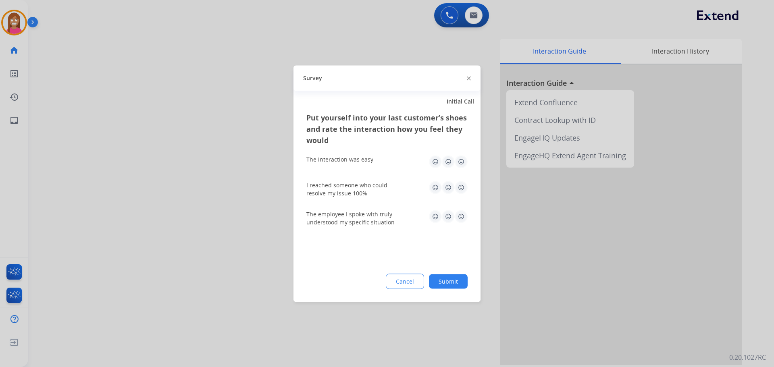
click at [468, 79] on img at bounding box center [469, 79] width 4 height 4
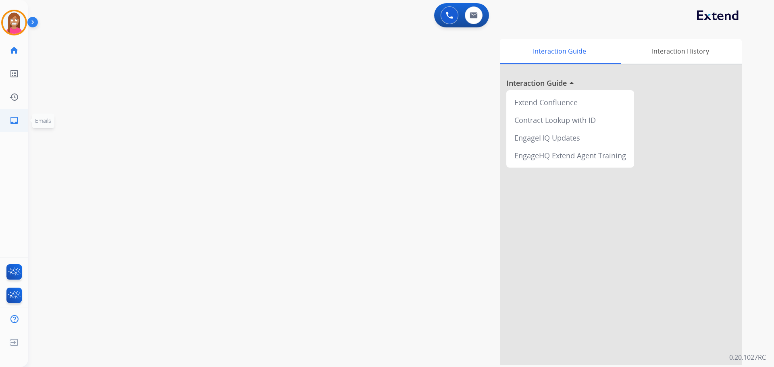
click at [12, 116] on mat-icon "inbox" at bounding box center [14, 121] width 10 height 10
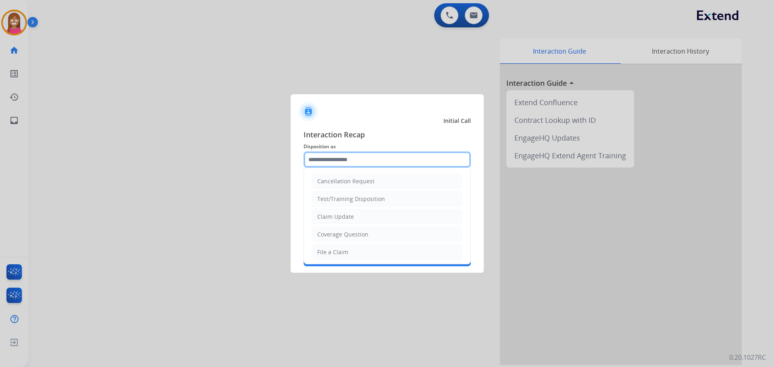
click at [359, 153] on input "text" at bounding box center [387, 160] width 167 height 16
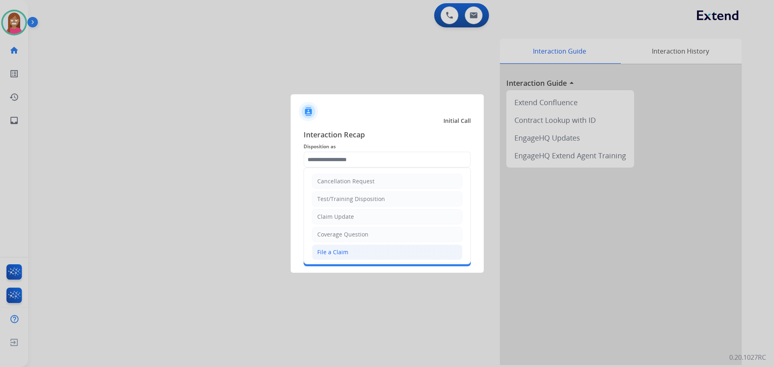
click at [329, 252] on div "File a Claim" at bounding box center [332, 252] width 31 height 8
type input "**********"
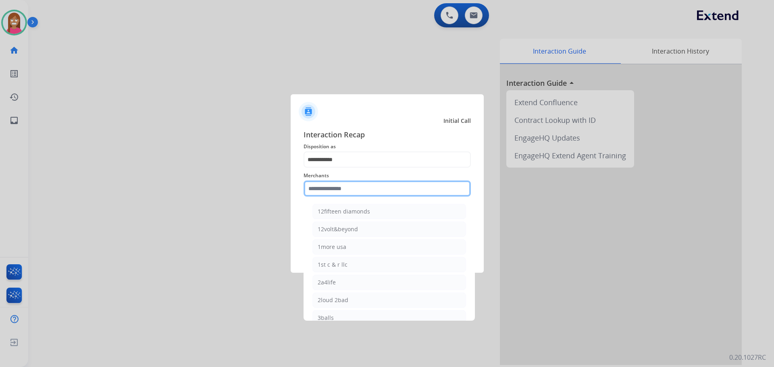
drag, startPoint x: 327, startPoint y: 192, endPoint x: 330, endPoint y: 196, distance: 5.2
click at [329, 194] on input "text" at bounding box center [387, 189] width 167 height 16
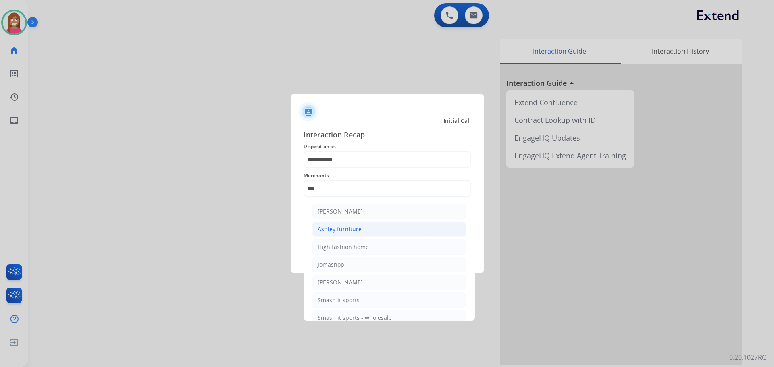
drag, startPoint x: 356, startPoint y: 231, endPoint x: 361, endPoint y: 231, distance: 4.9
click at [356, 231] on div "Ashley furniture" at bounding box center [340, 229] width 44 height 8
type input "**********"
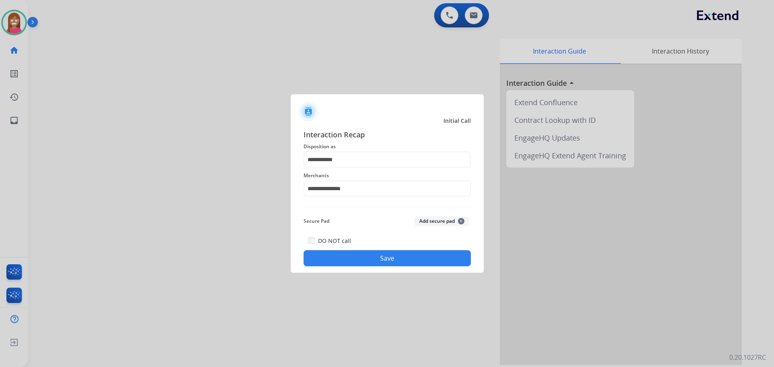
drag, startPoint x: 377, startPoint y: 265, endPoint x: 366, endPoint y: 258, distance: 13.1
click at [366, 258] on button "Save" at bounding box center [387, 258] width 167 height 16
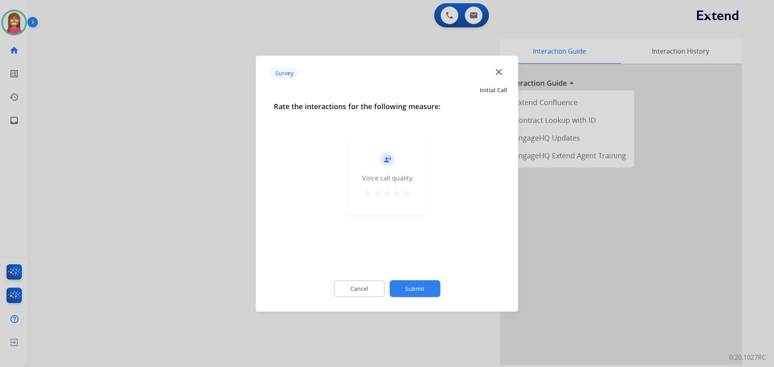
click at [500, 70] on mat-icon "close" at bounding box center [498, 72] width 10 height 10
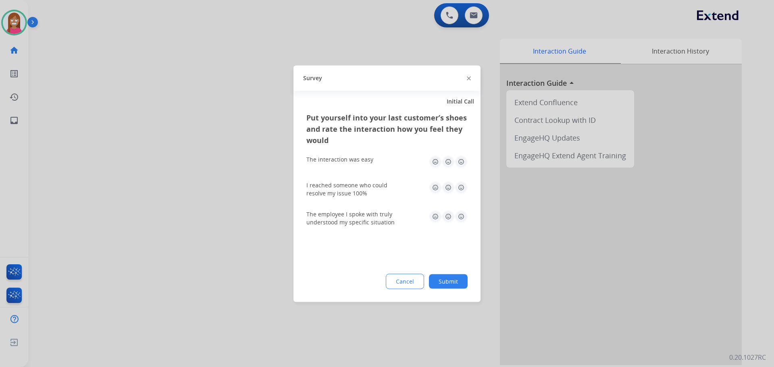
click at [466, 79] on div "Survey" at bounding box center [387, 77] width 187 height 25
click at [467, 77] on img at bounding box center [469, 79] width 4 height 4
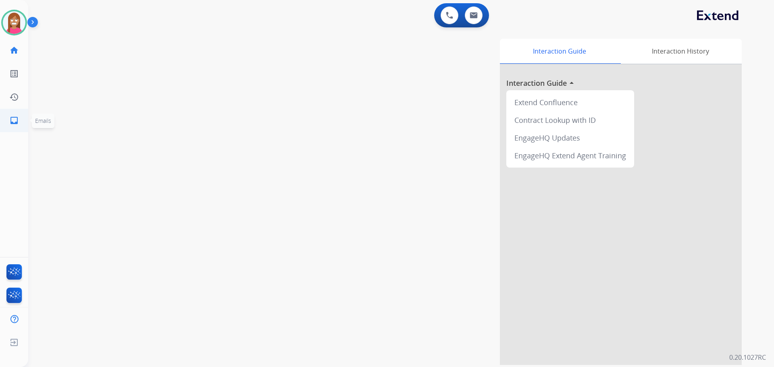
click at [15, 119] on mat-icon "inbox" at bounding box center [14, 121] width 10 height 10
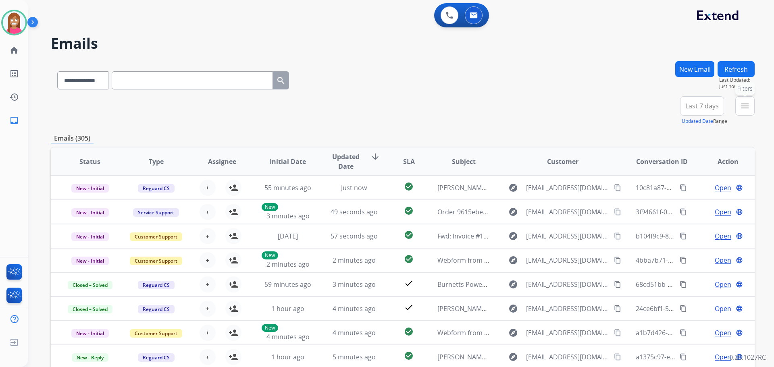
click at [747, 108] on mat-icon "menu" at bounding box center [745, 106] width 10 height 10
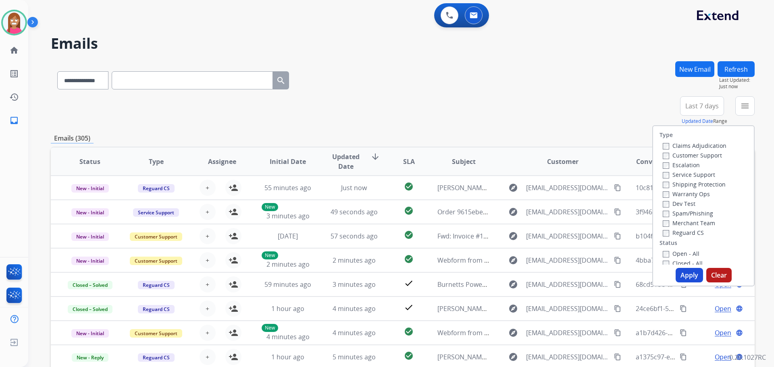
click at [669, 156] on label "Customer Support" at bounding box center [692, 156] width 59 height 8
click at [667, 187] on label "Shipping Protection" at bounding box center [694, 185] width 63 height 8
click at [667, 232] on label "Reguard CS" at bounding box center [683, 233] width 41 height 8
click at [678, 256] on label "Open - All" at bounding box center [681, 254] width 37 height 8
click at [683, 271] on button "Apply" at bounding box center [689, 275] width 27 height 15
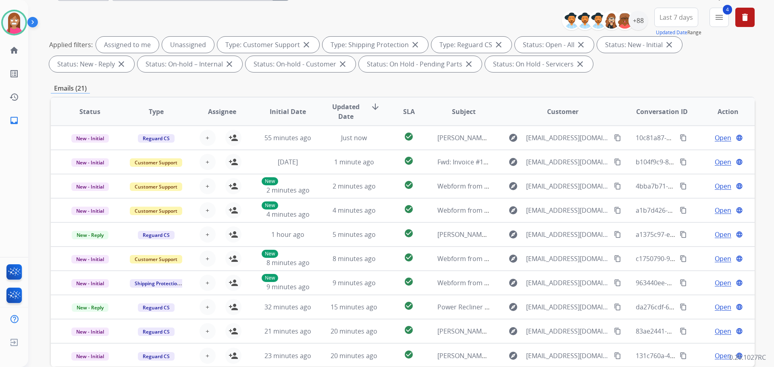
scroll to position [50, 0]
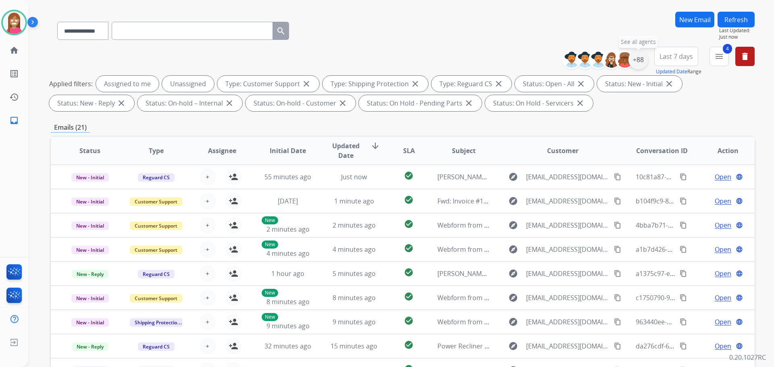
click at [636, 61] on div "+88" at bounding box center [638, 59] width 19 height 19
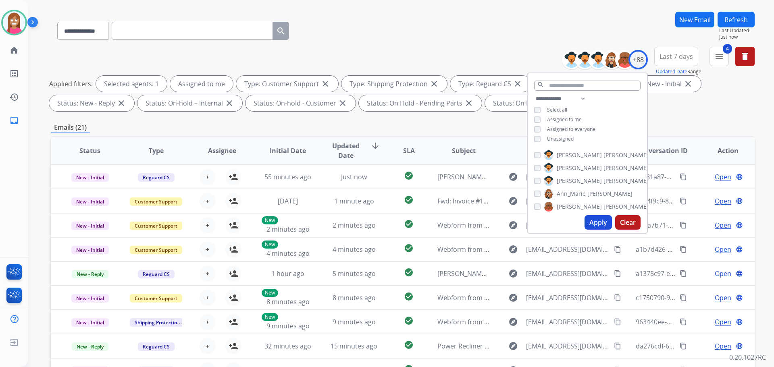
click at [596, 223] on button "Apply" at bounding box center [598, 222] width 27 height 15
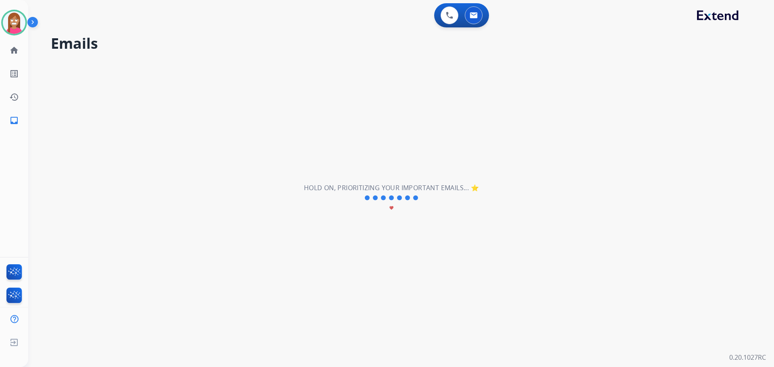
scroll to position [0, 0]
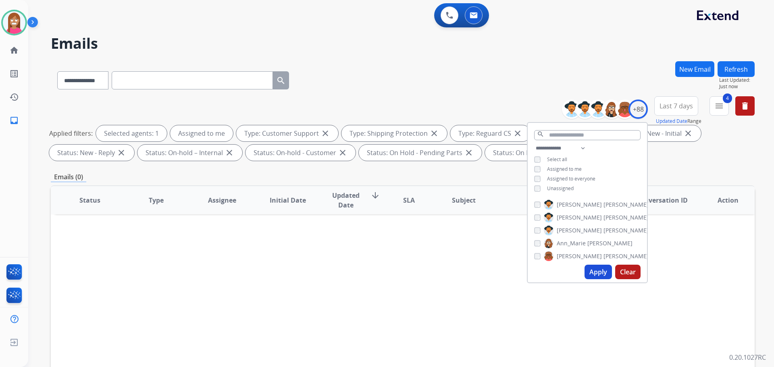
click at [375, 290] on div "Status Type Assignee Initial Date Updated Date arrow_downward SLA Subject Custo…" at bounding box center [403, 320] width 704 height 270
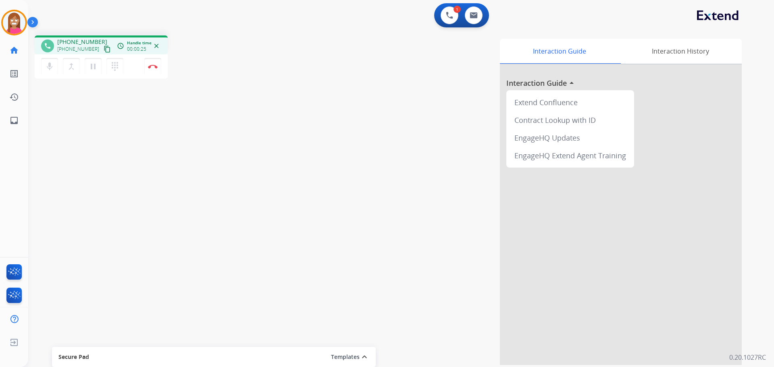
drag, startPoint x: 98, startPoint y: 47, endPoint x: 256, endPoint y: 62, distance: 159.2
click at [104, 47] on mat-icon "content_copy" at bounding box center [107, 49] width 7 height 7
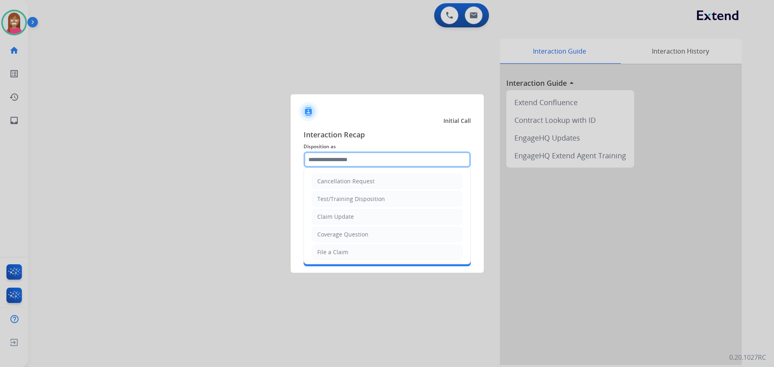
drag, startPoint x: 313, startPoint y: 152, endPoint x: 314, endPoint y: 159, distance: 7.0
click at [313, 152] on input "text" at bounding box center [387, 160] width 167 height 16
click at [320, 247] on li "File a Claim" at bounding box center [387, 252] width 150 height 15
type input "**********"
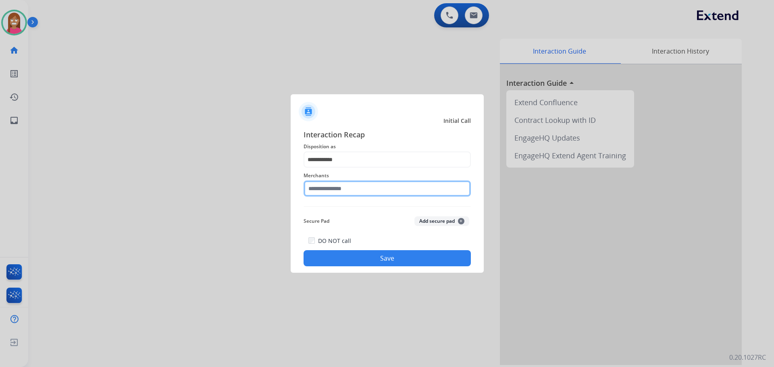
click at [334, 193] on input "text" at bounding box center [387, 189] width 167 height 16
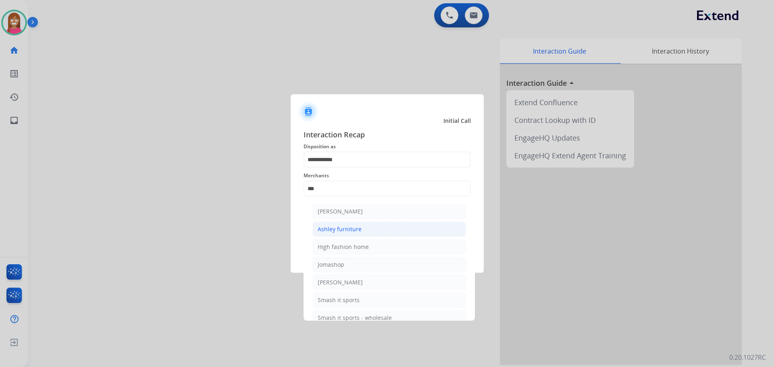
click at [352, 232] on div "Ashley furniture" at bounding box center [340, 229] width 44 height 8
type input "**********"
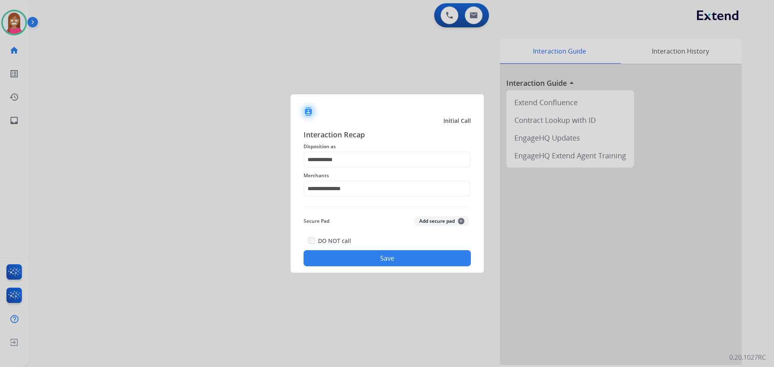
click at [352, 262] on button "Save" at bounding box center [387, 258] width 167 height 16
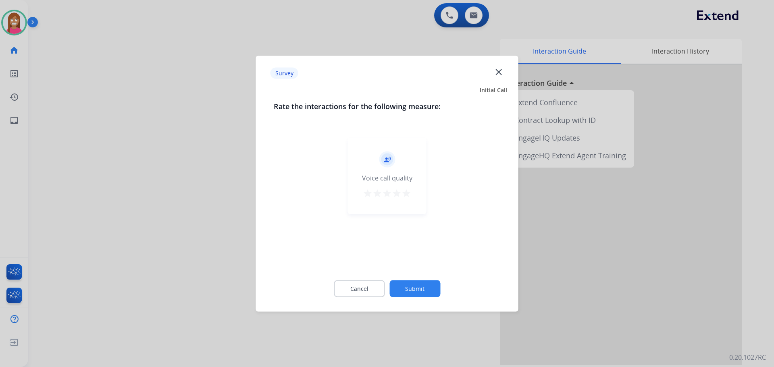
click at [504, 73] on div "Survey close" at bounding box center [387, 72] width 253 height 25
click at [500, 73] on mat-icon "close" at bounding box center [498, 72] width 10 height 10
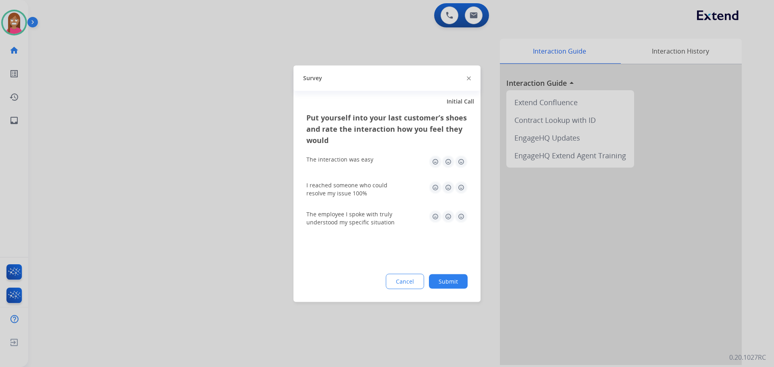
click at [469, 78] on div "Survey" at bounding box center [387, 77] width 187 height 25
click at [468, 78] on img at bounding box center [469, 79] width 4 height 4
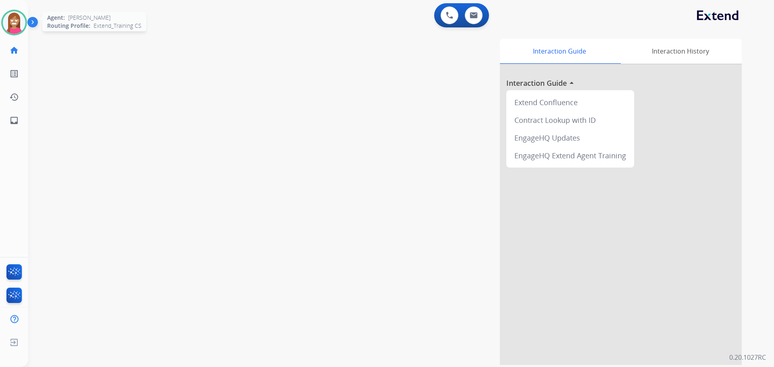
click at [13, 17] on img at bounding box center [14, 22] width 23 height 23
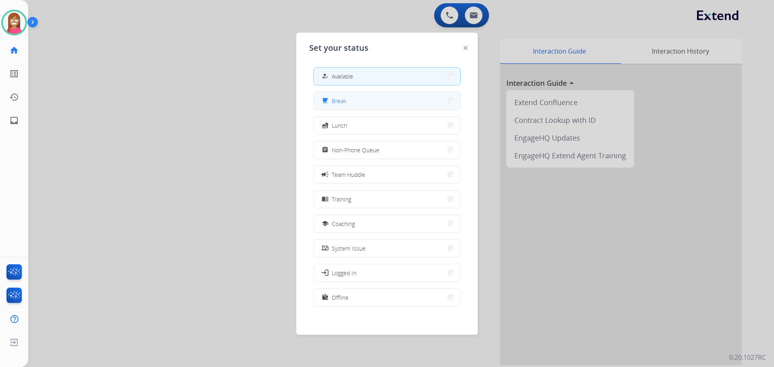
click at [366, 98] on button "free_breakfast Break" at bounding box center [387, 100] width 147 height 17
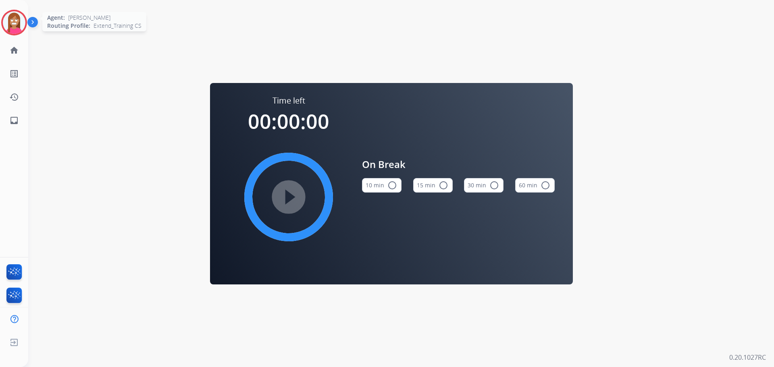
drag, startPoint x: 9, startPoint y: 26, endPoint x: 33, endPoint y: 24, distance: 24.3
click at [9, 25] on img at bounding box center [14, 22] width 23 height 23
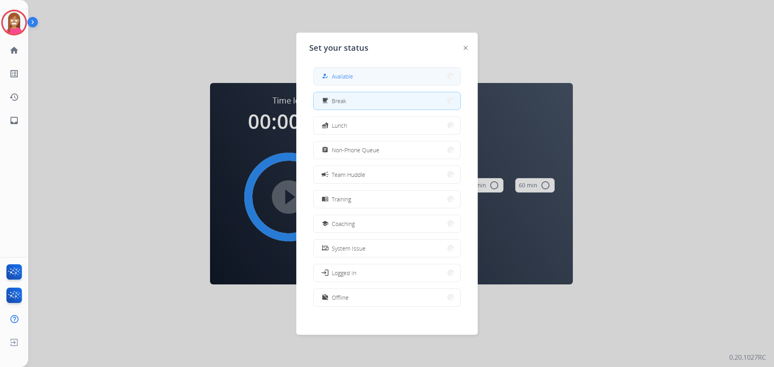
drag, startPoint x: 342, startPoint y: 71, endPoint x: 338, endPoint y: 71, distance: 4.1
click at [338, 71] on button "how_to_reg Available" at bounding box center [387, 76] width 147 height 17
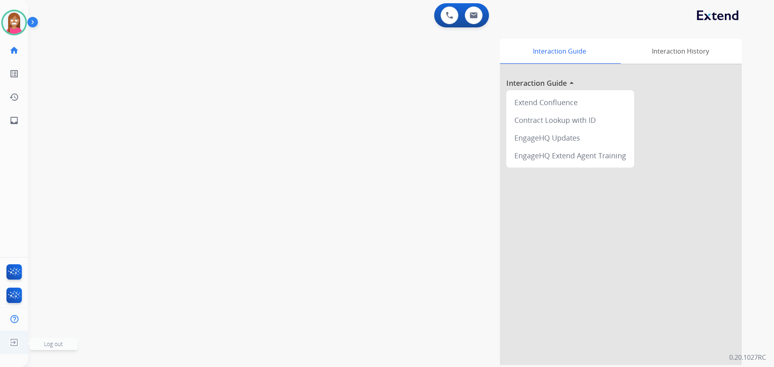
click at [9, 344] on img at bounding box center [14, 342] width 15 height 15
